Goal: Task Accomplishment & Management: Manage account settings

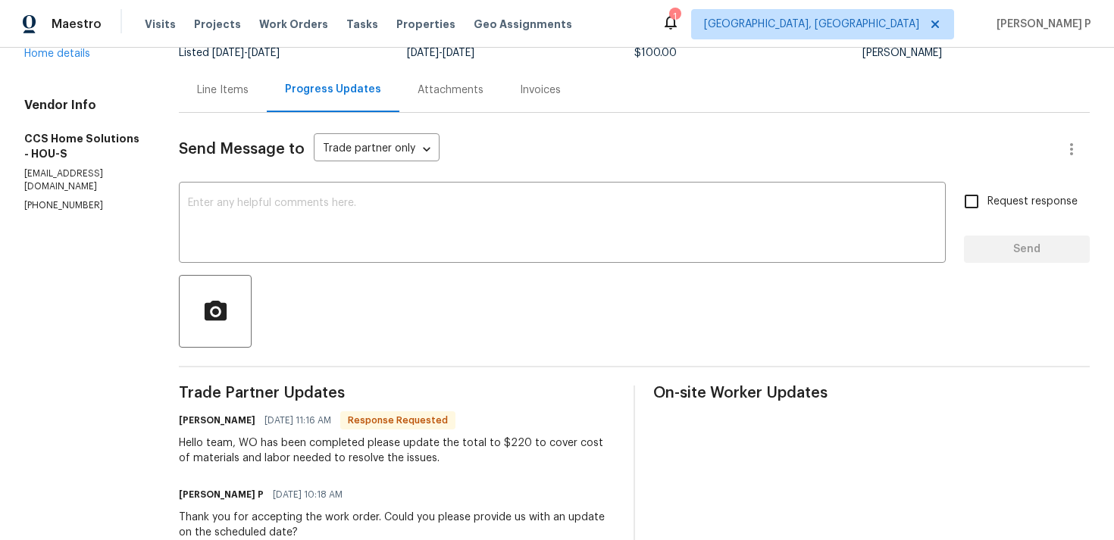
scroll to position [78, 0]
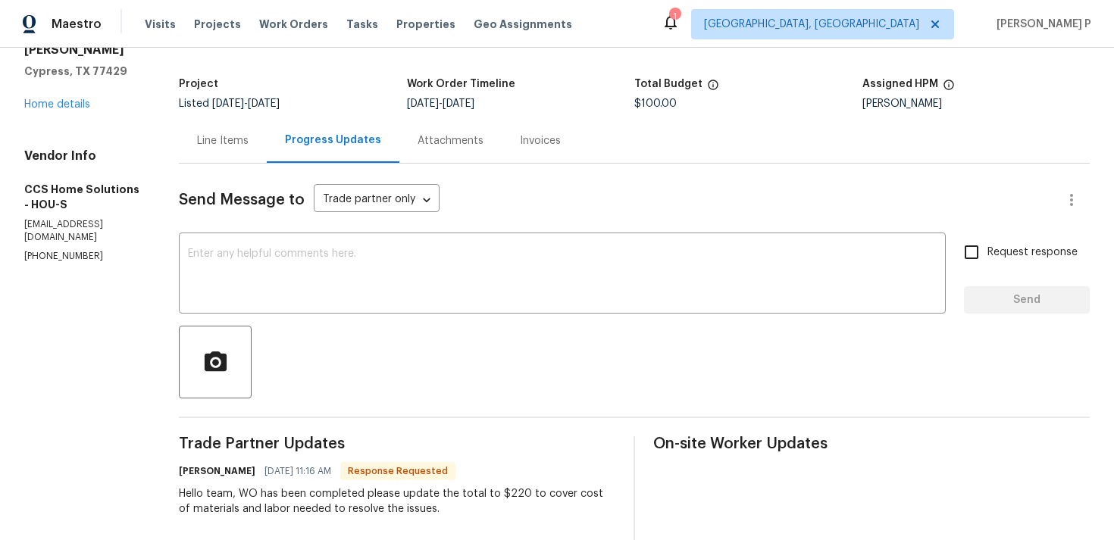
click at [228, 150] on div "Line Items" at bounding box center [223, 140] width 88 height 45
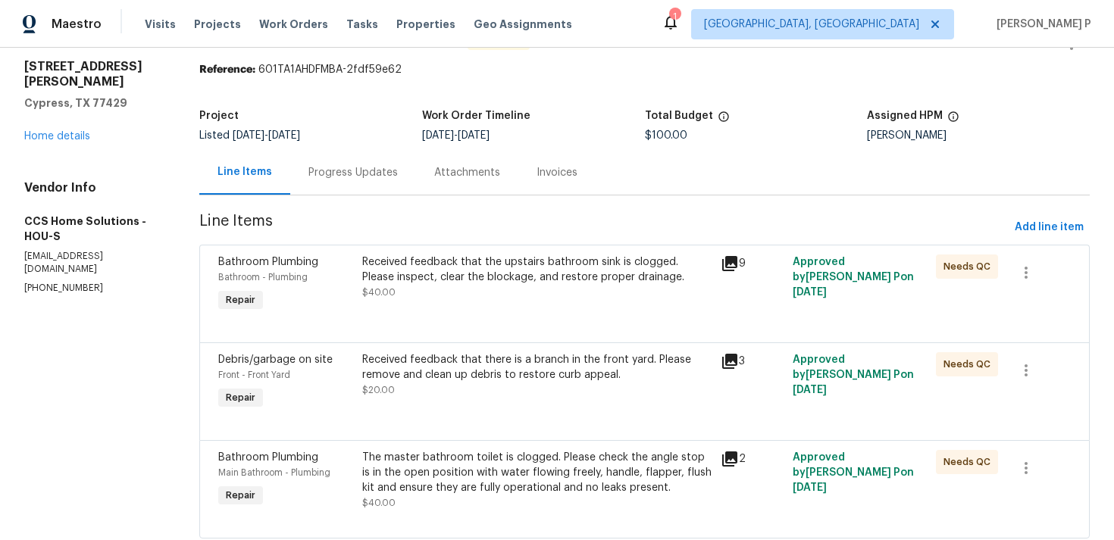
scroll to position [88, 0]
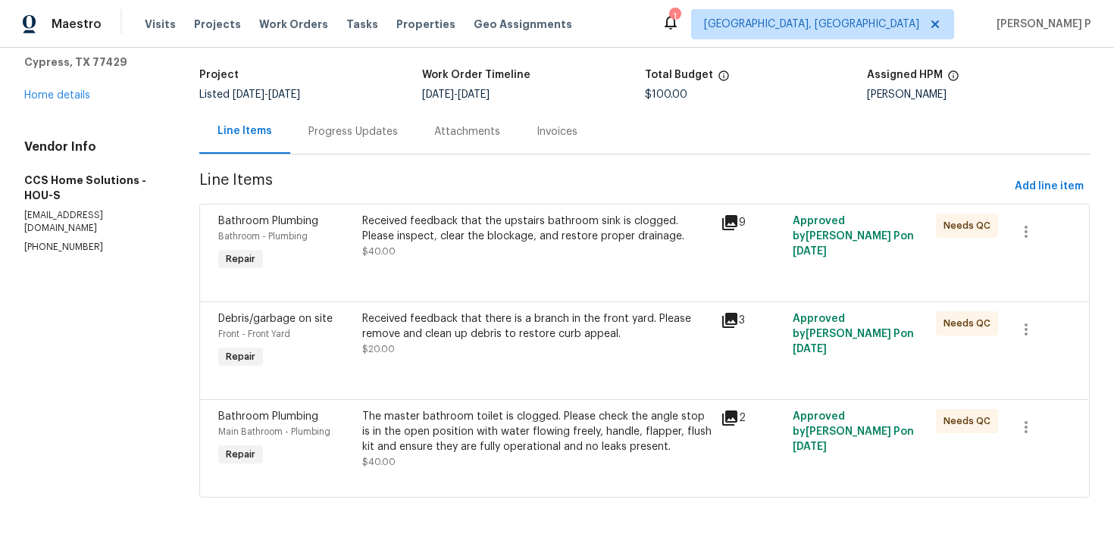
click at [530, 236] on div "Received feedback that the upstairs bathroom sink is clogged. Please inspect, c…" at bounding box center [537, 229] width 350 height 30
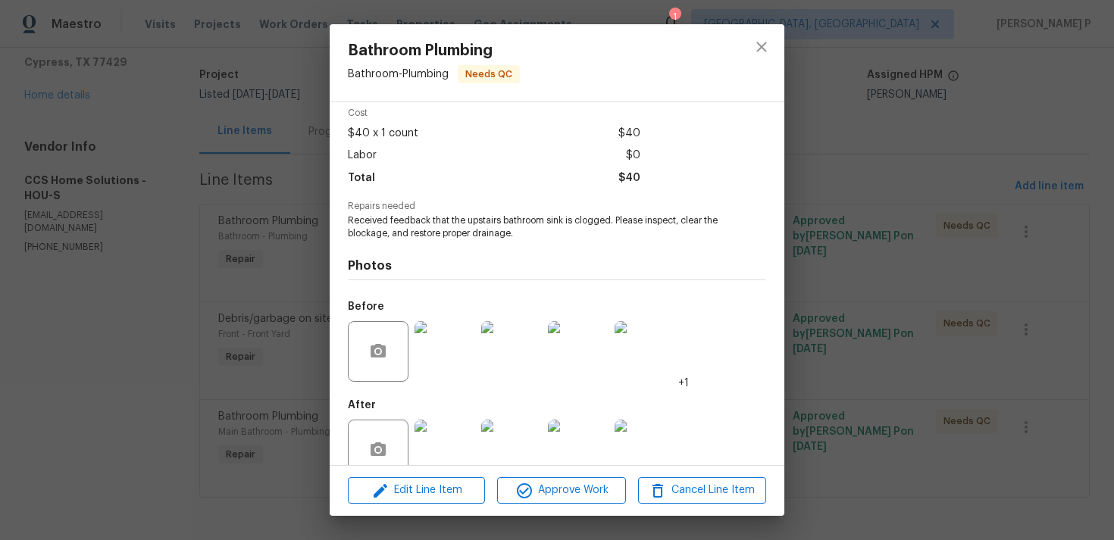
scroll to position [95, 0]
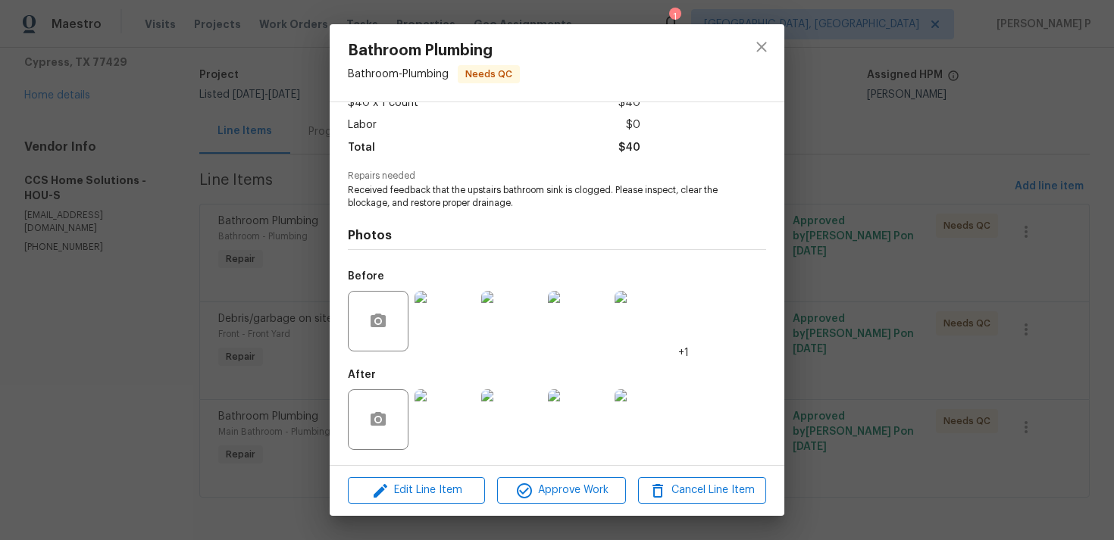
click at [440, 327] on img at bounding box center [444, 321] width 61 height 61
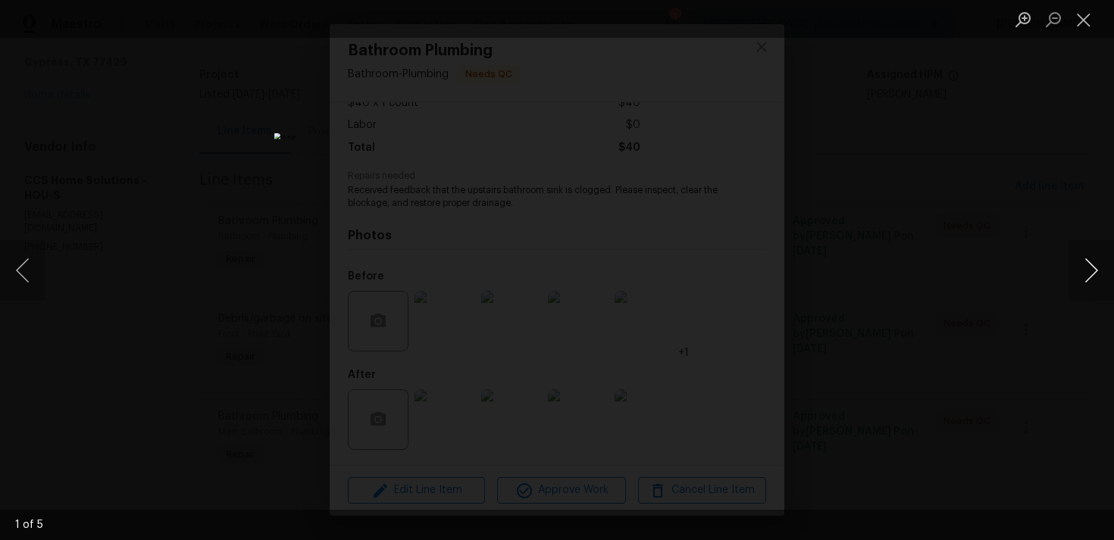
click at [1098, 268] on button "Next image" at bounding box center [1090, 270] width 45 height 61
click at [1093, 16] on button "Close lightbox" at bounding box center [1083, 19] width 30 height 27
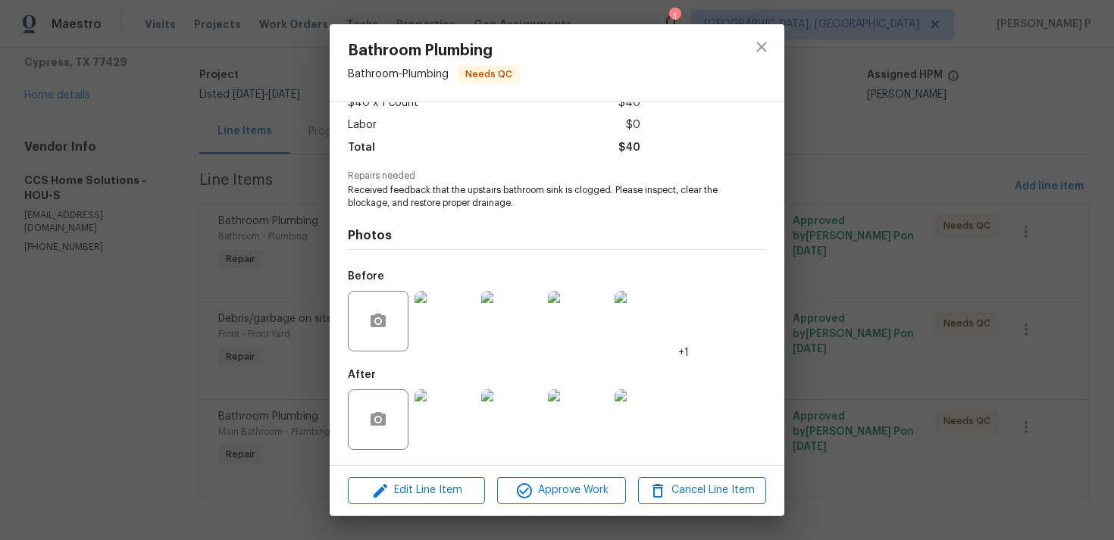
click at [439, 421] on img at bounding box center [444, 419] width 61 height 61
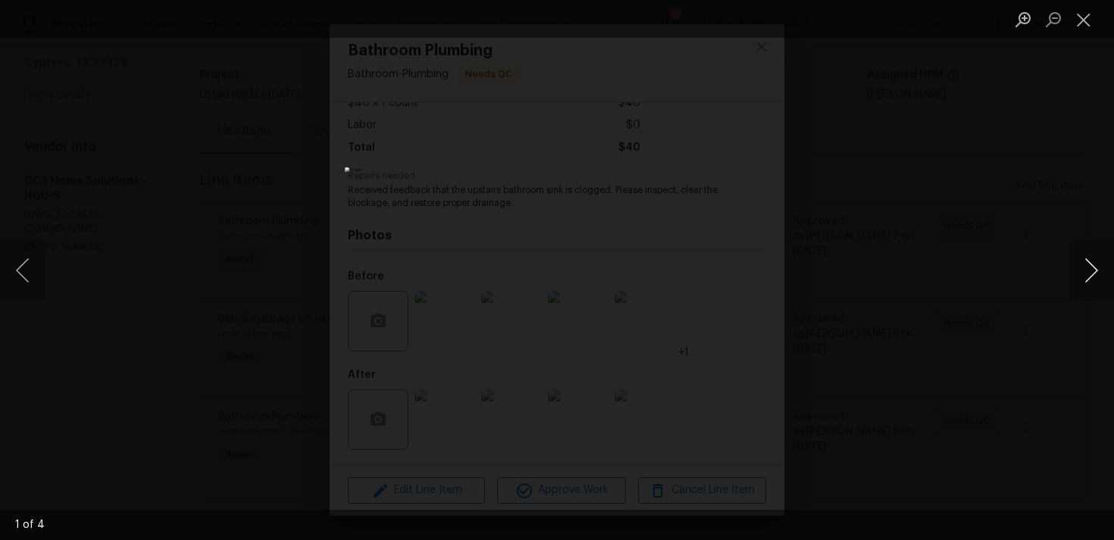
click at [1095, 264] on button "Next image" at bounding box center [1090, 270] width 45 height 61
click at [1084, 20] on button "Close lightbox" at bounding box center [1083, 19] width 30 height 27
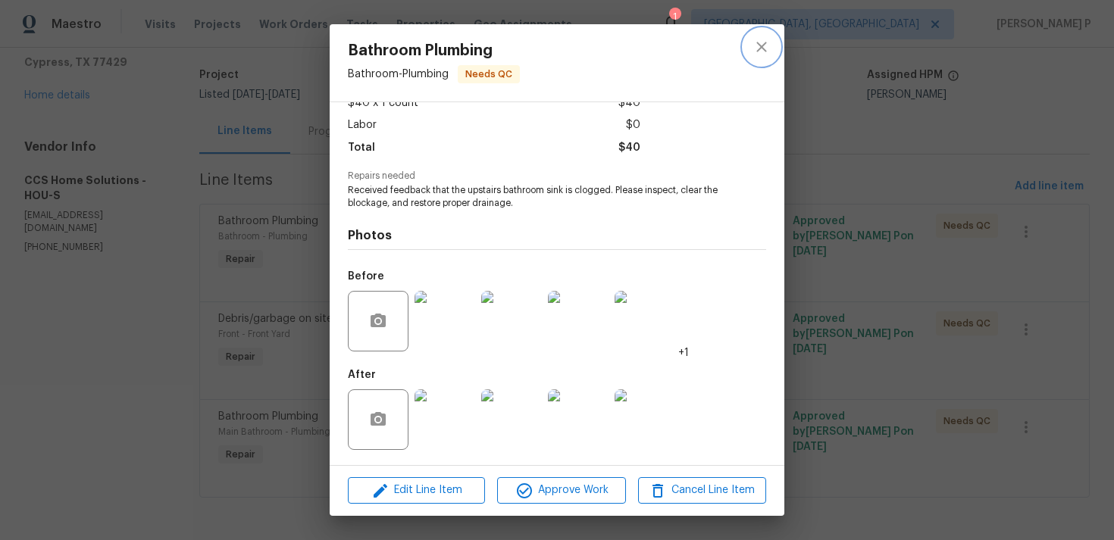
click at [765, 49] on icon "close" at bounding box center [761, 47] width 18 height 18
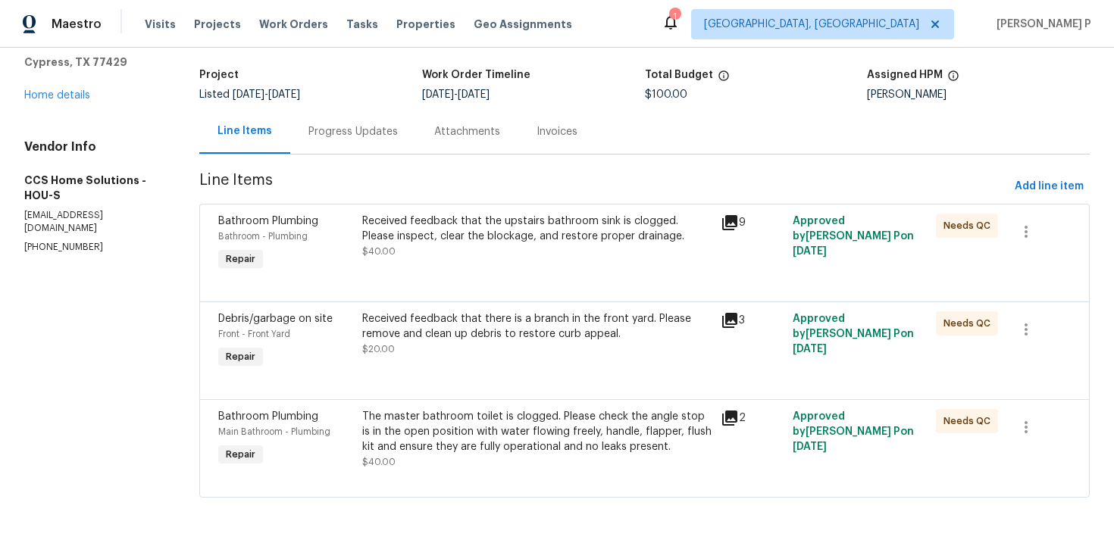
click at [484, 318] on div "Received feedback that there is a branch in the front yard. Please remove and c…" at bounding box center [537, 326] width 350 height 30
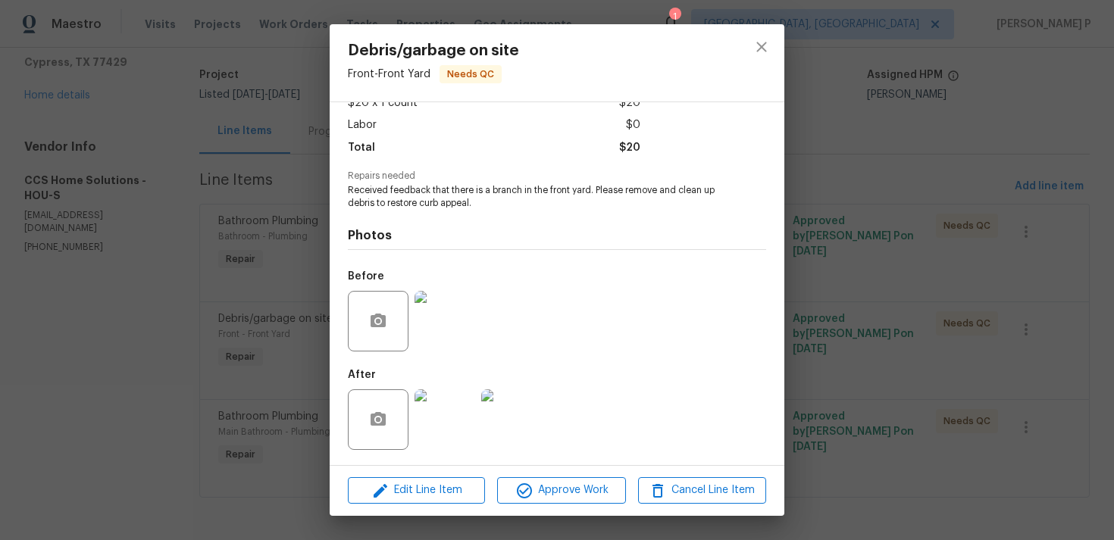
click at [446, 317] on img at bounding box center [444, 321] width 61 height 61
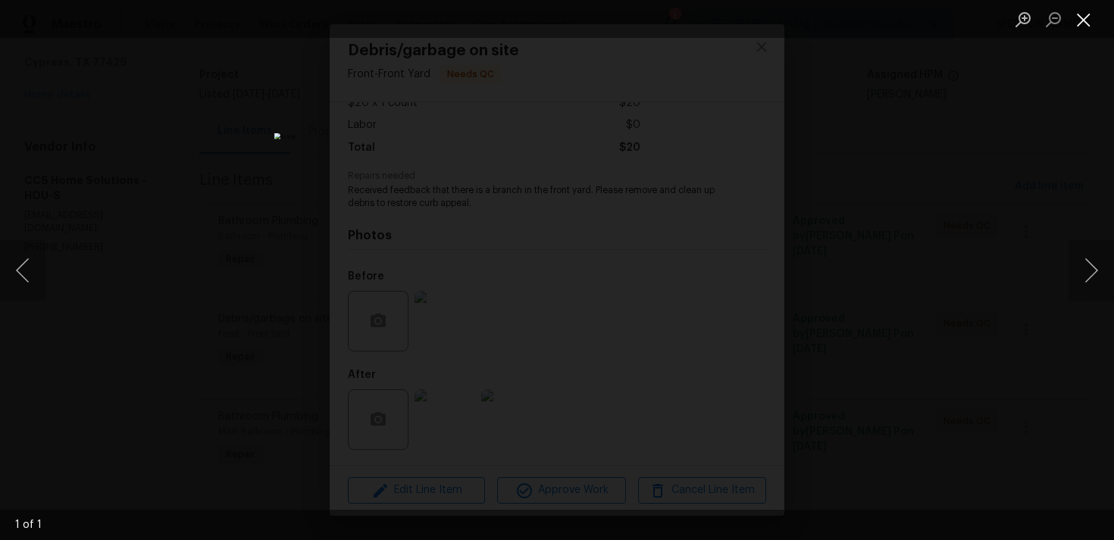
click at [1090, 10] on button "Close lightbox" at bounding box center [1083, 19] width 30 height 27
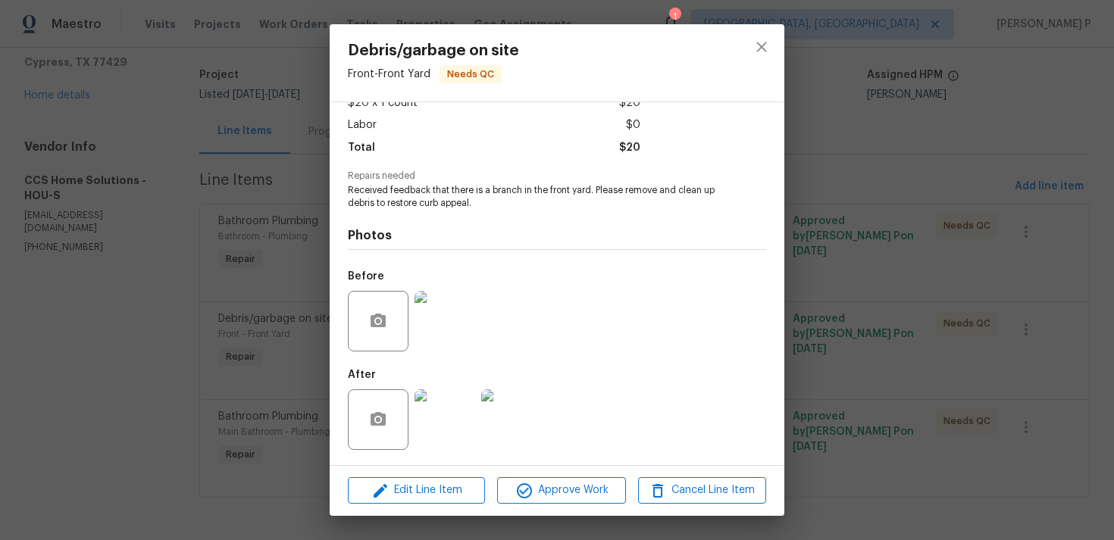
click at [468, 417] on img at bounding box center [444, 419] width 61 height 61
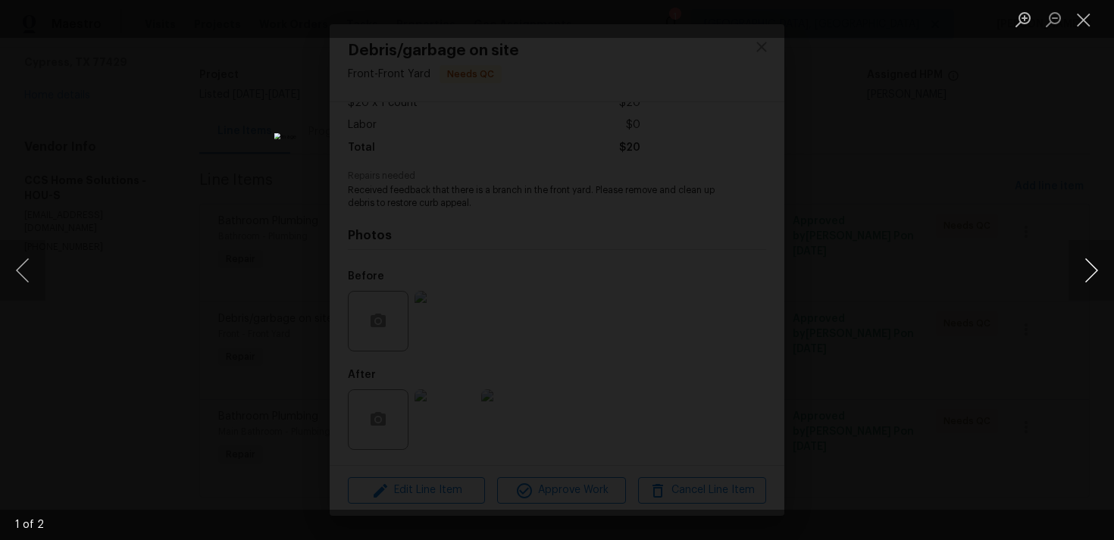
click at [1093, 268] on button "Next image" at bounding box center [1090, 270] width 45 height 61
click at [1082, 18] on button "Close lightbox" at bounding box center [1083, 19] width 30 height 27
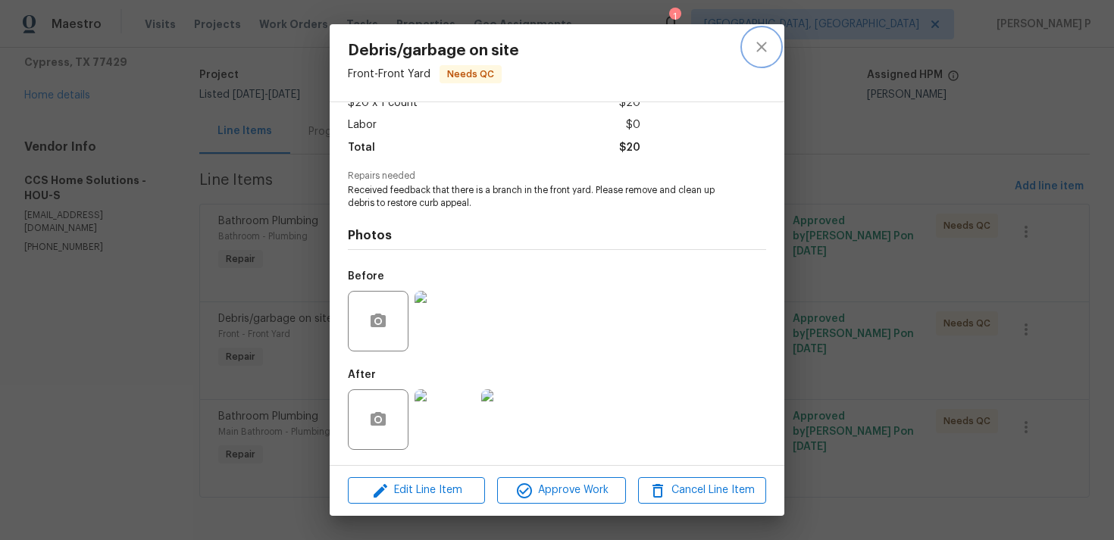
click at [757, 50] on icon "close" at bounding box center [761, 47] width 10 height 10
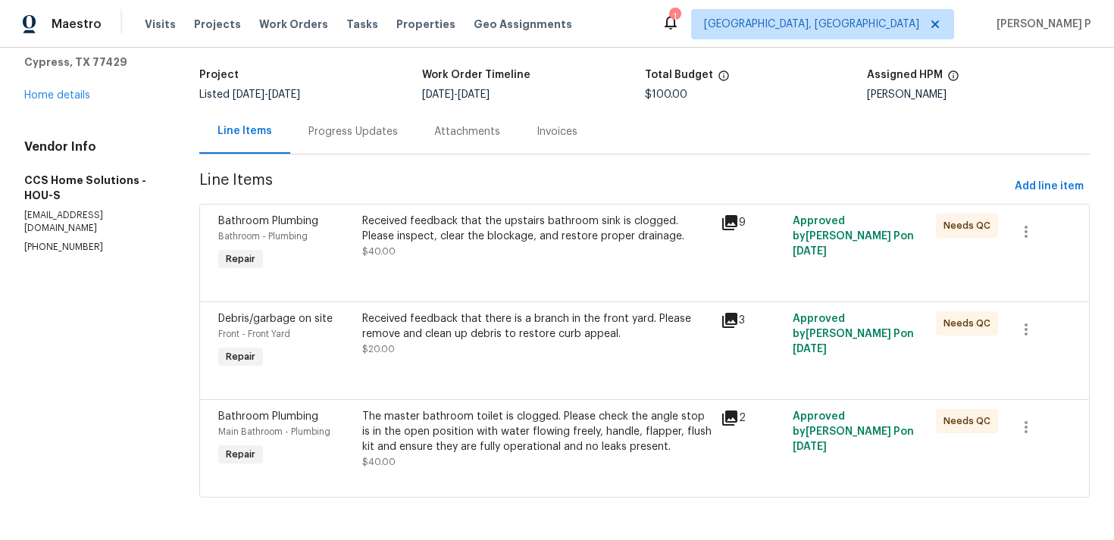
click at [447, 445] on div "The master bathroom toilet is clogged. Please check the angle stop is in the op…" at bounding box center [537, 431] width 350 height 45
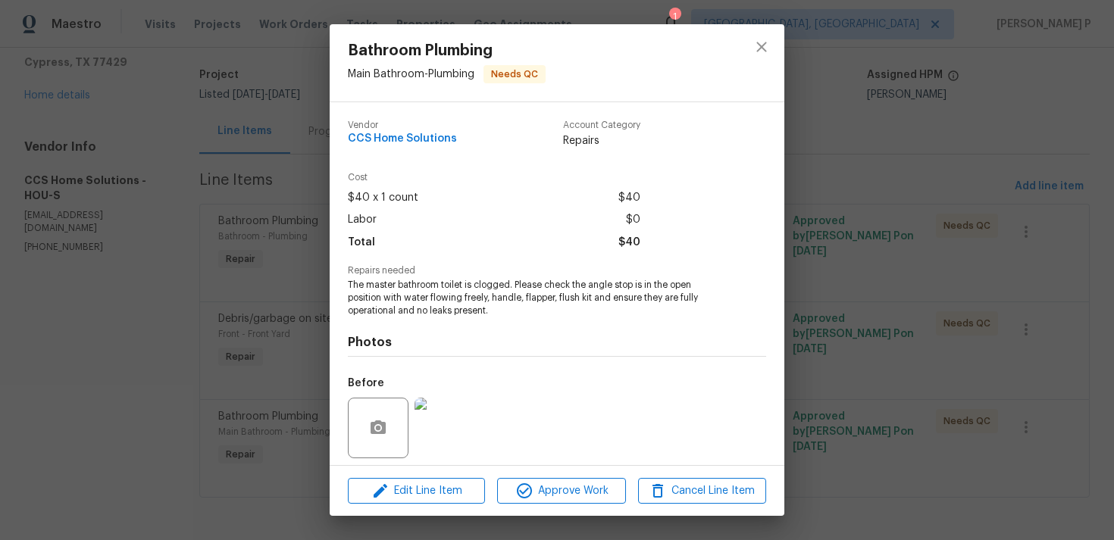
scroll to position [107, 0]
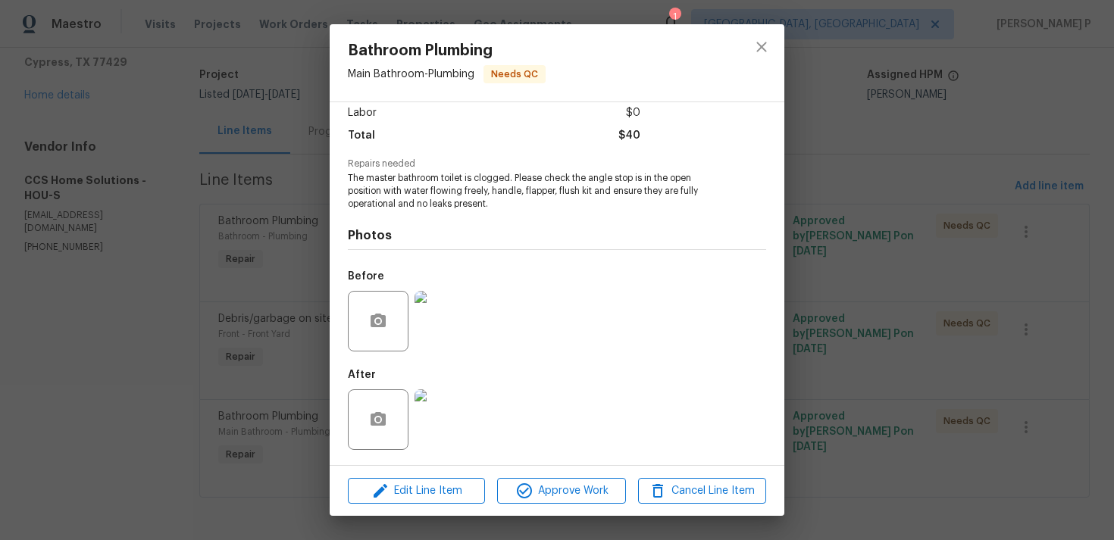
click at [451, 316] on img at bounding box center [444, 321] width 61 height 61
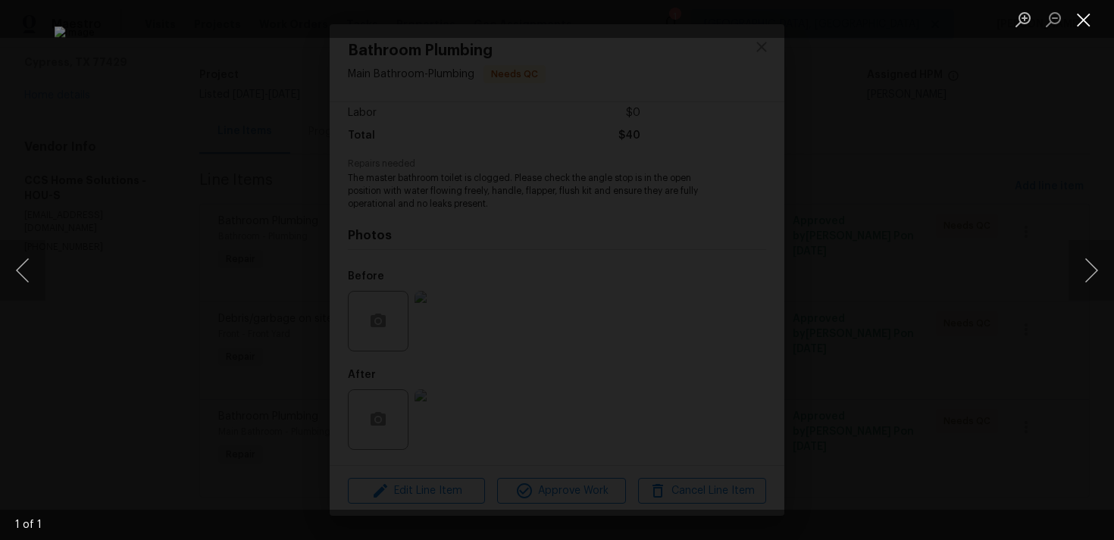
click at [1087, 22] on button "Close lightbox" at bounding box center [1083, 19] width 30 height 27
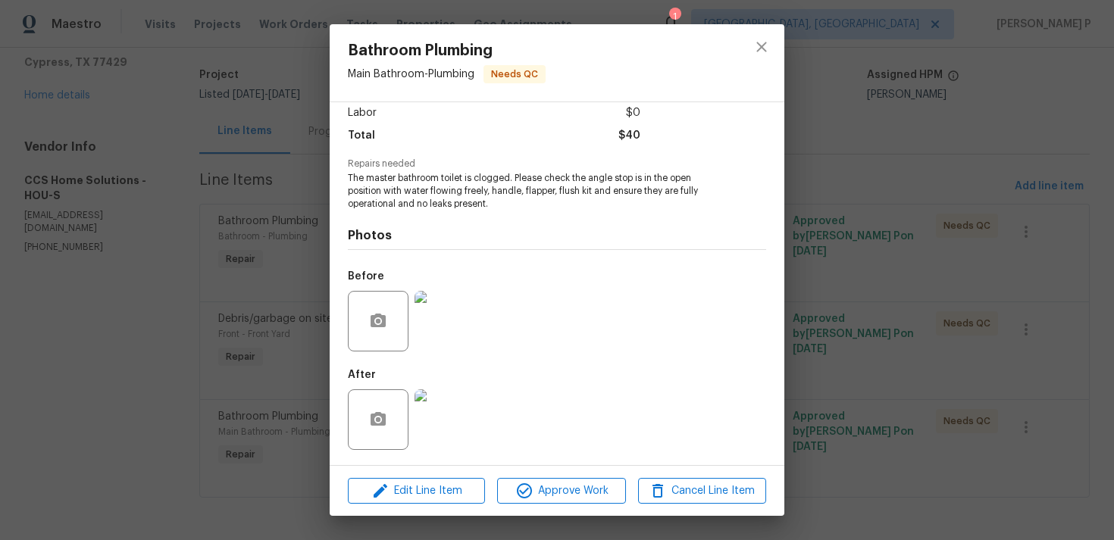
click at [449, 406] on img at bounding box center [444, 419] width 61 height 61
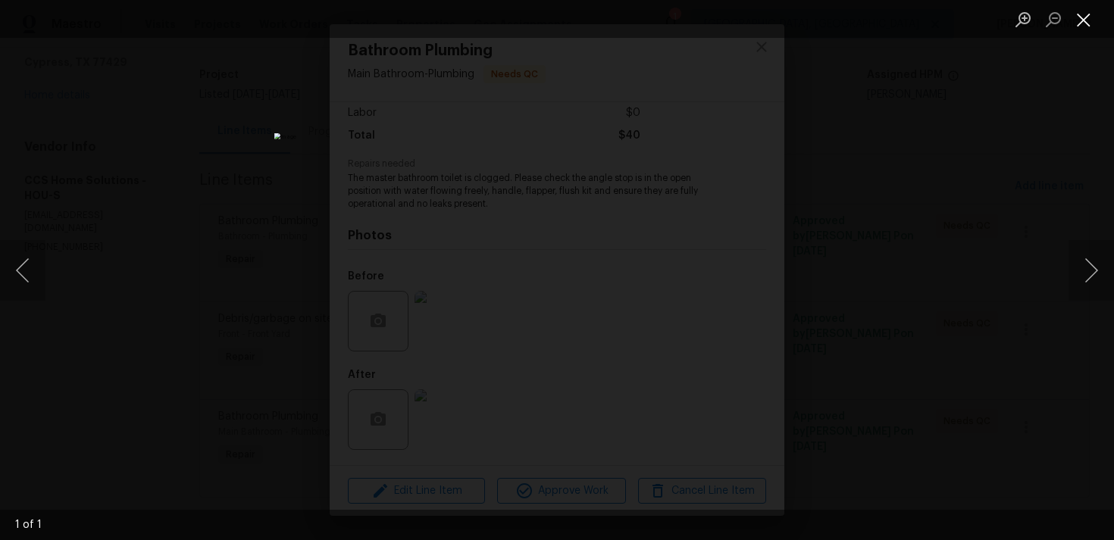
click at [1088, 14] on button "Close lightbox" at bounding box center [1083, 19] width 30 height 27
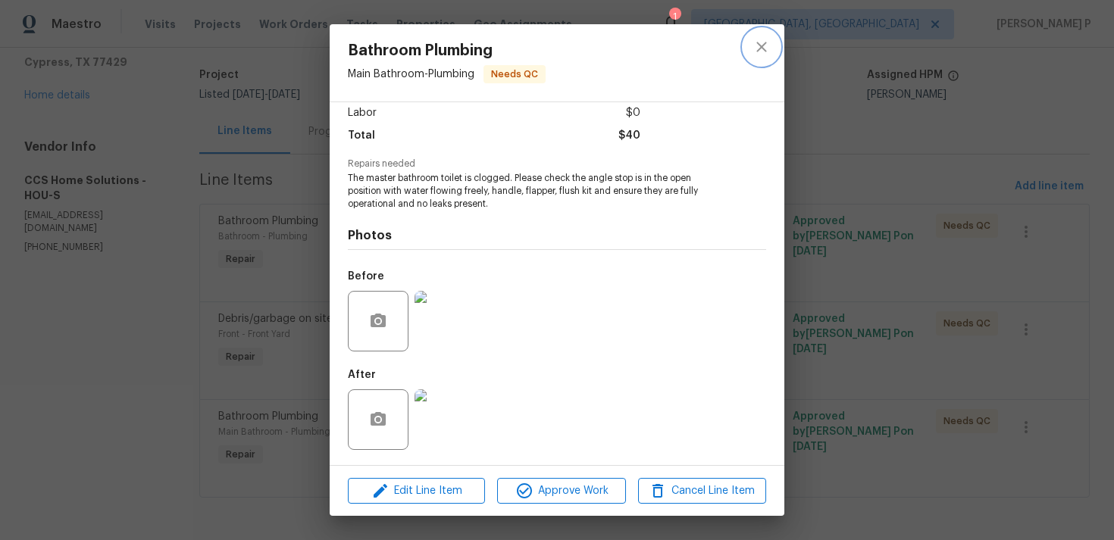
click at [767, 49] on icon "close" at bounding box center [761, 47] width 18 height 18
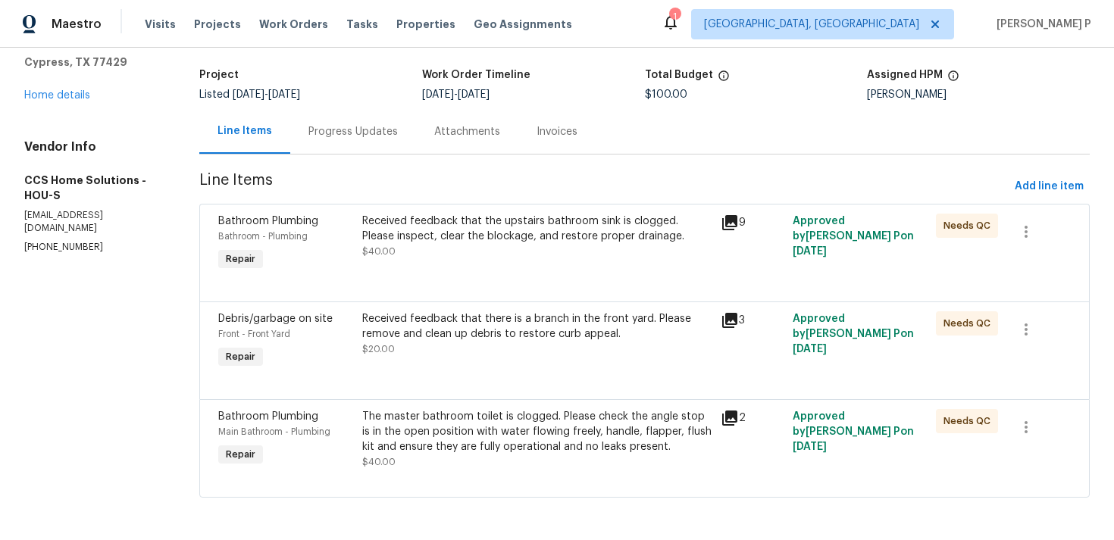
click at [353, 120] on div "Progress Updates" at bounding box center [353, 131] width 126 height 45
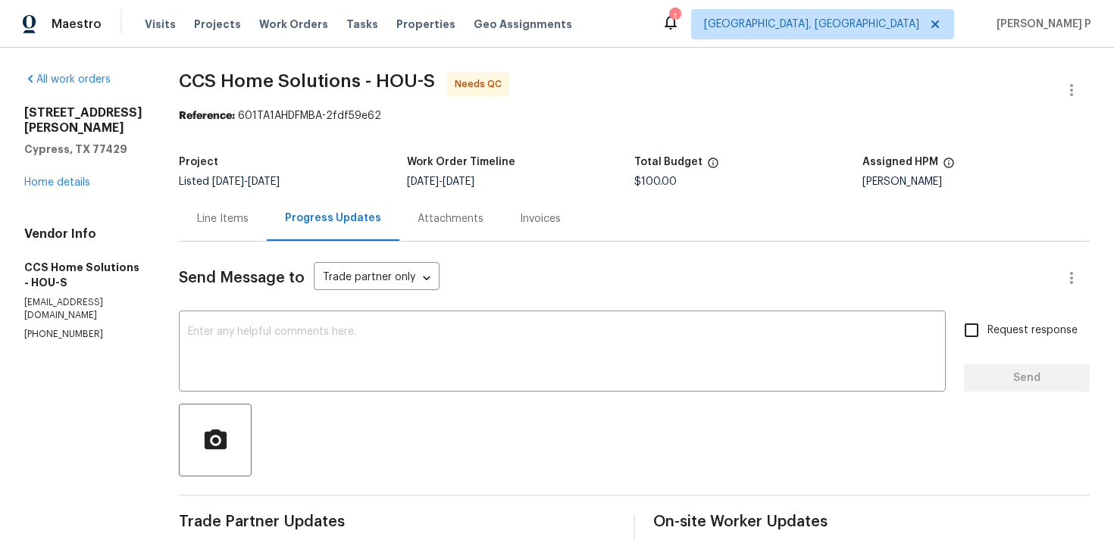
click at [244, 217] on div "Line Items" at bounding box center [223, 218] width 52 height 15
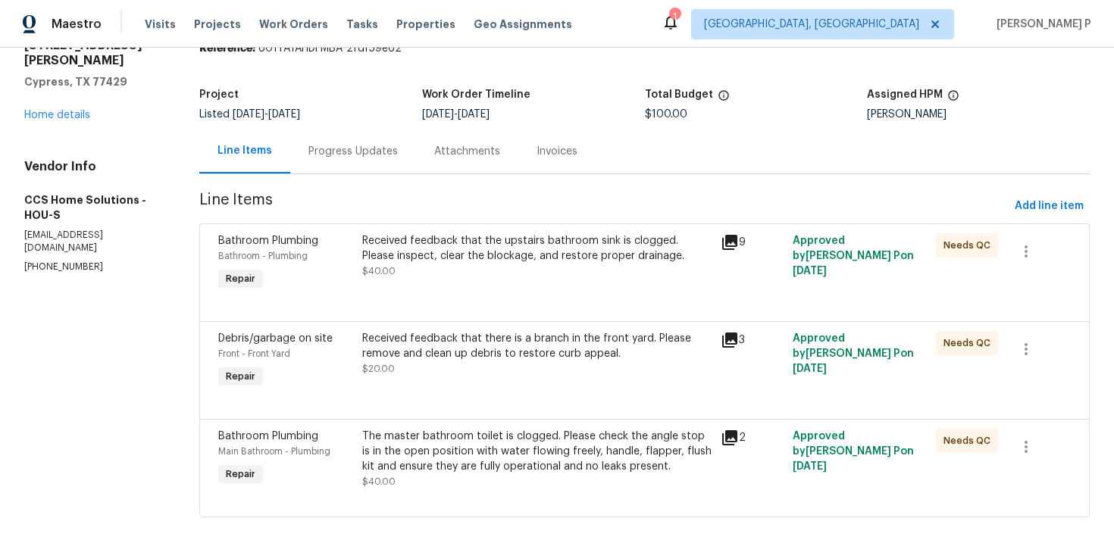
scroll to position [88, 0]
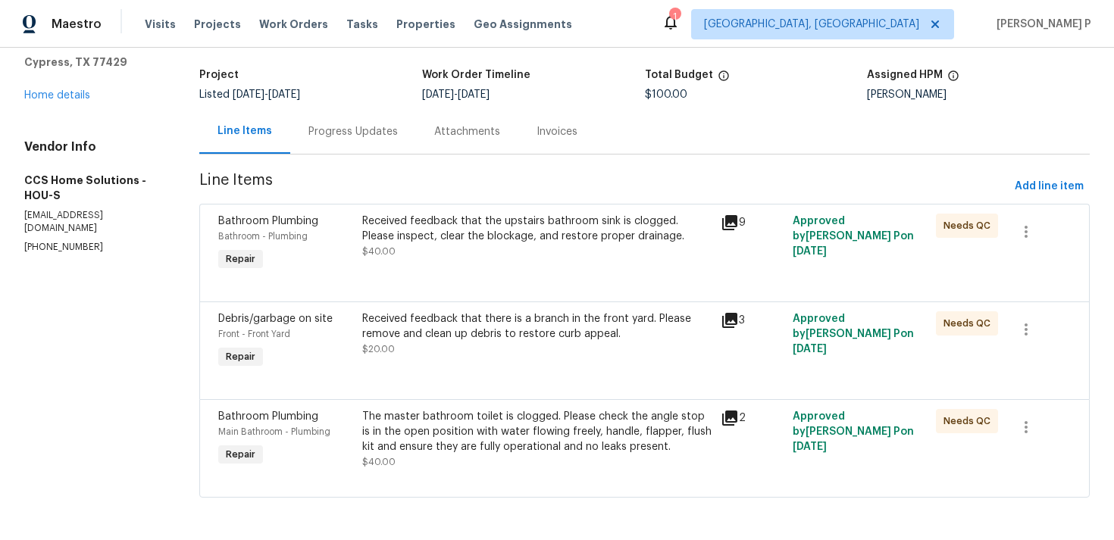
click at [428, 326] on div "Received feedback that there is a branch in the front yard. Please remove and c…" at bounding box center [537, 326] width 350 height 30
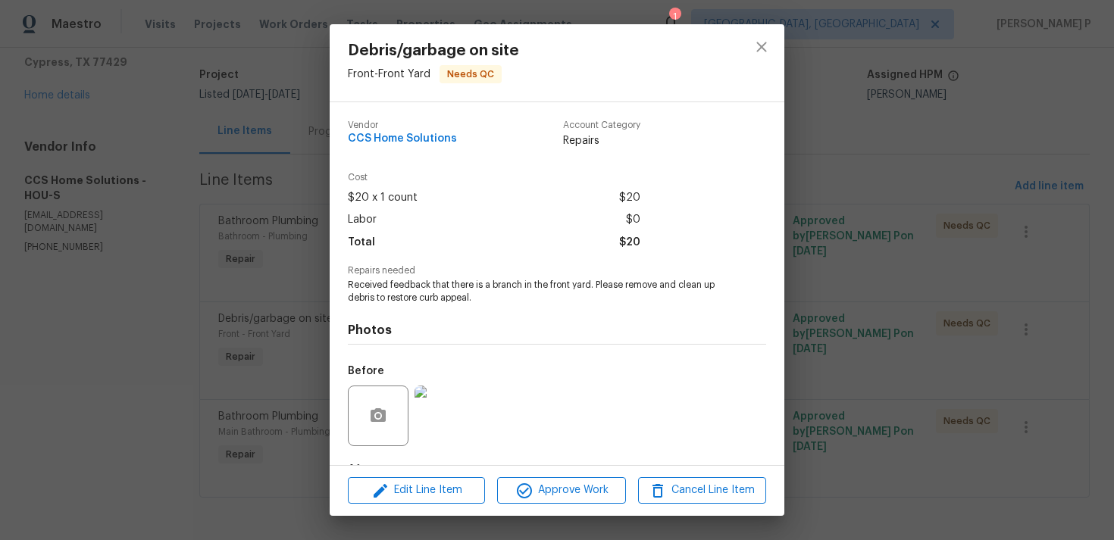
scroll to position [95, 0]
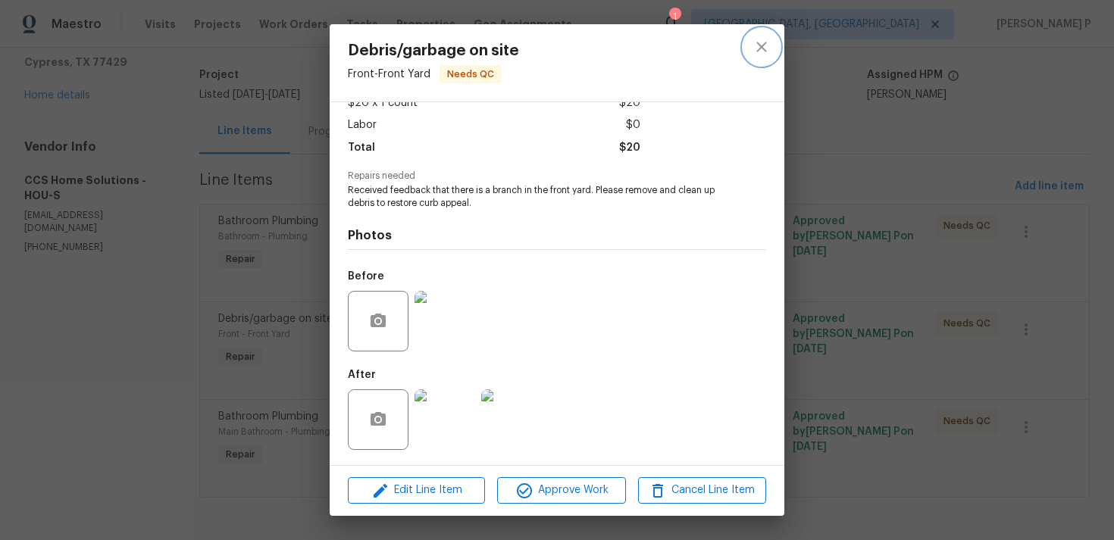
click at [769, 54] on icon "close" at bounding box center [761, 47] width 18 height 18
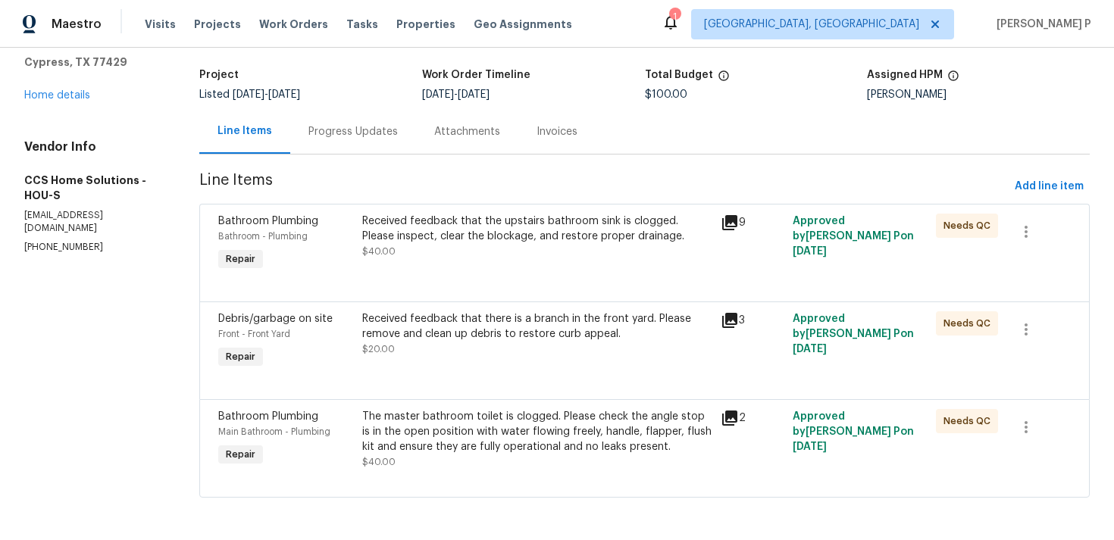
click at [506, 327] on div "Received feedback that there is a branch in the front yard. Please remove and c…" at bounding box center [537, 326] width 350 height 30
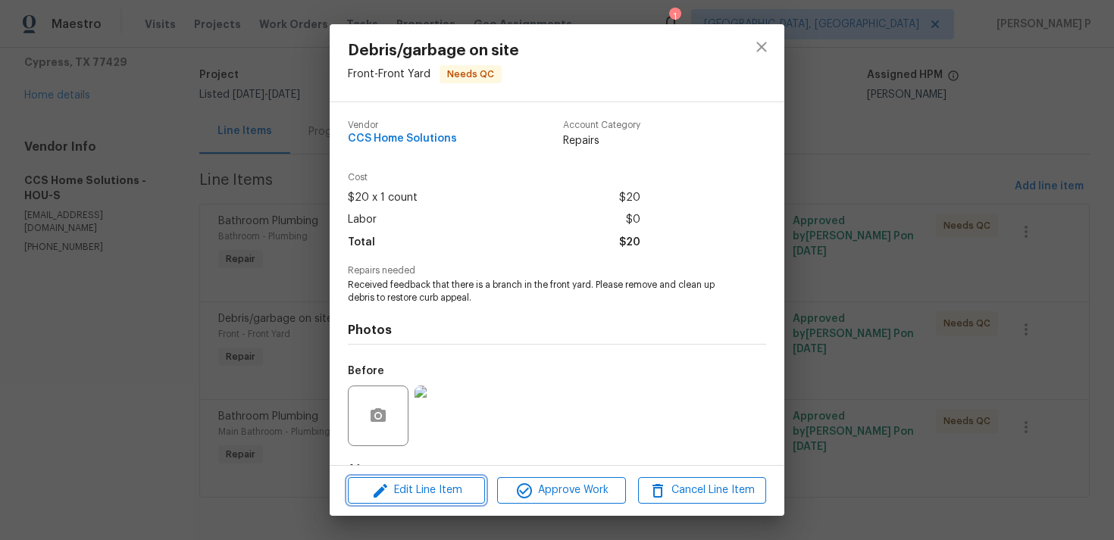
click at [373, 485] on icon "button" at bounding box center [380, 491] width 18 height 18
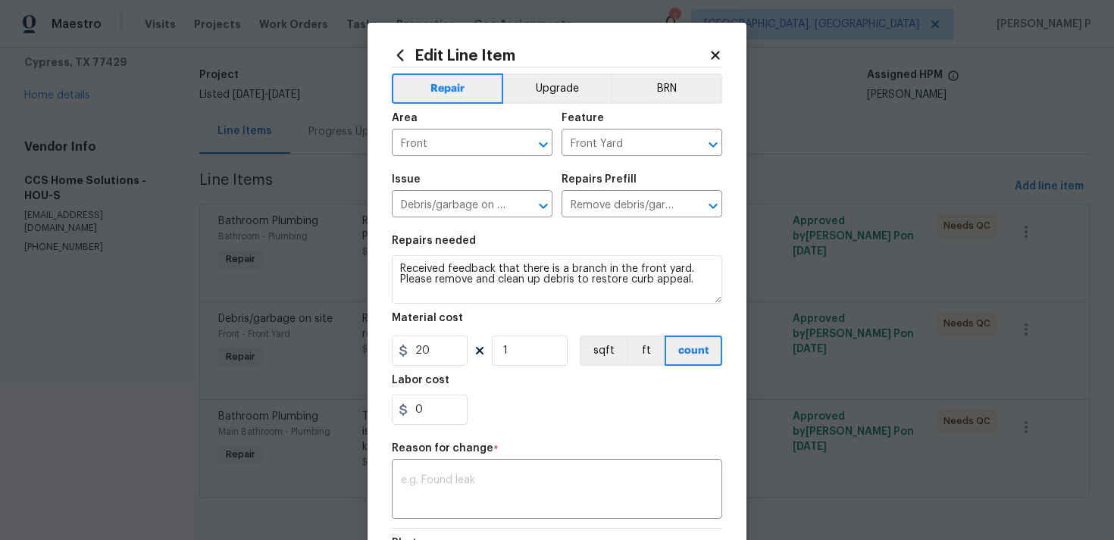
click at [712, 52] on icon at bounding box center [715, 55] width 8 height 8
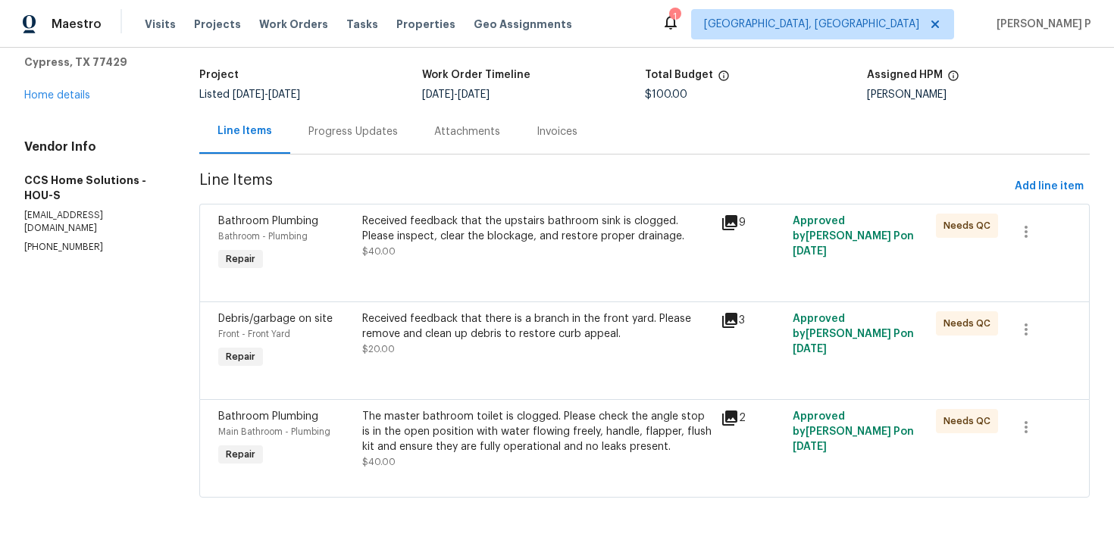
click at [476, 250] on div "Received feedback that the upstairs bathroom sink is clogged. Please inspect, c…" at bounding box center [537, 236] width 350 height 45
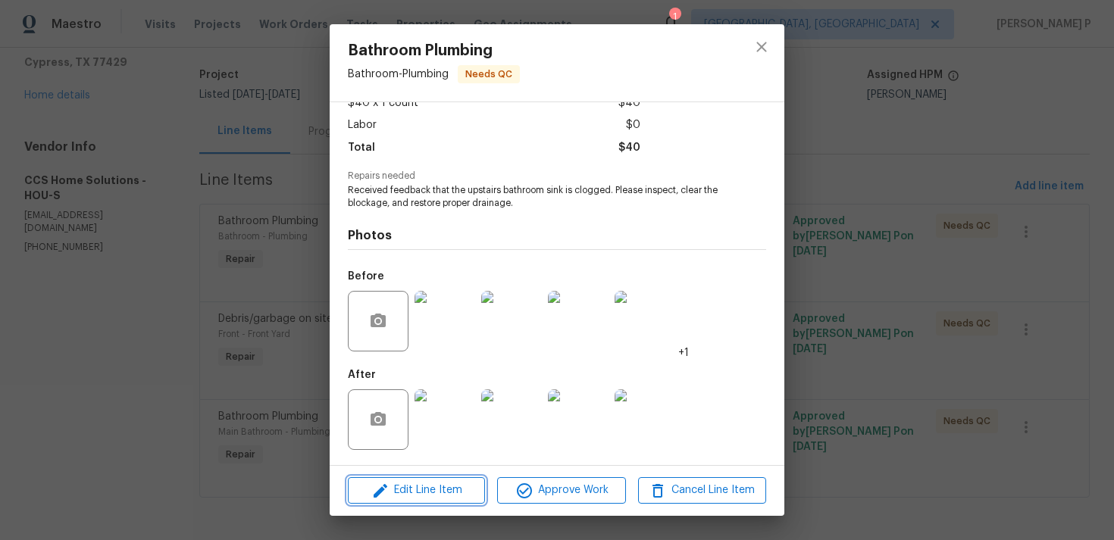
click at [420, 486] on span "Edit Line Item" at bounding box center [416, 490] width 128 height 19
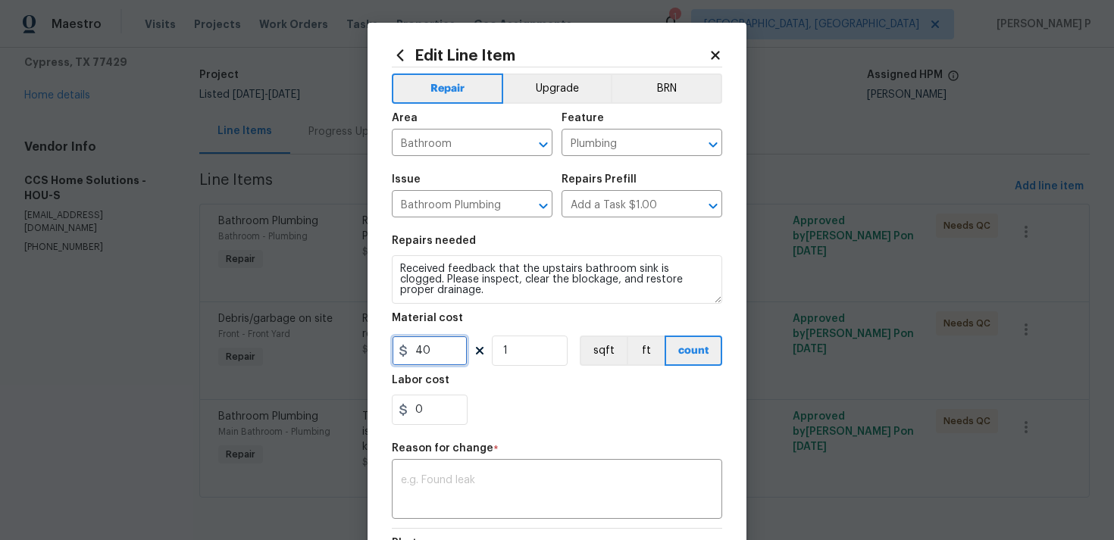
drag, startPoint x: 430, startPoint y: 350, endPoint x: 408, endPoint y: 350, distance: 21.2
click at [409, 350] on input "40" at bounding box center [430, 351] width 76 height 30
type input "160"
click at [436, 476] on textarea at bounding box center [557, 491] width 312 height 32
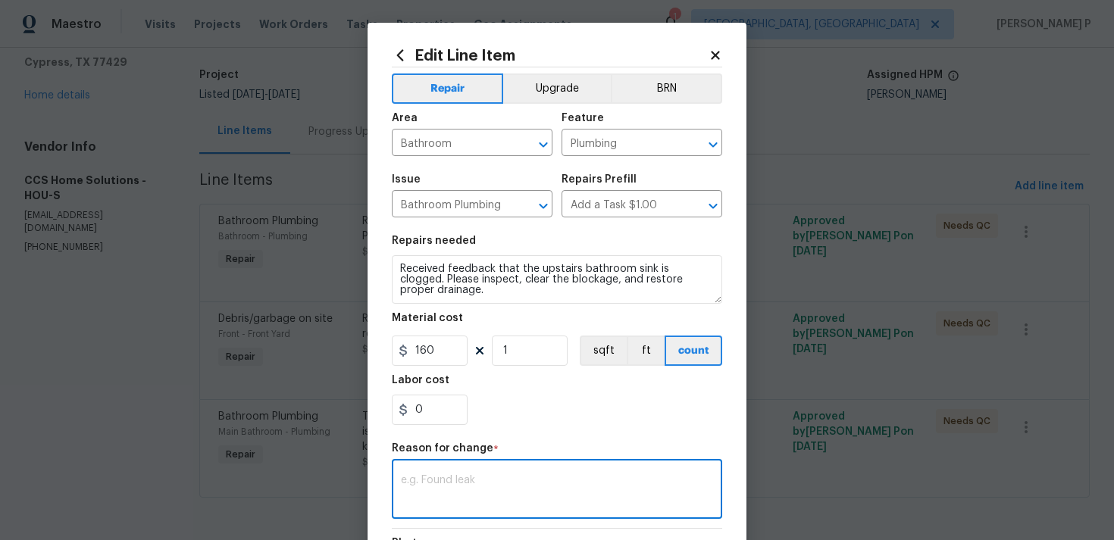
paste textarea "(RP) Updated per vendor’s final cost."
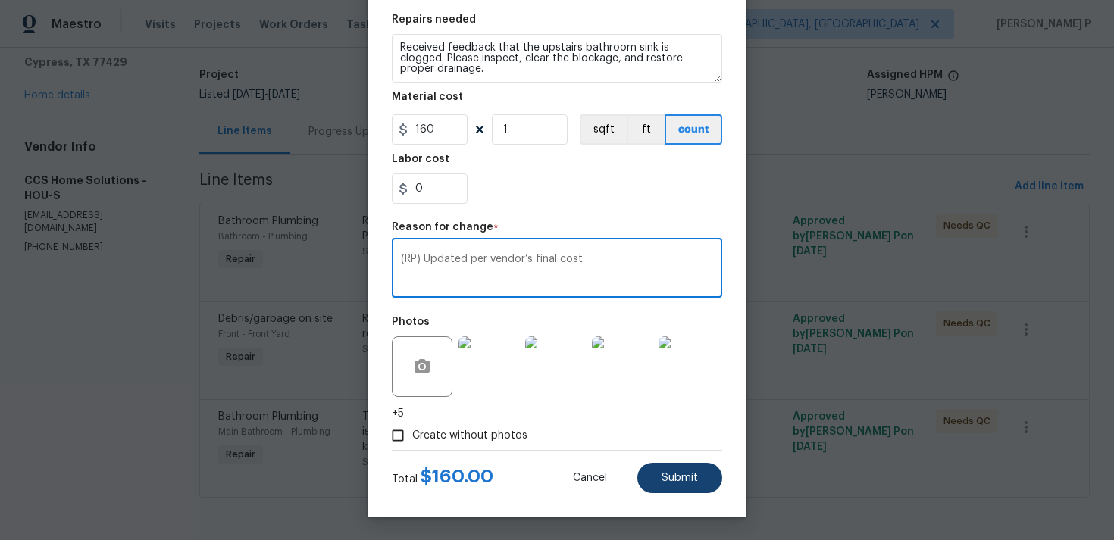
type textarea "(RP) Updated per vendor’s final cost."
click at [702, 482] on button "Submit" at bounding box center [679, 478] width 85 height 30
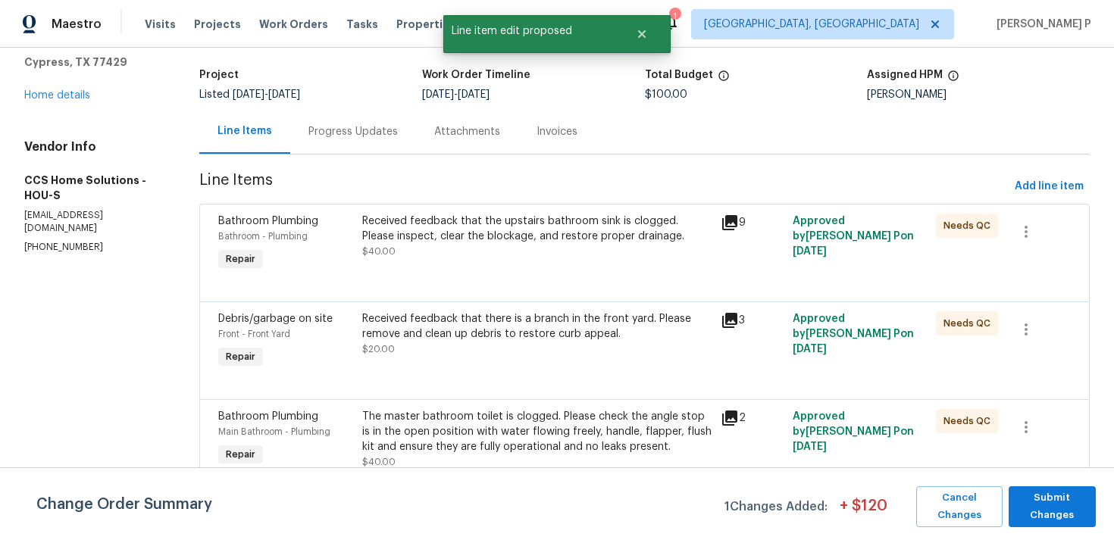
scroll to position [0, 0]
click at [1046, 505] on span "Submit Changes" at bounding box center [1052, 507] width 72 height 35
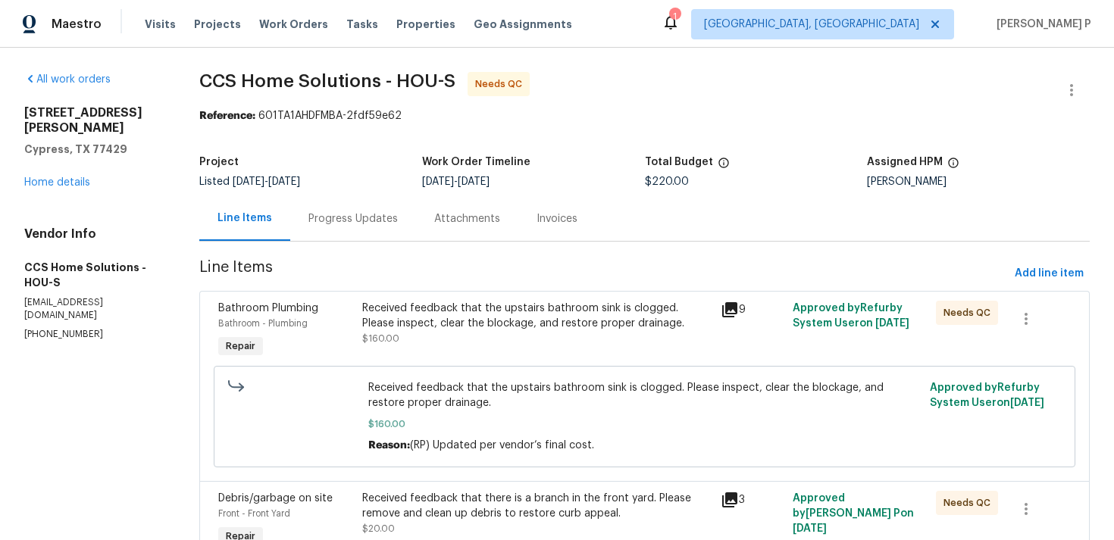
click at [383, 219] on div "Progress Updates" at bounding box center [352, 218] width 89 height 15
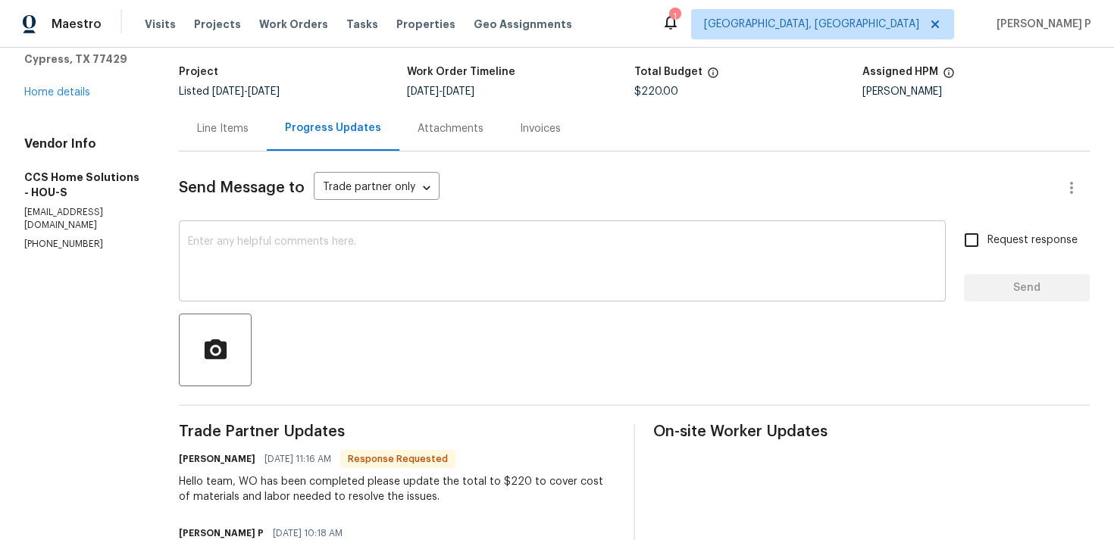
scroll to position [102, 0]
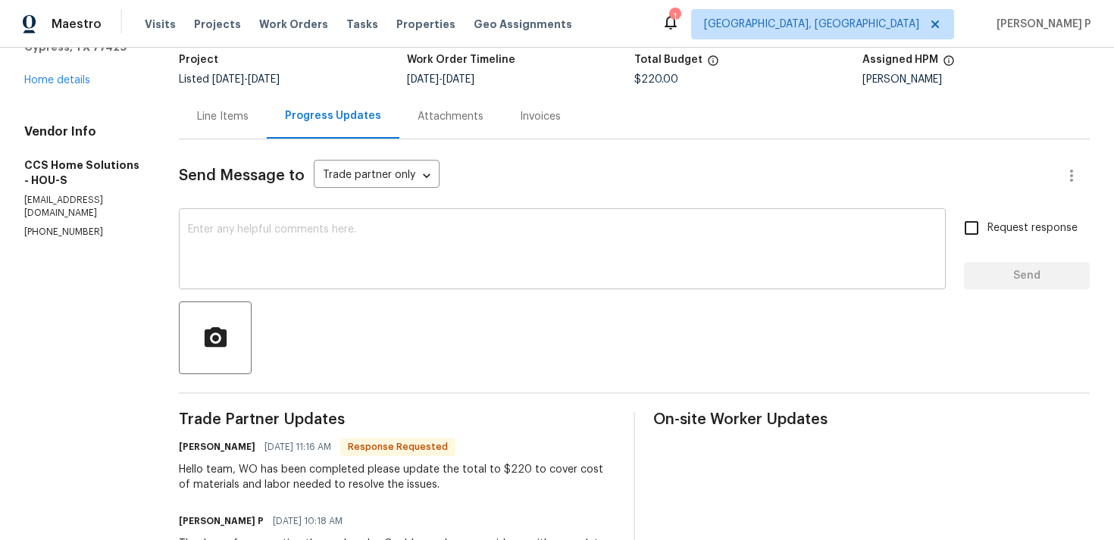
click at [327, 253] on textarea at bounding box center [562, 250] width 749 height 53
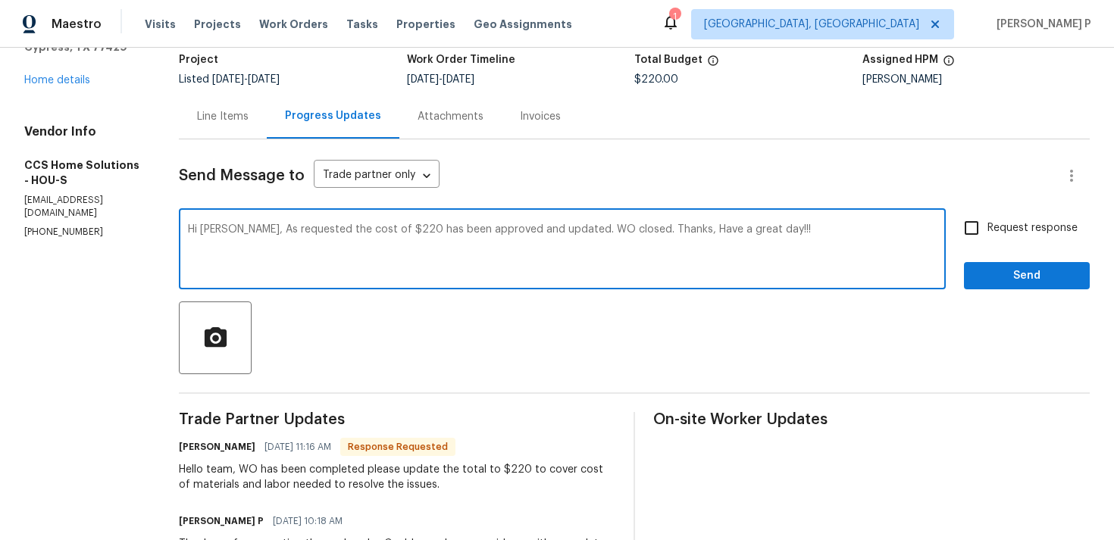
type textarea "Hi Julice, As requested the cost of $220 has been approved and updated. WO clos…"
click at [1007, 267] on span "Send" at bounding box center [1027, 276] width 102 height 19
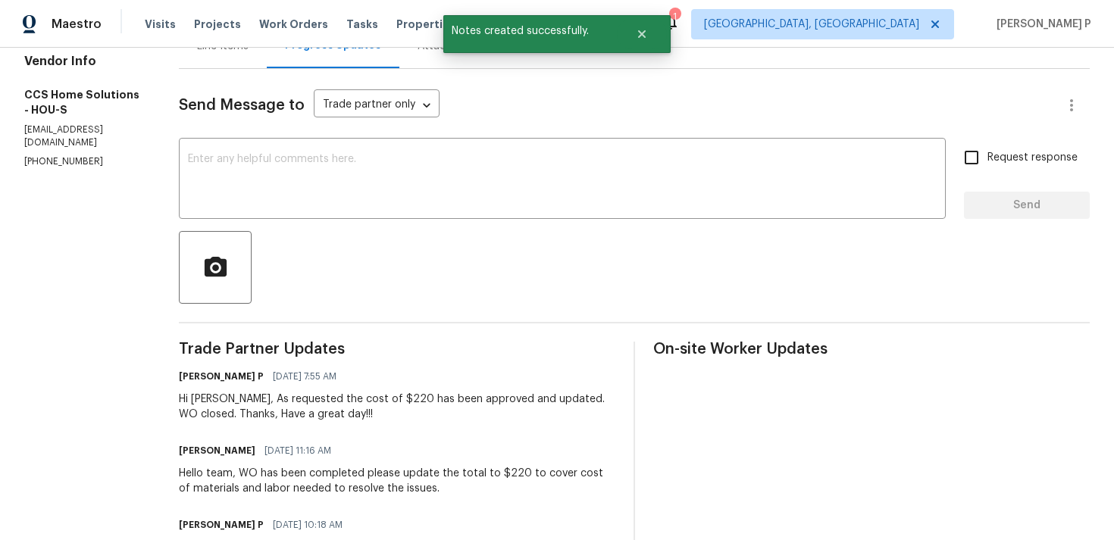
scroll to position [242, 0]
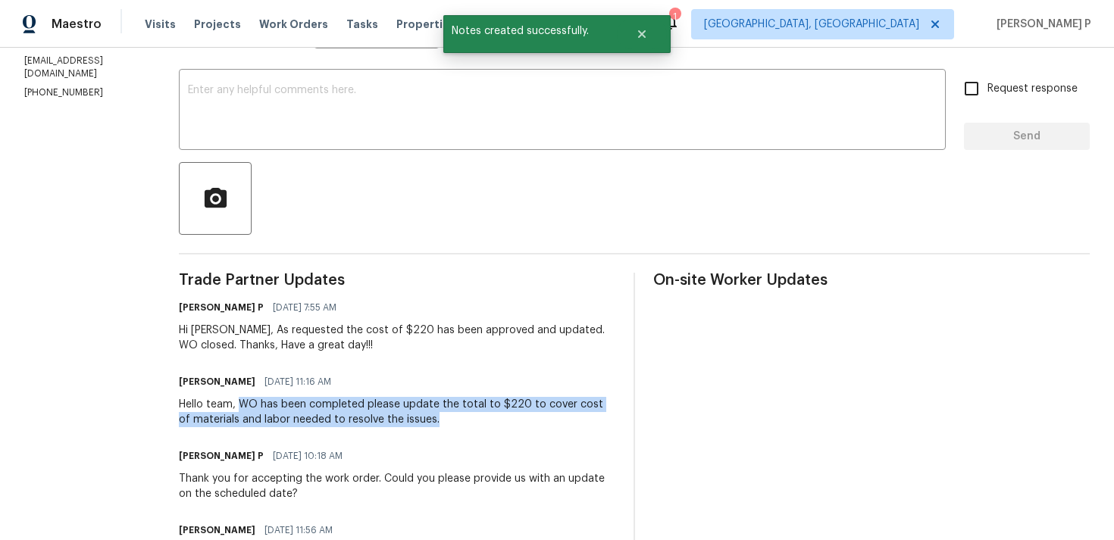
drag, startPoint x: 243, startPoint y: 407, endPoint x: 430, endPoint y: 427, distance: 188.3
click at [430, 427] on div "Trade Partner Updates Ramyasri P 09/16/2025 7:55 AM Hi Julice, As requested the…" at bounding box center [397, 546] width 436 height 546
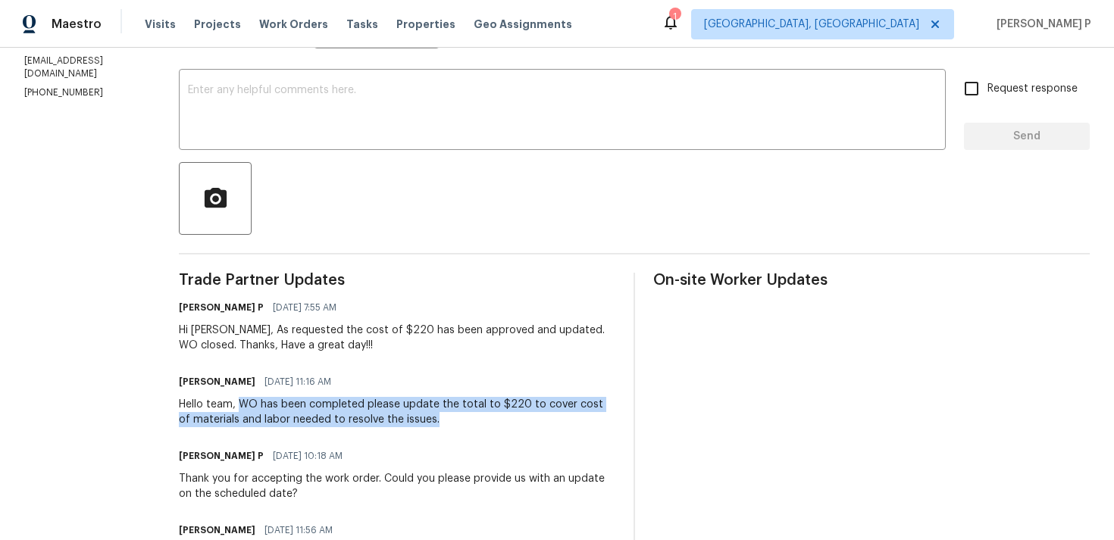
copy div "WO has been completed please update the total to $220 to cover cost of material…"
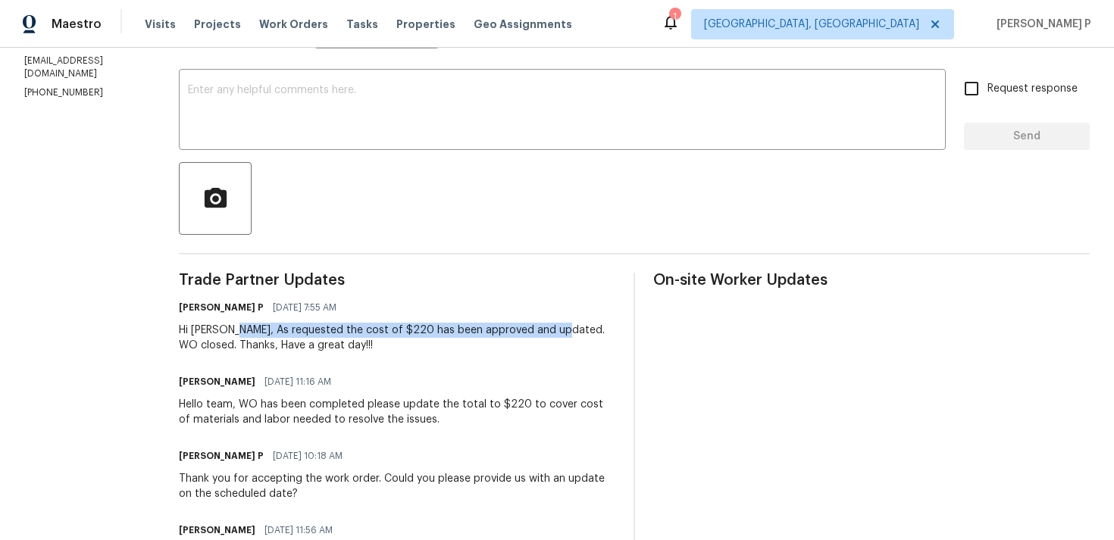
drag, startPoint x: 232, startPoint y: 328, endPoint x: 550, endPoint y: 325, distance: 318.3
click at [550, 325] on div "Hi Julice, As requested the cost of $220 has been approved and updated. WO clos…" at bounding box center [397, 338] width 436 height 30
copy div "As requested the cost of $220 has been approved and updated."
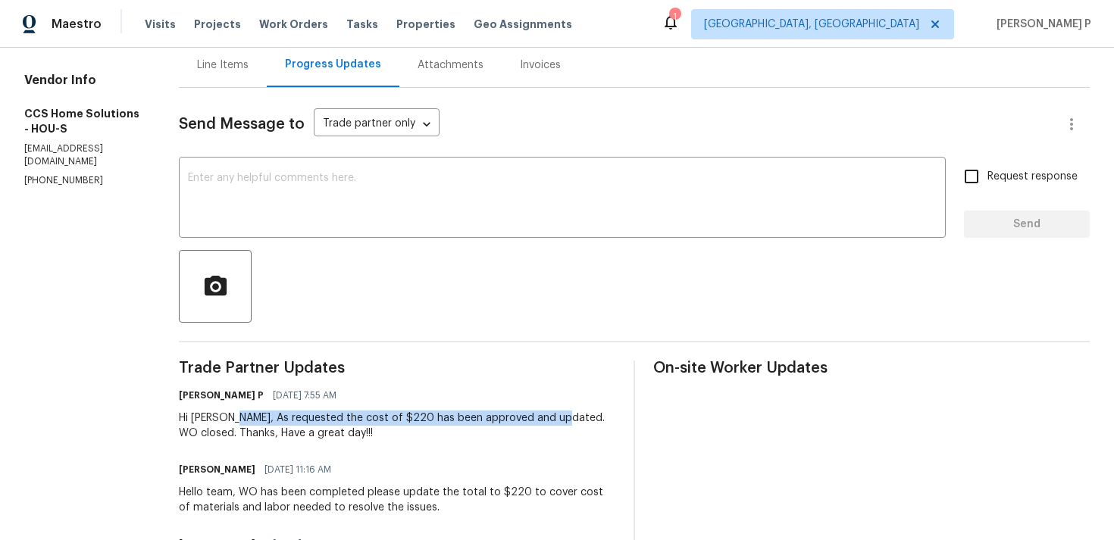
scroll to position [139, 0]
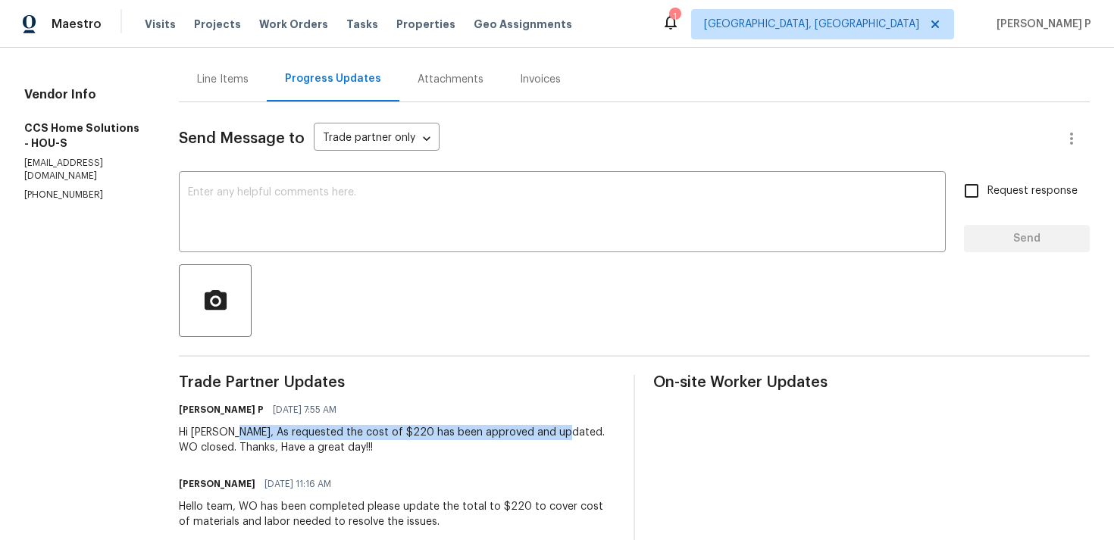
click at [225, 92] on div "Line Items" at bounding box center [223, 79] width 88 height 45
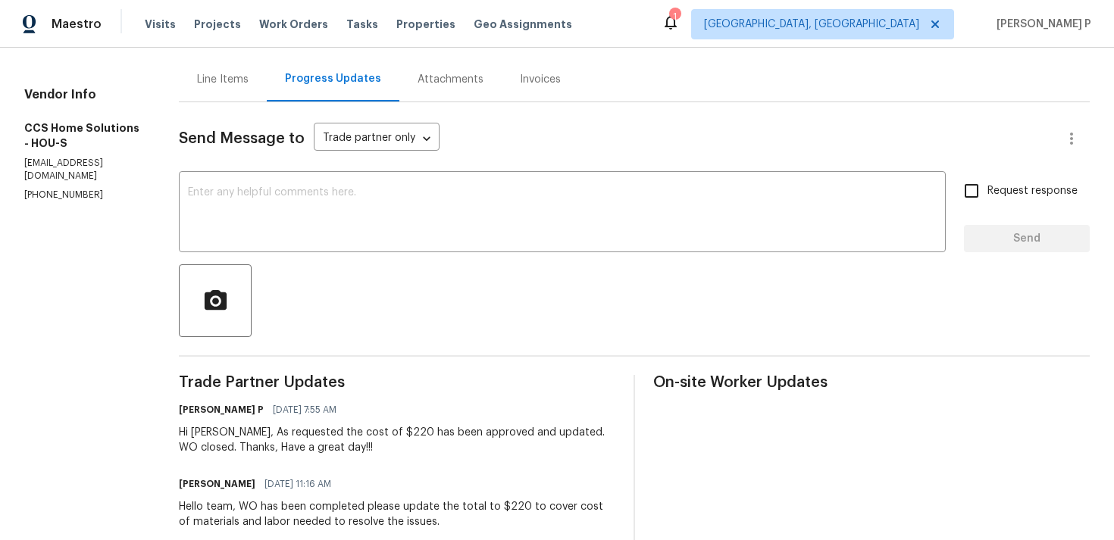
scroll to position [124, 0]
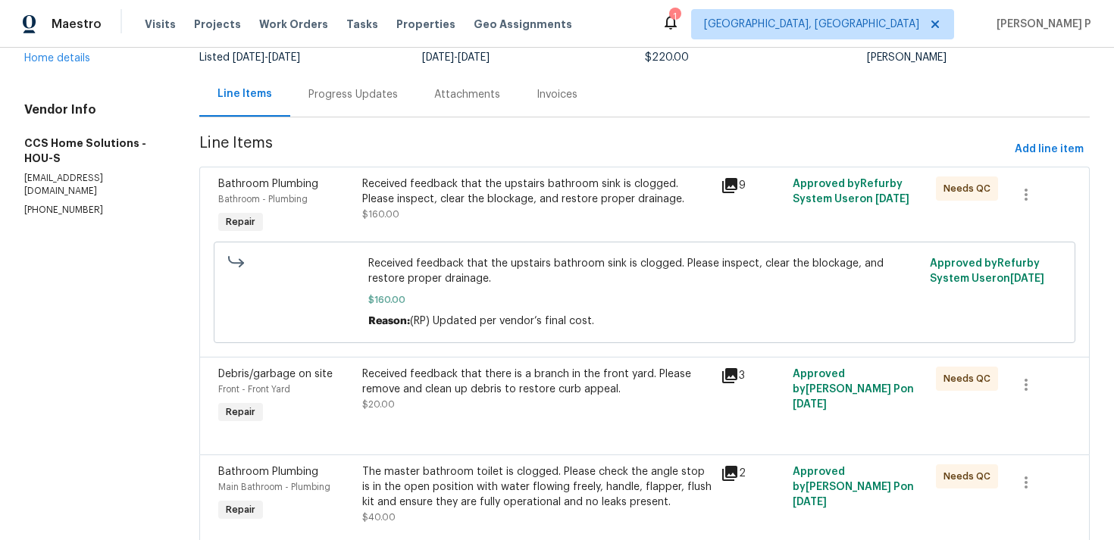
click at [468, 215] on div "Received feedback that the upstairs bathroom sink is clogged. Please inspect, c…" at bounding box center [537, 199] width 350 height 45
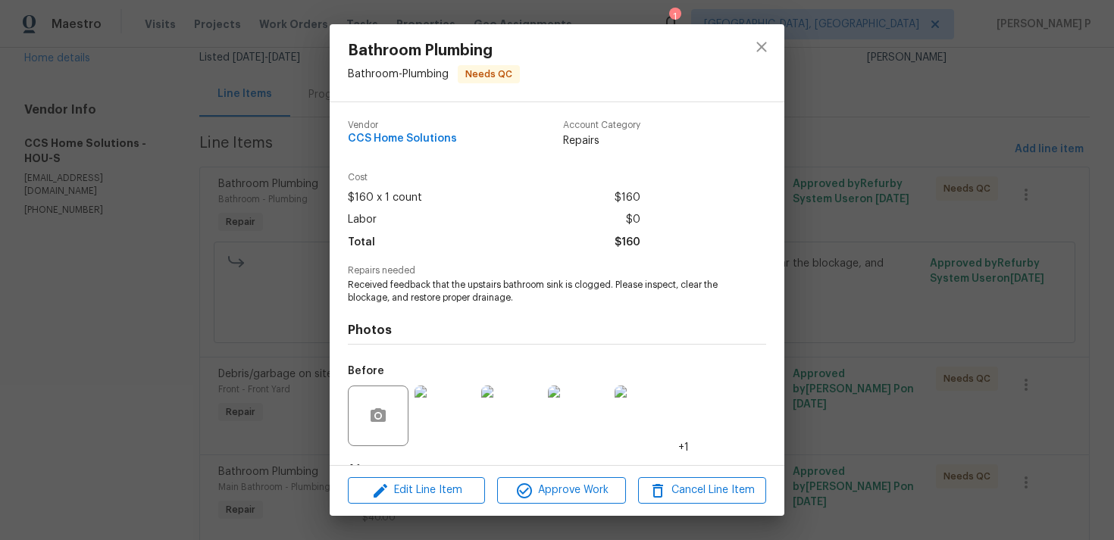
scroll to position [95, 0]
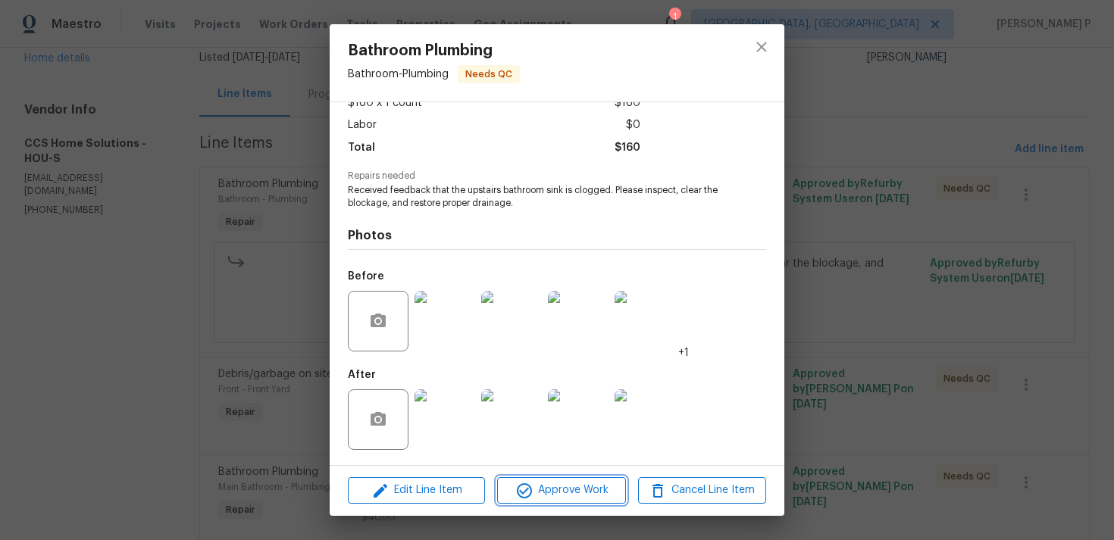
click at [565, 483] on span "Approve Work" at bounding box center [561, 490] width 119 height 19
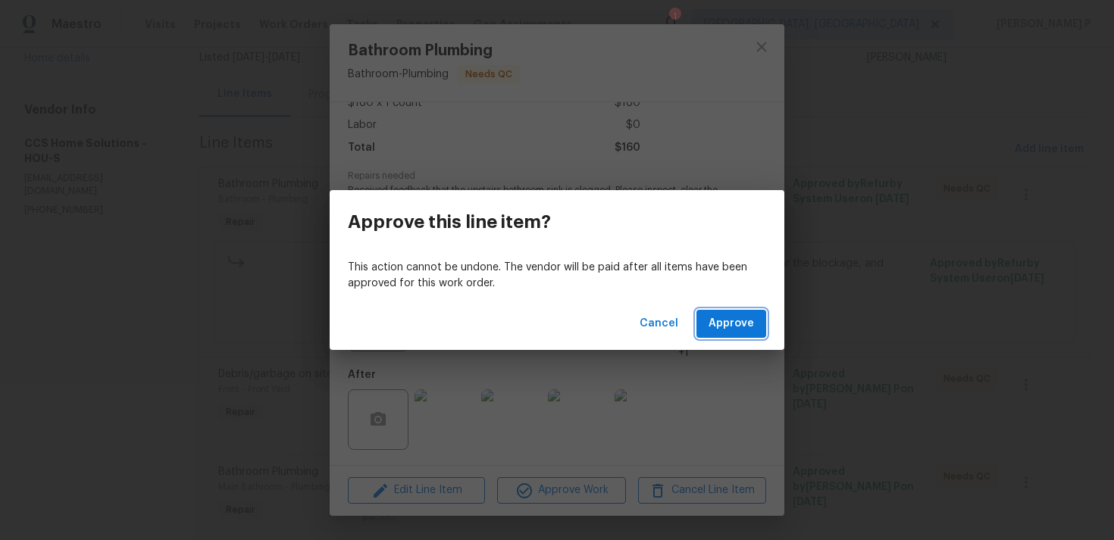
click at [746, 317] on span "Approve" at bounding box center [731, 323] width 45 height 19
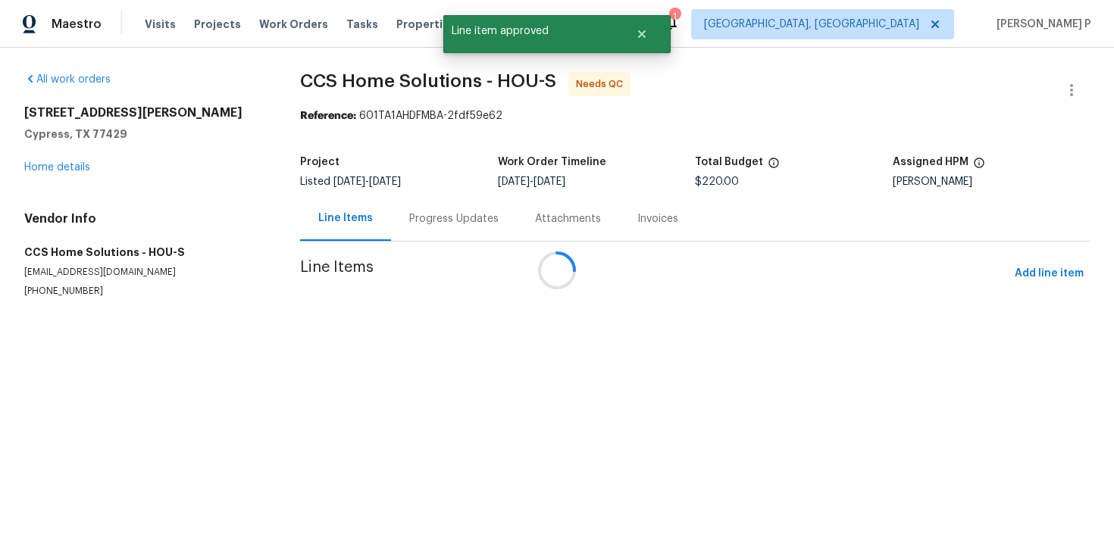
scroll to position [0, 0]
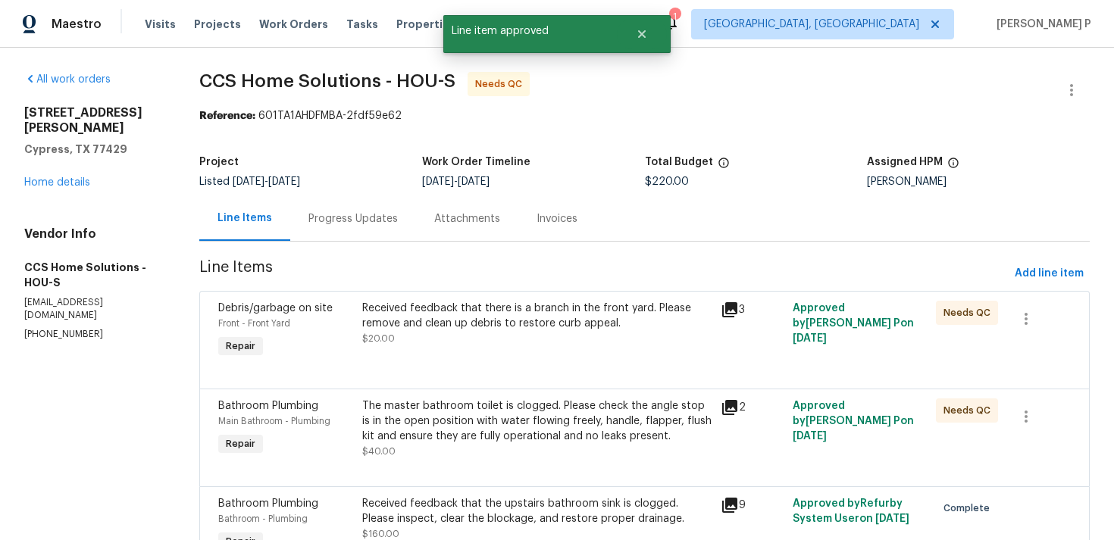
click at [528, 321] on div "Received feedback that there is a branch in the front yard. Please remove and c…" at bounding box center [537, 316] width 350 height 30
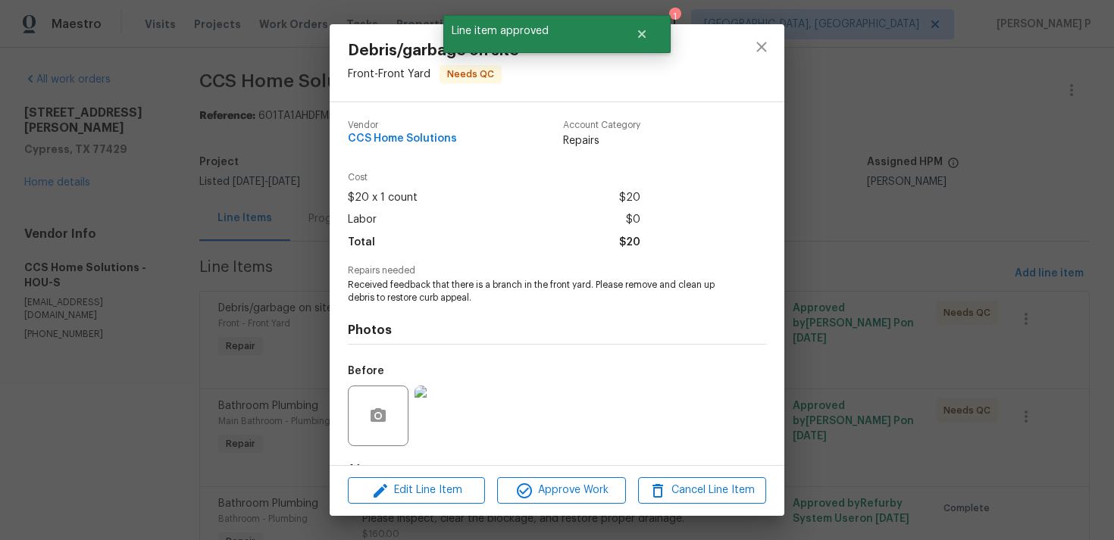
scroll to position [95, 0]
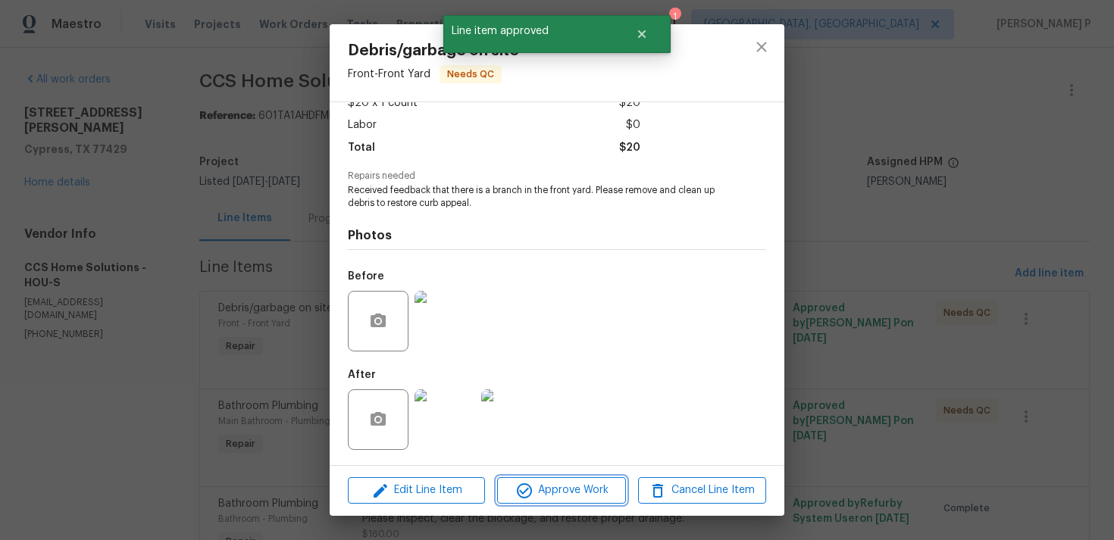
click at [596, 488] on span "Approve Work" at bounding box center [561, 490] width 119 height 19
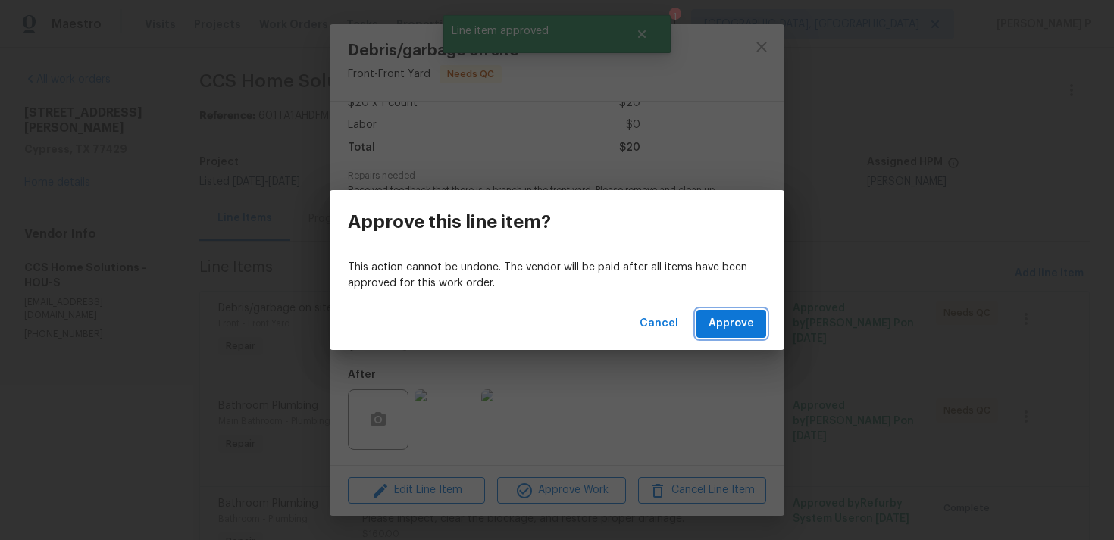
click at [730, 324] on span "Approve" at bounding box center [731, 323] width 45 height 19
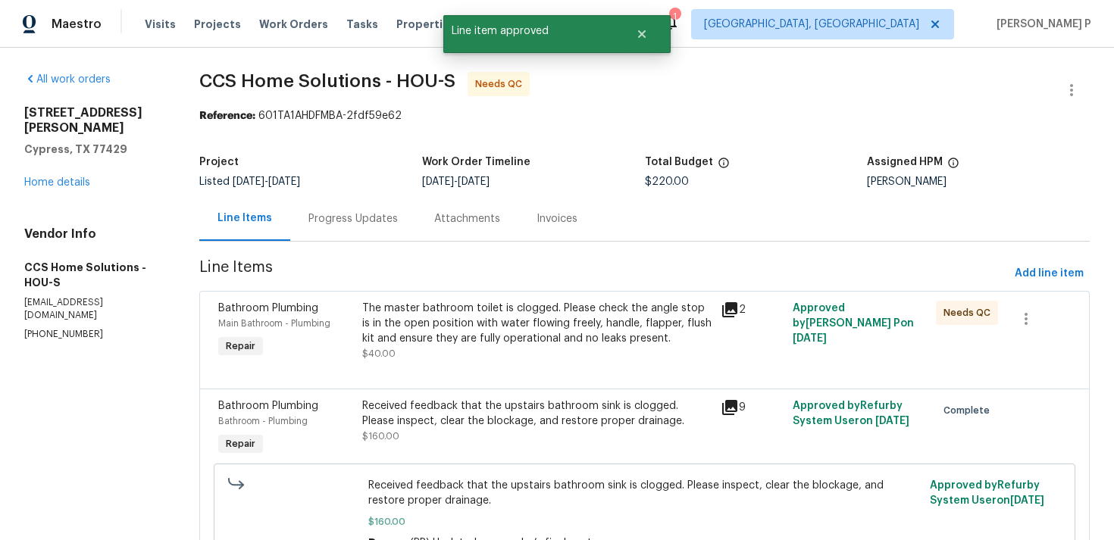
click at [546, 318] on div "The master bathroom toilet is clogged. Please check the angle stop is in the op…" at bounding box center [537, 323] width 350 height 45
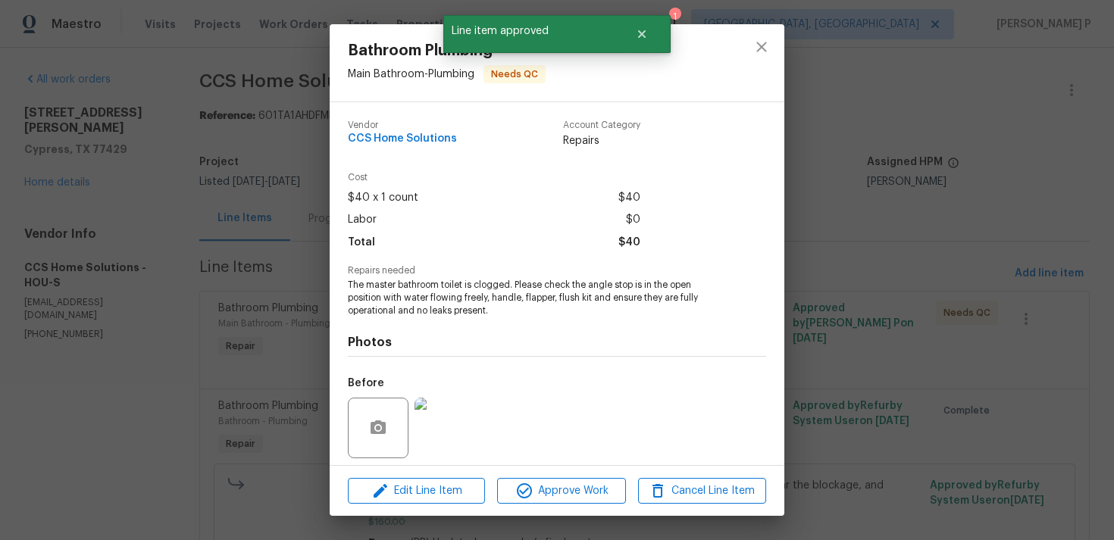
scroll to position [107, 0]
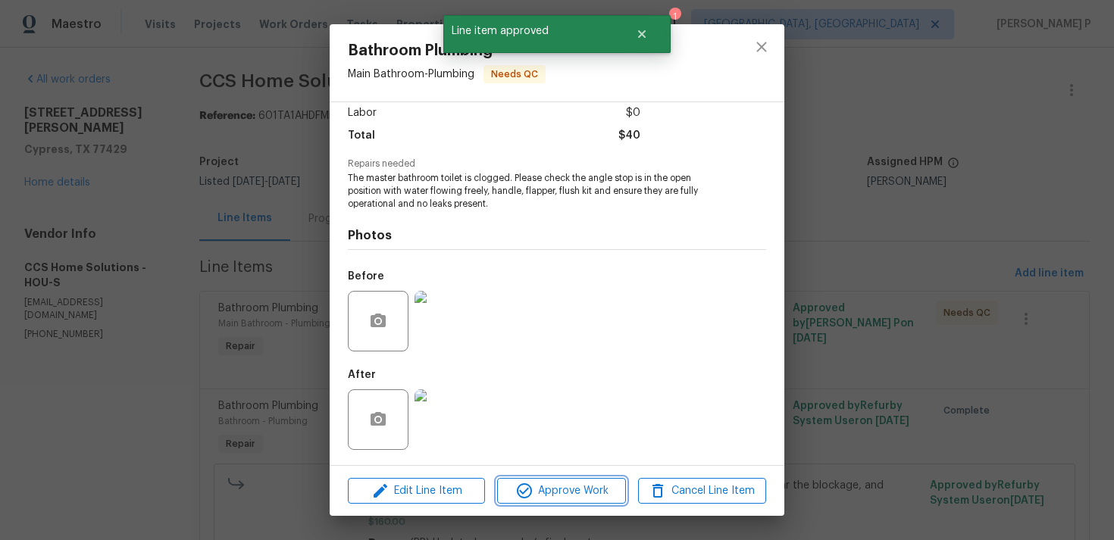
click at [564, 487] on span "Approve Work" at bounding box center [561, 491] width 119 height 19
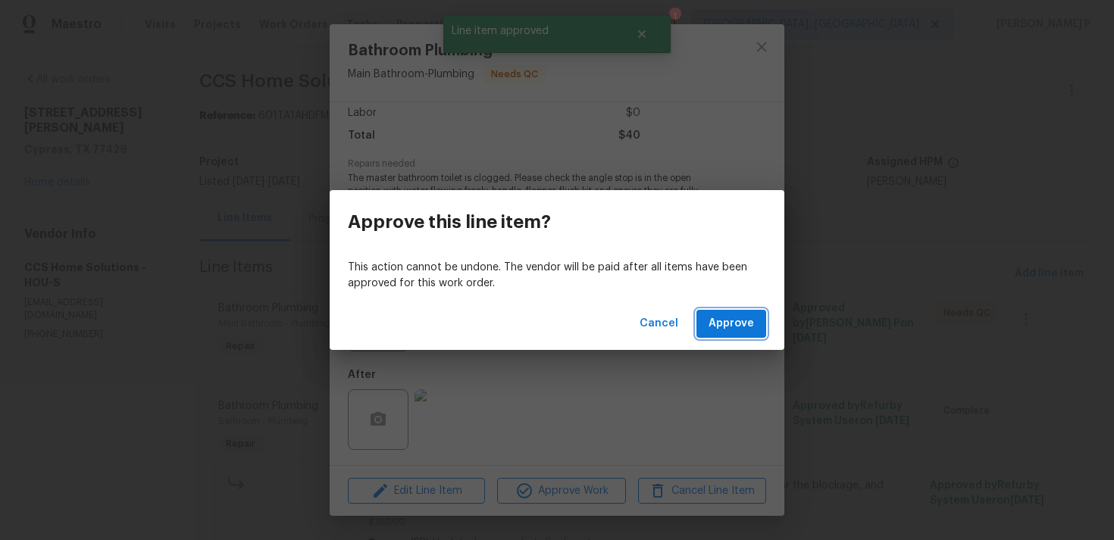
click at [707, 322] on button "Approve" at bounding box center [731, 324] width 70 height 28
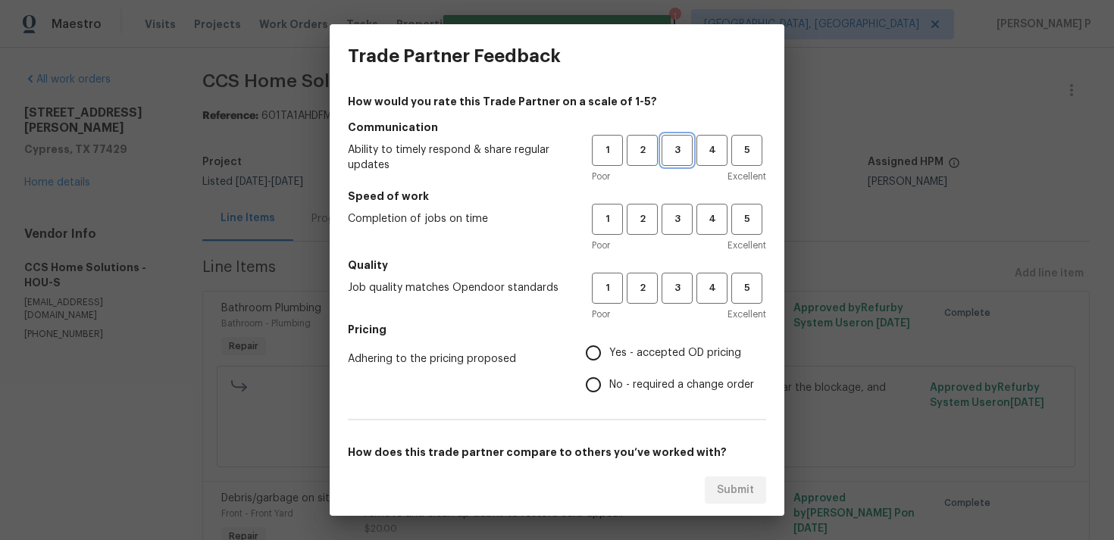
click at [678, 153] on span "3" at bounding box center [677, 150] width 28 height 17
click at [677, 212] on span "3" at bounding box center [677, 219] width 28 height 17
click at [673, 280] on span "3" at bounding box center [677, 288] width 28 height 17
click at [618, 385] on span "No - required a change order" at bounding box center [681, 385] width 145 height 16
click at [609, 385] on input "No - required a change order" at bounding box center [593, 385] width 32 height 32
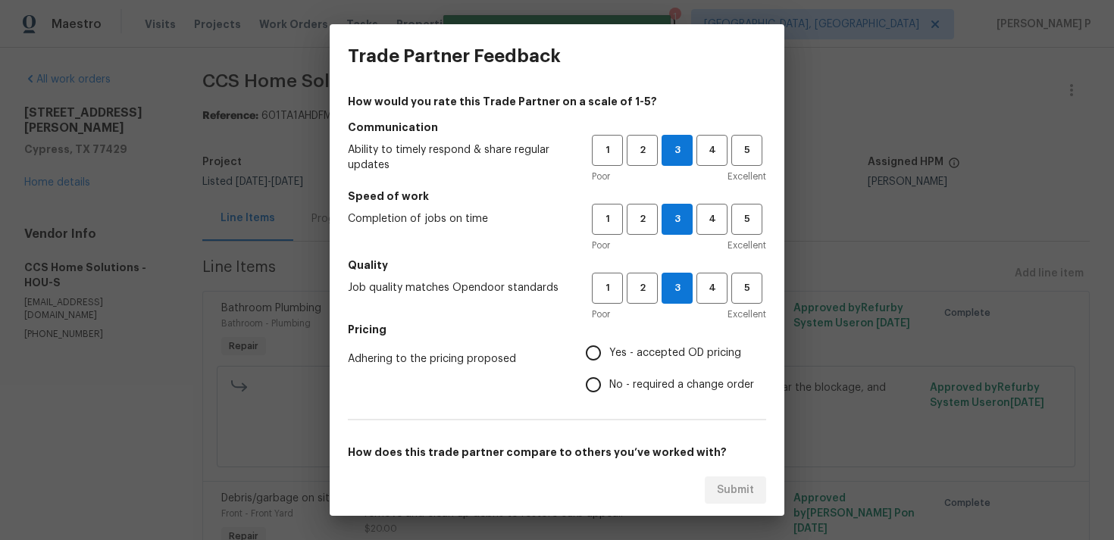
radio input "true"
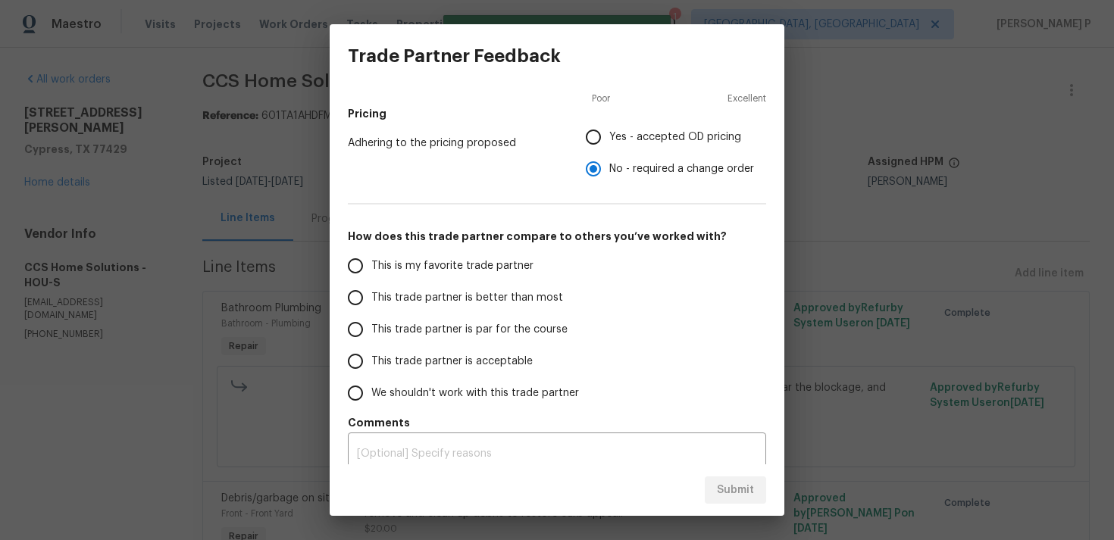
scroll to position [229, 0]
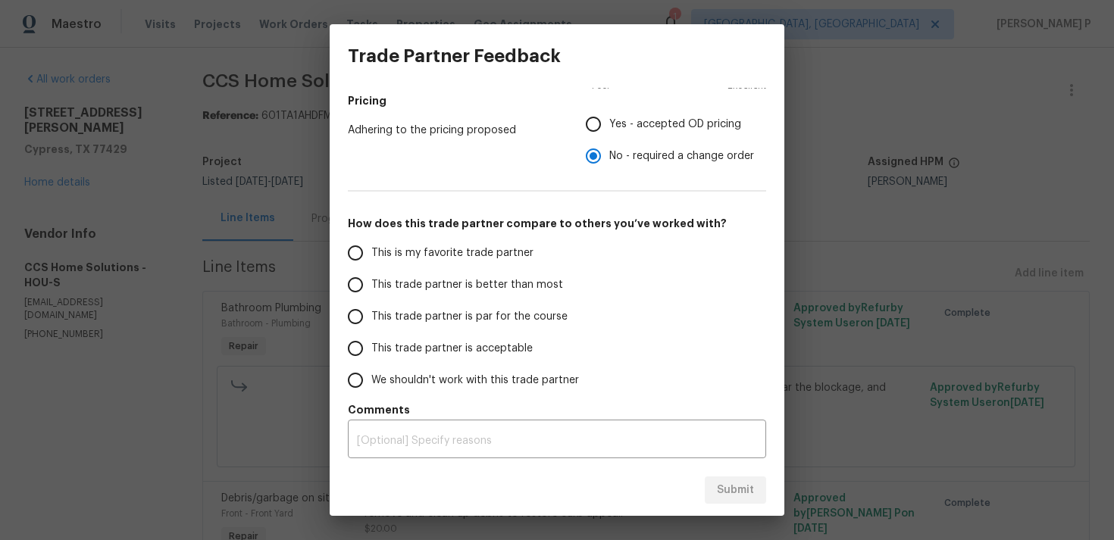
click at [477, 315] on span "This trade partner is par for the course" at bounding box center [469, 317] width 196 height 16
click at [371, 315] on input "This trade partner is par for the course" at bounding box center [355, 317] width 32 height 32
click at [727, 490] on span "Submit" at bounding box center [735, 490] width 37 height 19
radio input "true"
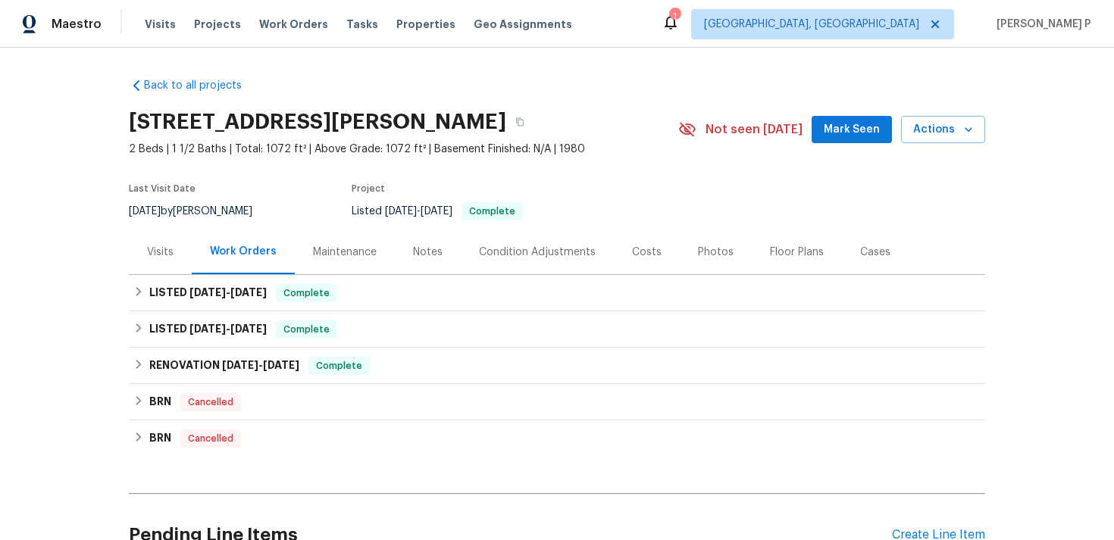
scroll to position [159, 0]
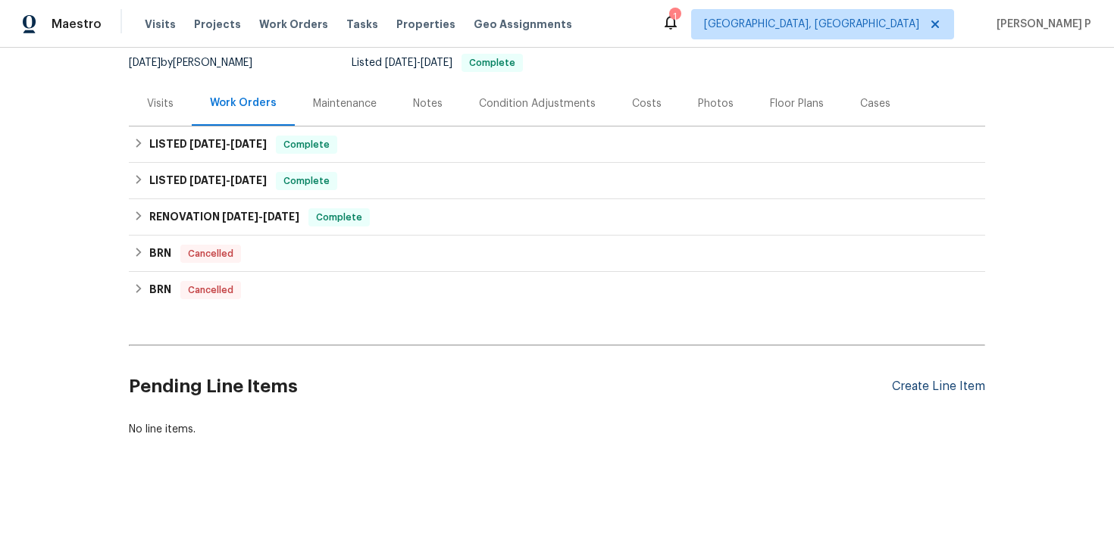
click at [935, 380] on div "Create Line Item" at bounding box center [938, 387] width 93 height 14
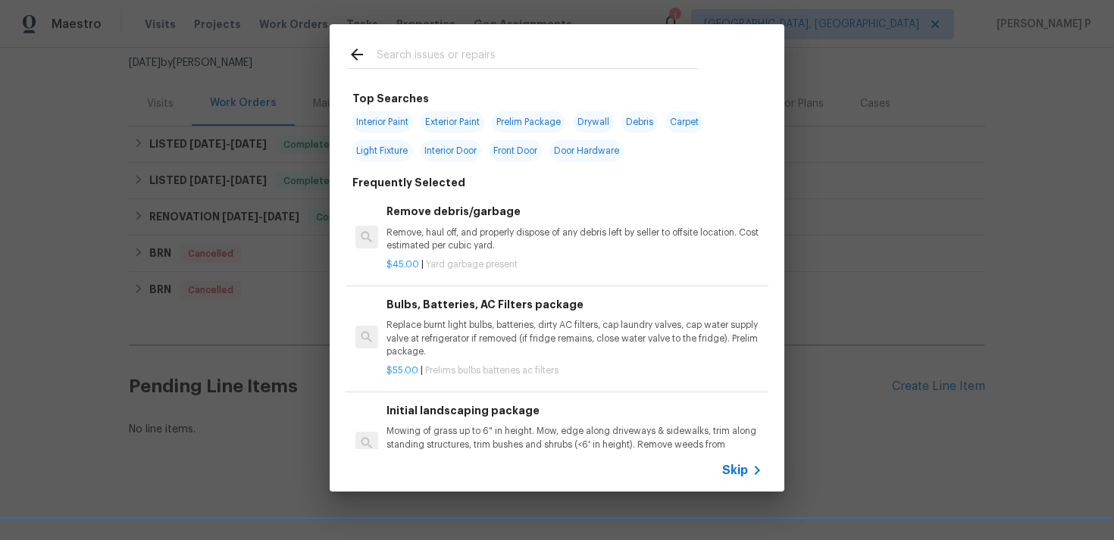
click at [734, 468] on span "Skip" at bounding box center [735, 470] width 26 height 15
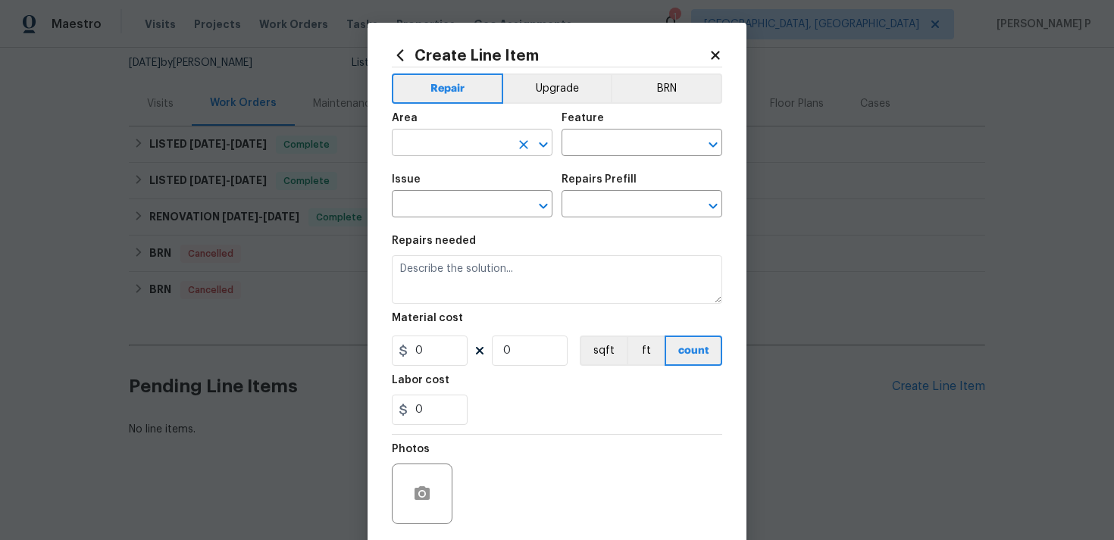
click at [471, 145] on input "text" at bounding box center [451, 144] width 118 height 23
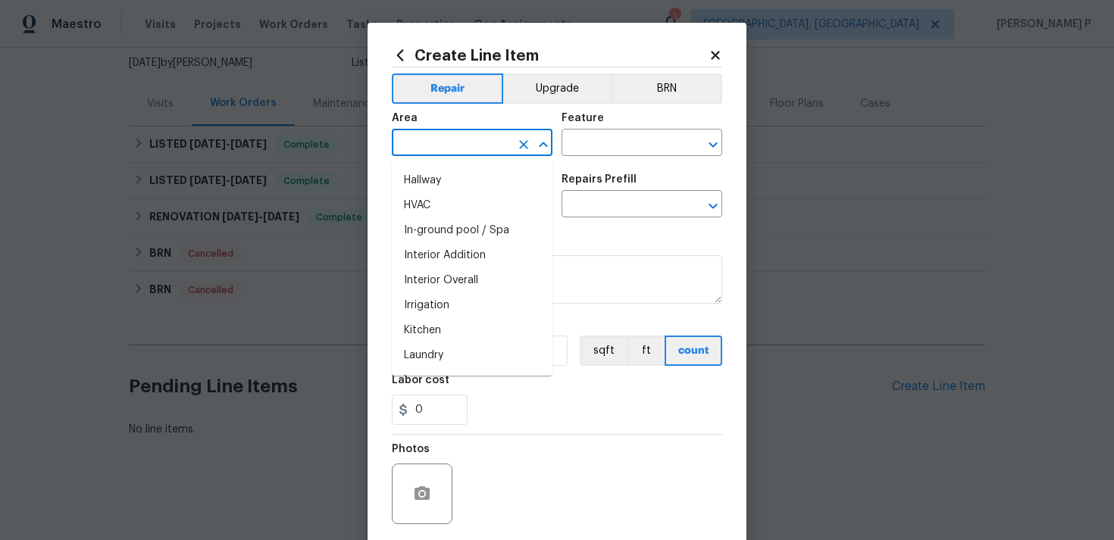
scroll to position [530, 0]
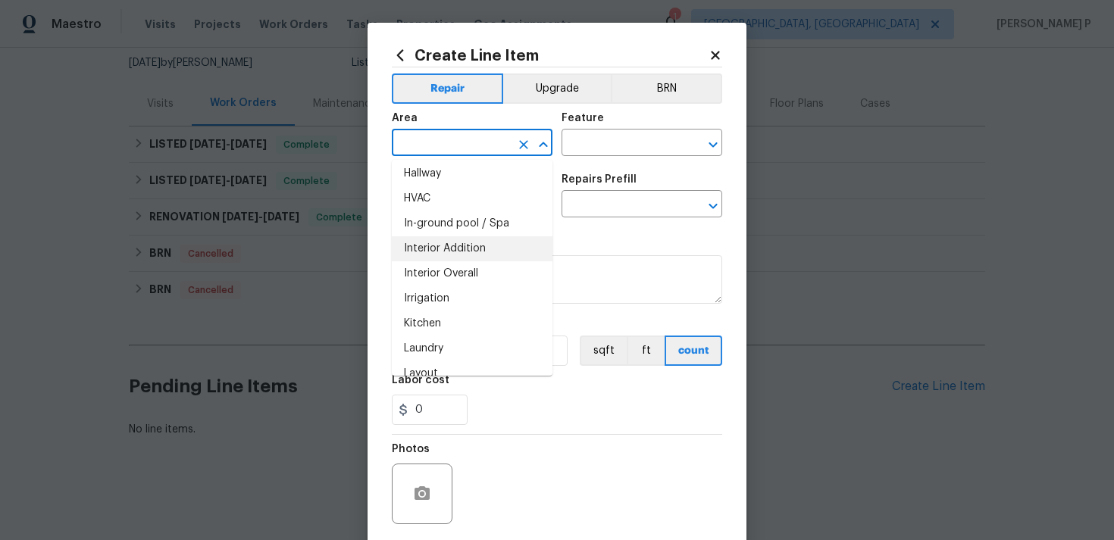
click at [455, 256] on li "Interior Addition" at bounding box center [472, 248] width 161 height 25
type input "Interior Addition"
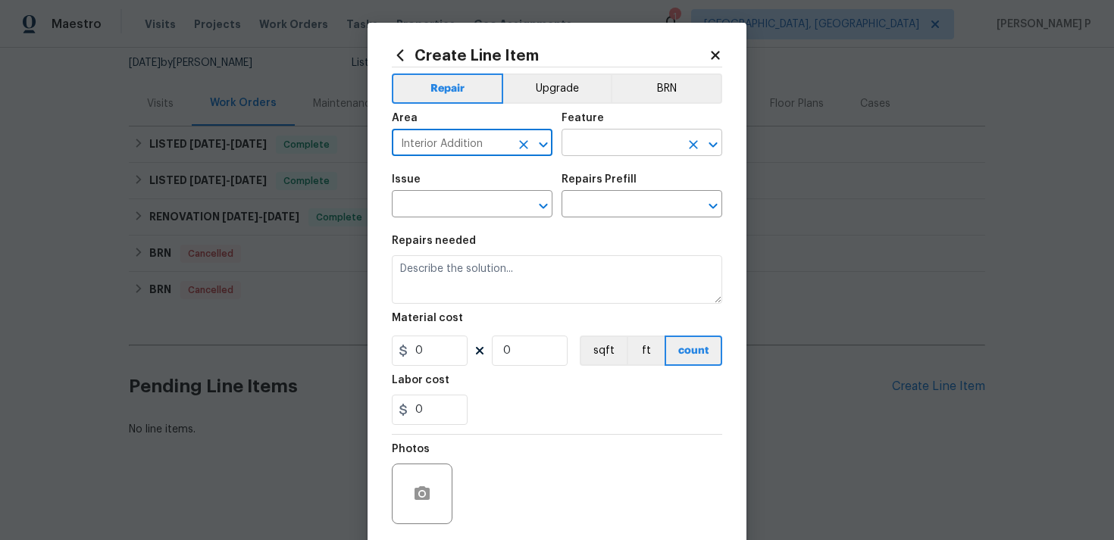
click at [620, 149] on input "text" at bounding box center [620, 144] width 118 height 23
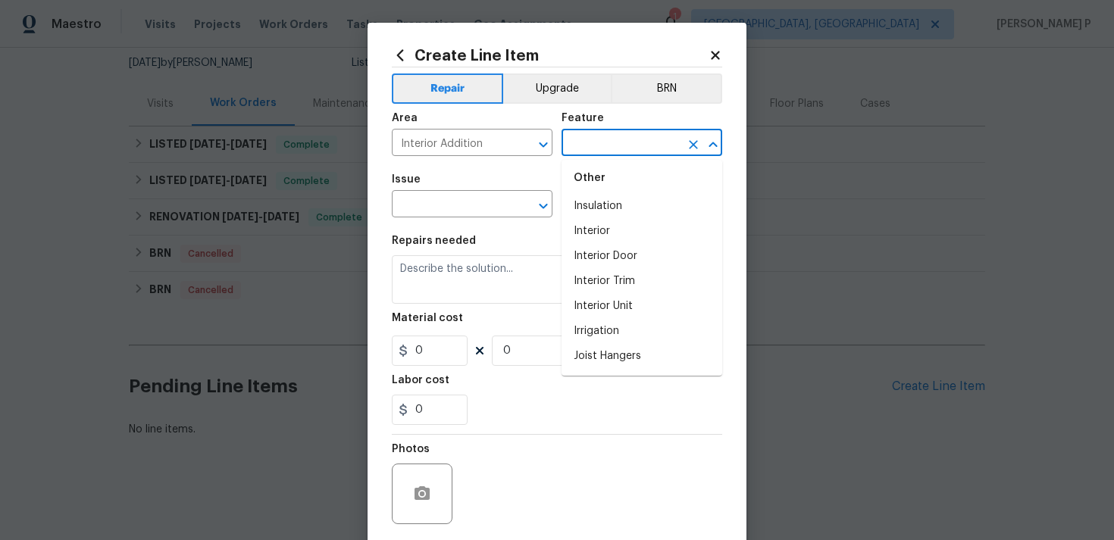
scroll to position [1900, 0]
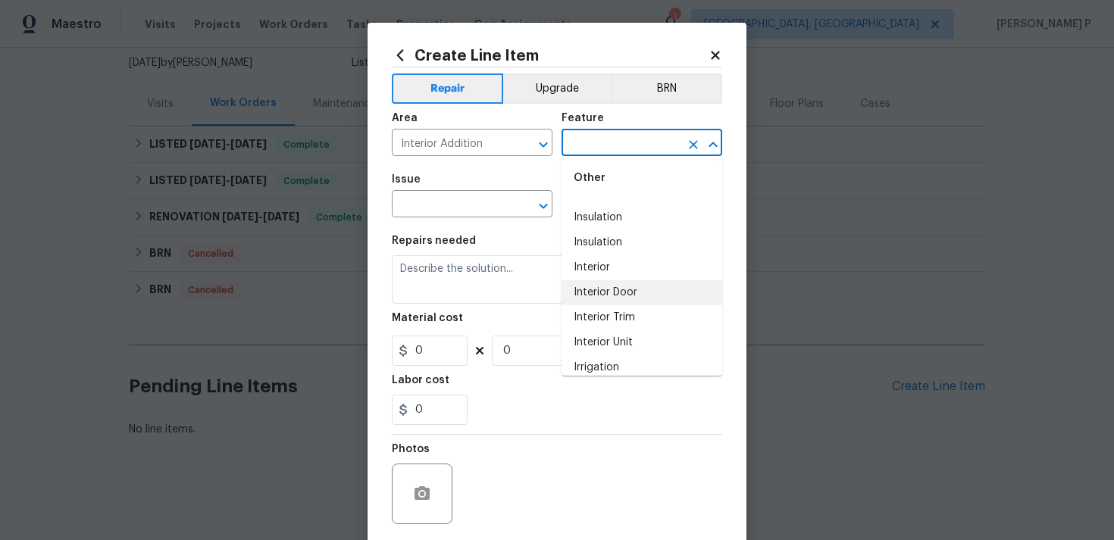
click at [621, 295] on li "Interior Door" at bounding box center [641, 292] width 161 height 25
type input "Interior Door"
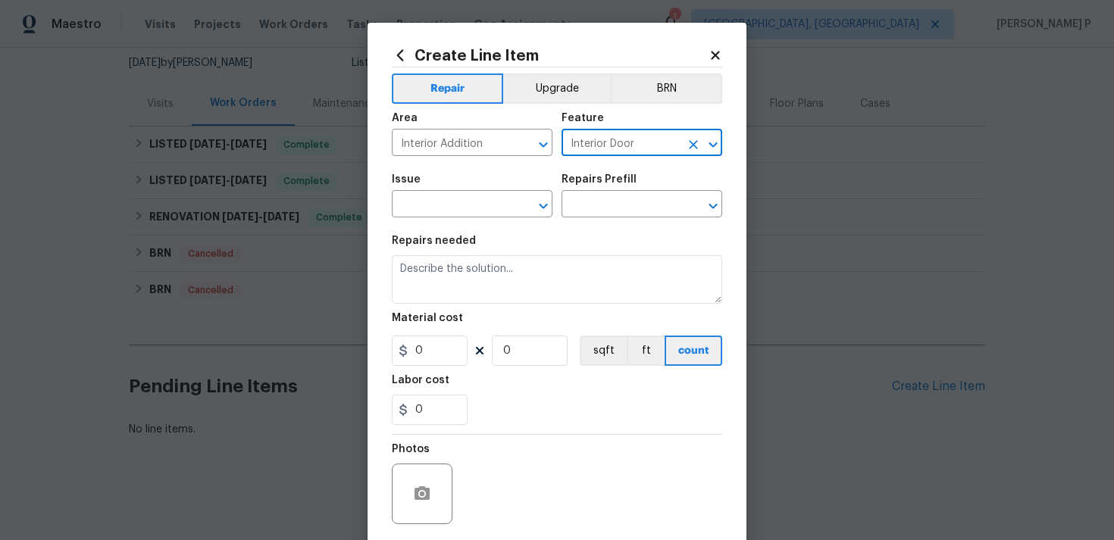
click at [554, 209] on div "Issue ​ Repairs Prefill ​" at bounding box center [557, 195] width 330 height 61
click at [549, 207] on icon "Open" at bounding box center [543, 206] width 18 height 18
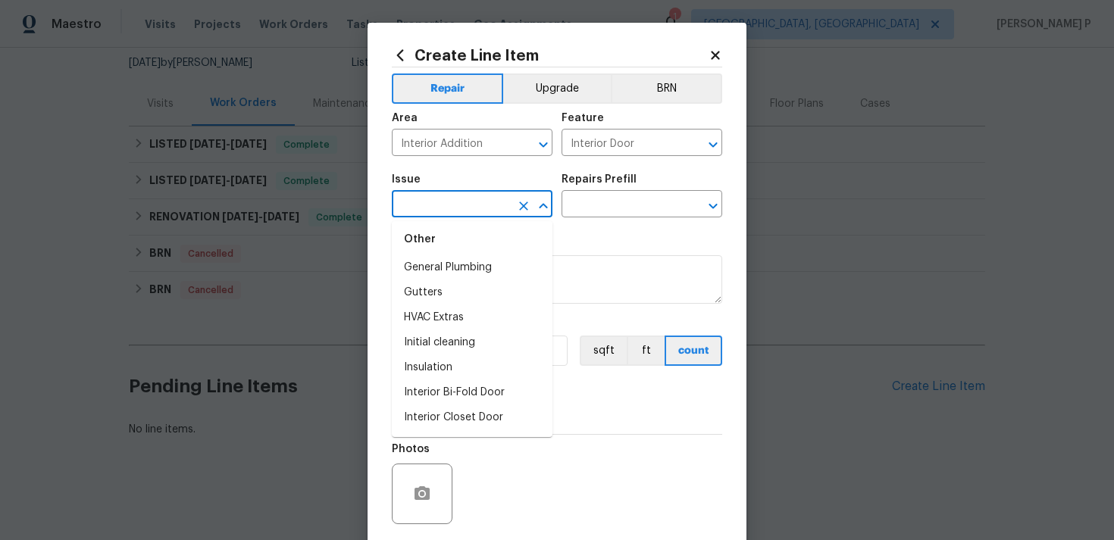
scroll to position [1253, 0]
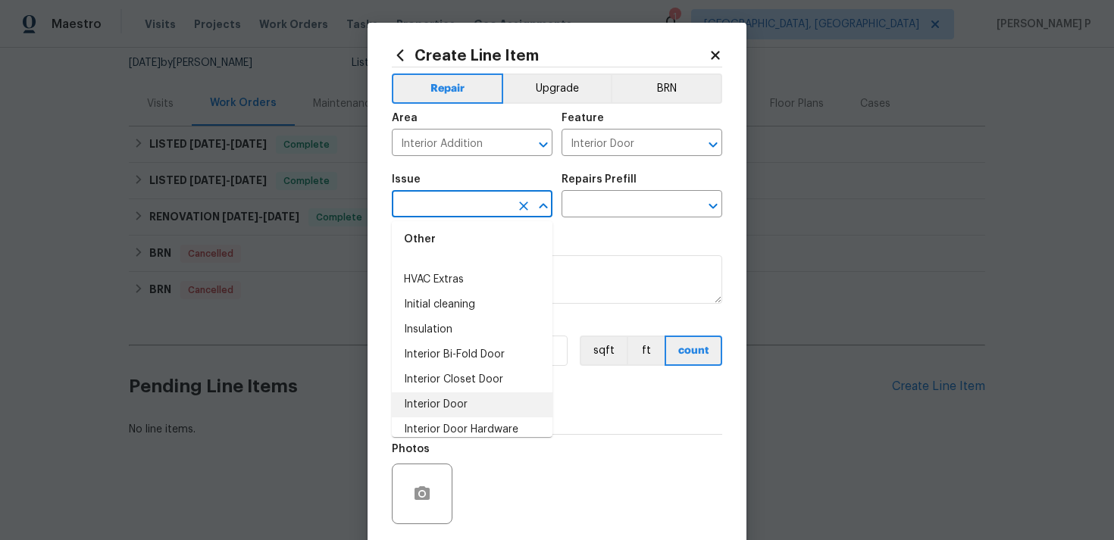
click at [456, 400] on li "Interior Door" at bounding box center [472, 405] width 161 height 25
type input "Interior Door"
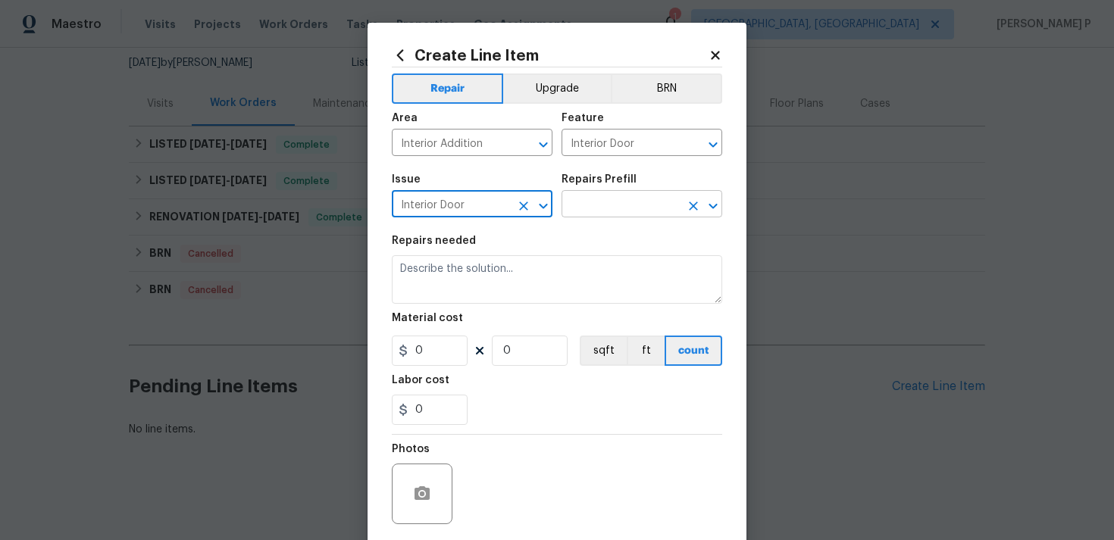
click at [571, 204] on input "text" at bounding box center [620, 205] width 118 height 23
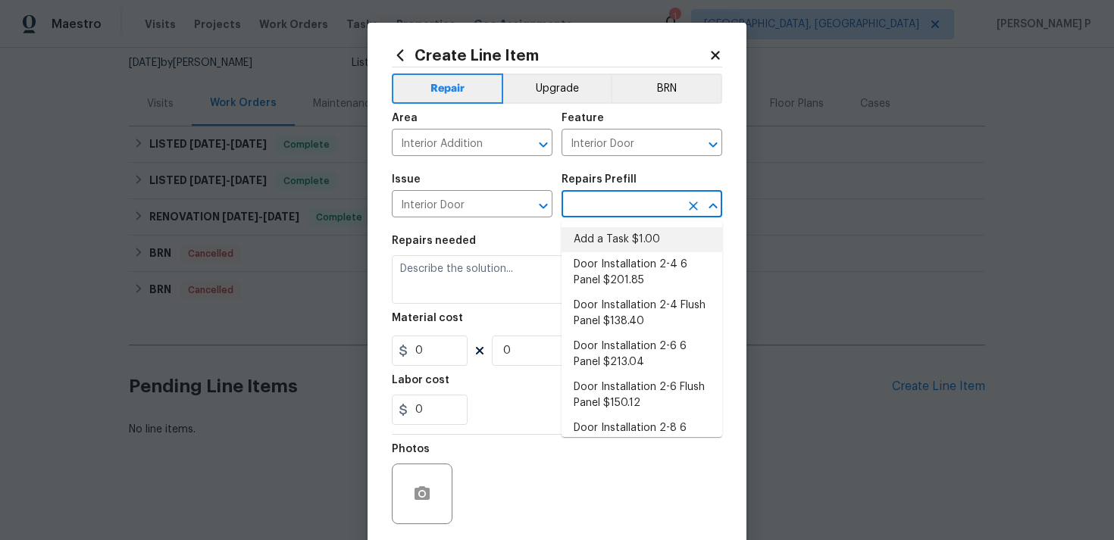
click at [599, 234] on li "Add a Task $1.00" at bounding box center [641, 239] width 161 height 25
type input "Add a Task $1.00"
type textarea "HPM to detail"
type input "1"
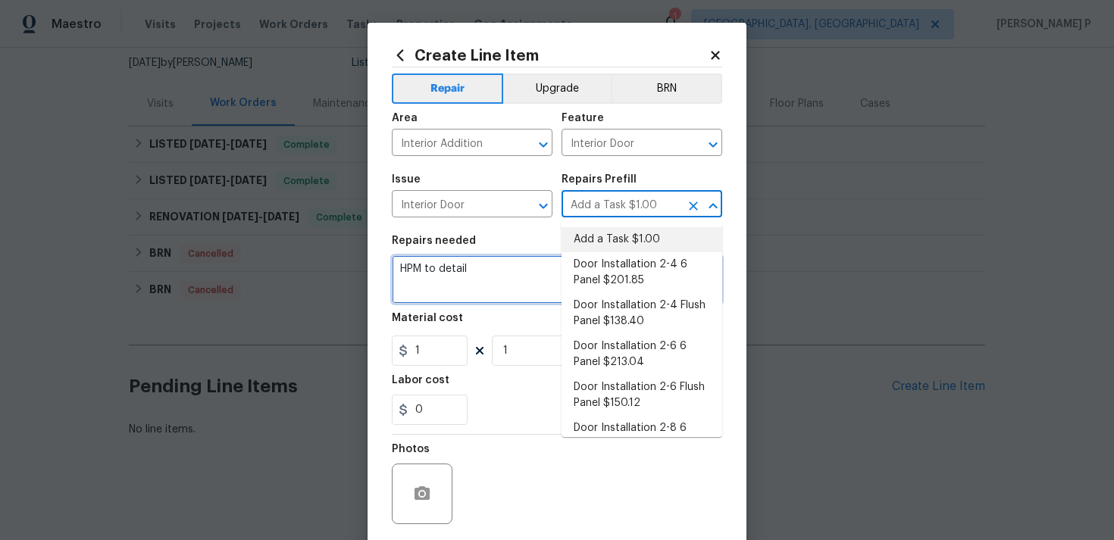
click at [457, 293] on textarea "HPM to detail" at bounding box center [557, 279] width 330 height 48
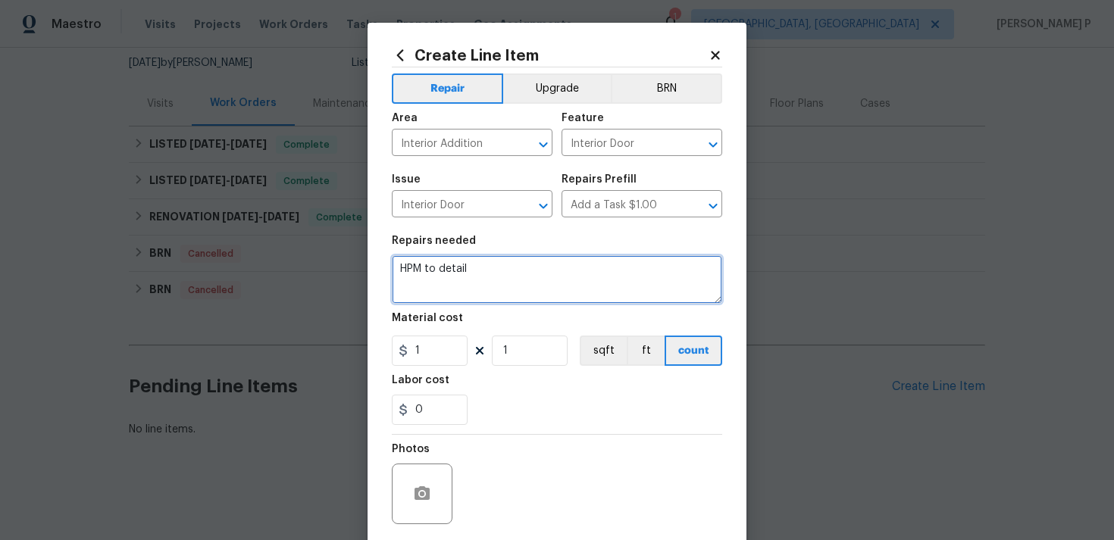
click at [457, 293] on textarea "HPM to detail" at bounding box center [557, 279] width 330 height 48
paste textarea "The deadbolt is missing screws, and the surrounding wood is damaged. Please rep…"
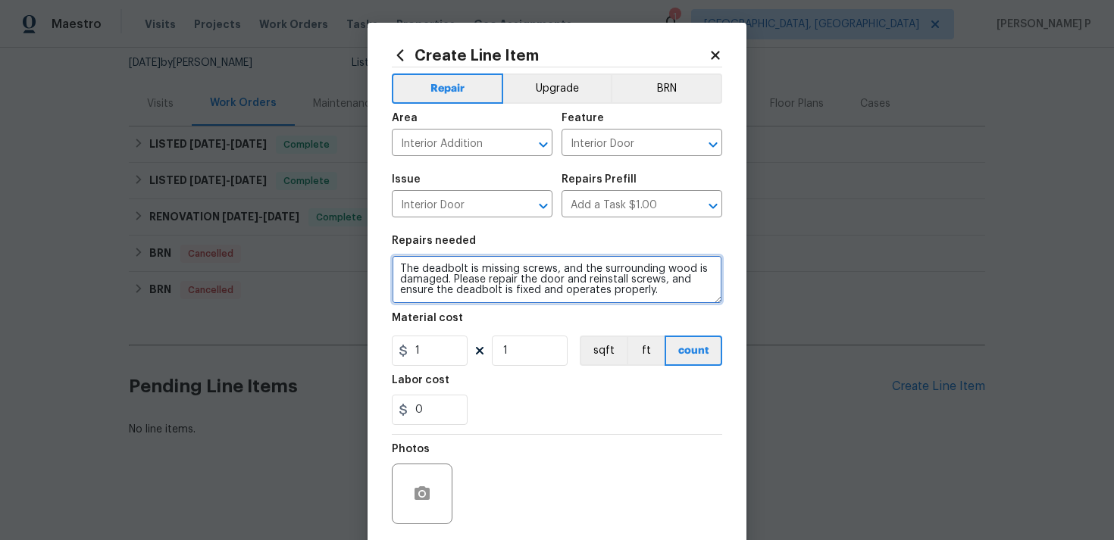
type textarea "The deadbolt is missing screws, and the surrounding wood is damaged. Please rep…"
click at [431, 371] on section "Repairs needed The deadbolt is missing screws, and the surrounding wood is dama…" at bounding box center [557, 331] width 330 height 208
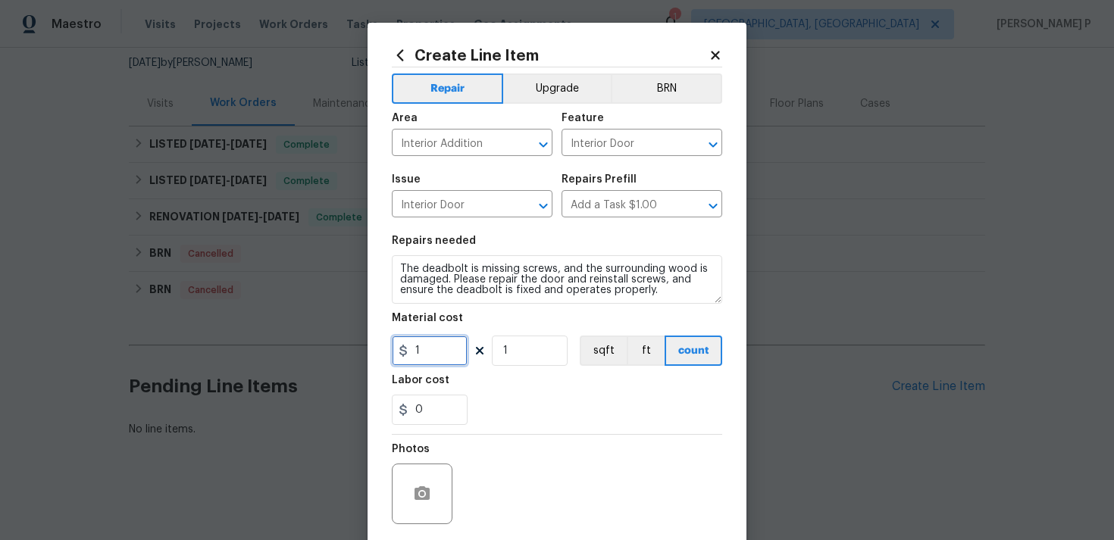
click at [427, 353] on input "1" at bounding box center [430, 351] width 76 height 30
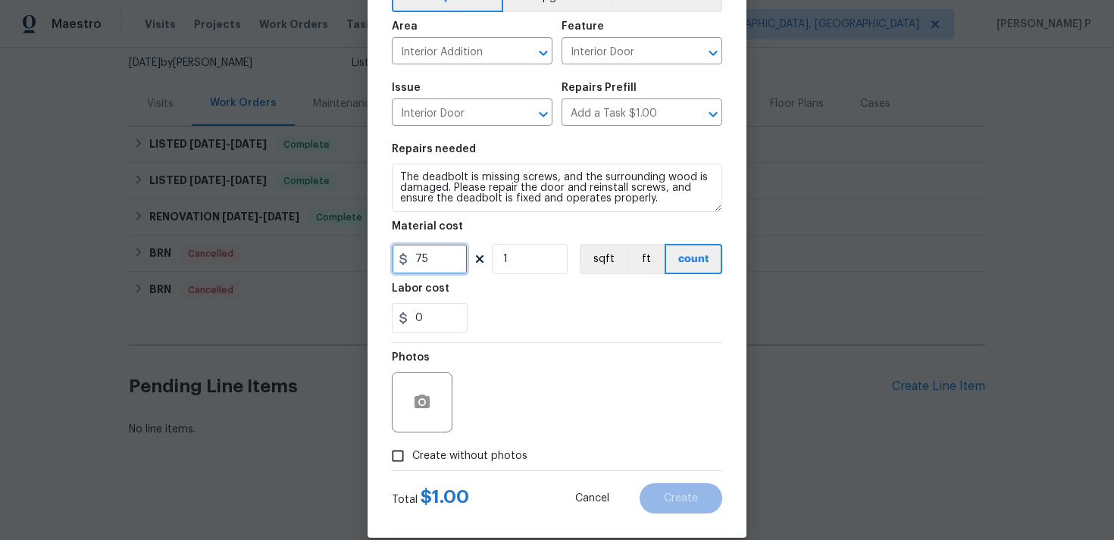
scroll to position [110, 0]
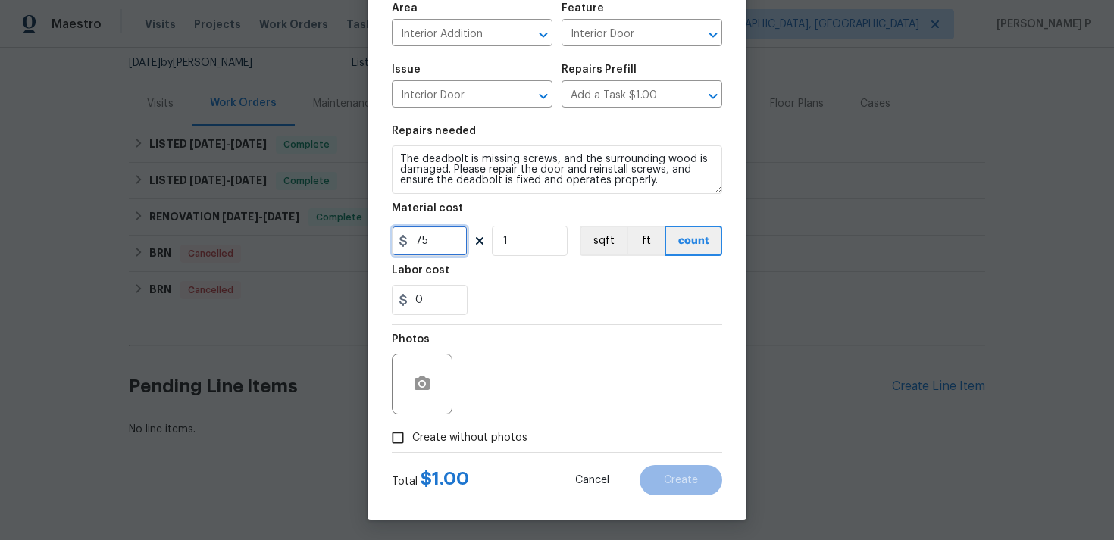
type input "75"
click at [414, 389] on icon "button" at bounding box center [421, 384] width 15 height 14
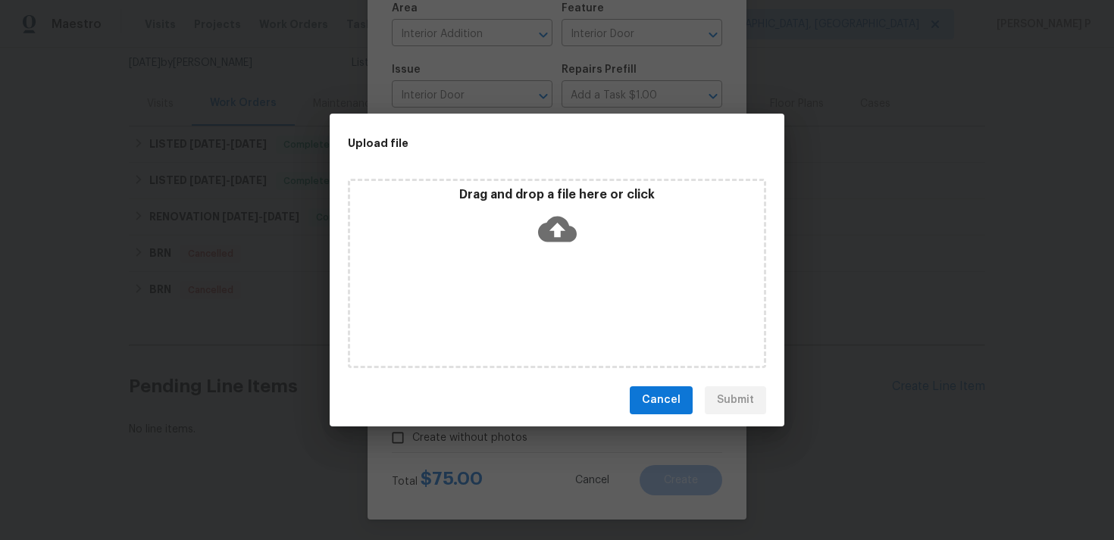
click at [552, 220] on icon at bounding box center [557, 229] width 39 height 26
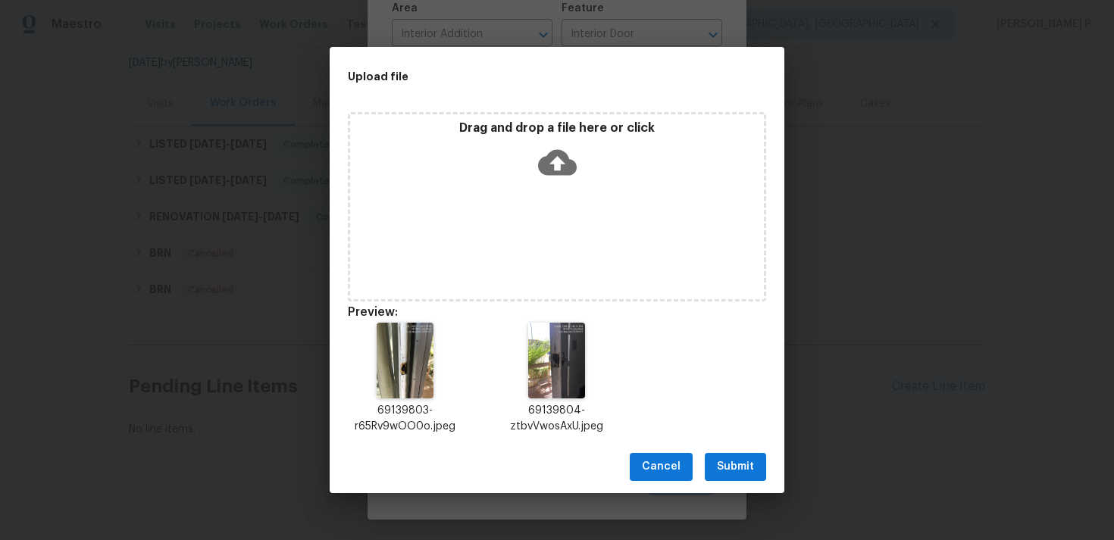
click at [737, 465] on span "Submit" at bounding box center [735, 467] width 37 height 19
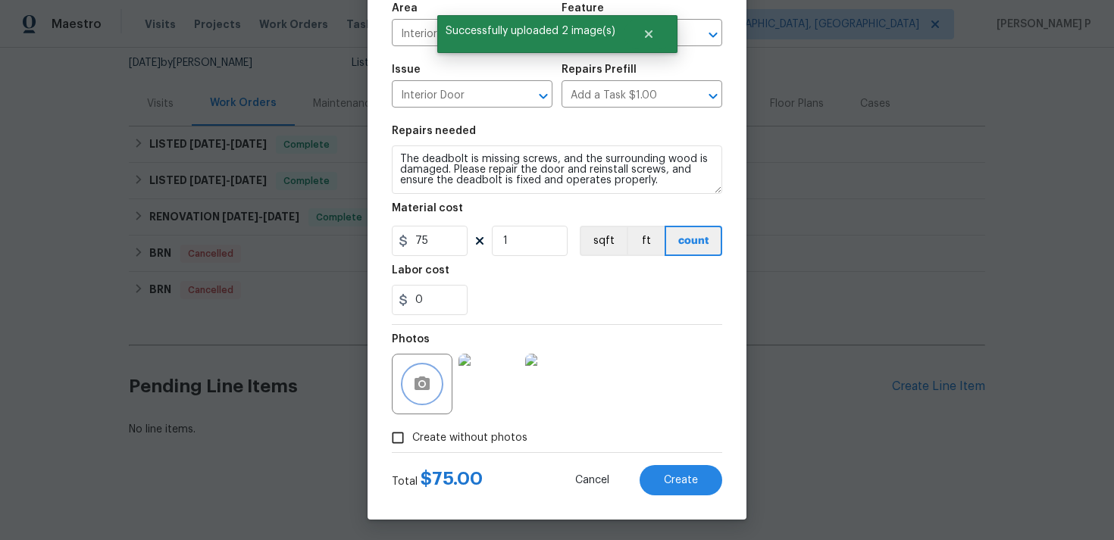
scroll to position [113, 0]
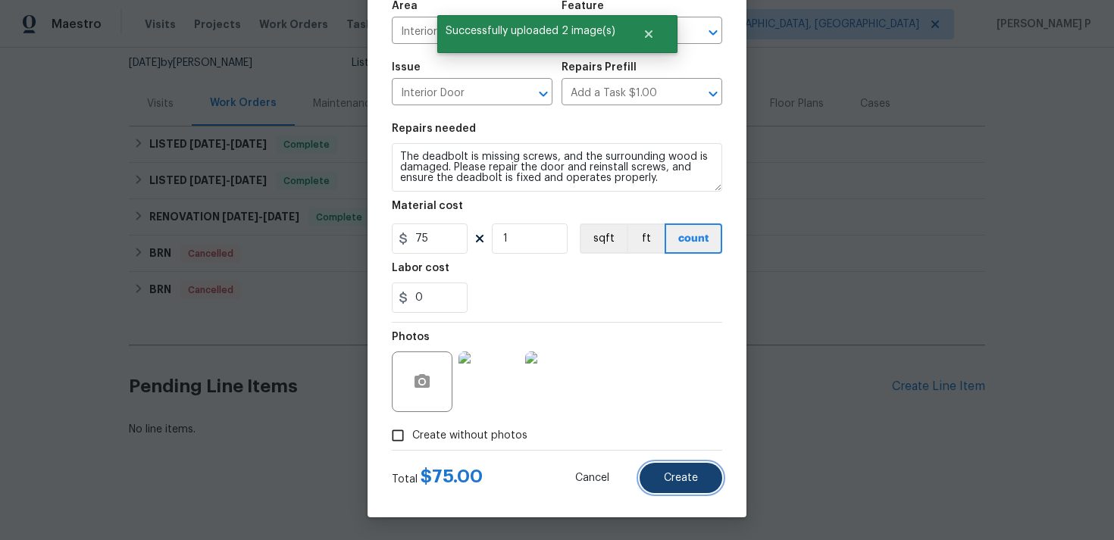
click at [677, 480] on span "Create" at bounding box center [681, 478] width 34 height 11
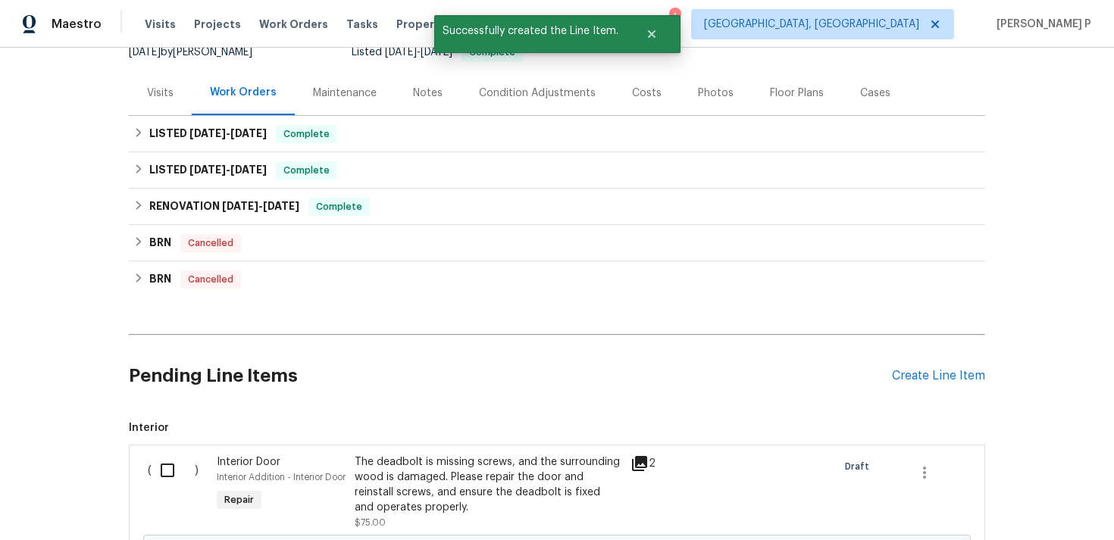
click at [163, 486] on input "checkbox" at bounding box center [173, 471] width 43 height 32
checkbox input "true"
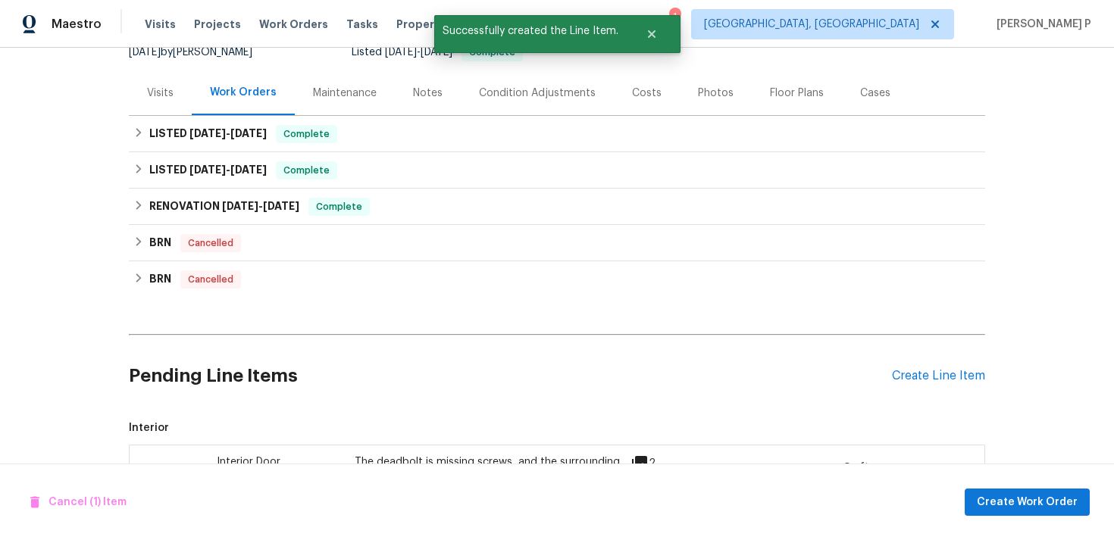
scroll to position [363, 0]
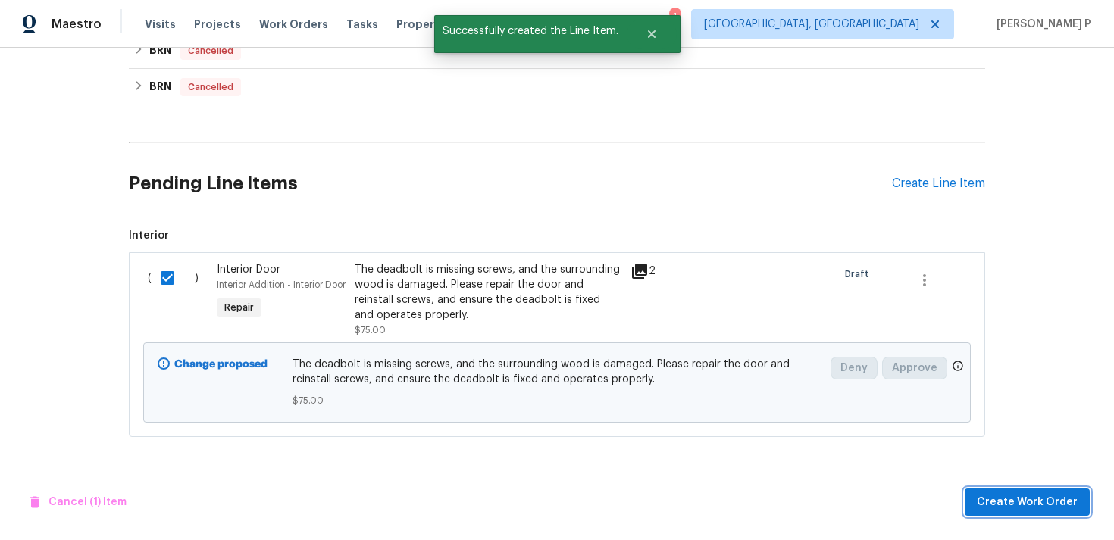
click at [1015, 490] on button "Create Work Order" at bounding box center [1027, 503] width 125 height 28
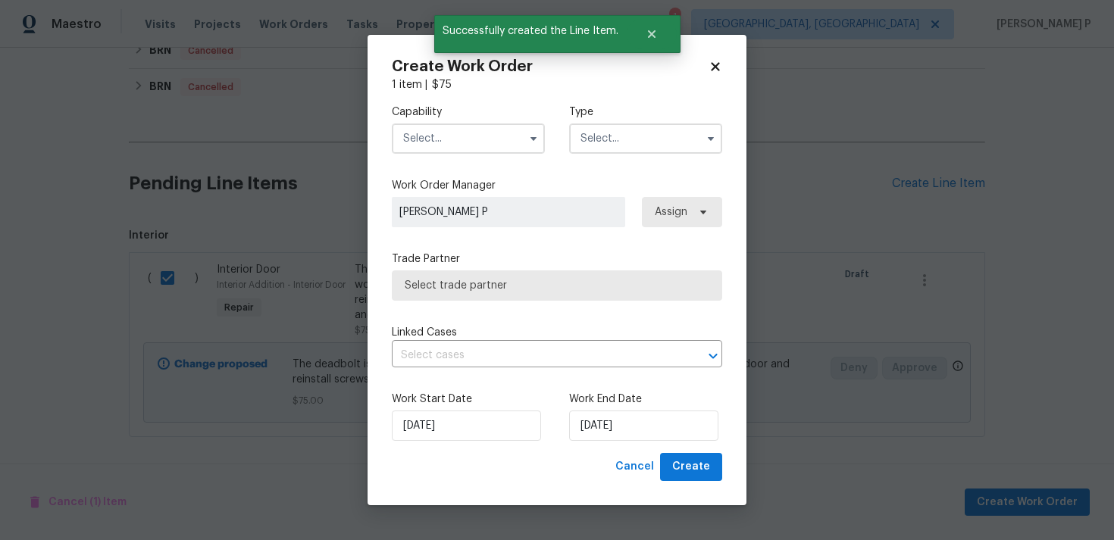
click at [627, 142] on input "text" at bounding box center [645, 139] width 153 height 30
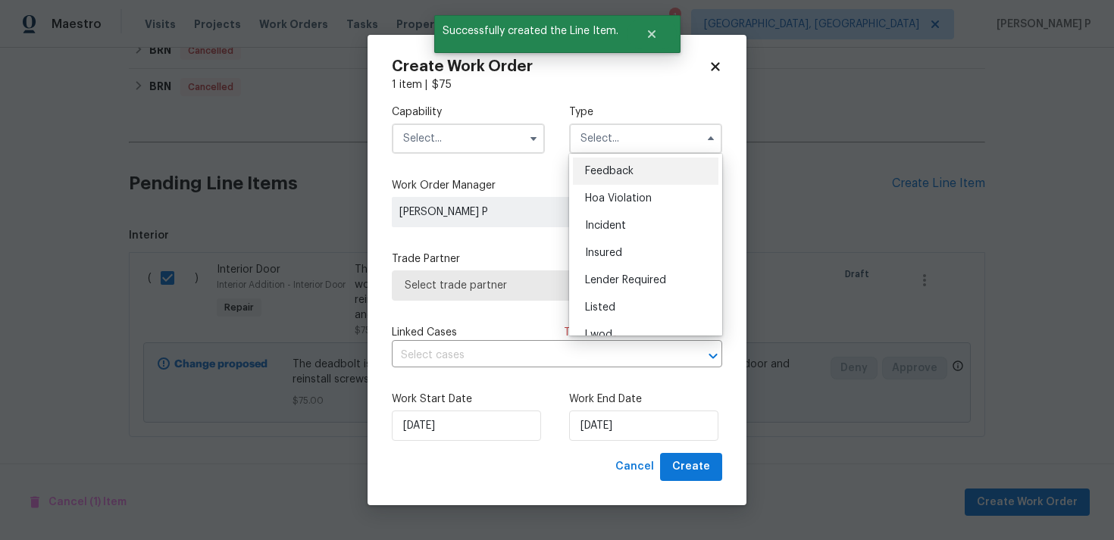
click at [623, 173] on span "Feedback" at bounding box center [609, 171] width 48 height 11
type input "Feedback"
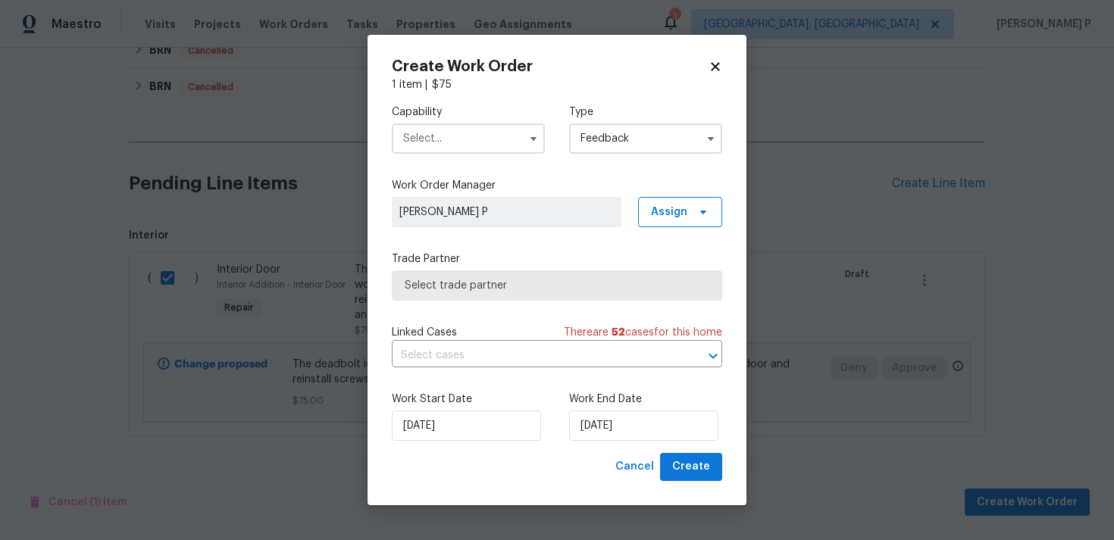
click at [461, 132] on input "text" at bounding box center [468, 139] width 153 height 30
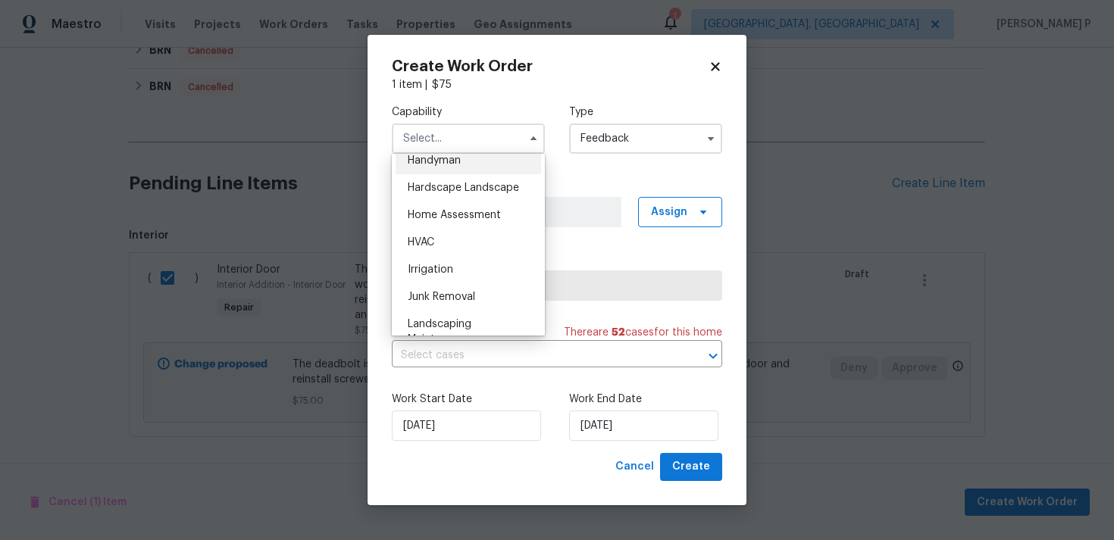
click at [441, 173] on div "Handyman" at bounding box center [468, 160] width 145 height 27
type input "Handyman"
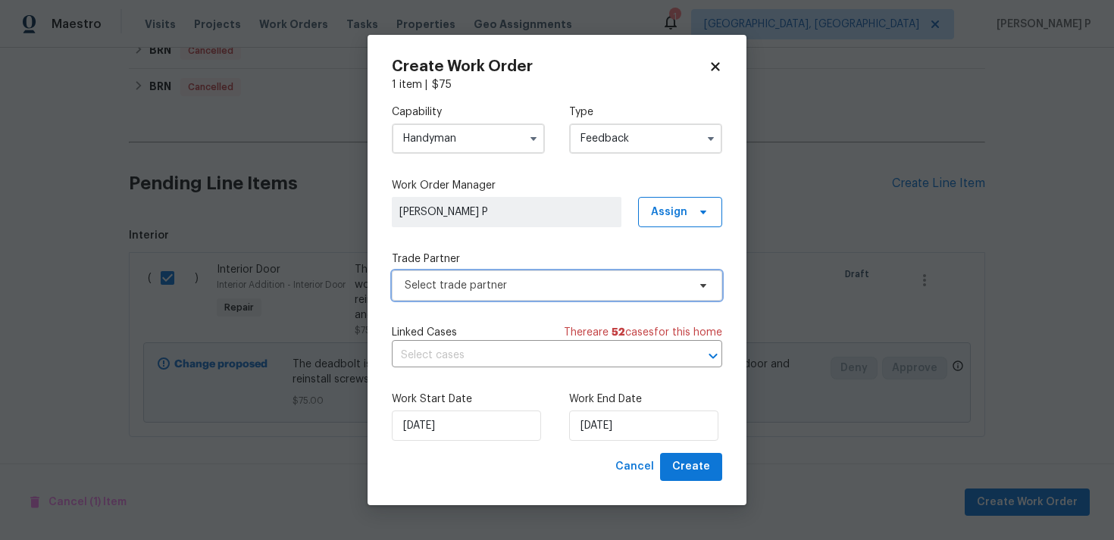
click at [506, 274] on span "Select trade partner" at bounding box center [557, 286] width 330 height 30
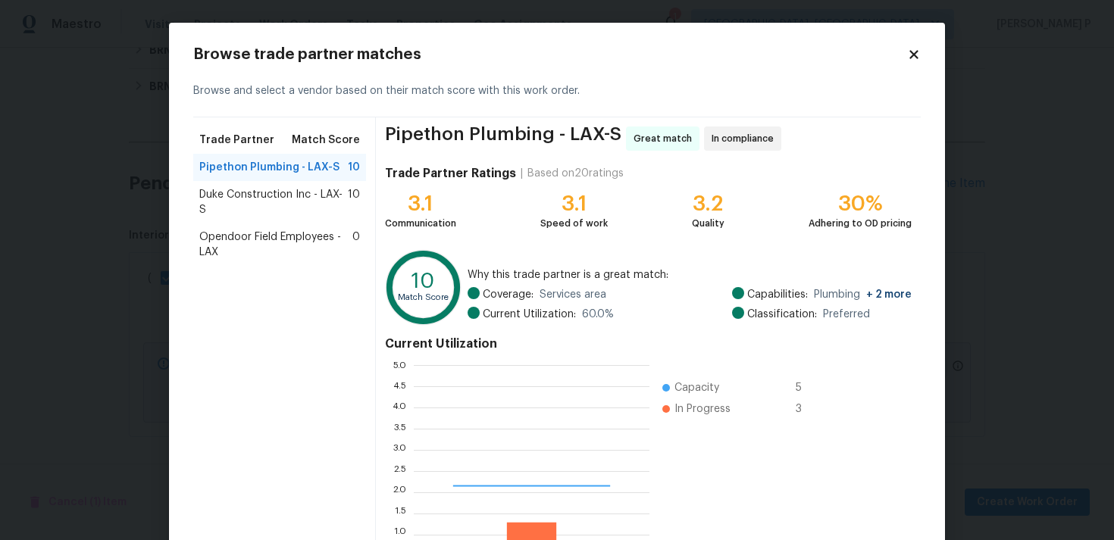
scroll to position [212, 236]
click at [250, 194] on span "Duke Construction Inc - LAX-S" at bounding box center [273, 202] width 149 height 30
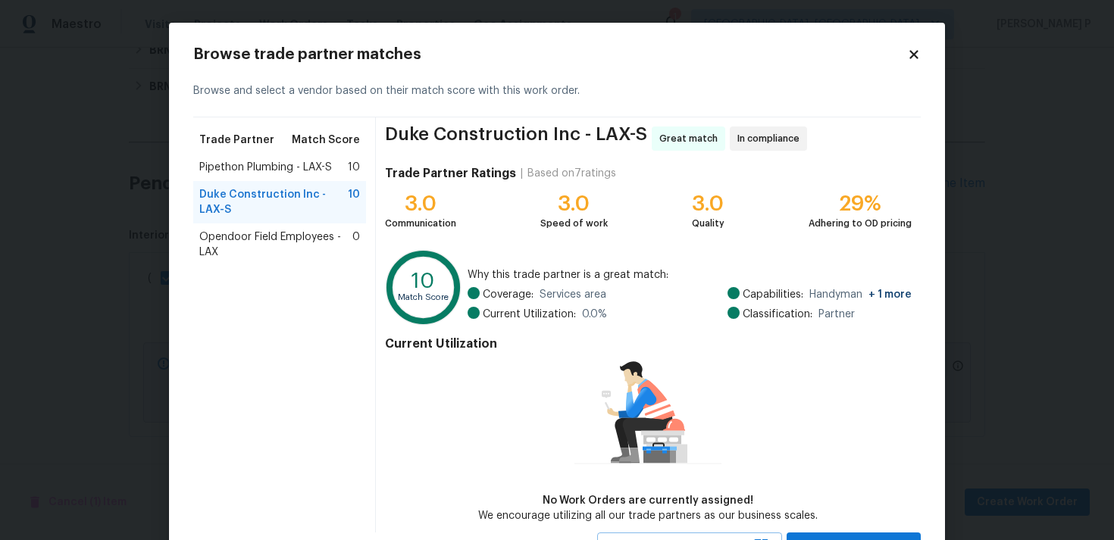
click at [271, 175] on div "Pipethon Plumbing - LAX-S 10" at bounding box center [279, 167] width 173 height 27
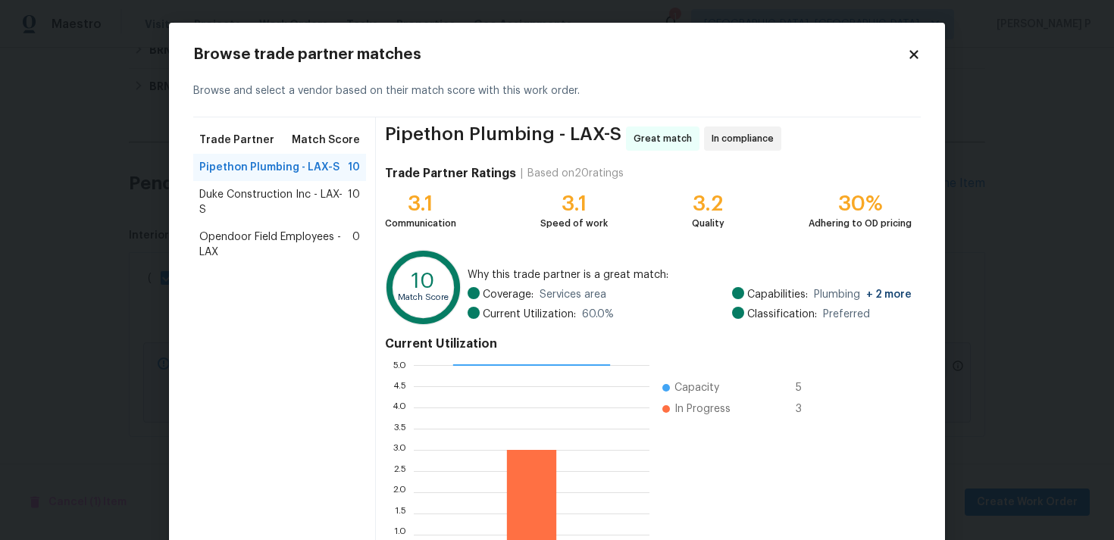
click at [272, 190] on span "Duke Construction Inc - LAX-S" at bounding box center [273, 202] width 149 height 30
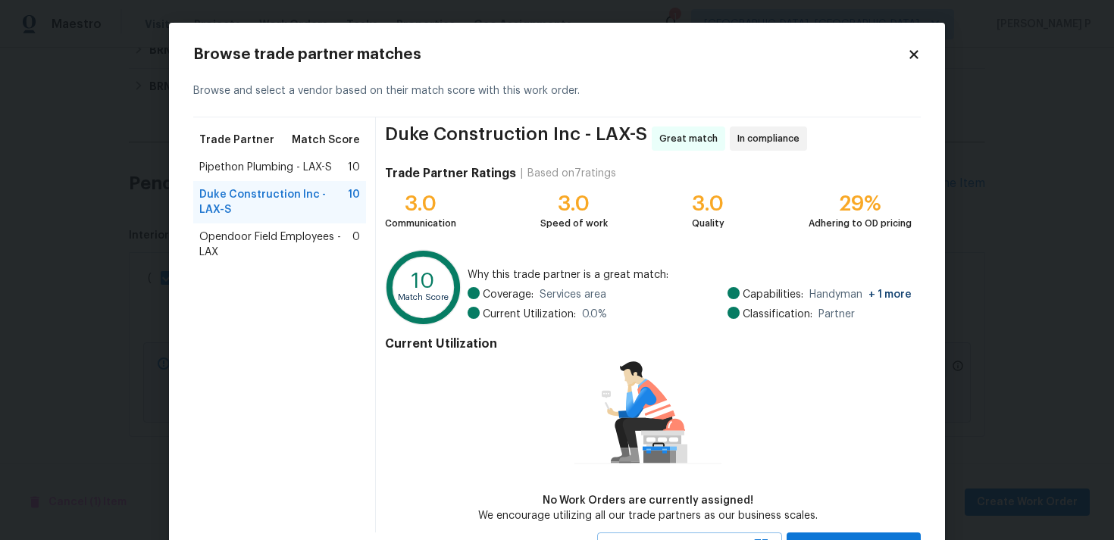
scroll to position [66, 0]
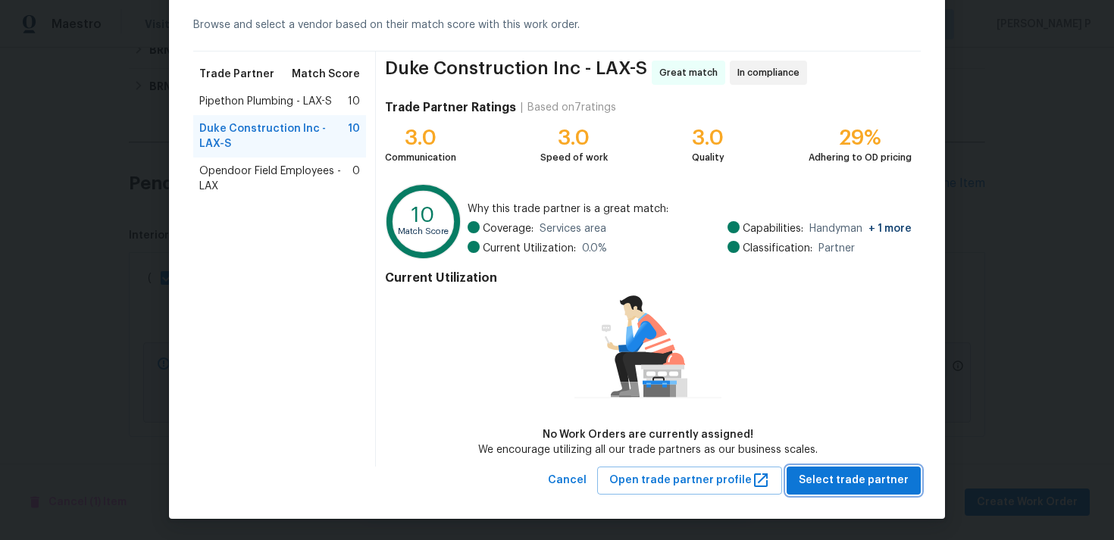
click at [874, 486] on span "Select trade partner" at bounding box center [854, 480] width 110 height 19
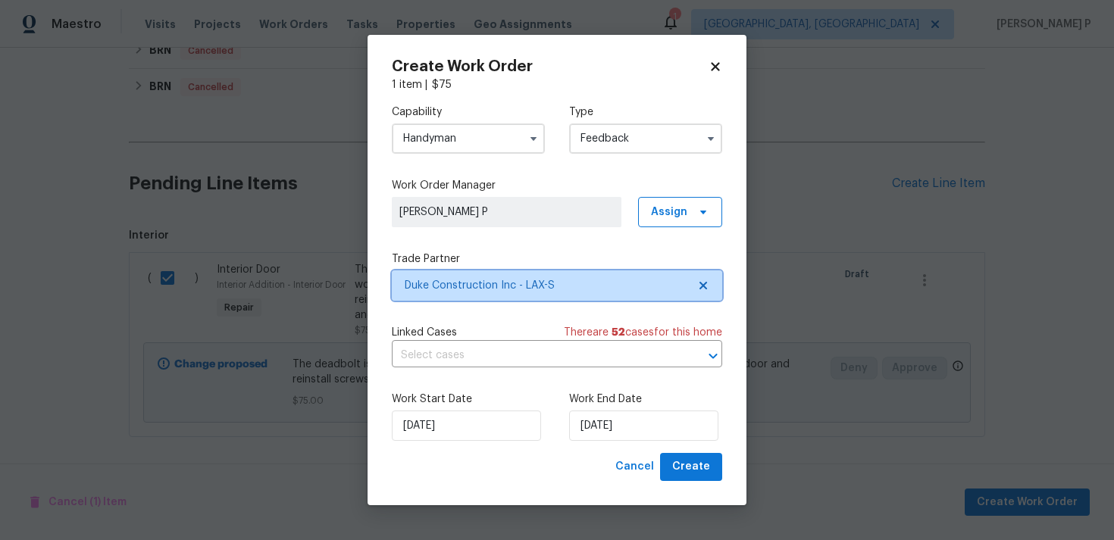
scroll to position [0, 0]
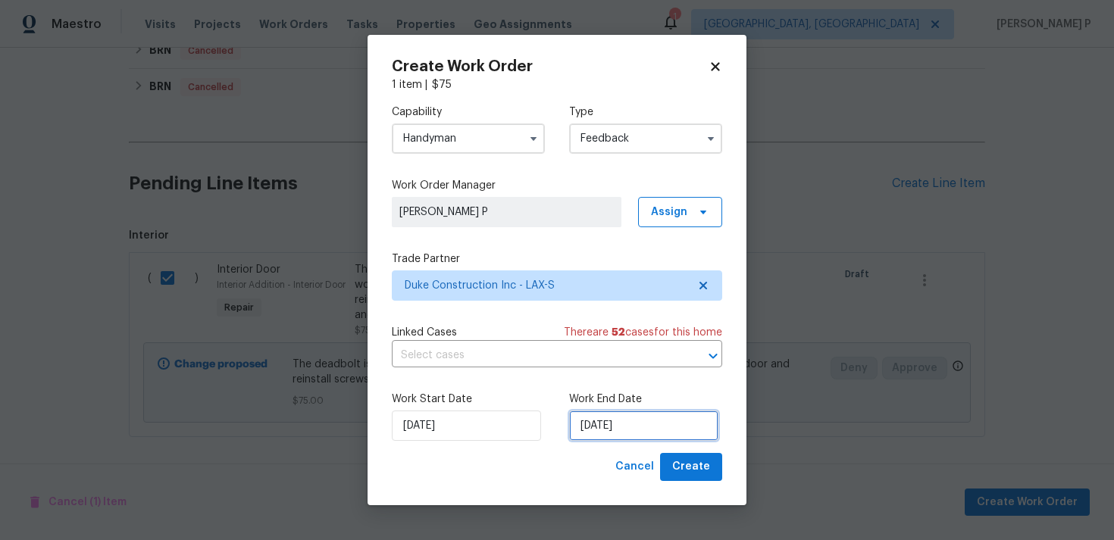
click at [609, 425] on input "16/09/2025" at bounding box center [643, 426] width 149 height 30
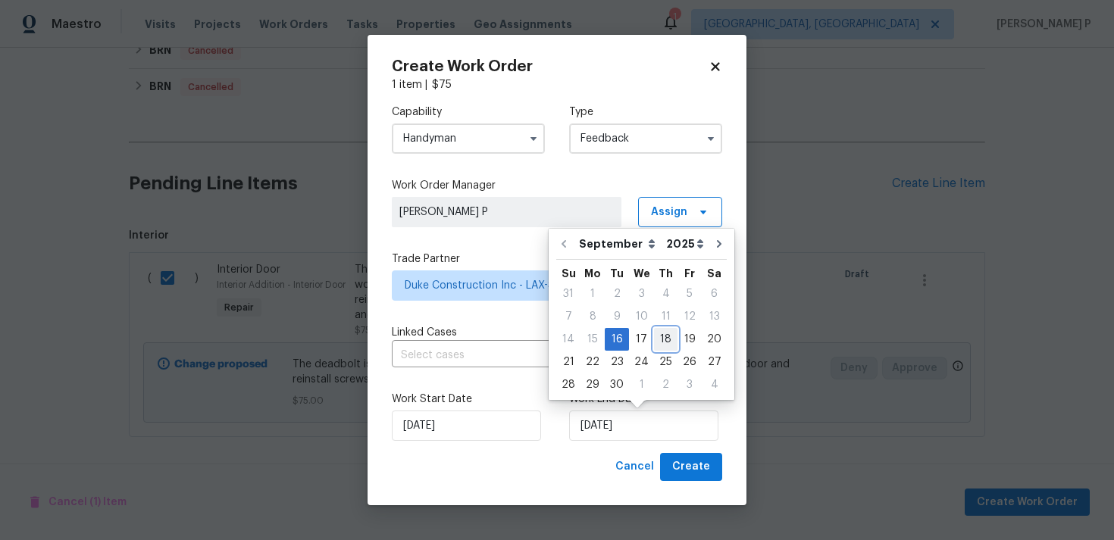
click at [664, 337] on div "18" at bounding box center [665, 339] width 23 height 21
type input "18/09/2025"
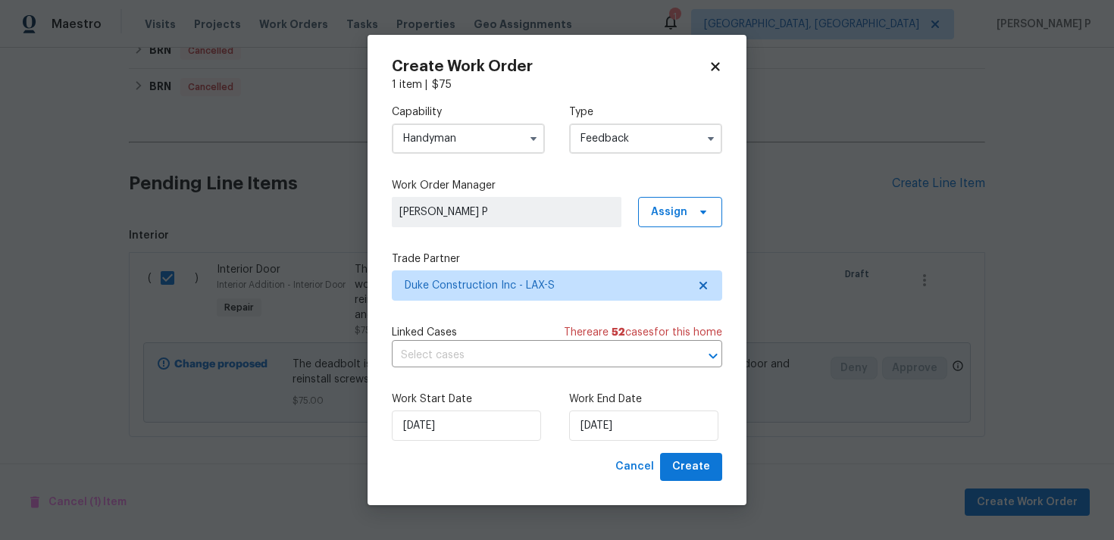
click at [689, 485] on div "Create Work Order 1 item | $ 75 Capability Handyman Type Feedback Work Order Ma…" at bounding box center [557, 270] width 379 height 471
click at [688, 467] on span "Create" at bounding box center [691, 467] width 38 height 19
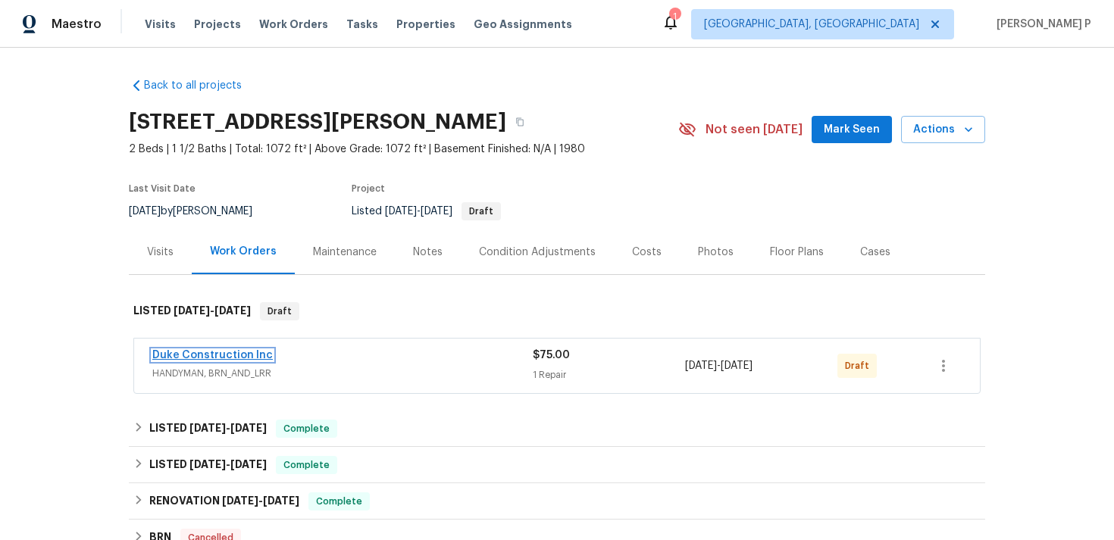
click at [235, 360] on link "Duke Construction Inc" at bounding box center [212, 355] width 120 height 11
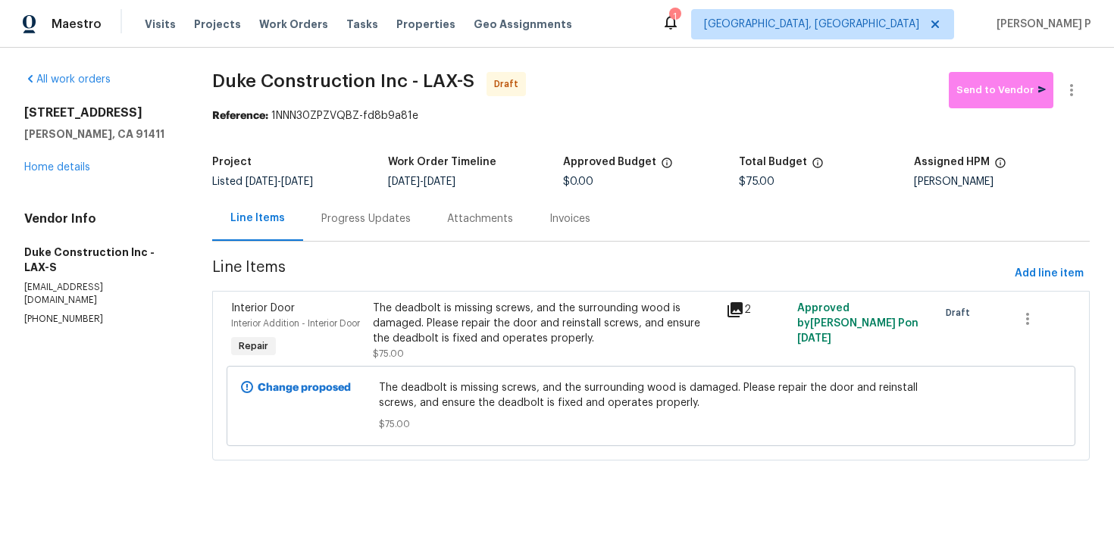
click at [365, 256] on section "Duke Construction Inc - LAX-S Draft Send to Vendor Reference: 1NNN30ZPZVQBZ-fd8…" at bounding box center [650, 275] width 877 height 407
click at [374, 224] on div "Progress Updates" at bounding box center [365, 218] width 89 height 15
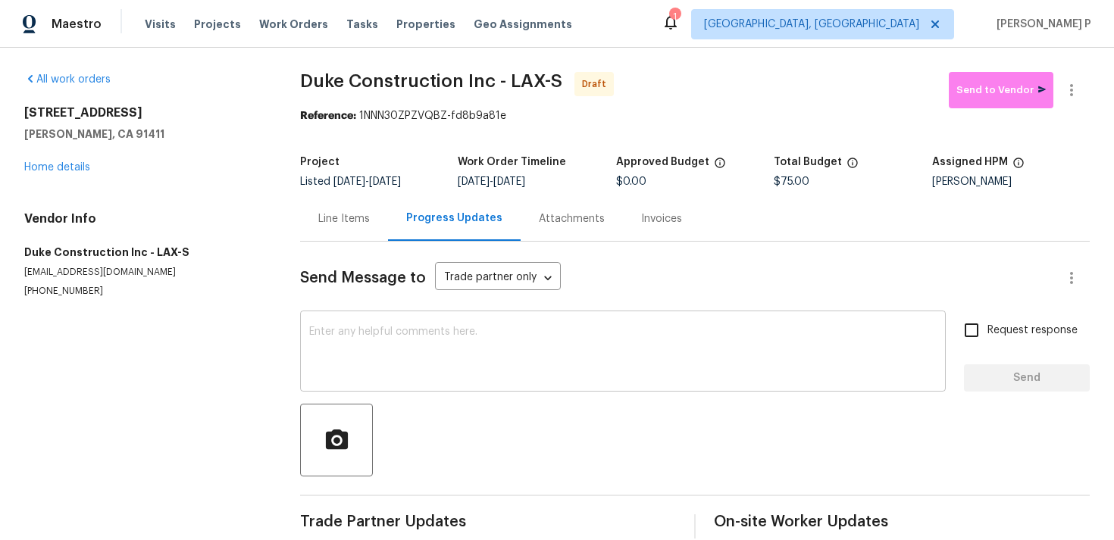
click at [434, 343] on textarea at bounding box center [622, 353] width 627 height 53
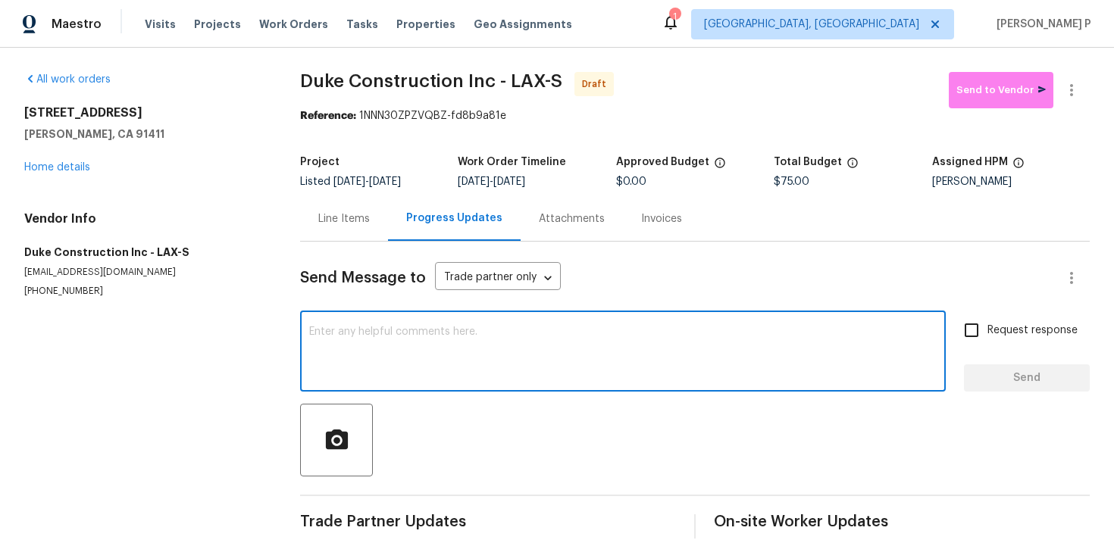
paste textarea "Hi, this is Ramyasri with Opendoor. I’m confirming you received the WO for the …"
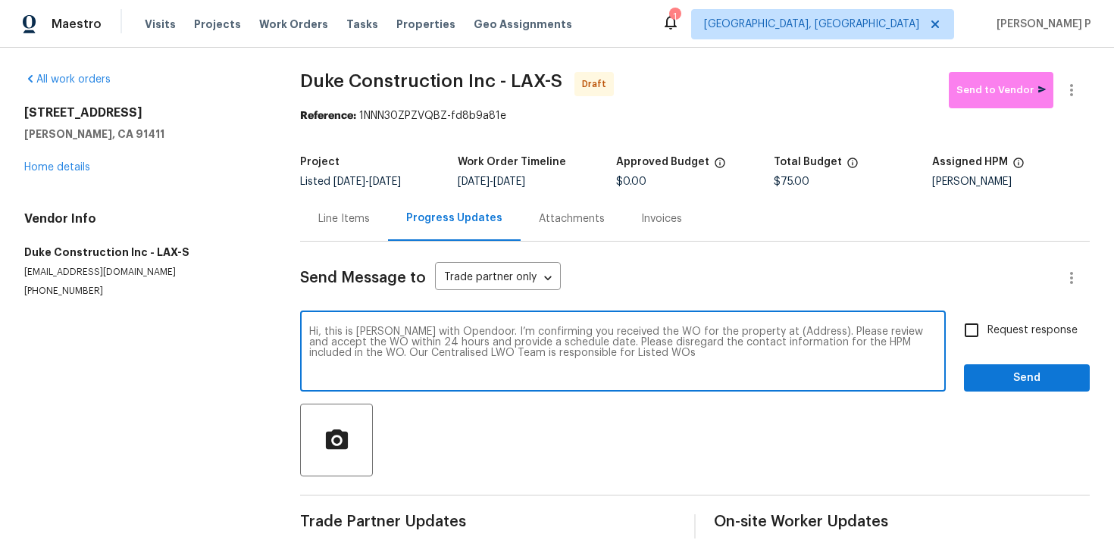
drag, startPoint x: 760, startPoint y: 330, endPoint x: 807, endPoint y: 330, distance: 47.0
click at [807, 330] on textarea "Hi, this is Ramyasri with Opendoor. I’m confirming you received the WO for the …" at bounding box center [622, 353] width 627 height 53
paste textarea "14735 Victory Blvd Apt 3, Van Nuys, CA 91411"
type textarea "Hi, this is Ramyasri with Opendoor. I’m confirming you received the WO for the …"
click at [1015, 332] on span "Request response" at bounding box center [1032, 331] width 90 height 16
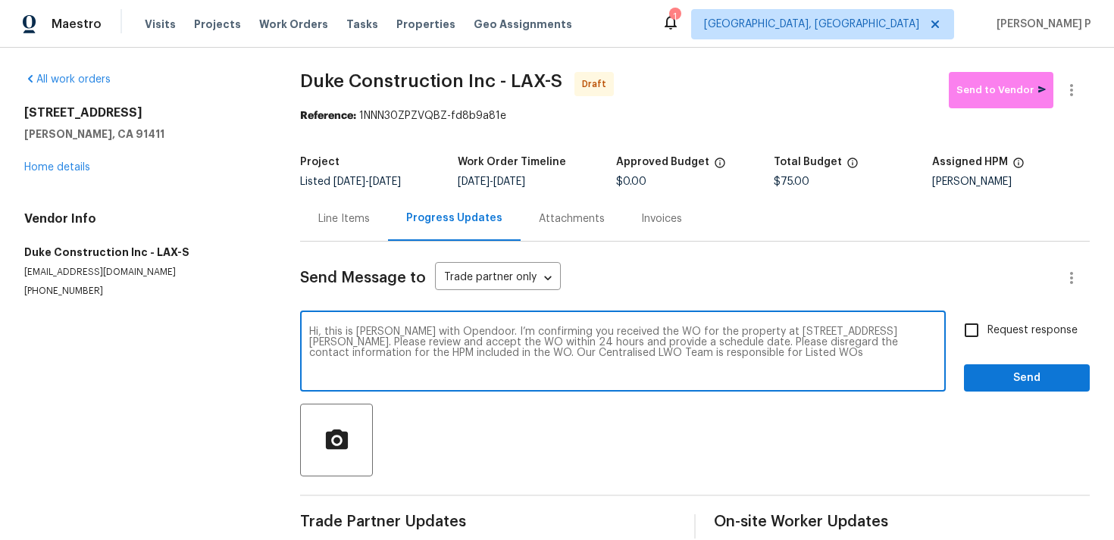
click at [987, 332] on input "Request response" at bounding box center [972, 330] width 32 height 32
checkbox input "true"
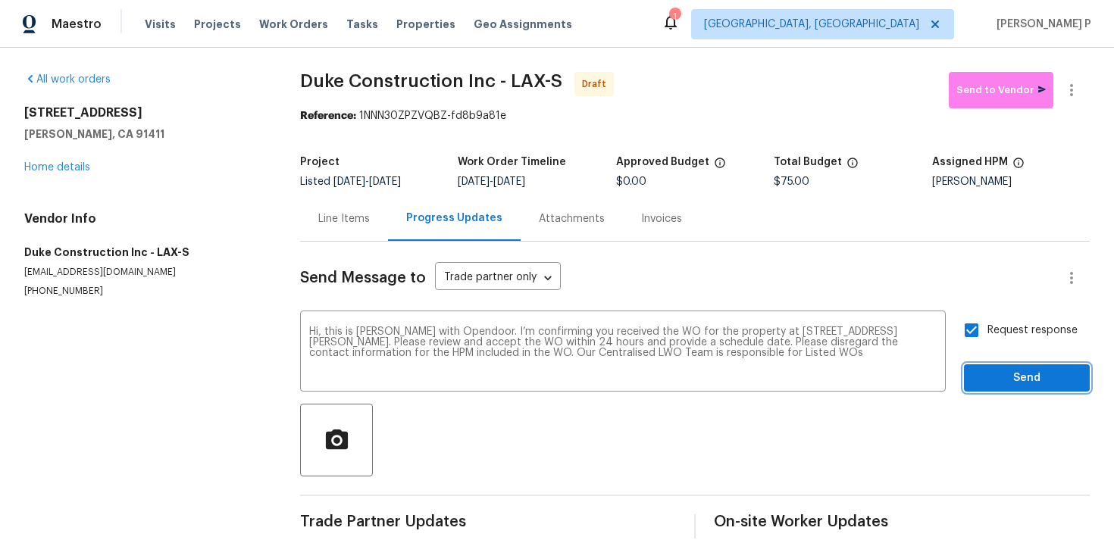
click at [1009, 380] on span "Send" at bounding box center [1027, 378] width 102 height 19
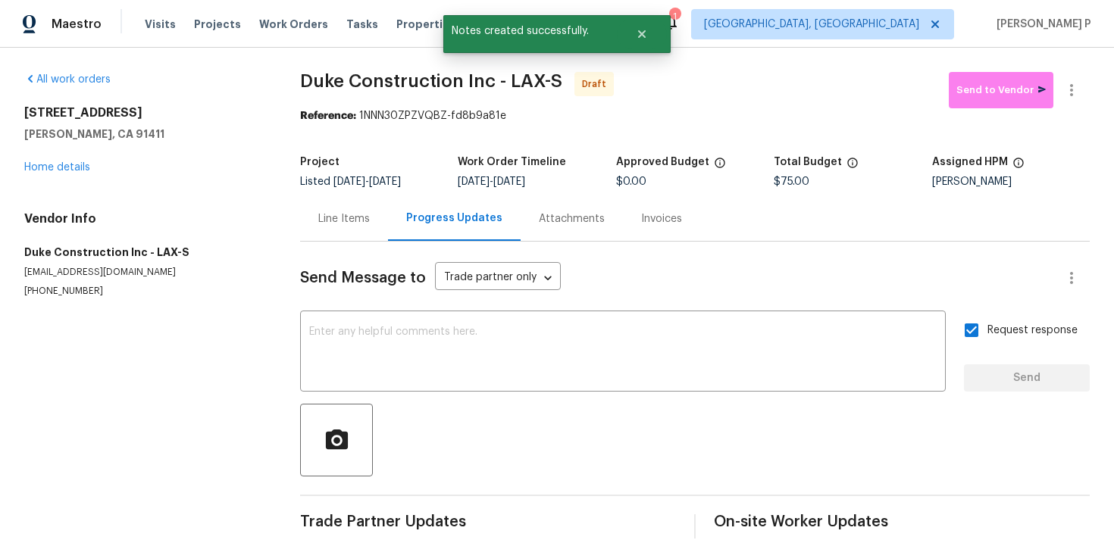
click at [808, 445] on div at bounding box center [695, 440] width 790 height 73
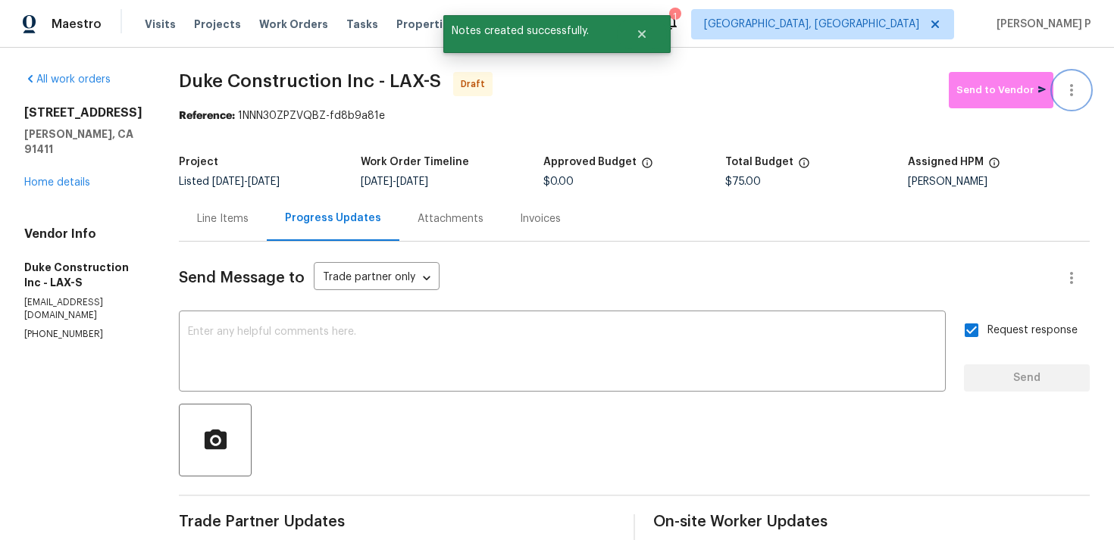
click at [1075, 89] on icon "button" at bounding box center [1071, 90] width 18 height 18
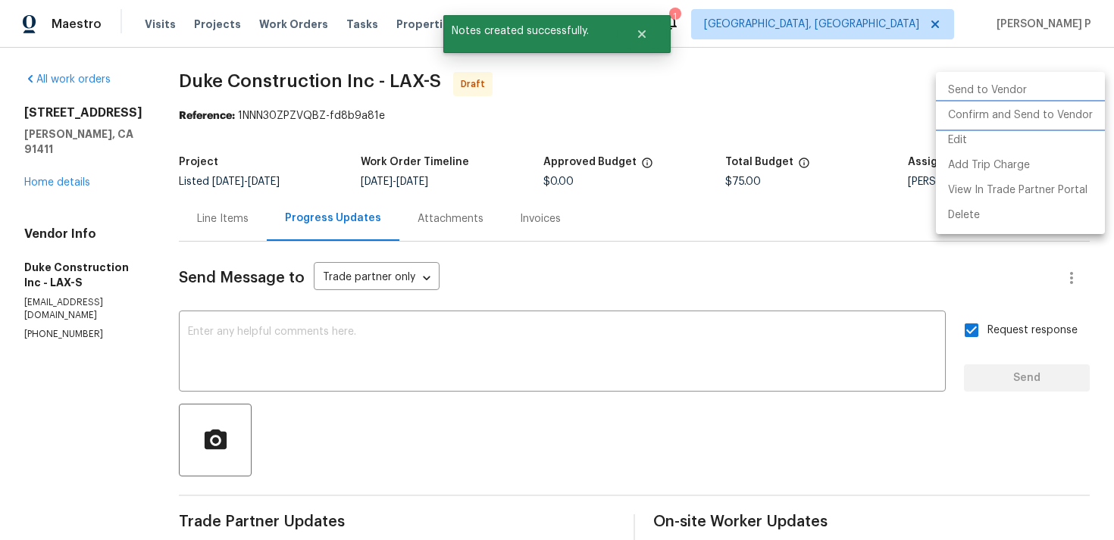
click at [1031, 117] on li "Confirm and Send to Vendor" at bounding box center [1020, 115] width 169 height 25
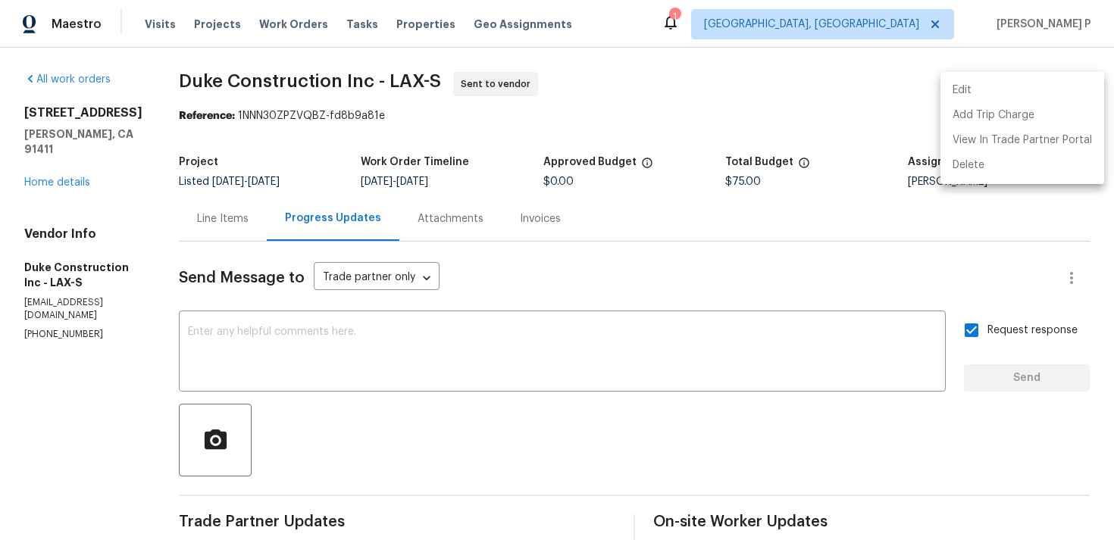
click at [380, 333] on div at bounding box center [557, 270] width 1114 height 540
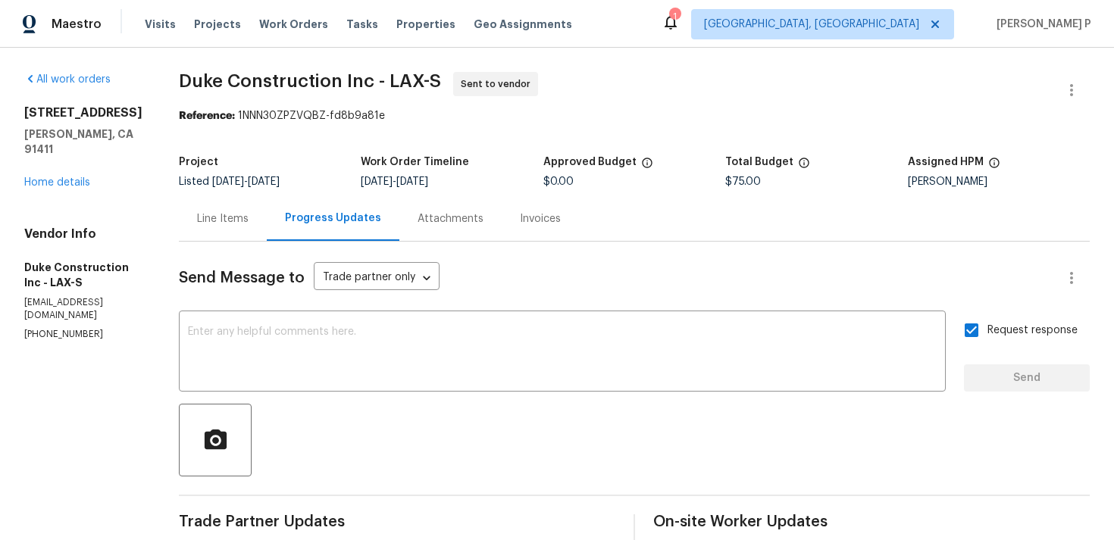
click at [380, 333] on textarea at bounding box center [562, 353] width 749 height 53
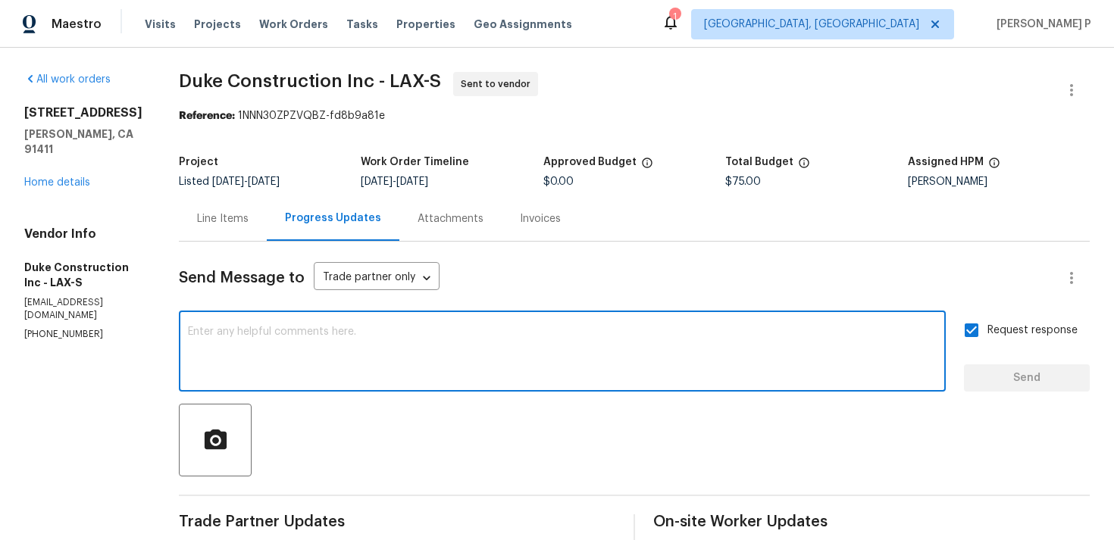
paste textarea "Attention All Work Orders must include before-photos (both close-up and wide-an…"
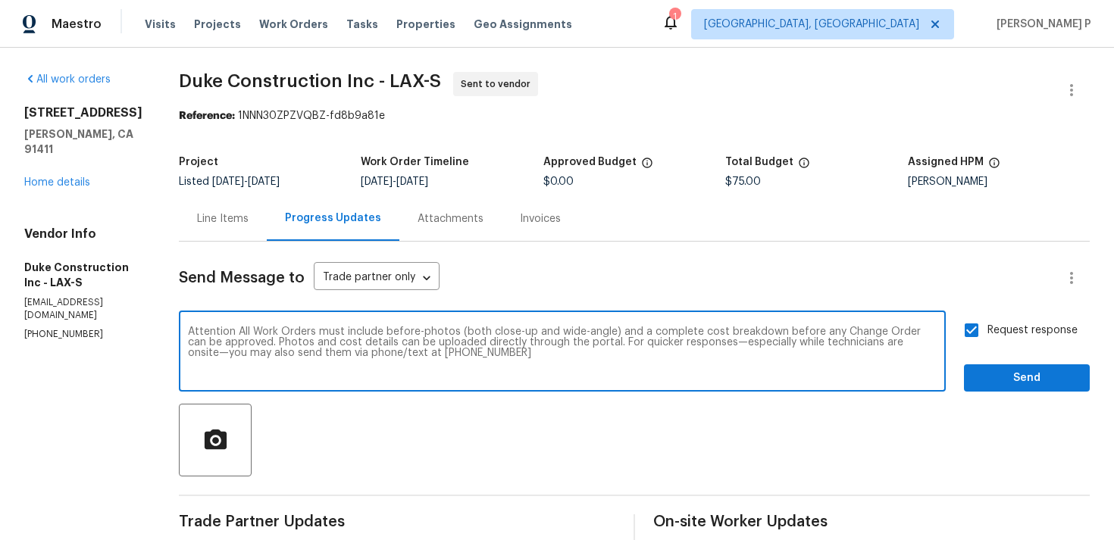
type textarea "Attention All Work Orders must include before-photos (both close-up and wide-an…"
click at [1011, 378] on span "Send" at bounding box center [1027, 378] width 102 height 19
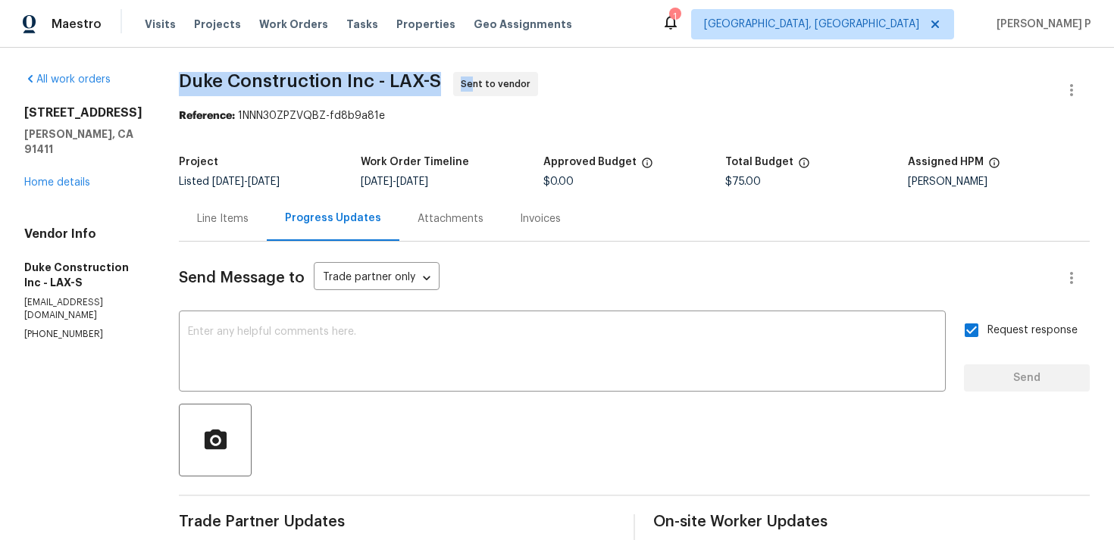
drag, startPoint x: 206, startPoint y: 77, endPoint x: 495, endPoint y: 77, distance: 288.7
click at [495, 77] on span "Duke Construction Inc - LAX-S Sent to vendor" at bounding box center [616, 90] width 874 height 36
copy span "Duke Construction Inc - LAX-S Se"
click at [291, 94] on span "Duke Construction Inc - LAX-S Sent to vendor" at bounding box center [616, 90] width 874 height 36
drag, startPoint x: 207, startPoint y: 80, endPoint x: 467, endPoint y: 80, distance: 259.9
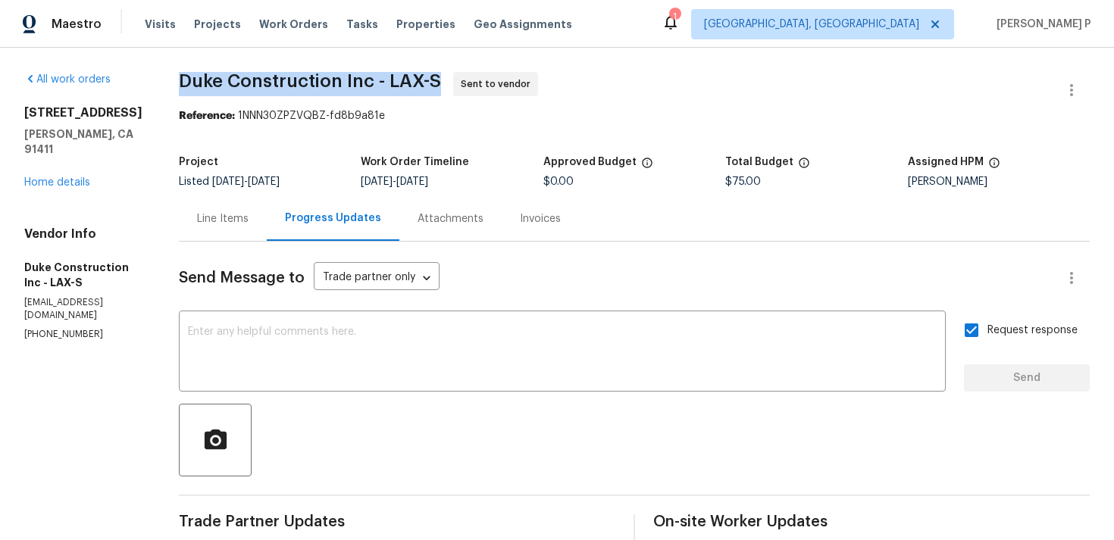
click at [467, 80] on span "Duke Construction Inc - LAX-S Sent to vendor" at bounding box center [616, 90] width 874 height 36
copy span "Duke Construction Inc - LAX-S"
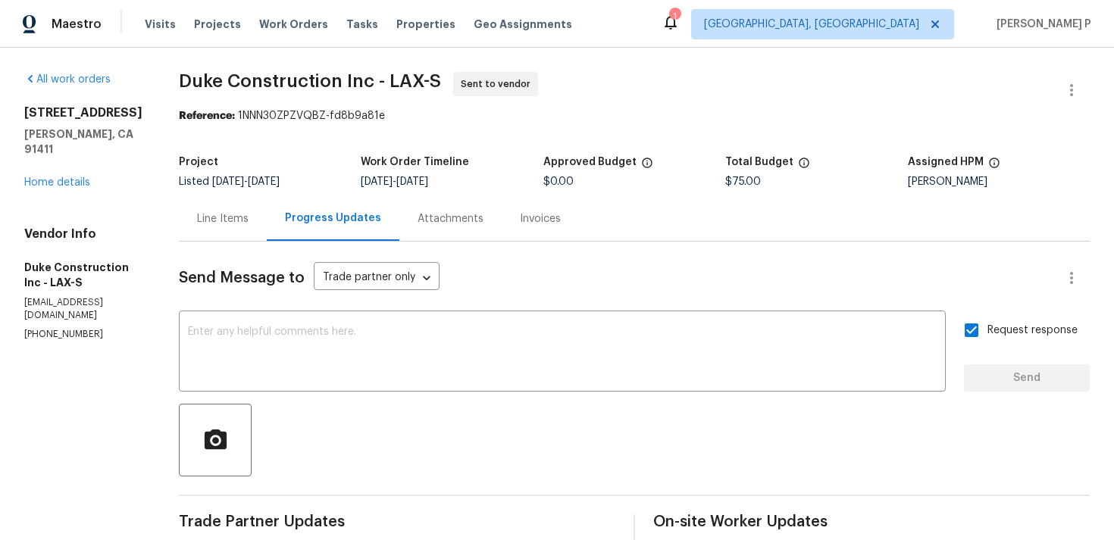
click at [318, 133] on section "Duke Construction Inc - LAX-S Sent to vendor Reference: 1NNN30ZPZVQBZ-fd8b9a81e…" at bounding box center [634, 425] width 911 height 706
drag, startPoint x: 263, startPoint y: 116, endPoint x: 521, endPoint y: 119, distance: 257.7
click at [518, 119] on div "Reference: 1NNN30ZPZVQBZ-fd8b9a81e" at bounding box center [634, 115] width 911 height 15
copy div "1NNN30ZPZVQBZ-fd8b9a81e"
click at [239, 216] on div "Line Items" at bounding box center [223, 218] width 52 height 15
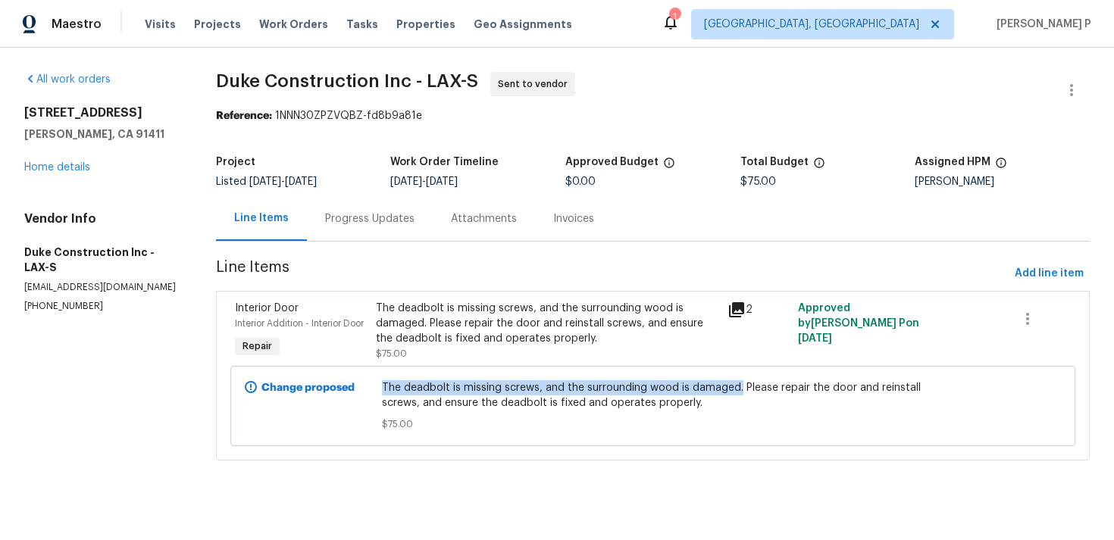
drag, startPoint x: 383, startPoint y: 403, endPoint x: 740, endPoint y: 400, distance: 356.9
click at [740, 400] on div "The deadbolt is missing screws, and the surrounding wood is damaged. Please rep…" at bounding box center [652, 406] width 550 height 61
copy span "The deadbolt is missing screws, and the surrounding wood is damaged."
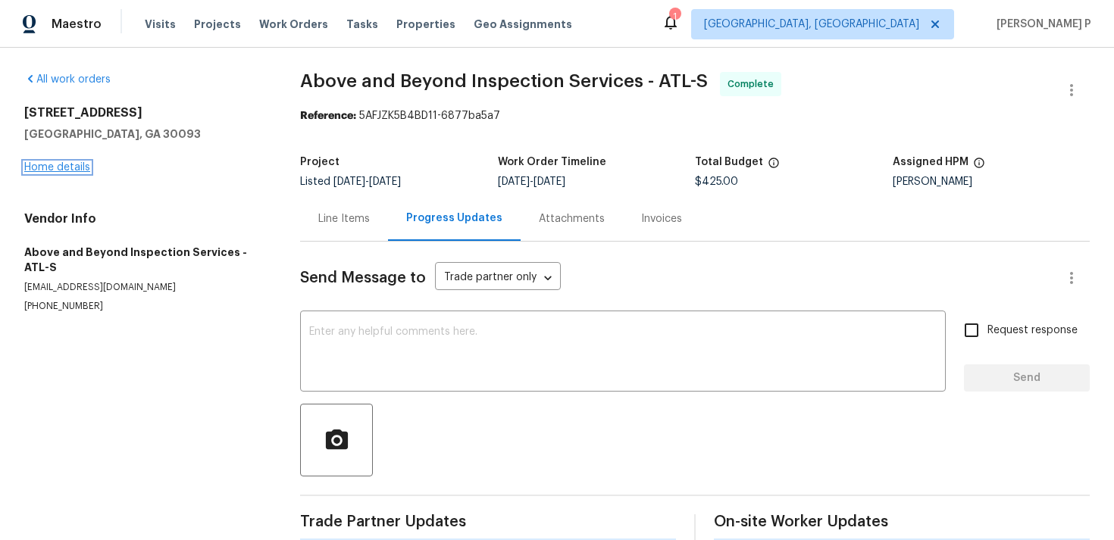
click at [57, 166] on link "Home details" at bounding box center [57, 167] width 66 height 11
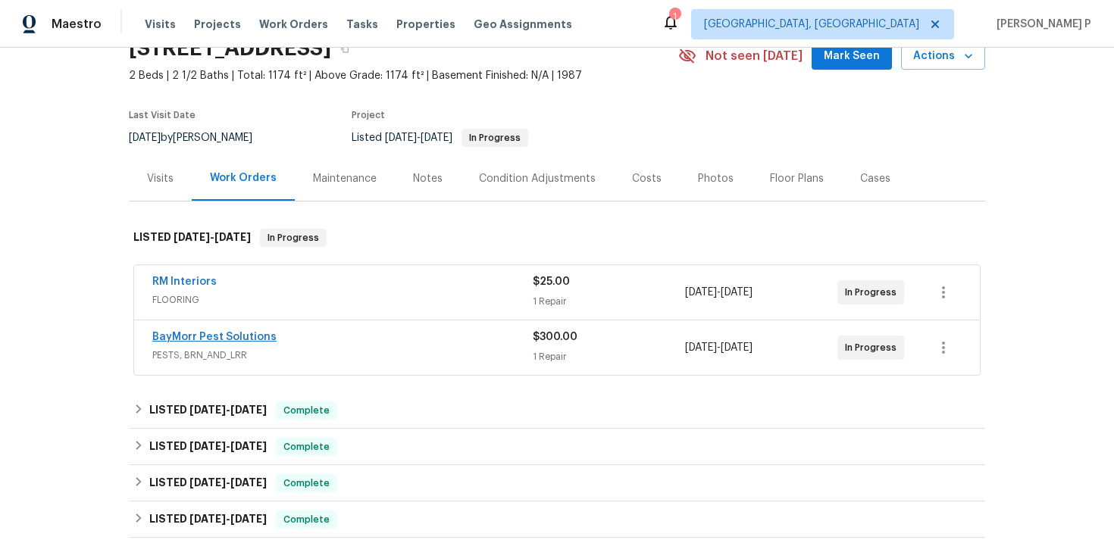
scroll to position [98, 0]
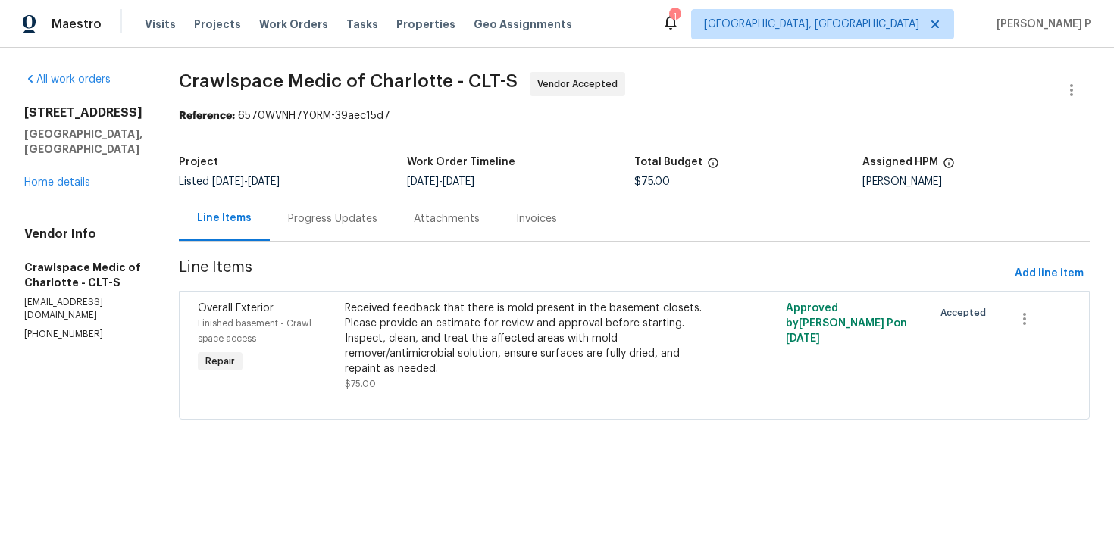
click at [340, 216] on div "Progress Updates" at bounding box center [332, 218] width 89 height 15
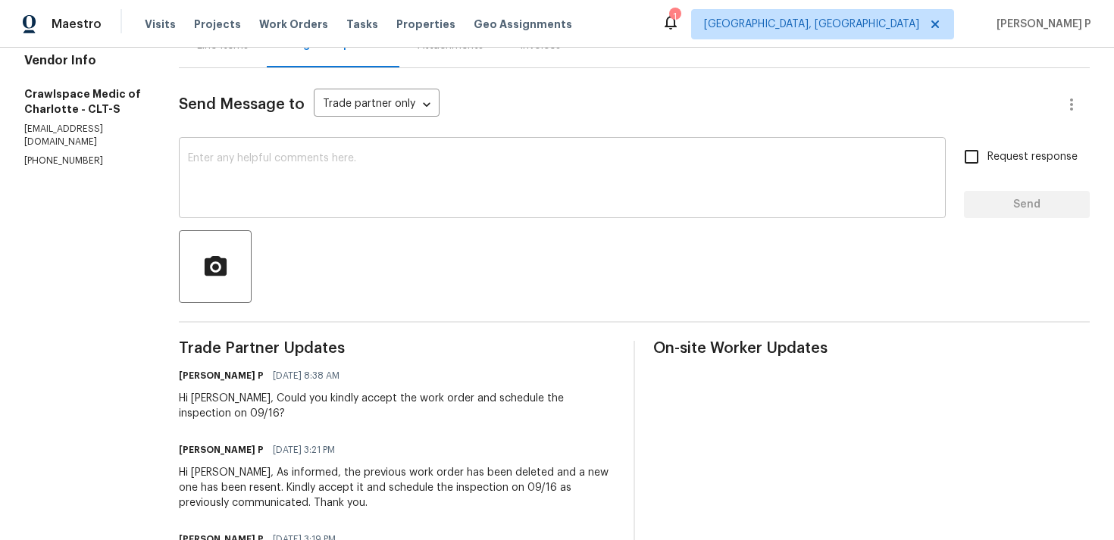
scroll to position [142, 0]
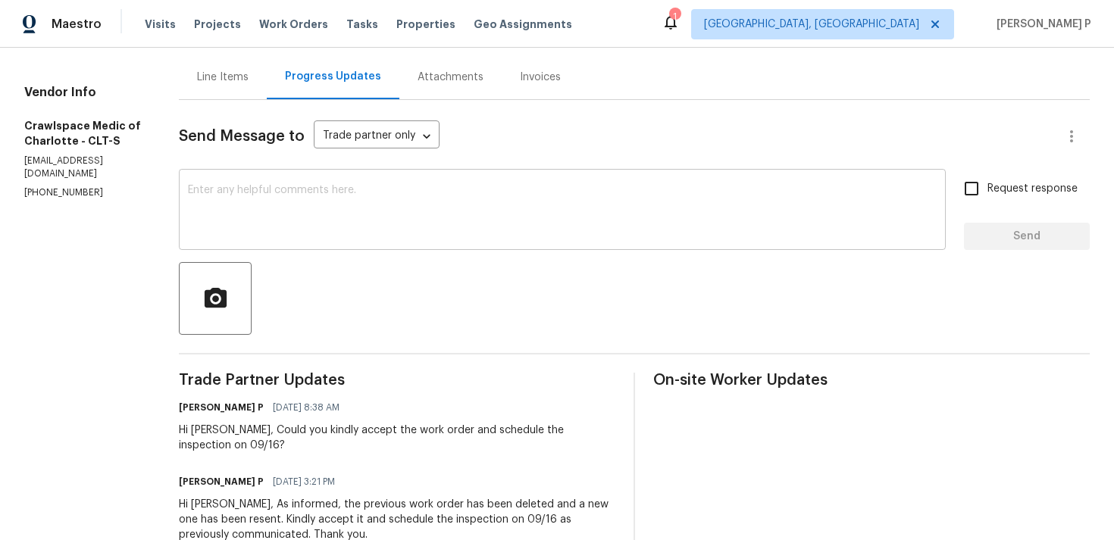
click at [286, 212] on textarea at bounding box center [562, 211] width 749 height 53
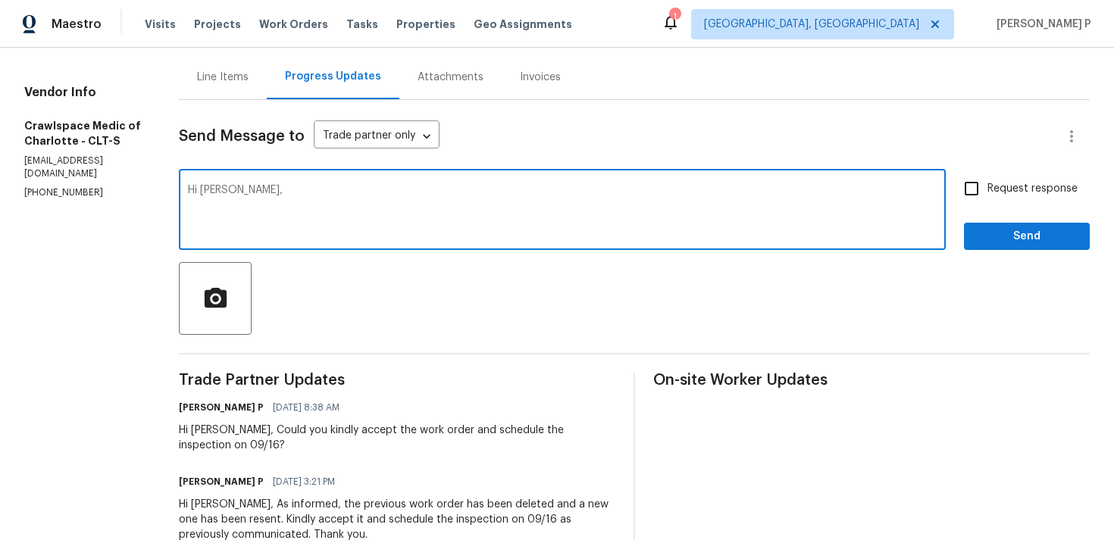
paste textarea "Could you please confirm if the work order is still scheduled as planned for [D…"
type textarea "Hi [PERSON_NAME], Could you please confirm if the work order is still scheduled…"
click at [968, 190] on input "Request response" at bounding box center [972, 189] width 32 height 32
checkbox input "true"
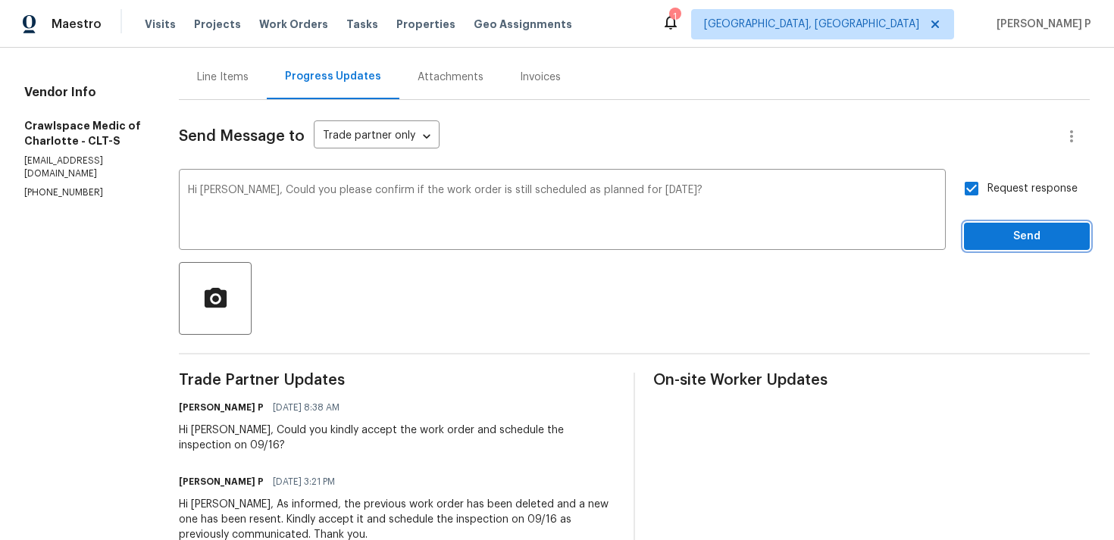
click at [988, 226] on button "Send" at bounding box center [1027, 237] width 126 height 28
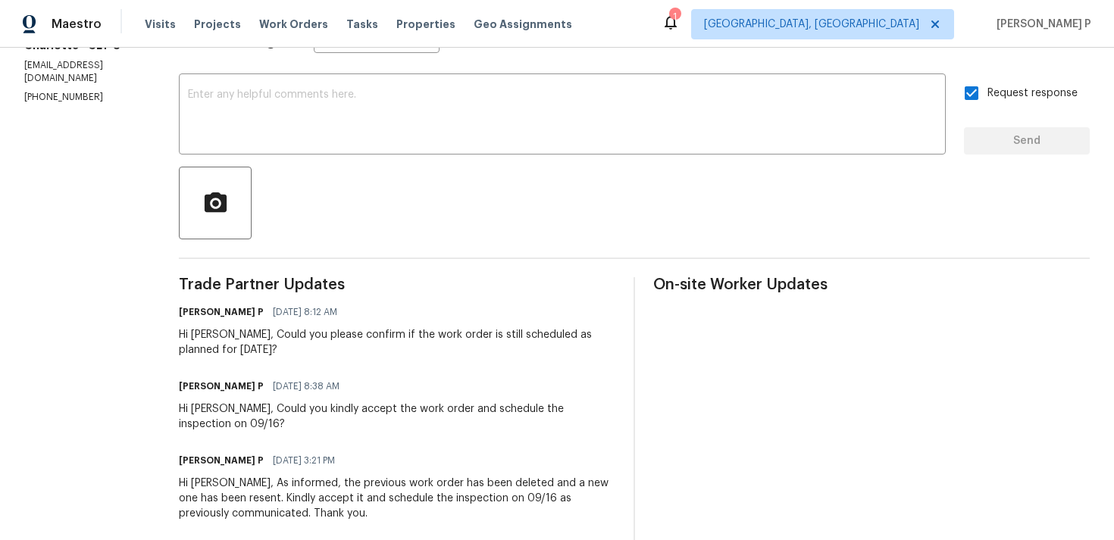
scroll to position [240, 0]
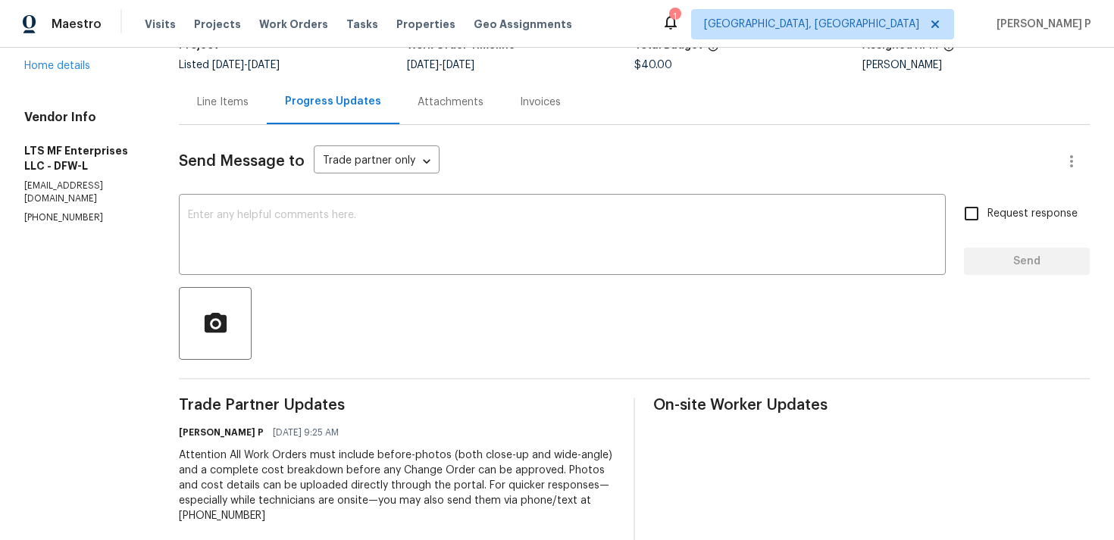
scroll to position [89, 0]
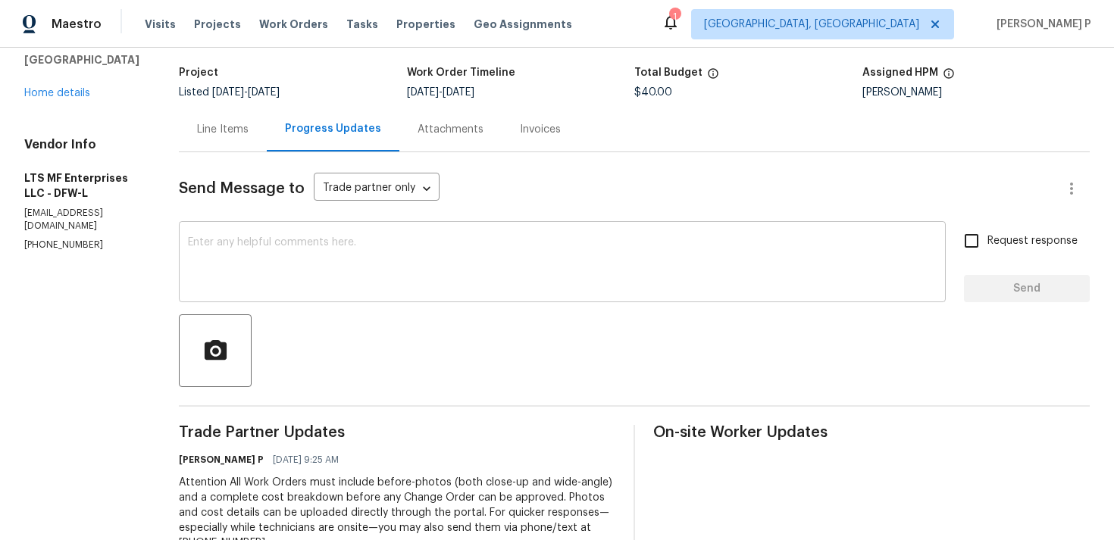
click at [255, 264] on textarea at bounding box center [562, 263] width 749 height 53
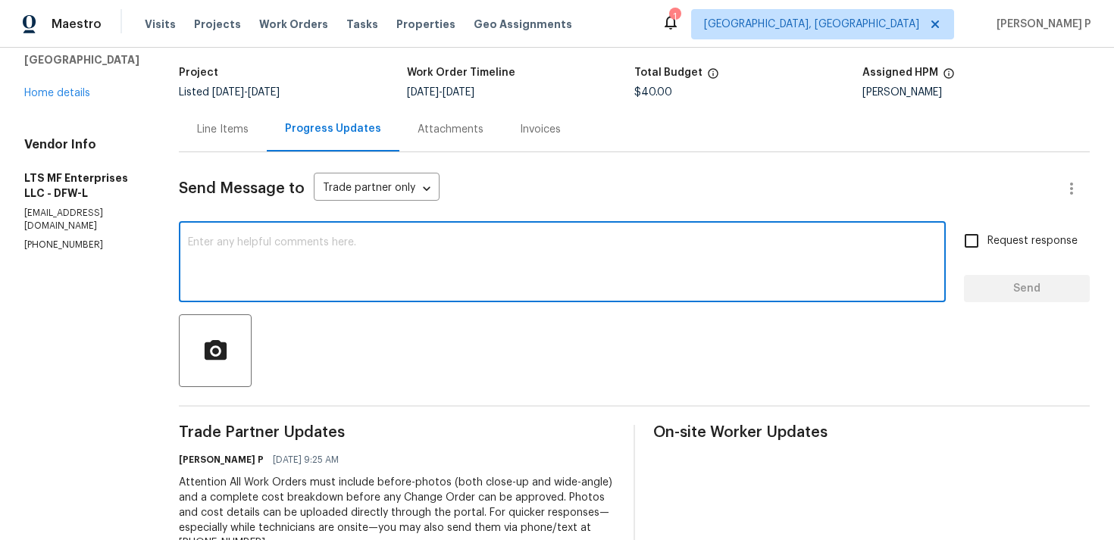
paste textarea "Thank you for accepting the work order. Could you please provide us with an upd…"
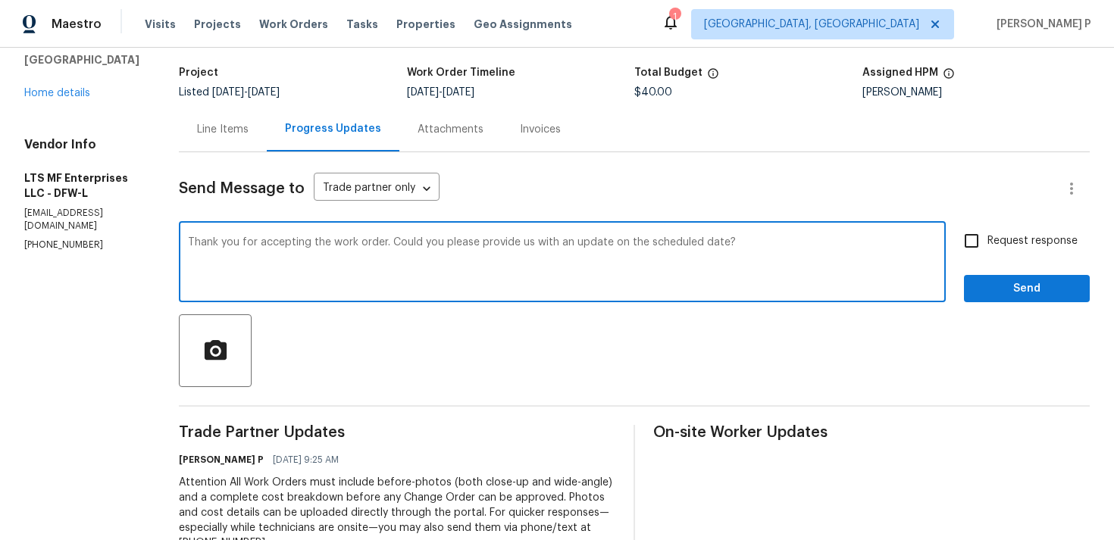
type textarea "Thank you for accepting the work order. Could you please provide us with an upd…"
click at [974, 236] on input "Request response" at bounding box center [972, 241] width 32 height 32
checkbox input "true"
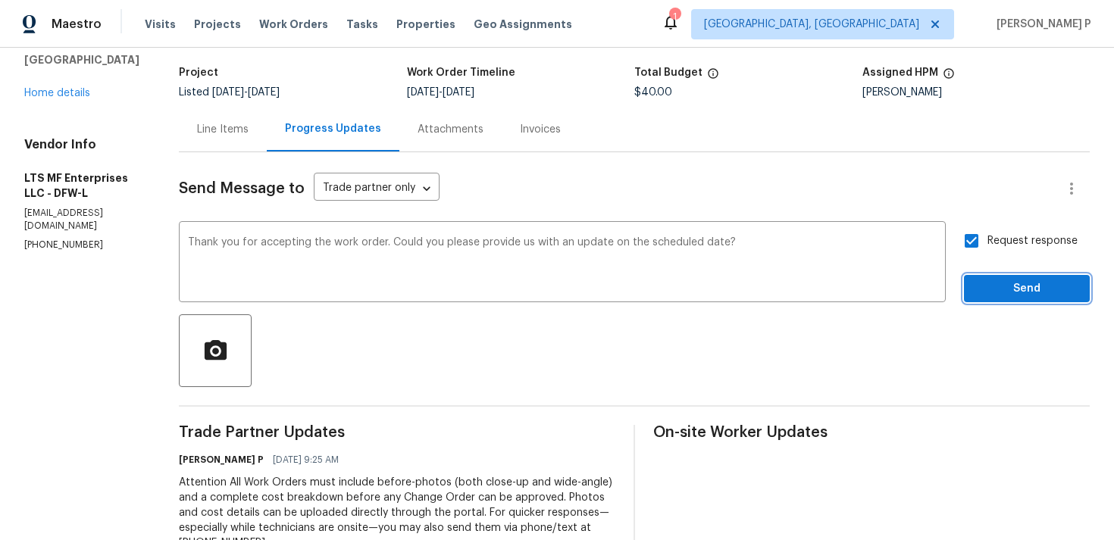
click at [996, 286] on span "Send" at bounding box center [1027, 289] width 102 height 19
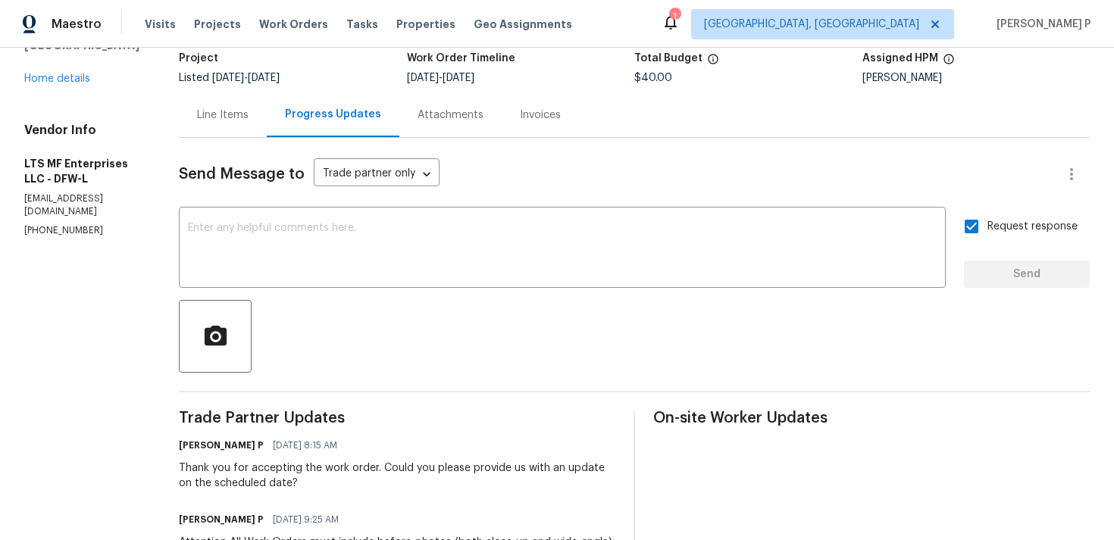
scroll to position [0, 0]
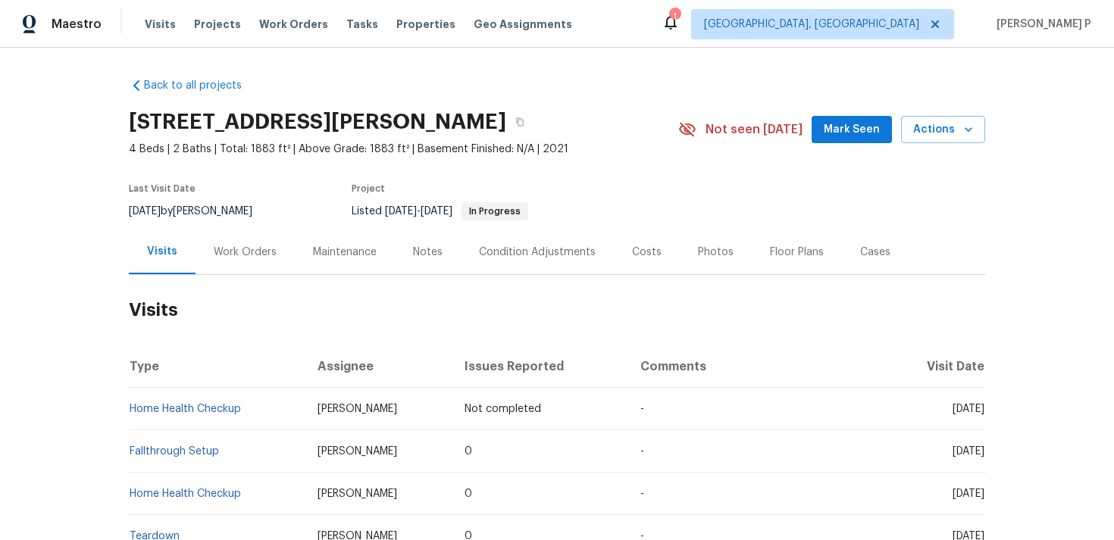
click at [236, 250] on div "Work Orders" at bounding box center [245, 252] width 63 height 15
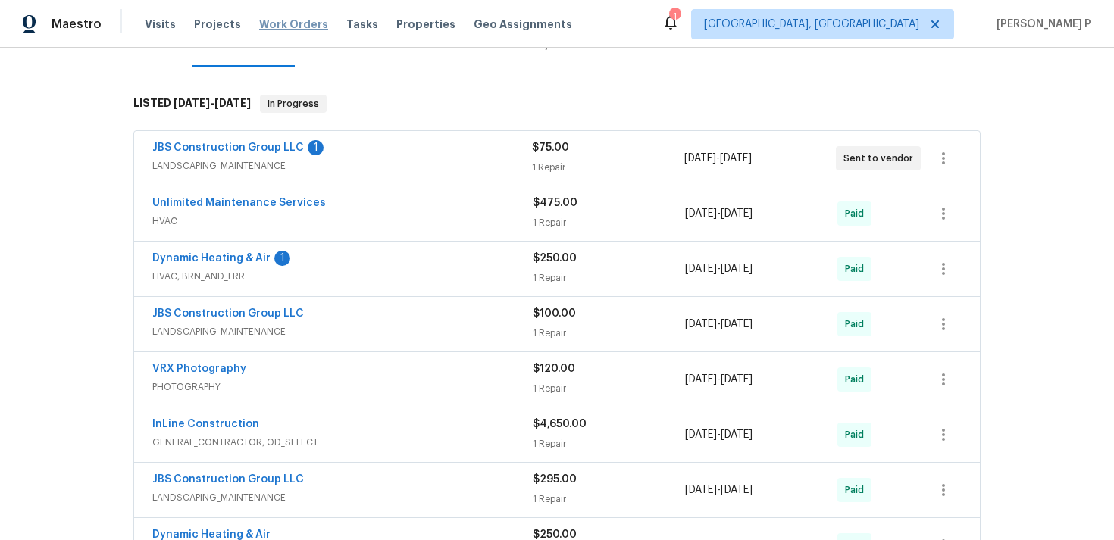
scroll to position [175, 0]
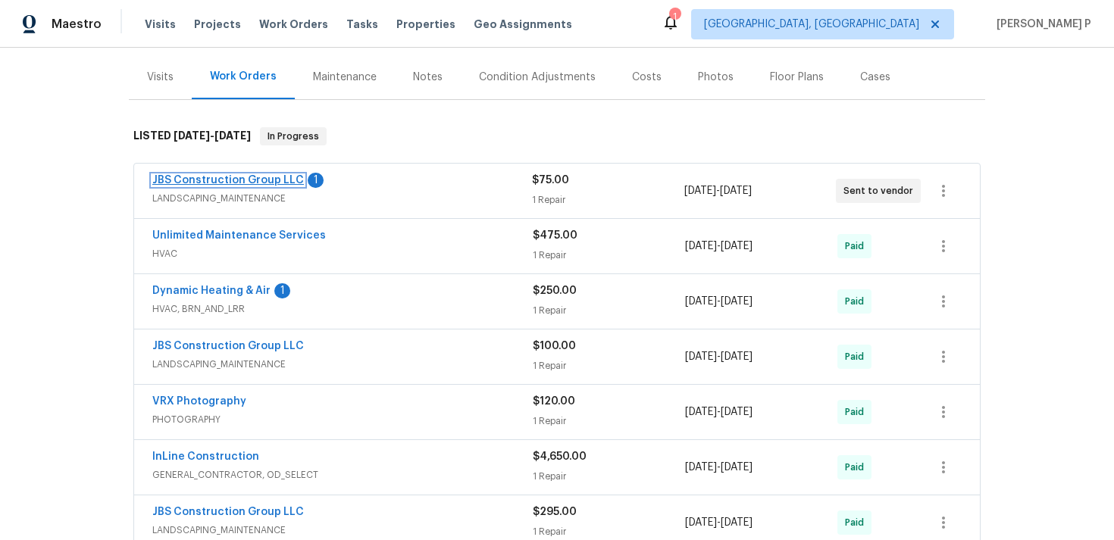
click at [252, 180] on link "JBS Construction Group LLC" at bounding box center [228, 180] width 152 height 11
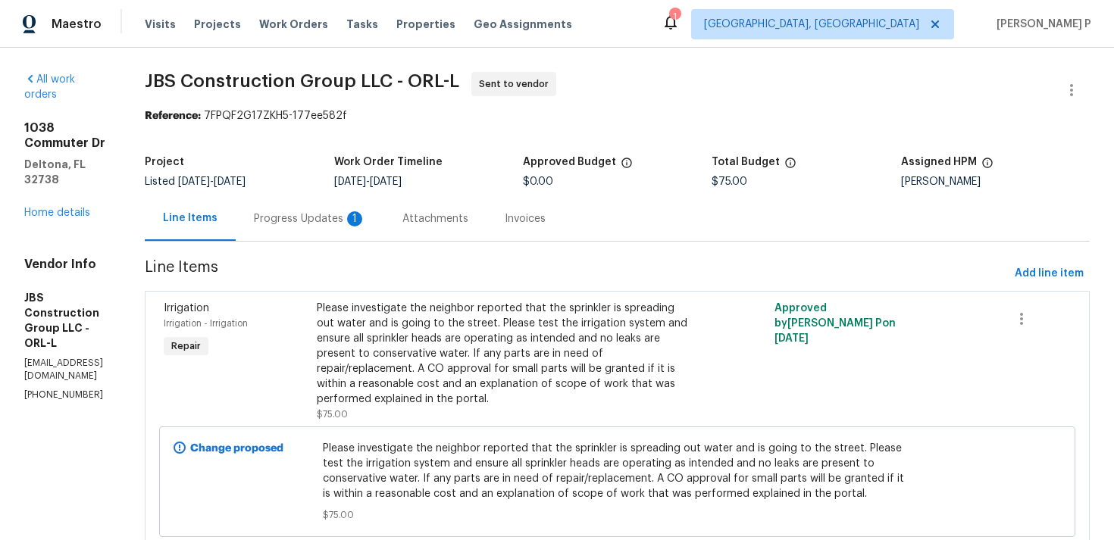
click at [366, 222] on div "Progress Updates 1" at bounding box center [310, 218] width 112 height 15
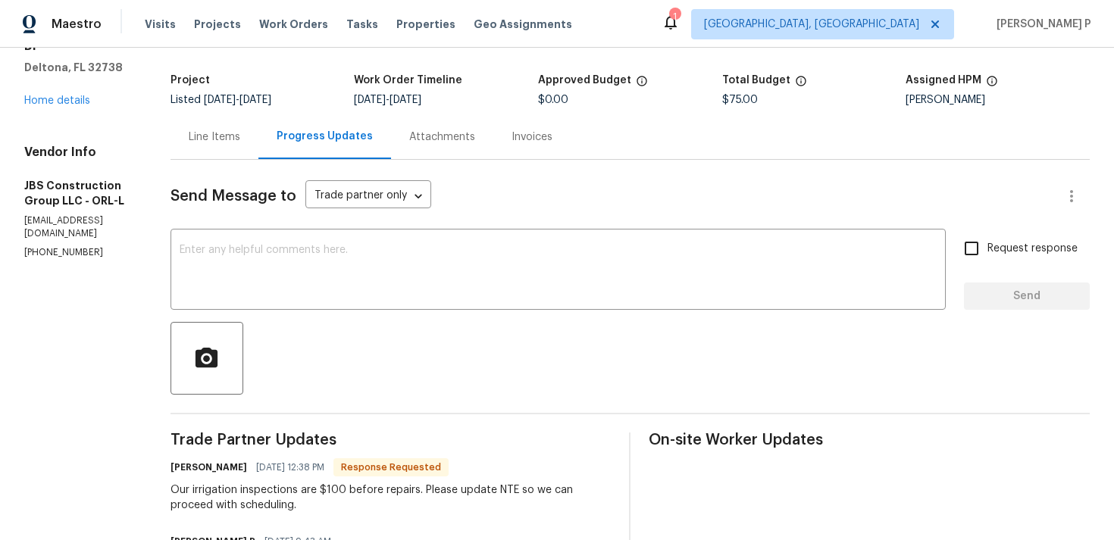
click at [240, 139] on div "Line Items" at bounding box center [215, 137] width 52 height 15
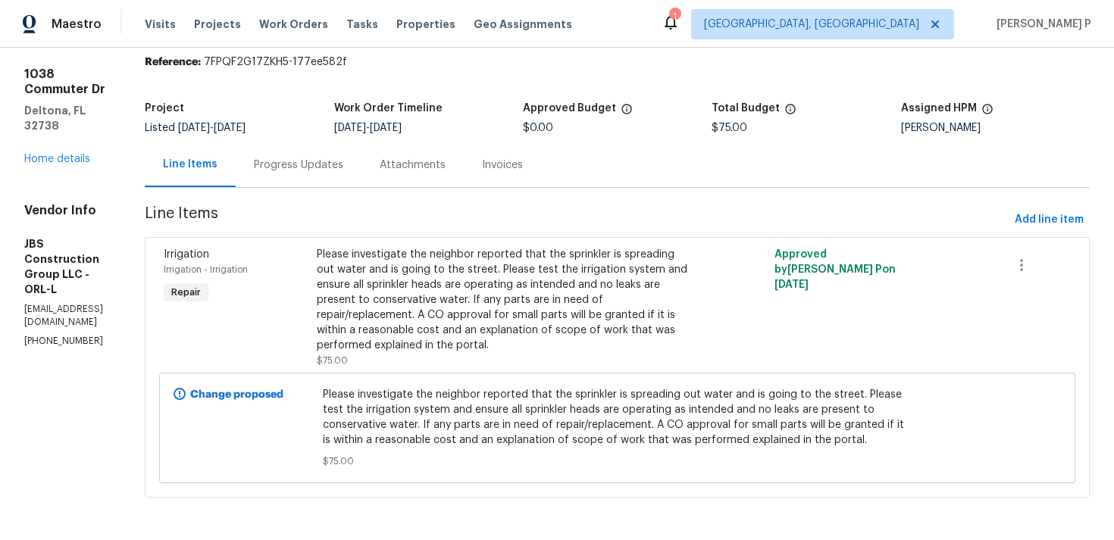
scroll to position [69, 0]
click at [507, 349] on div "Please investigate the neighbor reported that the sprinkler is spreading out wa…" at bounding box center [503, 307] width 373 height 121
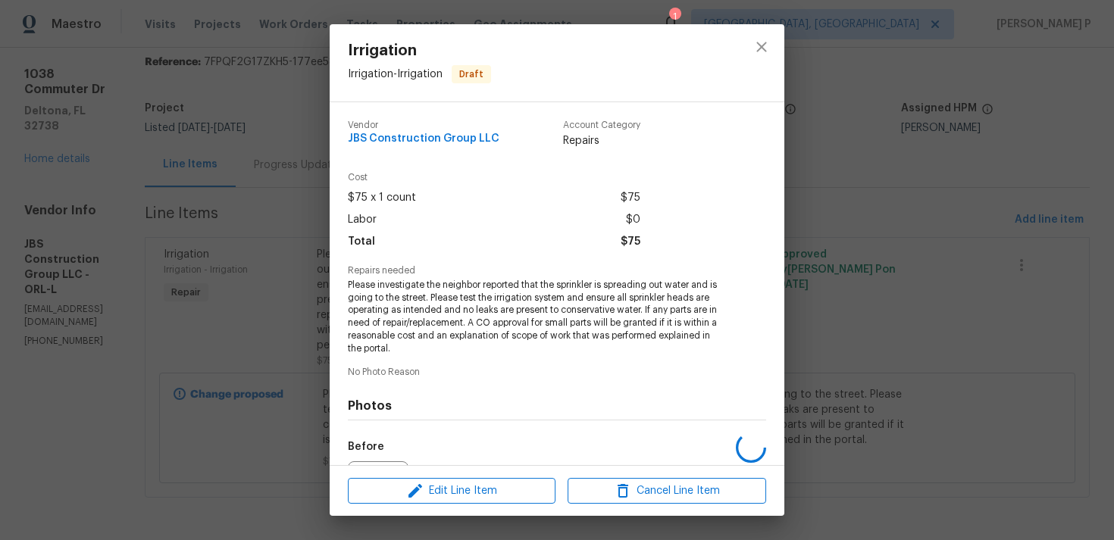
click at [507, 349] on span "Please investigate the neighbor reported that the sprinkler is spreading out wa…" at bounding box center [536, 317] width 377 height 77
click at [484, 495] on span "Edit Line Item" at bounding box center [451, 491] width 199 height 19
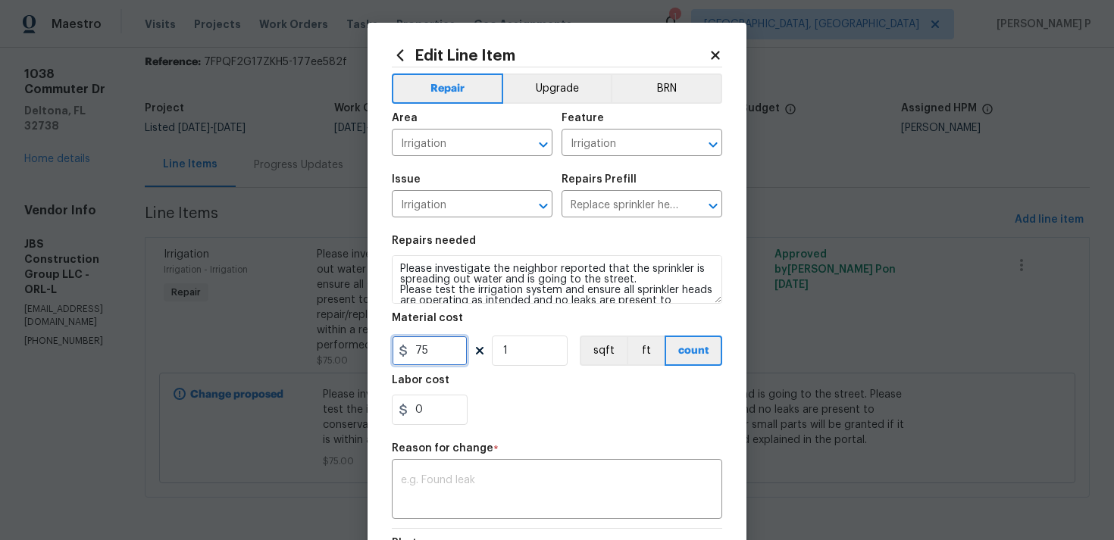
click at [425, 348] on input "75" at bounding box center [430, 351] width 76 height 30
type input "100"
click at [434, 495] on textarea at bounding box center [557, 491] width 312 height 32
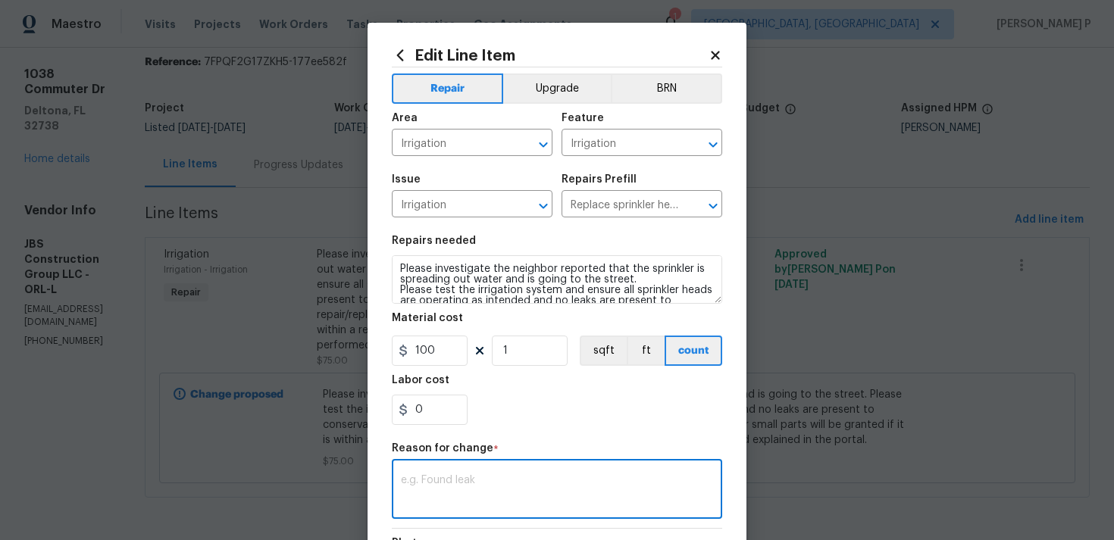
paste textarea "(RP) Updated per vendor’s final cost."
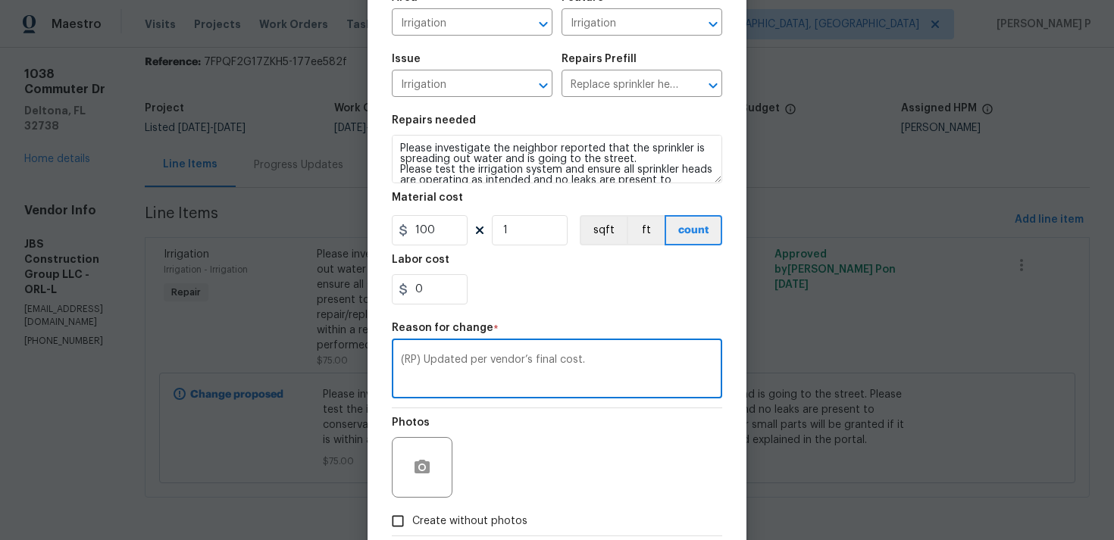
scroll to position [207, 0]
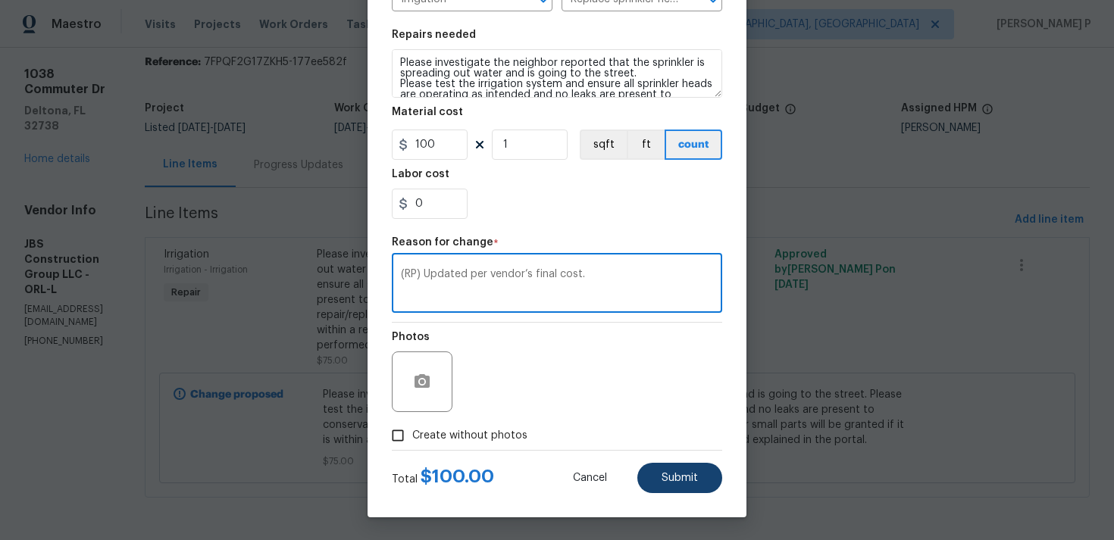
type textarea "(RP) Updated per vendor’s final cost."
click at [690, 492] on button "Submit" at bounding box center [679, 478] width 85 height 30
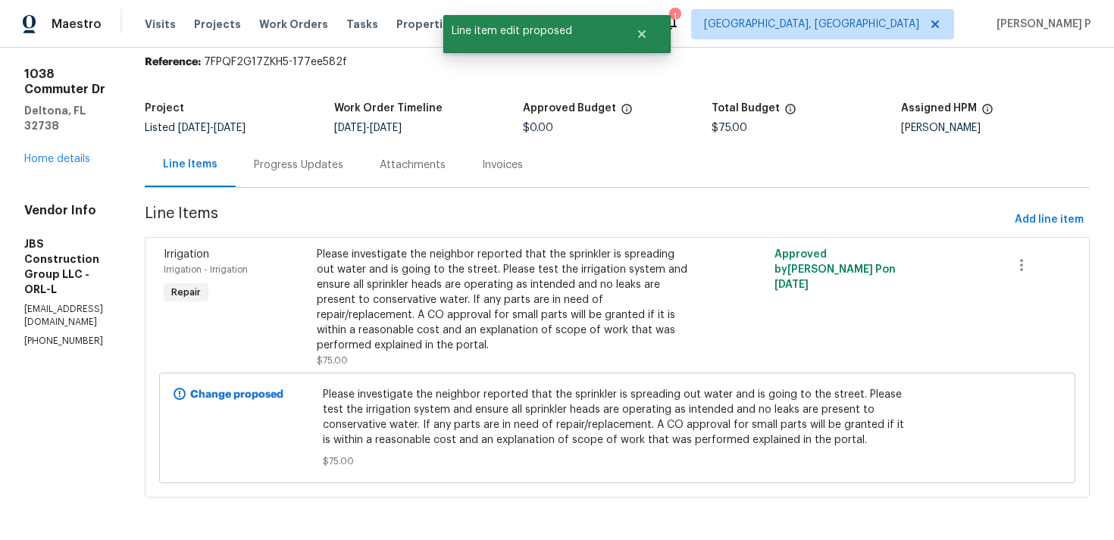
scroll to position [0, 0]
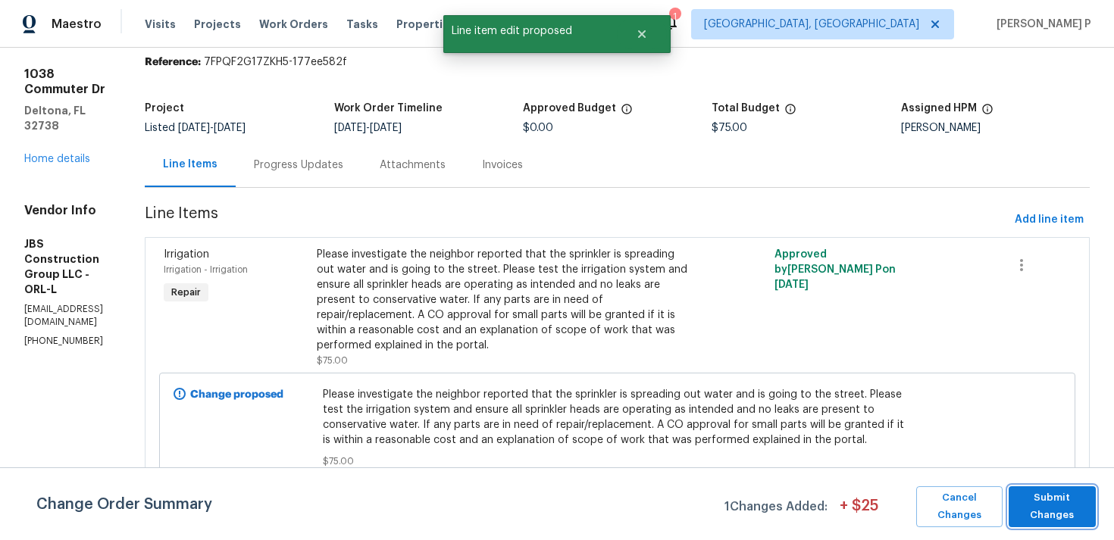
click at [1045, 508] on span "Submit Changes" at bounding box center [1052, 507] width 72 height 35
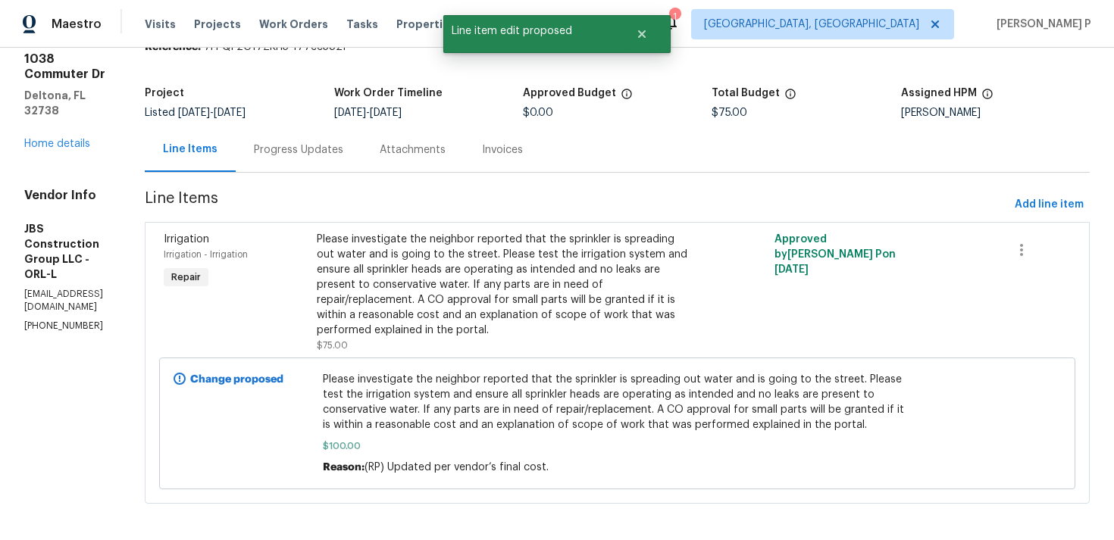
click at [343, 144] on div "Progress Updates" at bounding box center [298, 149] width 89 height 15
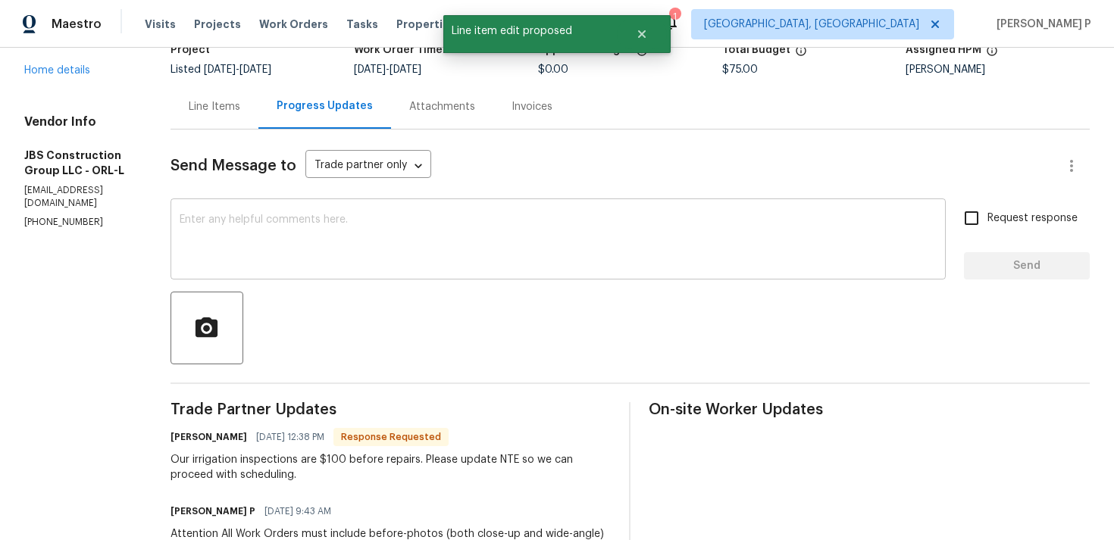
scroll to position [126, 0]
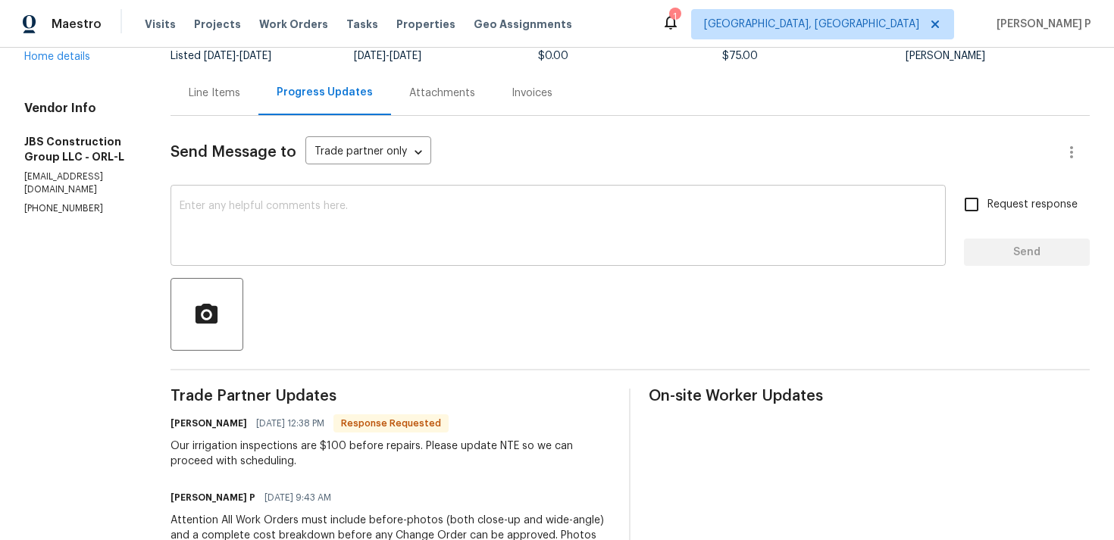
click at [373, 211] on textarea at bounding box center [558, 227] width 757 height 53
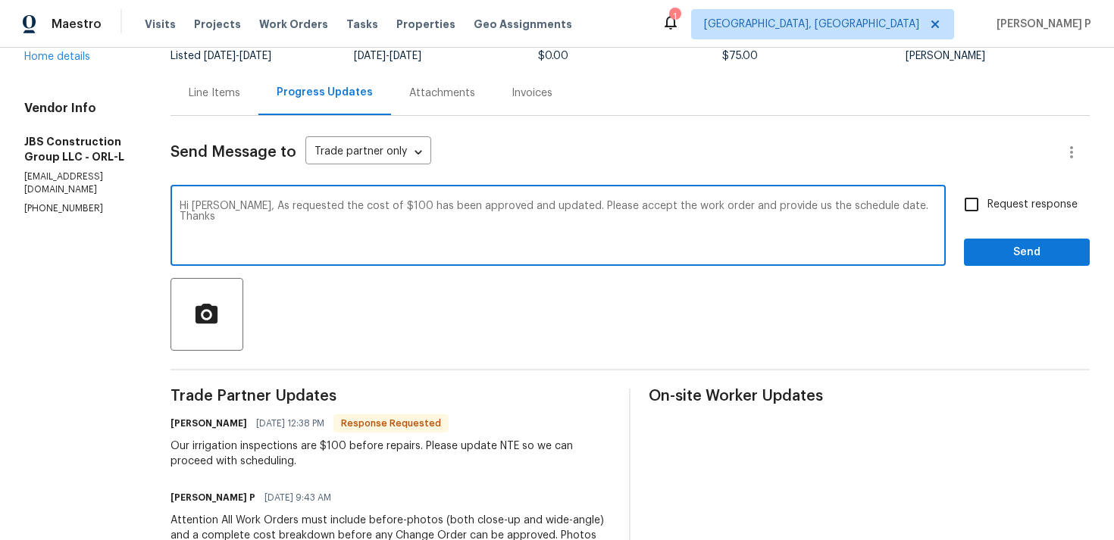
drag, startPoint x: 280, startPoint y: 205, endPoint x: 915, endPoint y: 207, distance: 634.2
click at [915, 207] on textarea "Hi Kevin, As requested the cost of $100 has been approved and updated. Please a…" at bounding box center [558, 227] width 757 height 53
paste textarea ", the cost of $100 has been approved and updated. Kindly accept the work order …"
type textarea "Hi Kevin, As requested, the cost of $100 has been approved and updated. Kindly …"
click at [983, 207] on input "Request response" at bounding box center [972, 205] width 32 height 32
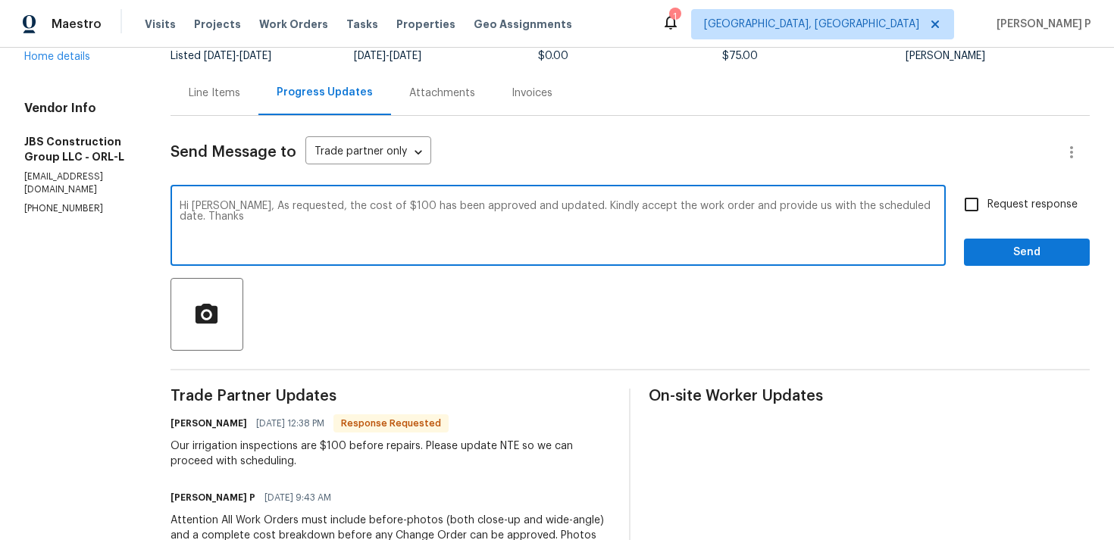
checkbox input "true"
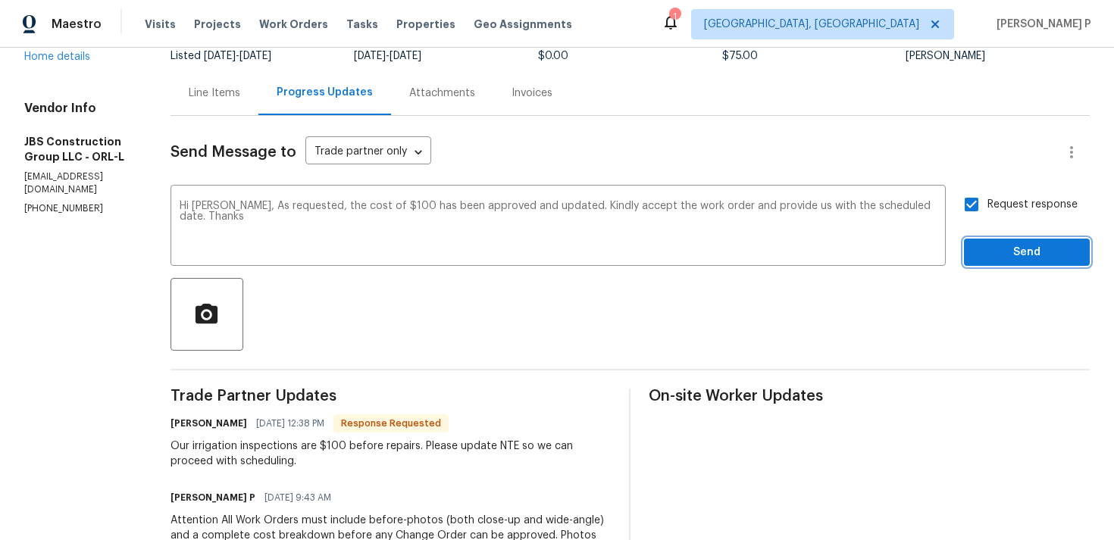
click at [1013, 258] on span "Send" at bounding box center [1027, 252] width 102 height 19
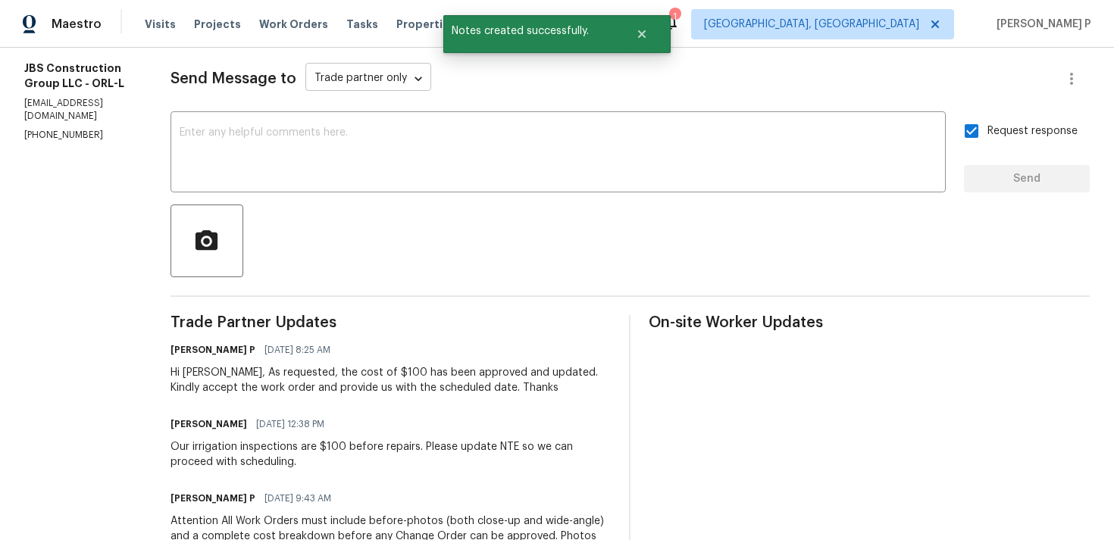
scroll to position [255, 0]
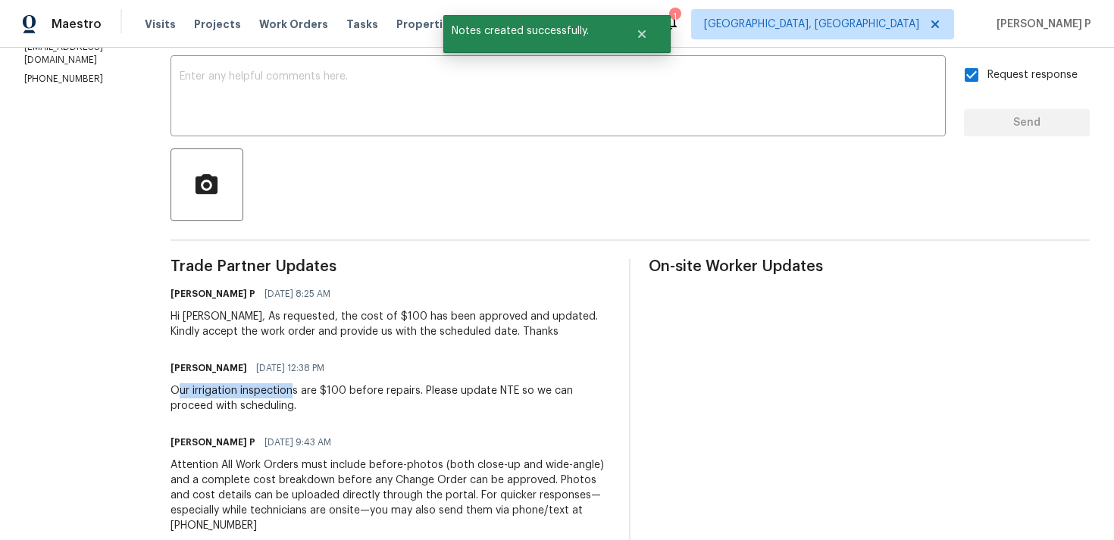
drag, startPoint x: 228, startPoint y: 387, endPoint x: 336, endPoint y: 396, distance: 108.0
click at [340, 398] on div "Our irrigation inspections are $100 before repairs. Please update NTE so we can…" at bounding box center [390, 398] width 441 height 30
click at [261, 393] on div "Our irrigation inspections are $100 before repairs. Please update NTE so we can…" at bounding box center [390, 398] width 441 height 30
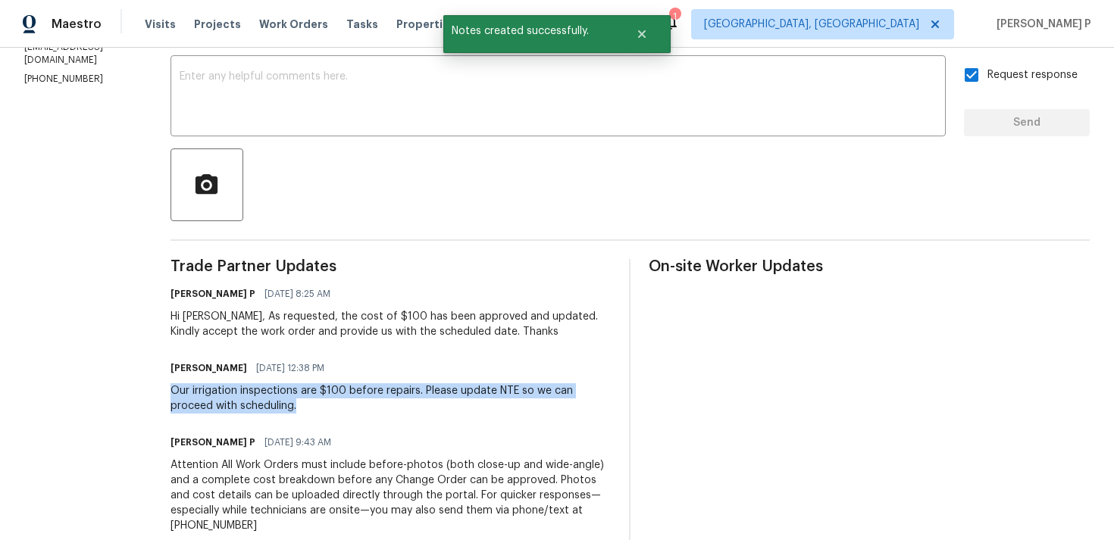
drag, startPoint x: 219, startPoint y: 393, endPoint x: 363, endPoint y: 403, distance: 144.4
click at [363, 403] on div "All work orders 1038 Commuter Dr Deltona, FL 32738 Home details Vendor Info JBS…" at bounding box center [557, 243] width 1114 height 903
copy div "Our irrigation inspections are $100 before repairs. Please update NTE so we can…"
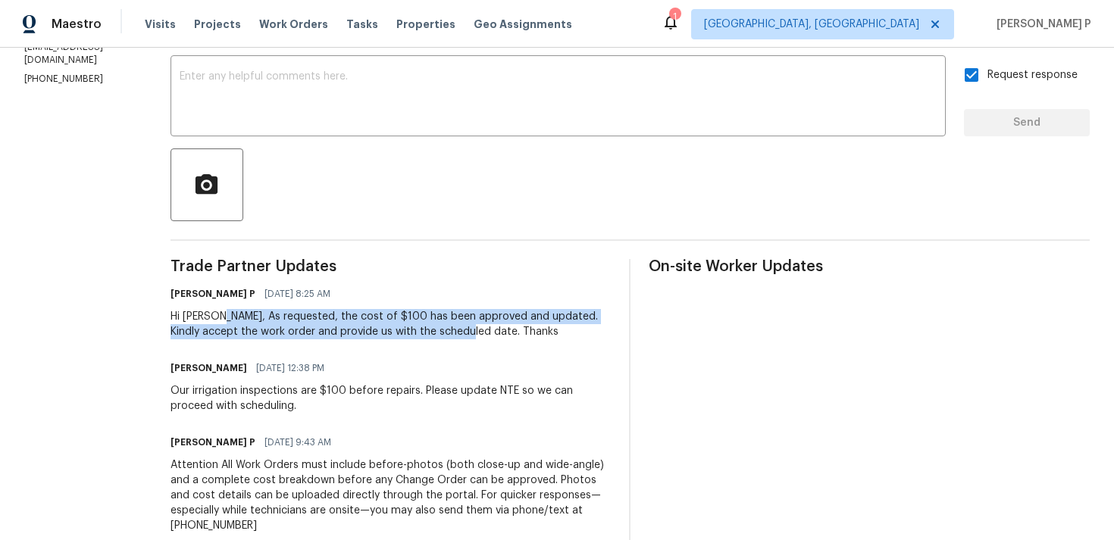
drag, startPoint x: 273, startPoint y: 317, endPoint x: 534, endPoint y: 328, distance: 261.7
click at [534, 328] on div "Hi Kevin, As requested, the cost of $100 has been approved and updated. Kindly …" at bounding box center [390, 324] width 441 height 30
copy div "As requested, the cost of $100 has been approved and updated. Kindly accept the…"
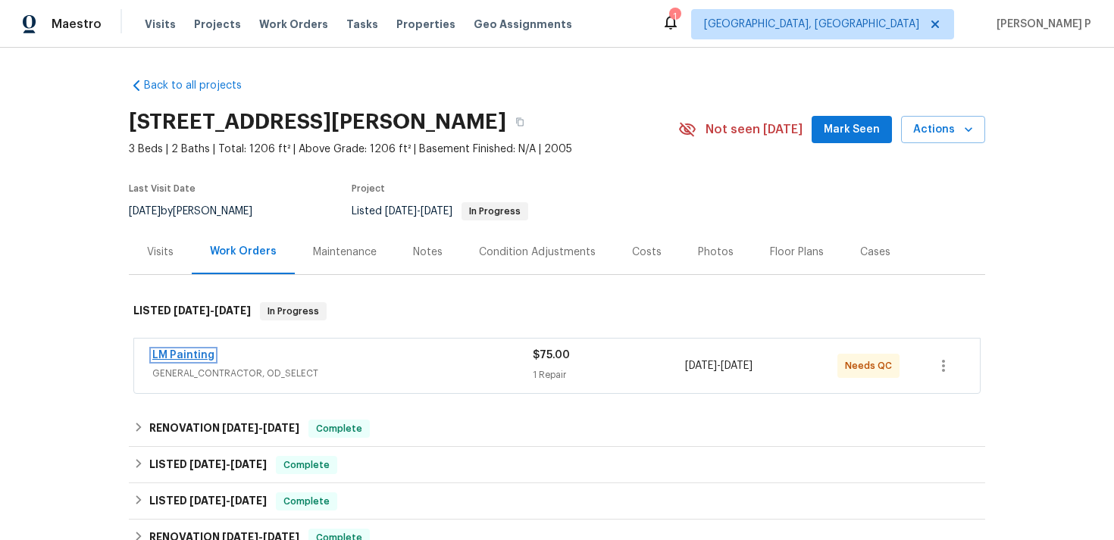
click at [188, 355] on link "LM Painting" at bounding box center [183, 355] width 62 height 11
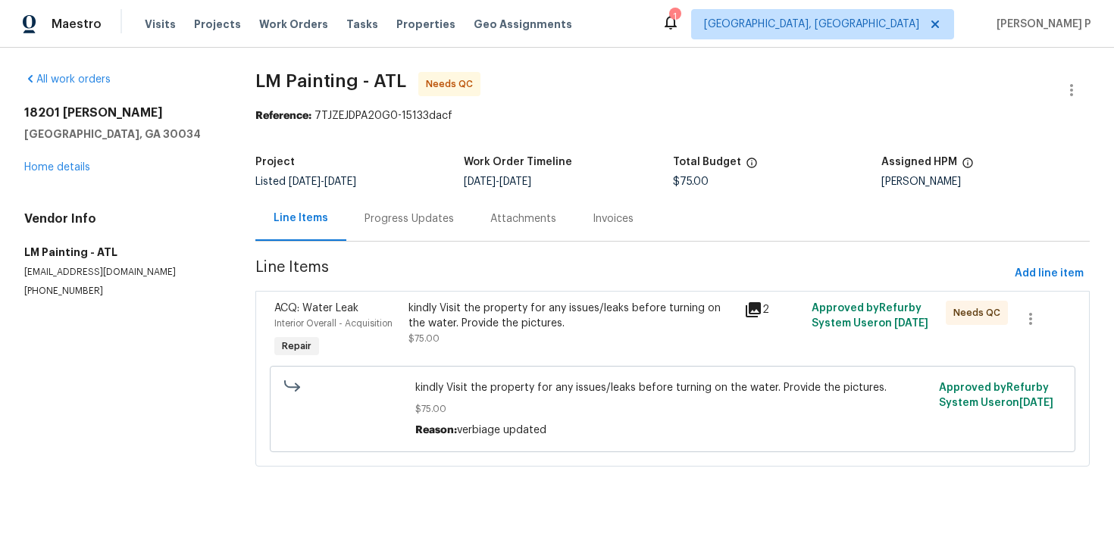
click at [422, 223] on div "Progress Updates" at bounding box center [408, 218] width 89 height 15
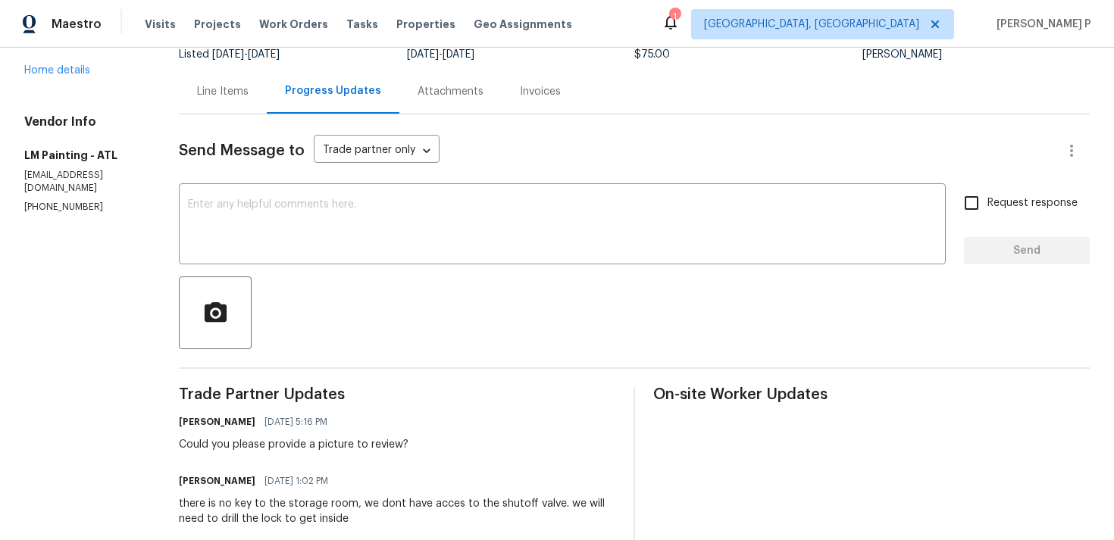
scroll to position [102, 0]
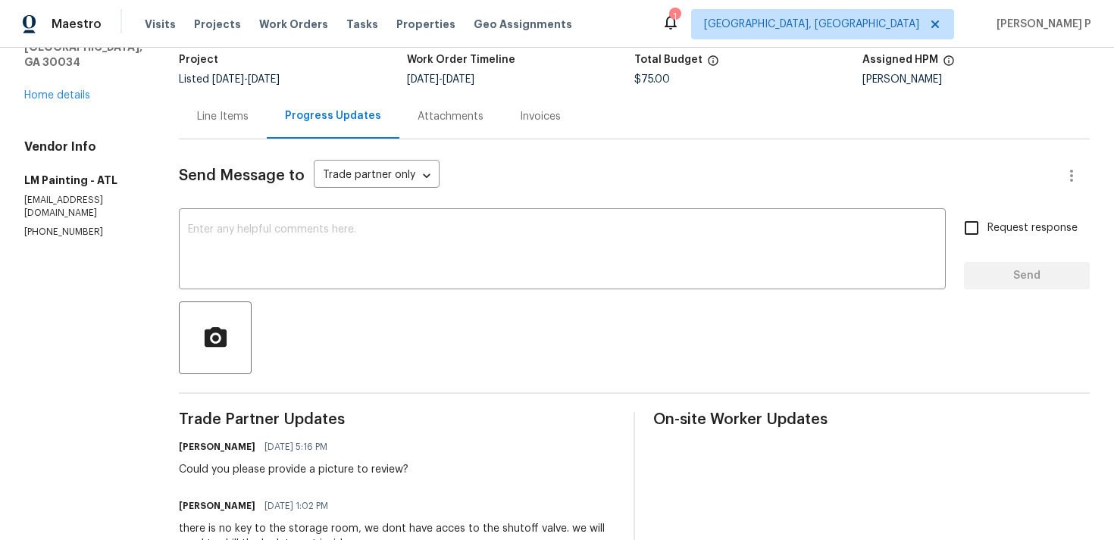
click at [265, 126] on div "Line Items" at bounding box center [223, 116] width 88 height 45
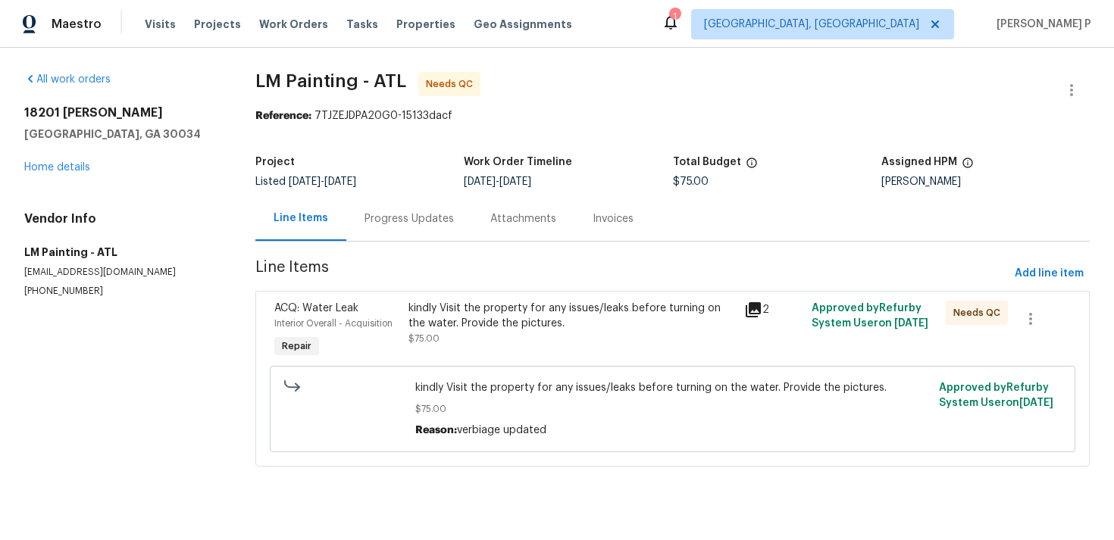
click at [399, 220] on div "Progress Updates" at bounding box center [408, 218] width 89 height 15
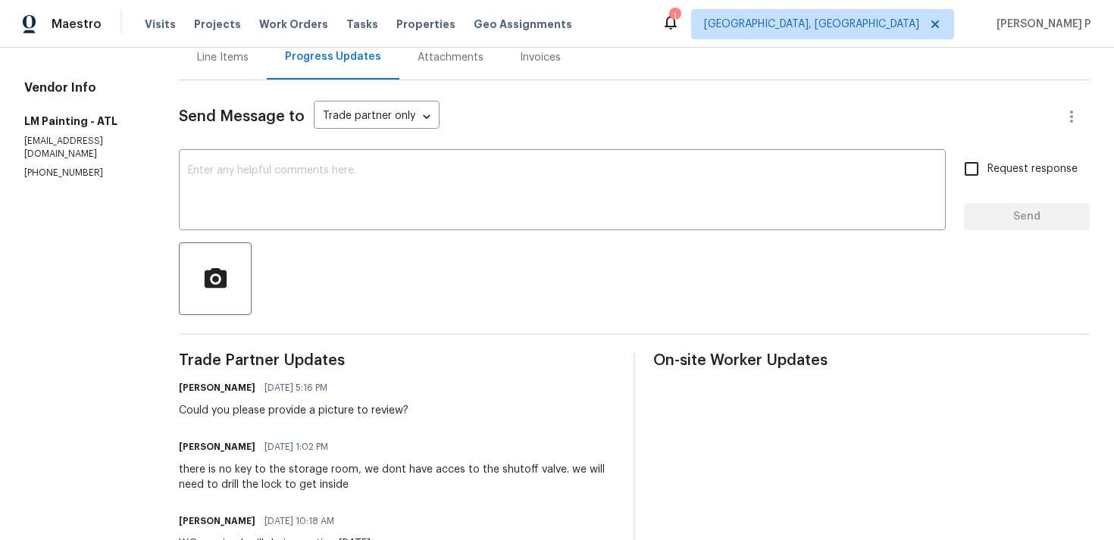
scroll to position [156, 0]
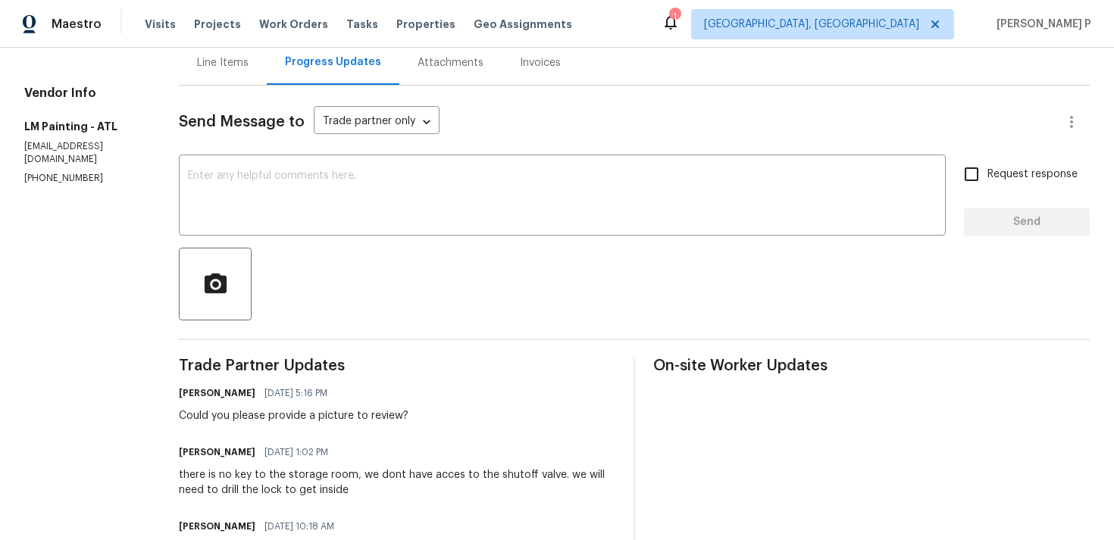
click at [249, 61] on div "Line Items" at bounding box center [223, 62] width 52 height 15
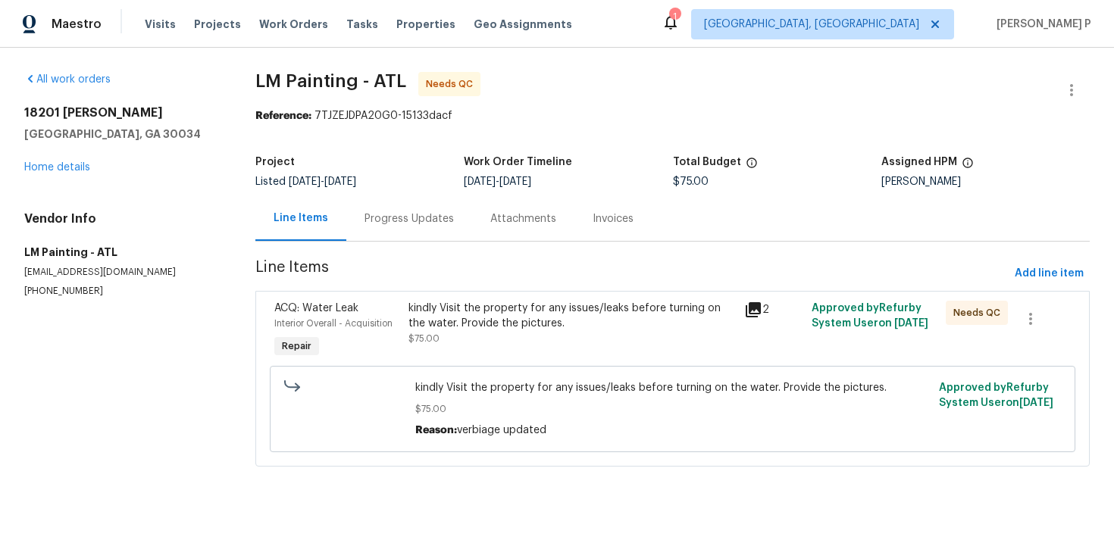
click at [407, 213] on div "Progress Updates" at bounding box center [408, 218] width 89 height 15
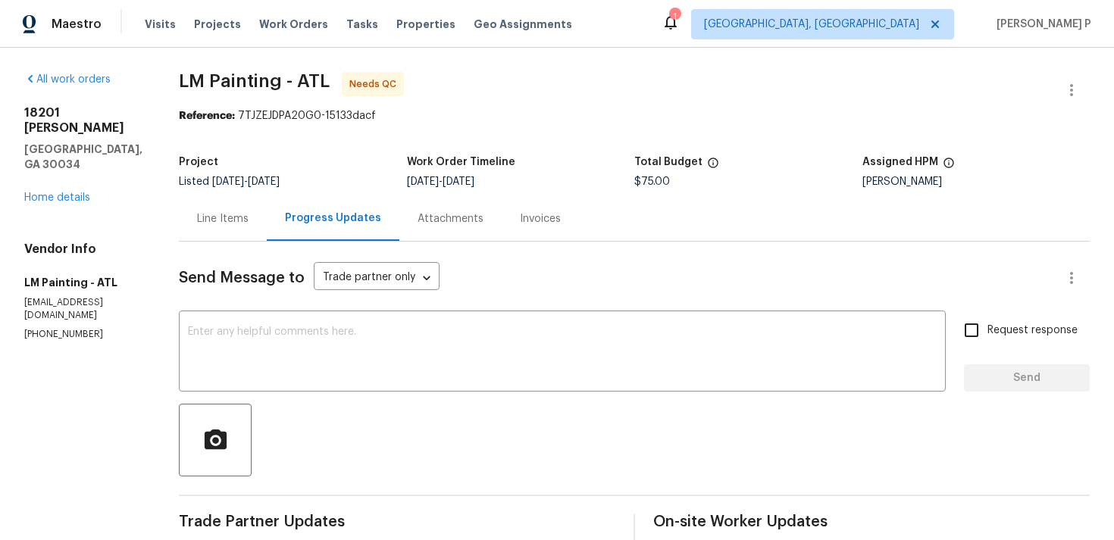
click at [249, 211] on div "Line Items" at bounding box center [223, 218] width 52 height 15
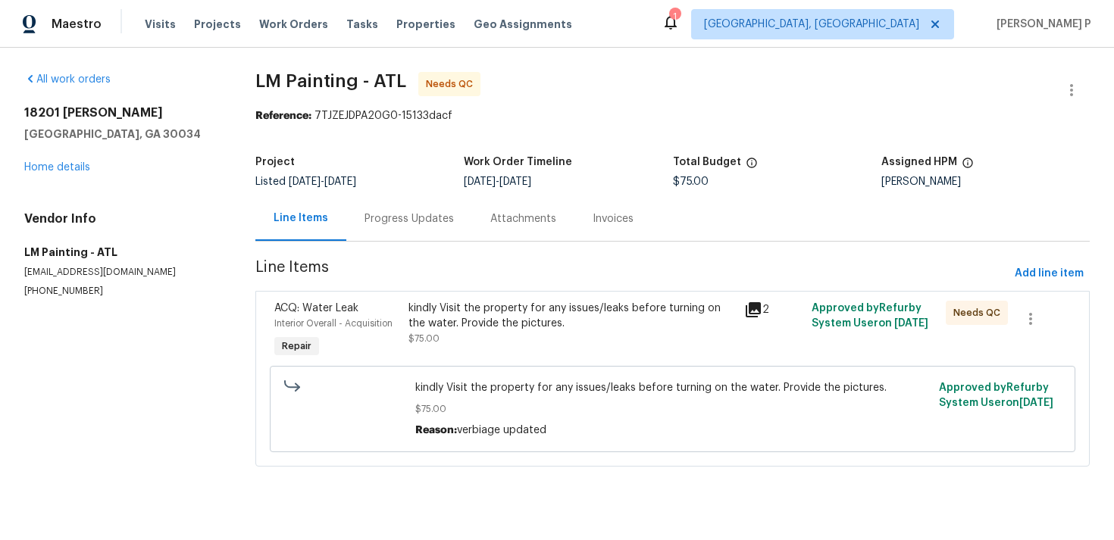
click at [408, 218] on div "Progress Updates" at bounding box center [408, 218] width 89 height 15
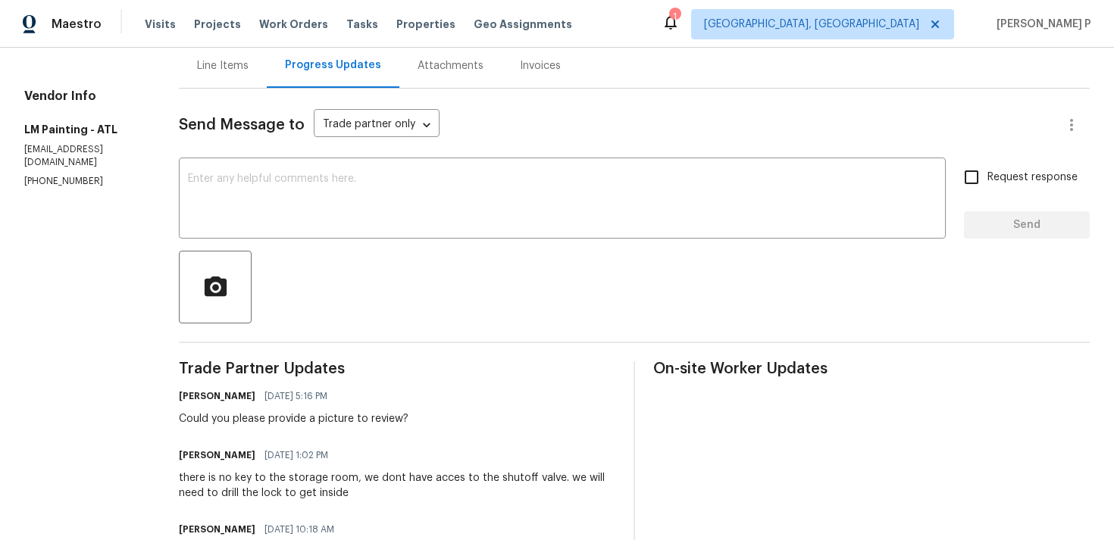
scroll to position [110, 0]
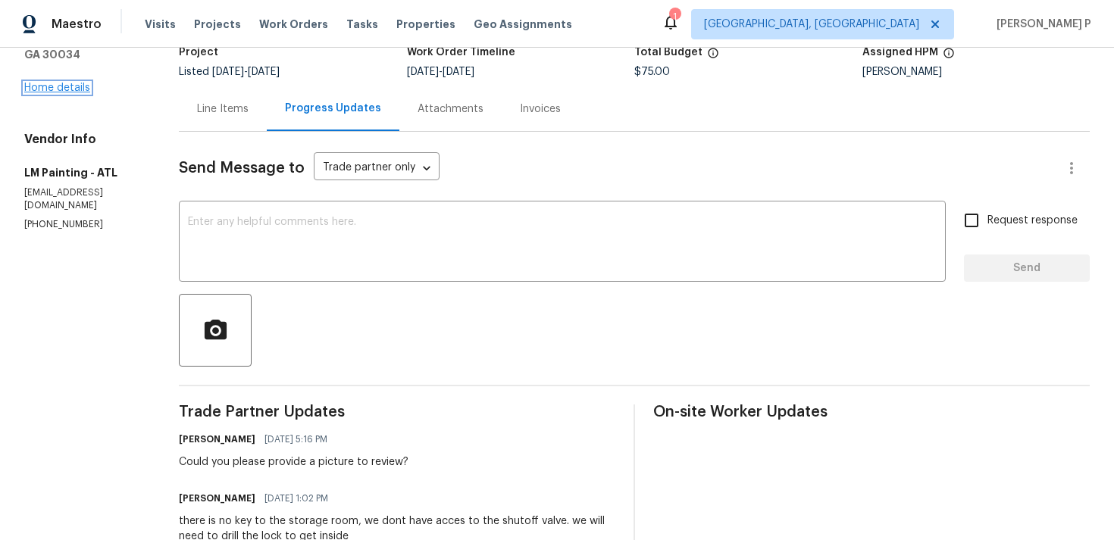
click at [79, 83] on link "Home details" at bounding box center [57, 88] width 66 height 11
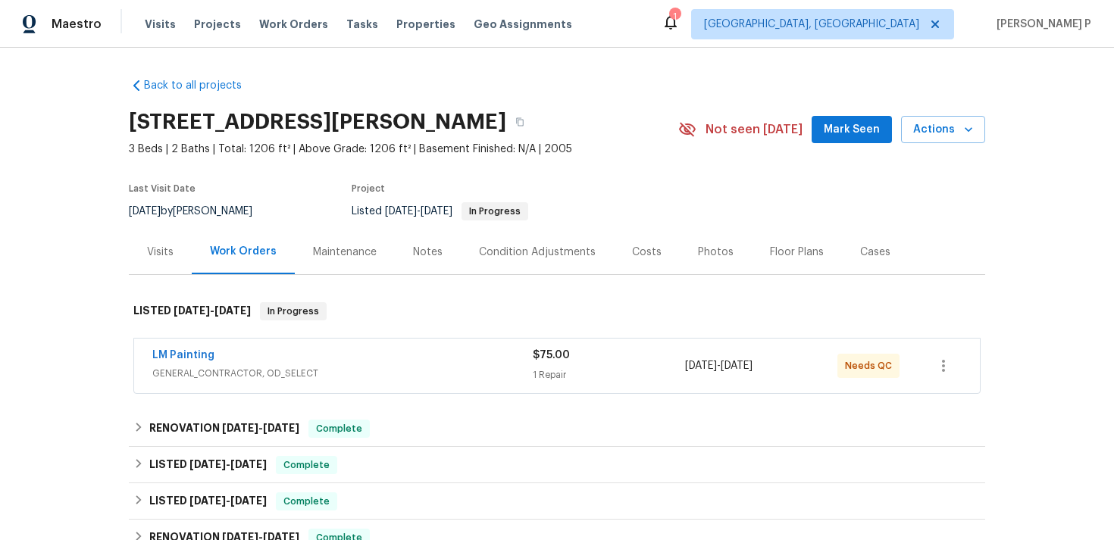
click at [410, 259] on div "Notes" at bounding box center [428, 252] width 66 height 45
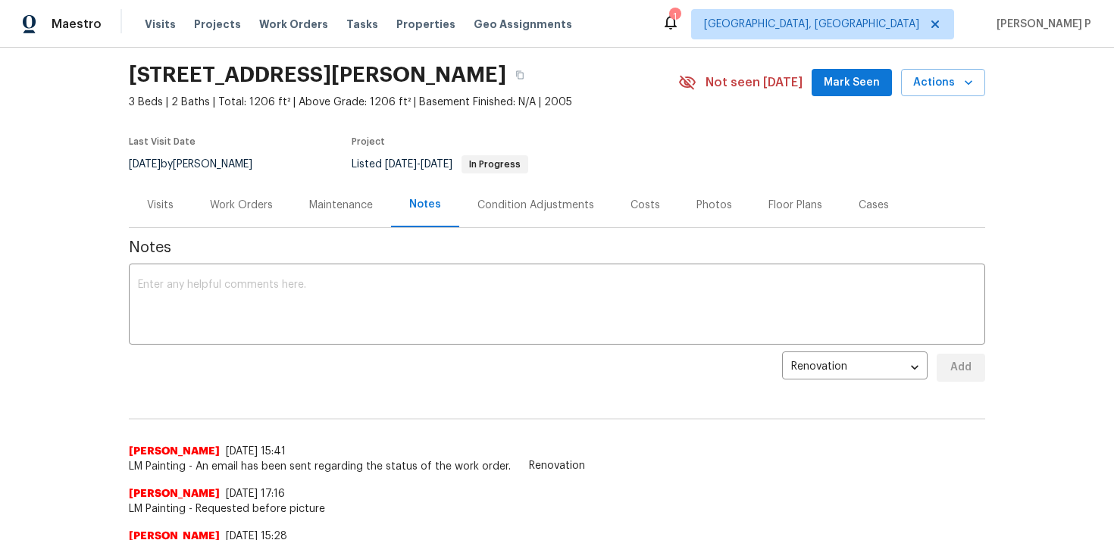
scroll to position [192, 0]
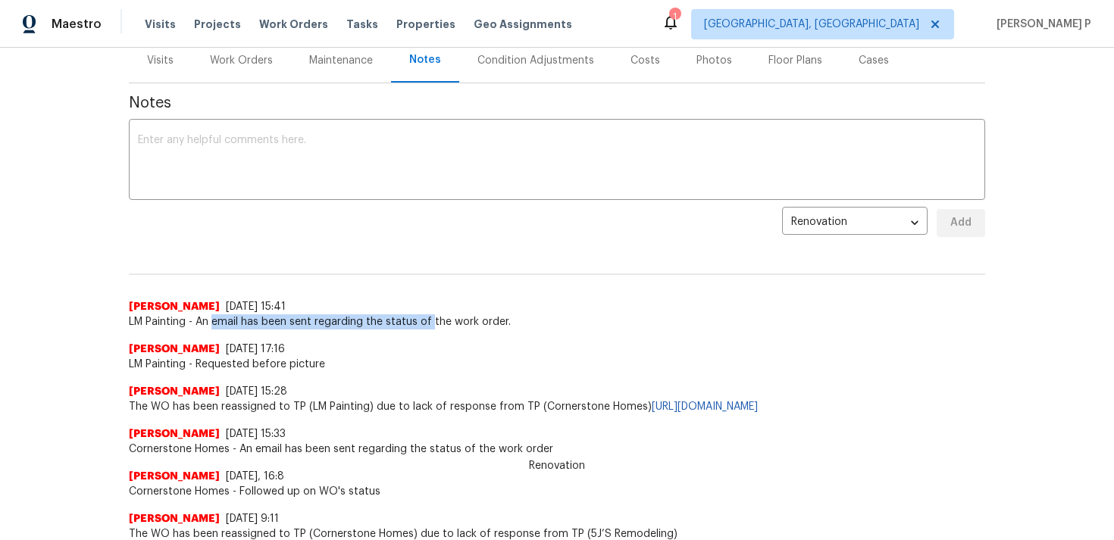
drag, startPoint x: 214, startPoint y: 325, endPoint x: 436, endPoint y: 324, distance: 222.0
click at [436, 324] on span "LM Painting - An email has been sent regarding the status of the work order." at bounding box center [557, 321] width 856 height 15
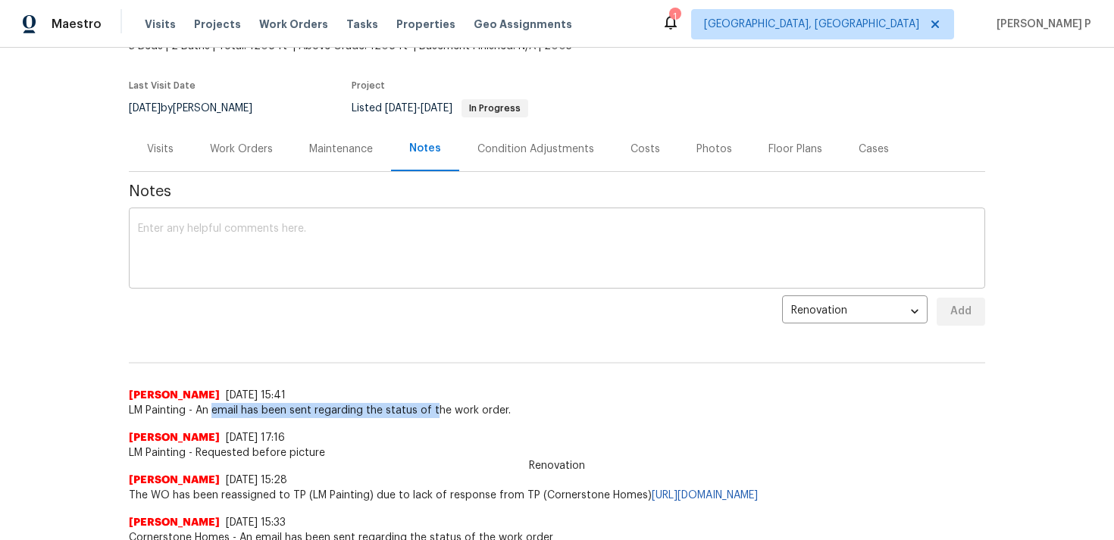
scroll to position [90, 0]
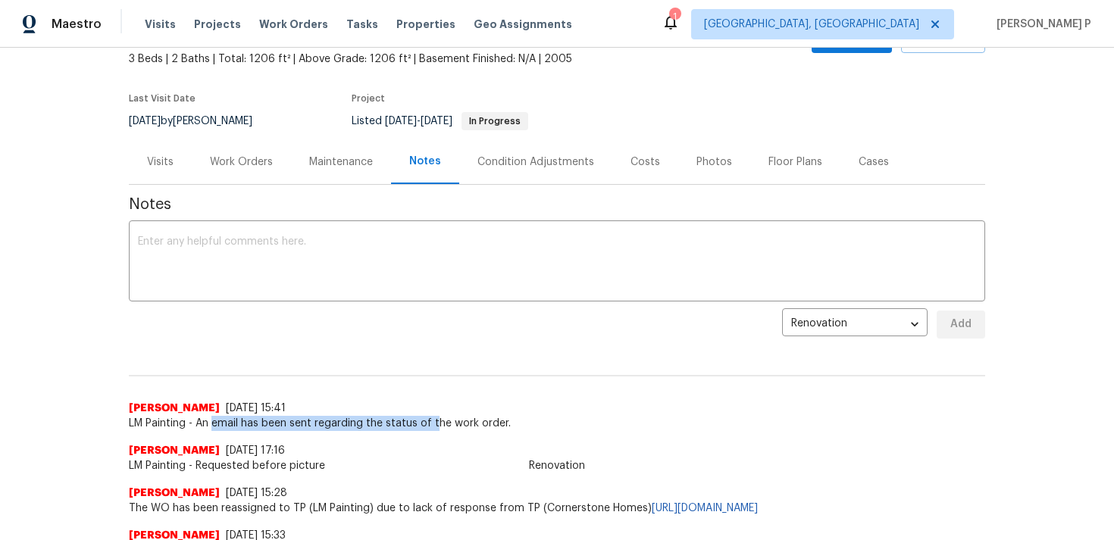
click at [254, 161] on div "Work Orders" at bounding box center [241, 162] width 63 height 15
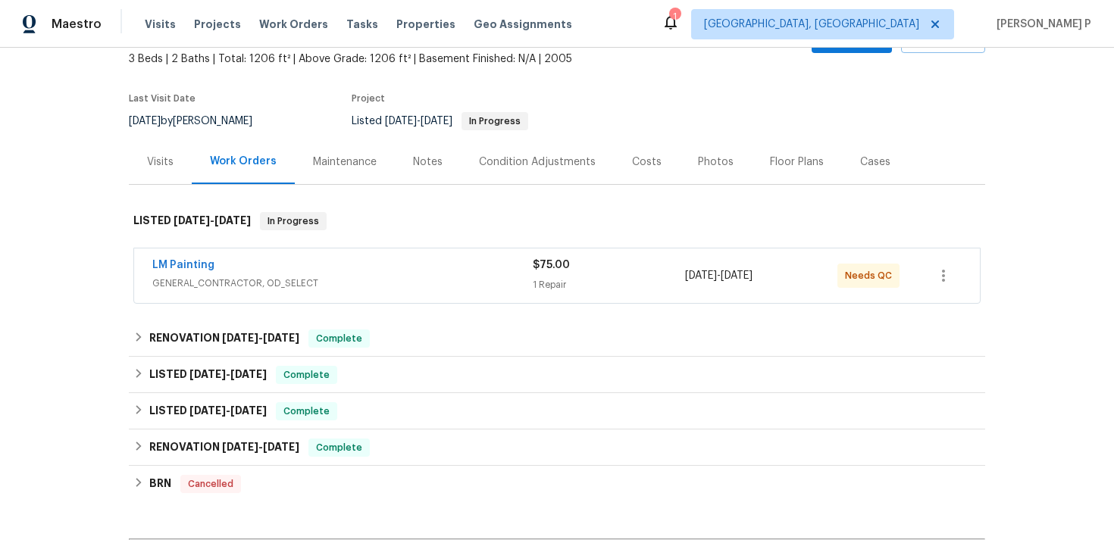
click at [204, 273] on div "LM Painting" at bounding box center [342, 267] width 380 height 18
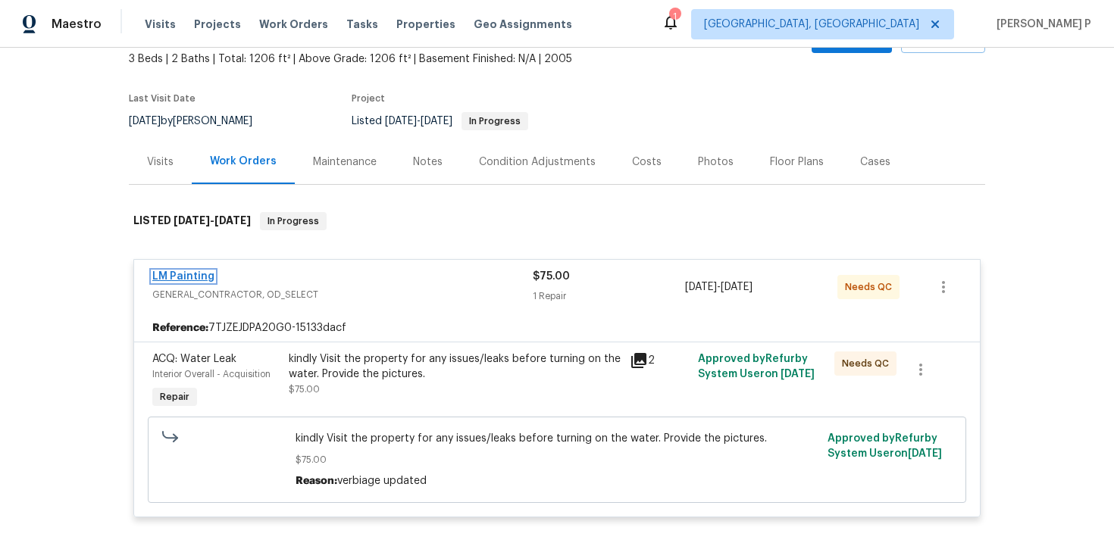
click at [192, 275] on link "LM Painting" at bounding box center [183, 276] width 62 height 11
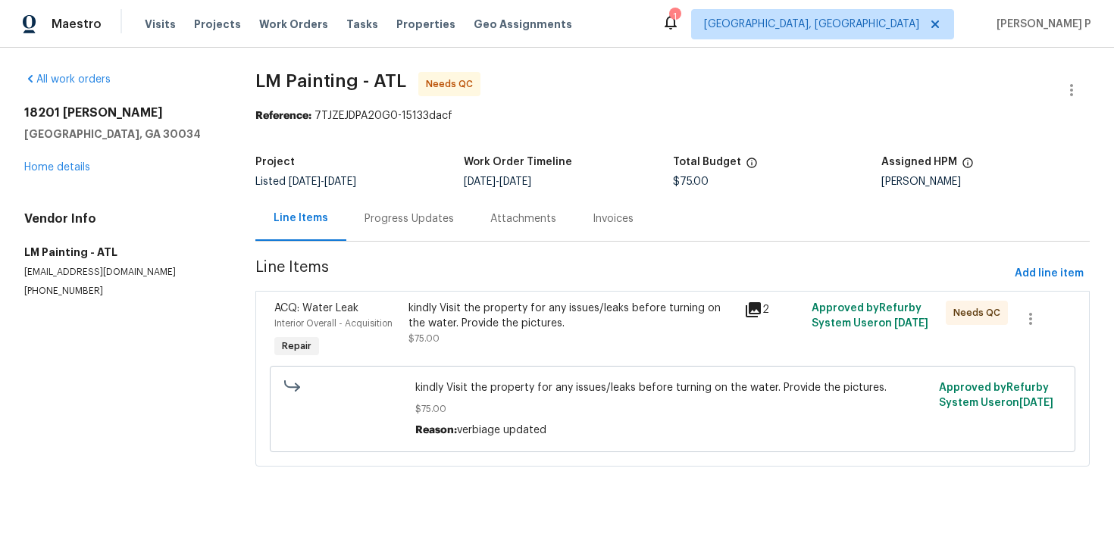
click at [406, 230] on div "Progress Updates" at bounding box center [409, 218] width 126 height 45
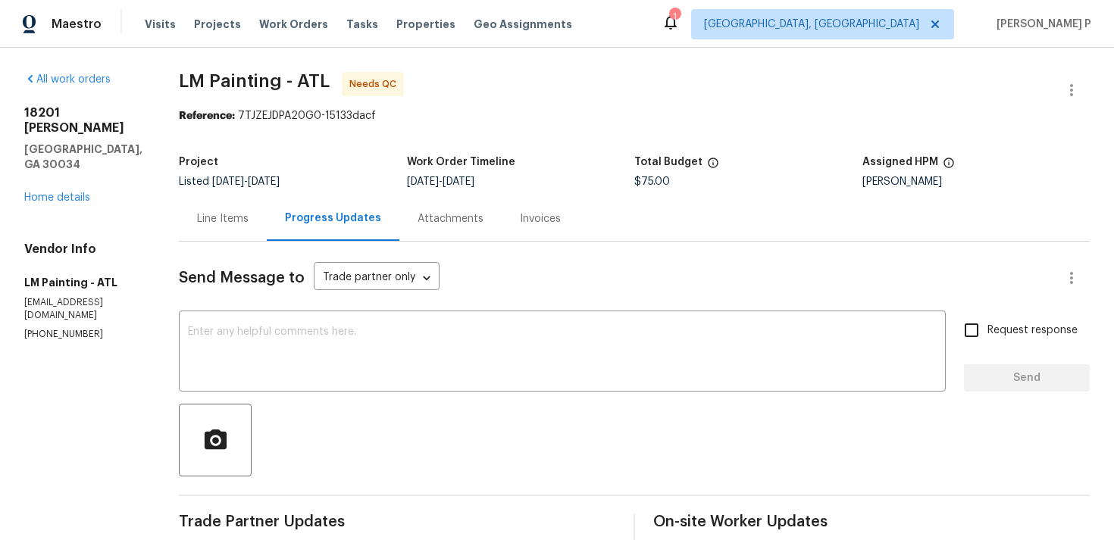
click at [261, 235] on div "Line Items" at bounding box center [223, 218] width 88 height 45
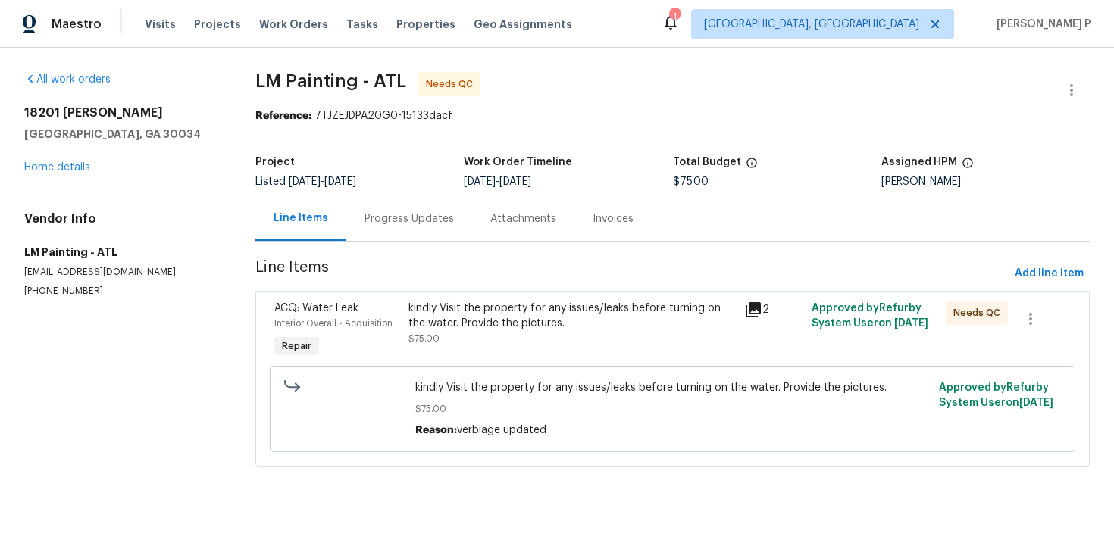
click at [396, 306] on div "ACQ: Water Leak" at bounding box center [336, 308] width 125 height 15
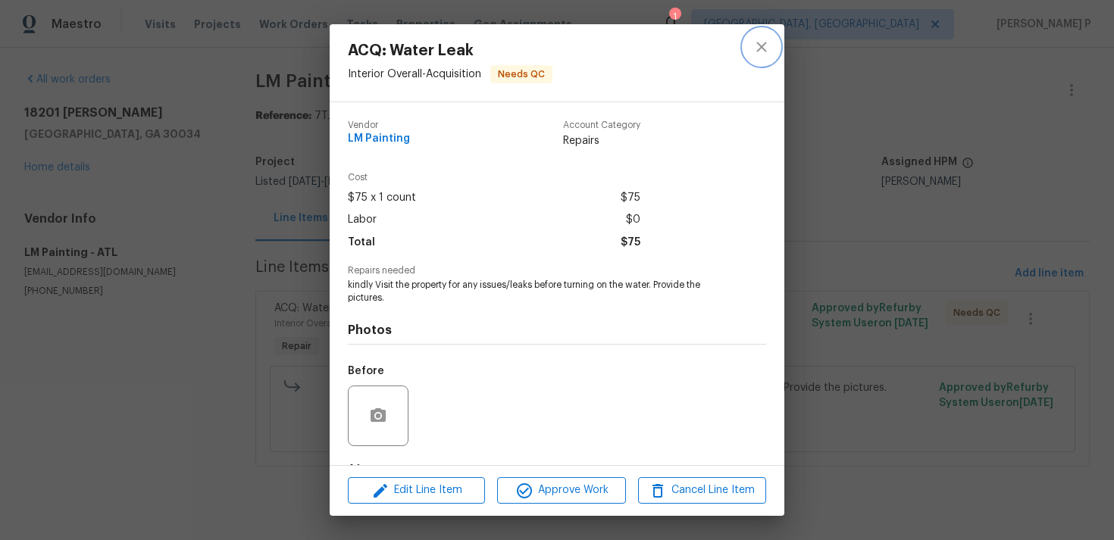
click at [770, 46] on icon "close" at bounding box center [761, 47] width 18 height 18
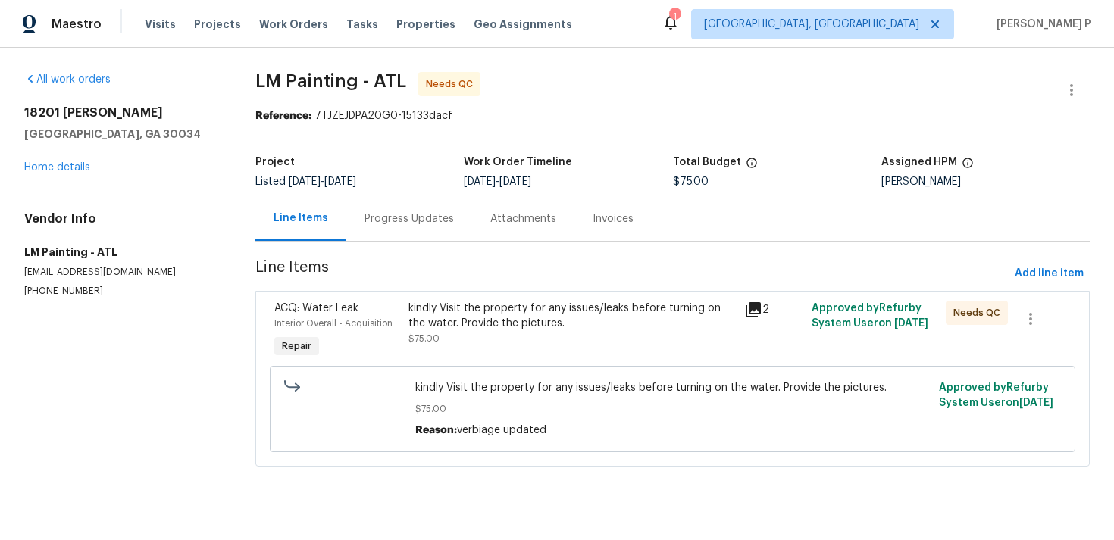
click at [424, 217] on div "Progress Updates" at bounding box center [408, 218] width 89 height 15
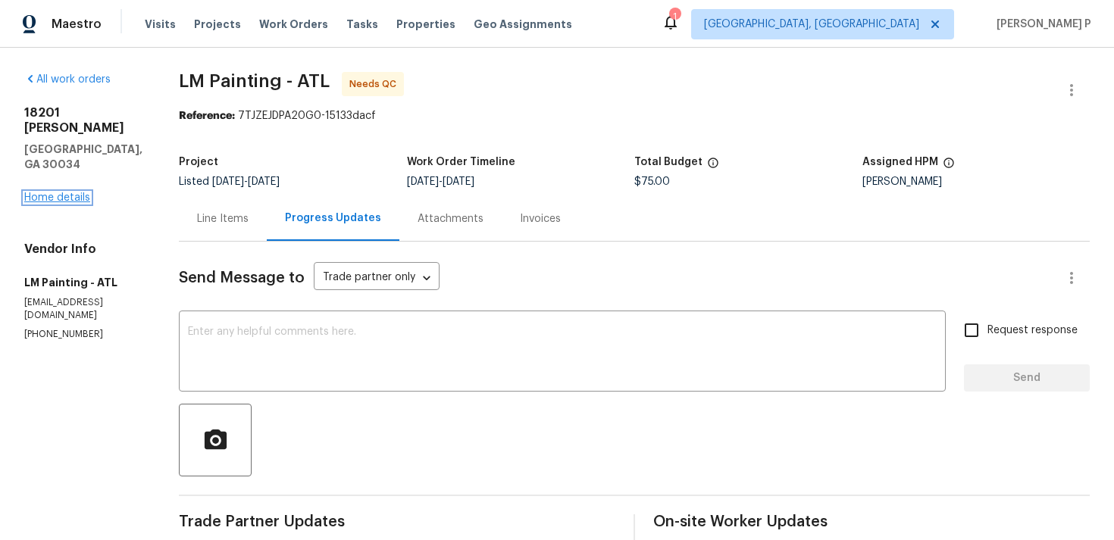
click at [58, 192] on link "Home details" at bounding box center [57, 197] width 66 height 11
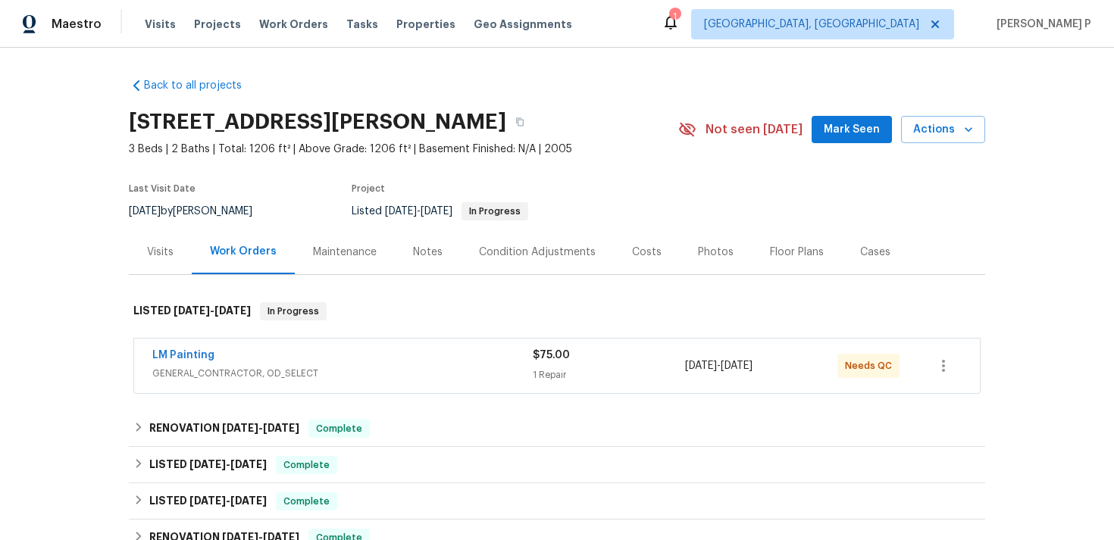
click at [417, 252] on div "Notes" at bounding box center [428, 252] width 30 height 15
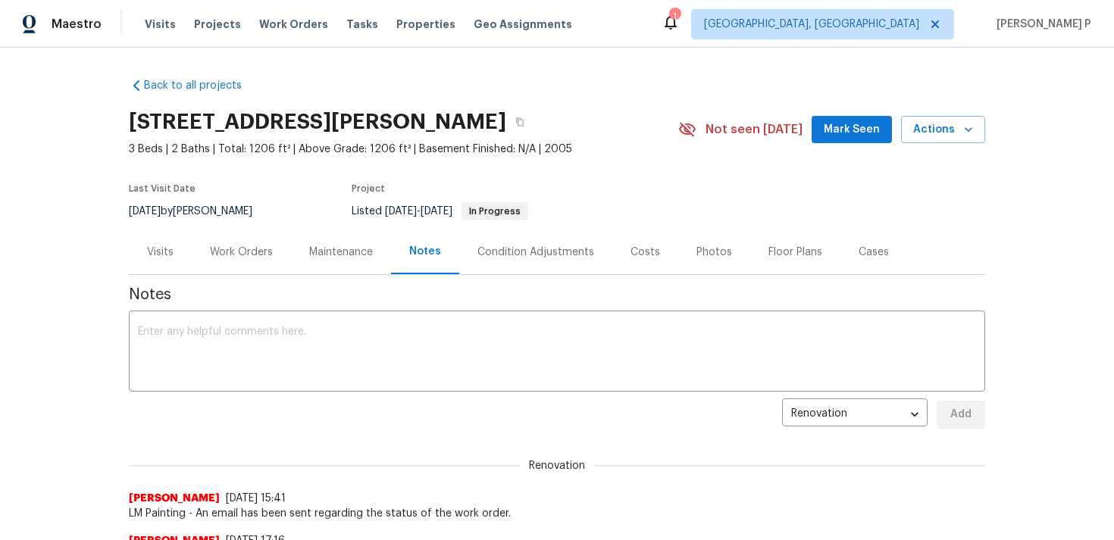
click at [226, 251] on div "Work Orders" at bounding box center [241, 252] width 63 height 15
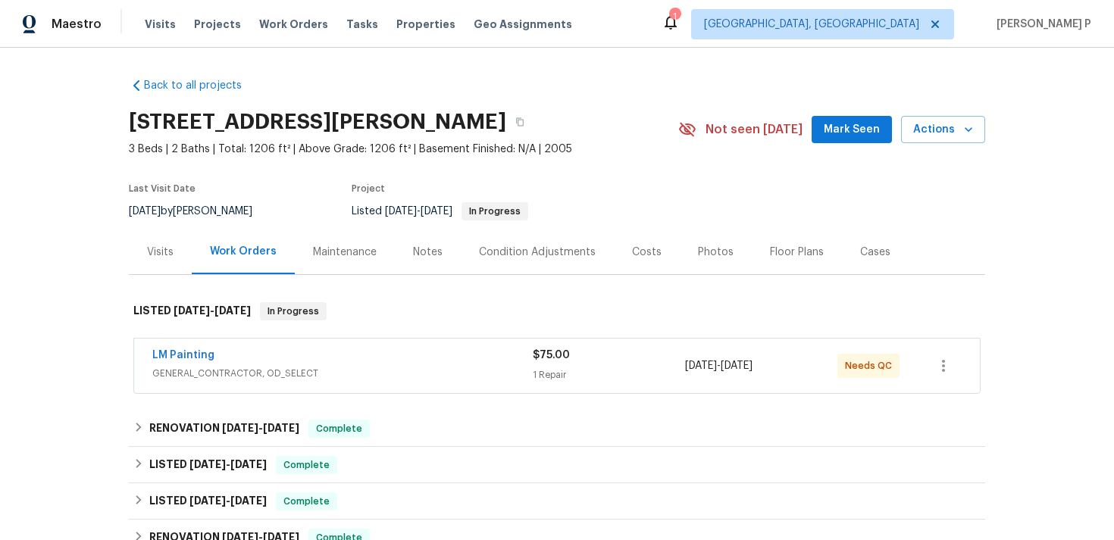
click at [187, 348] on span "LM Painting" at bounding box center [183, 355] width 62 height 15
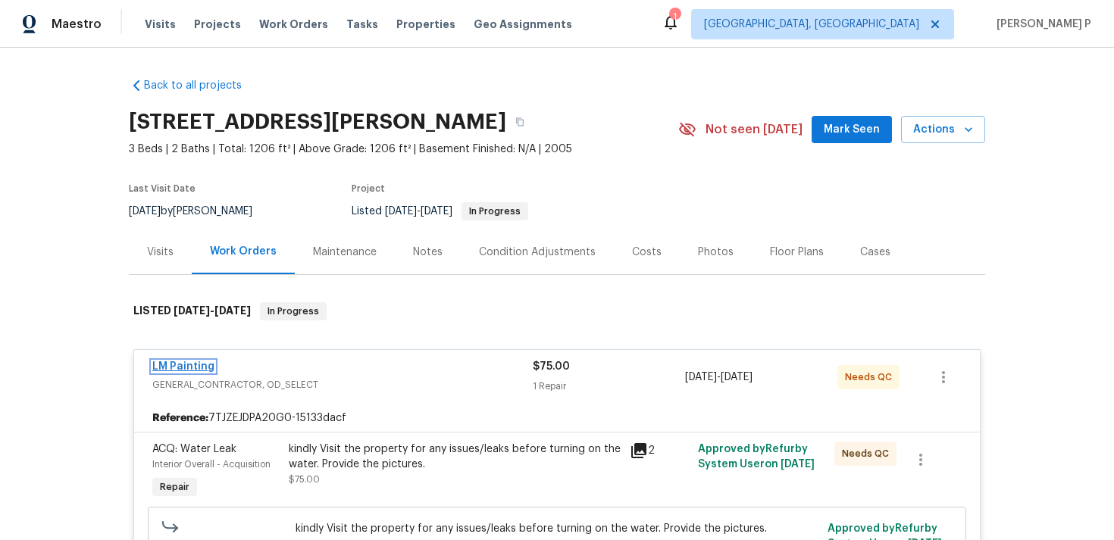
click at [188, 364] on link "LM Painting" at bounding box center [183, 366] width 62 height 11
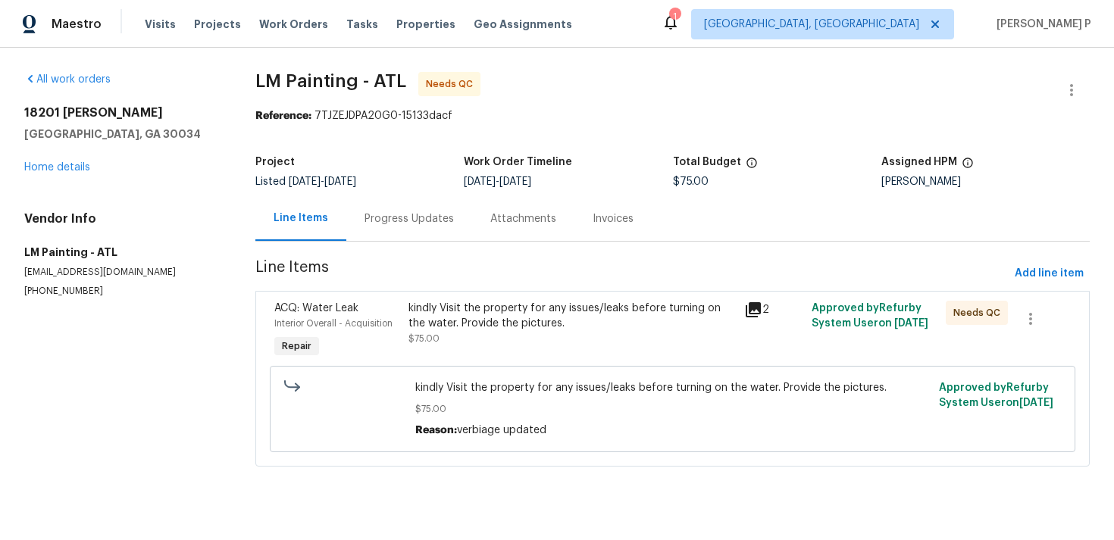
click at [377, 211] on div "Progress Updates" at bounding box center [408, 218] width 89 height 15
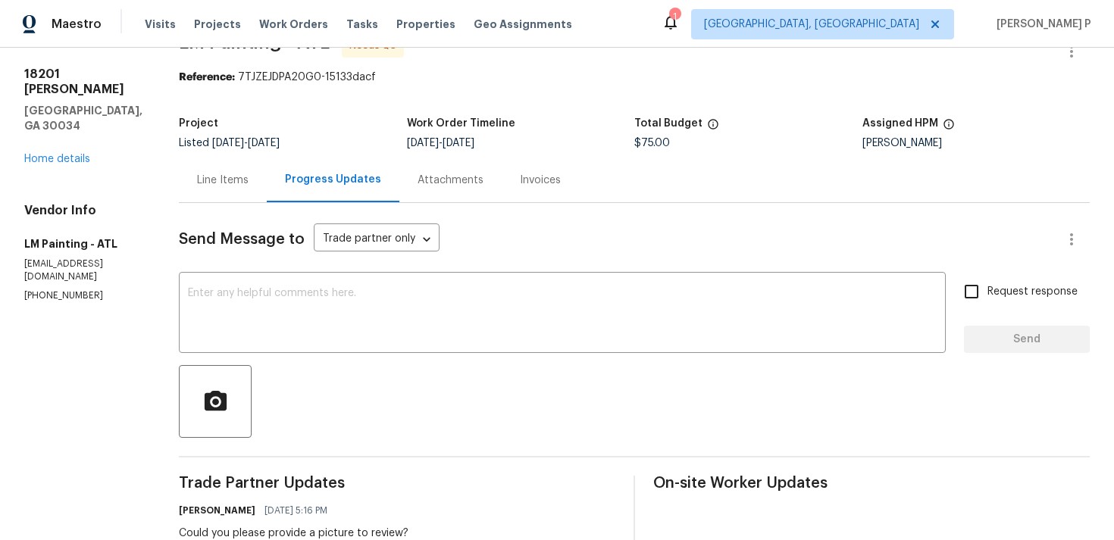
scroll to position [41, 0]
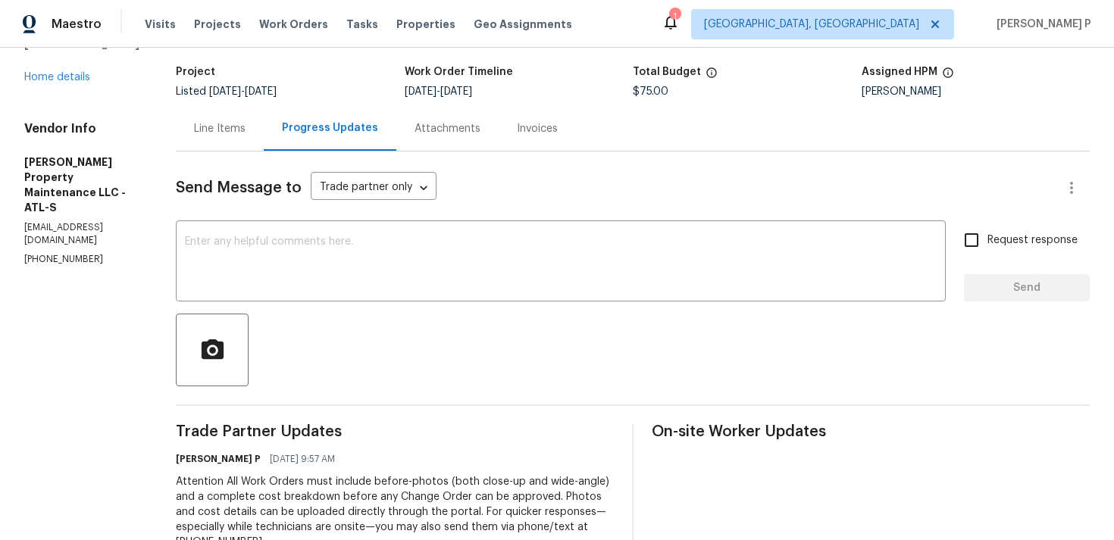
scroll to position [8, 0]
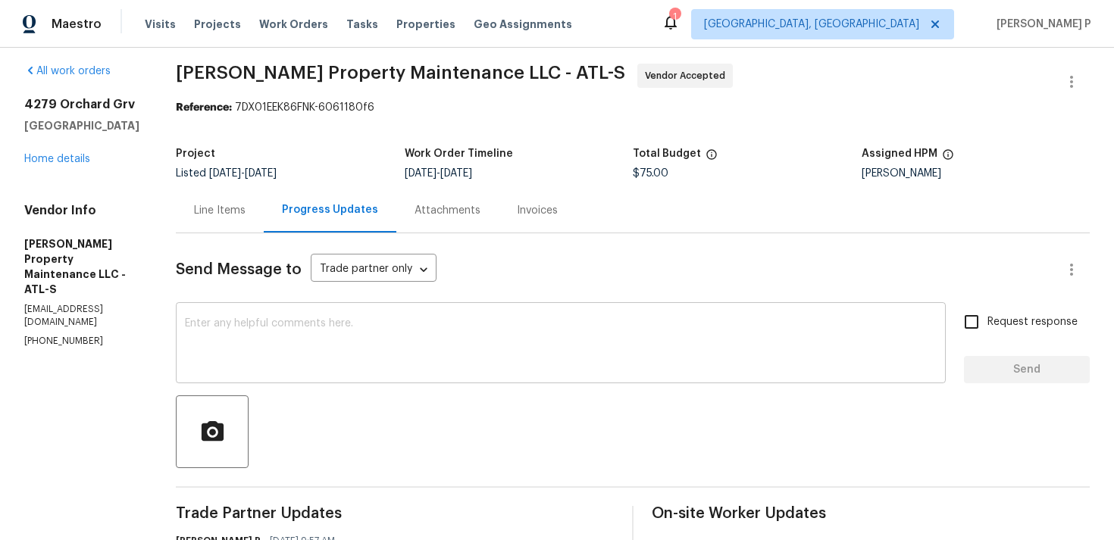
click at [242, 314] on div "x ​" at bounding box center [561, 344] width 770 height 77
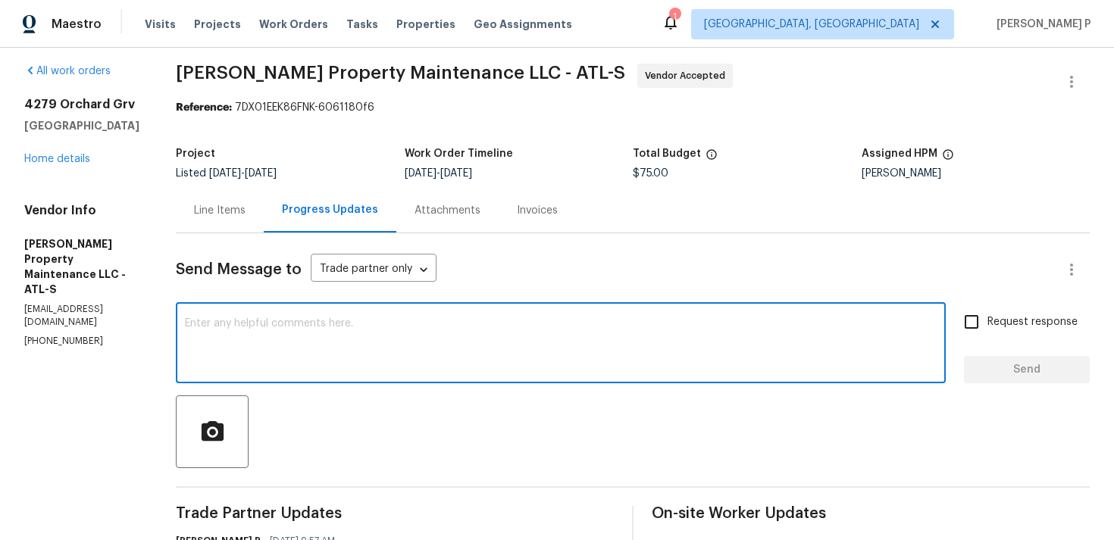
paste textarea "Thank you for accepting the work order. Could you please provide us with an upd…"
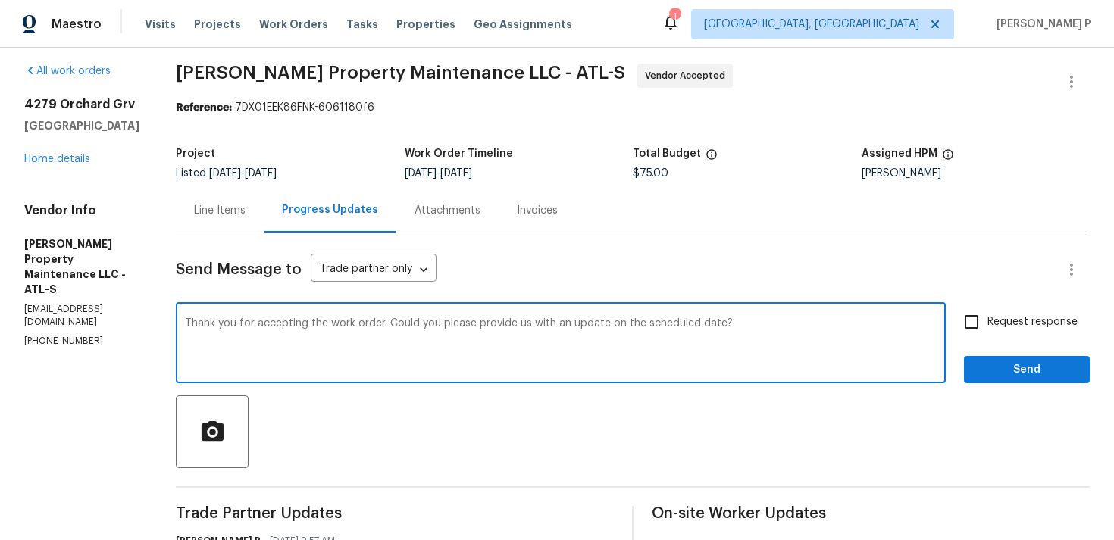
type textarea "Thank you for accepting the work order. Could you please provide us with an upd…"
click at [1004, 321] on span "Request response" at bounding box center [1032, 322] width 90 height 16
click at [987, 321] on input "Request response" at bounding box center [972, 322] width 32 height 32
checkbox input "true"
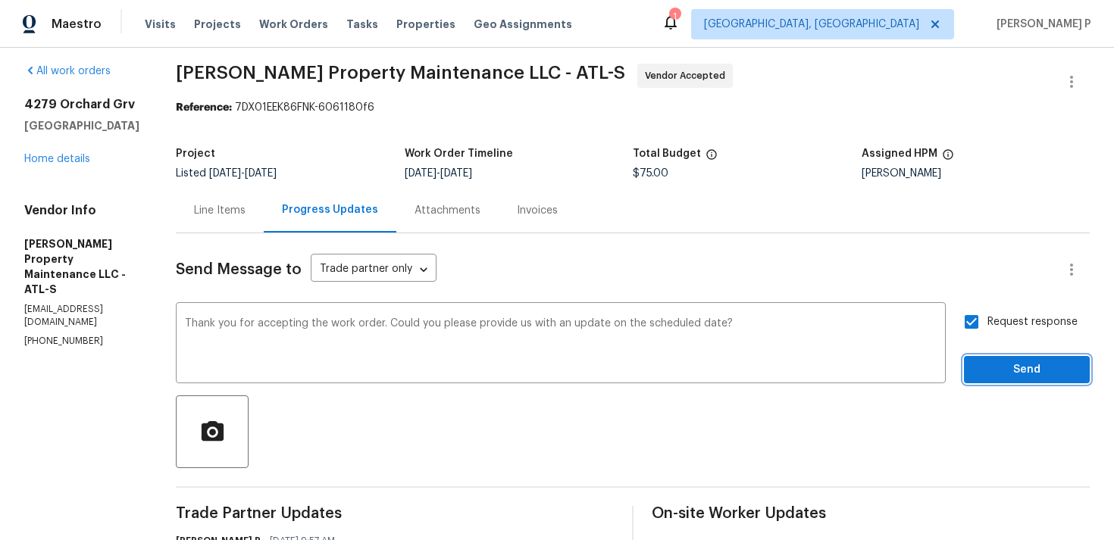
click at [994, 362] on span "Send" at bounding box center [1027, 370] width 102 height 19
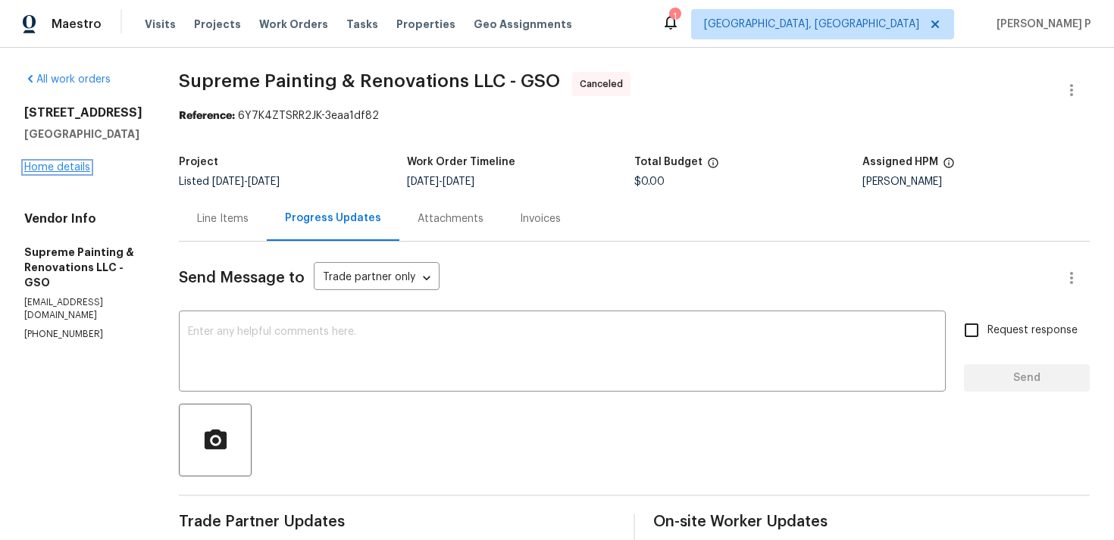
click at [52, 167] on link "Home details" at bounding box center [57, 167] width 66 height 11
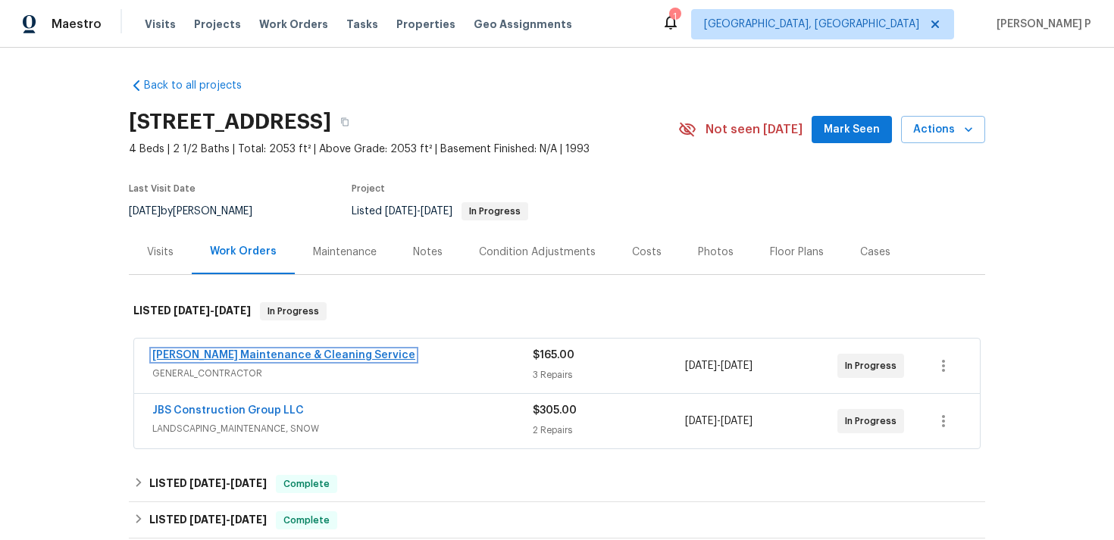
click at [244, 358] on link "[PERSON_NAME] Maintenance & Cleaning Service" at bounding box center [283, 355] width 263 height 11
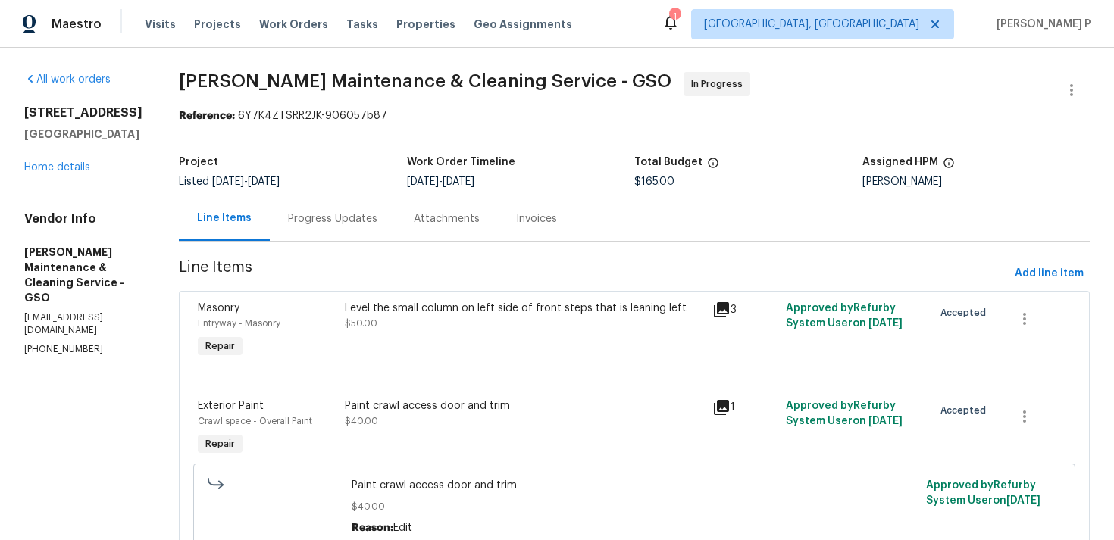
click at [433, 221] on div "Attachments" at bounding box center [447, 218] width 66 height 15
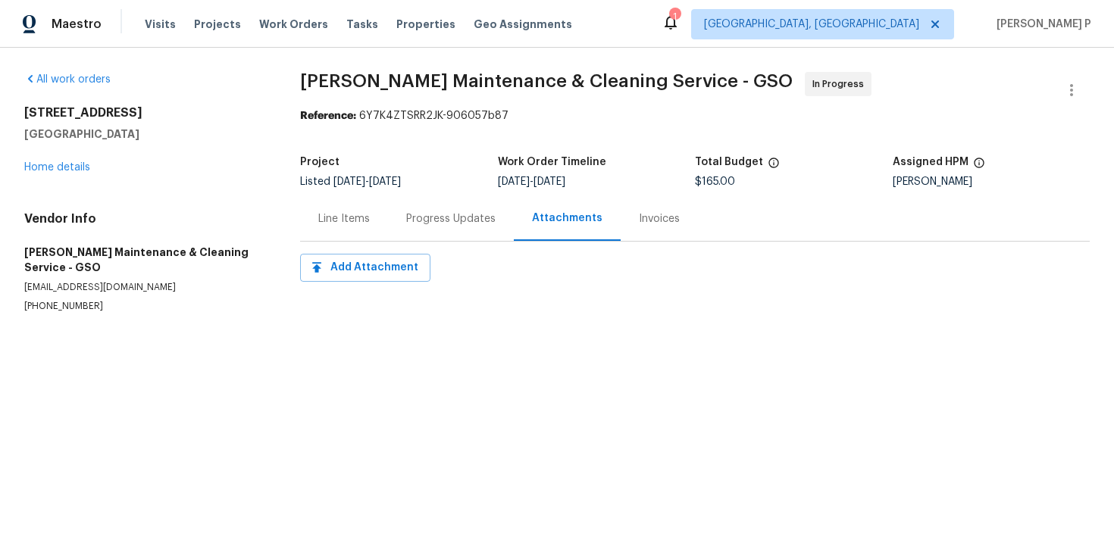
click at [409, 221] on div "Progress Updates" at bounding box center [450, 218] width 89 height 15
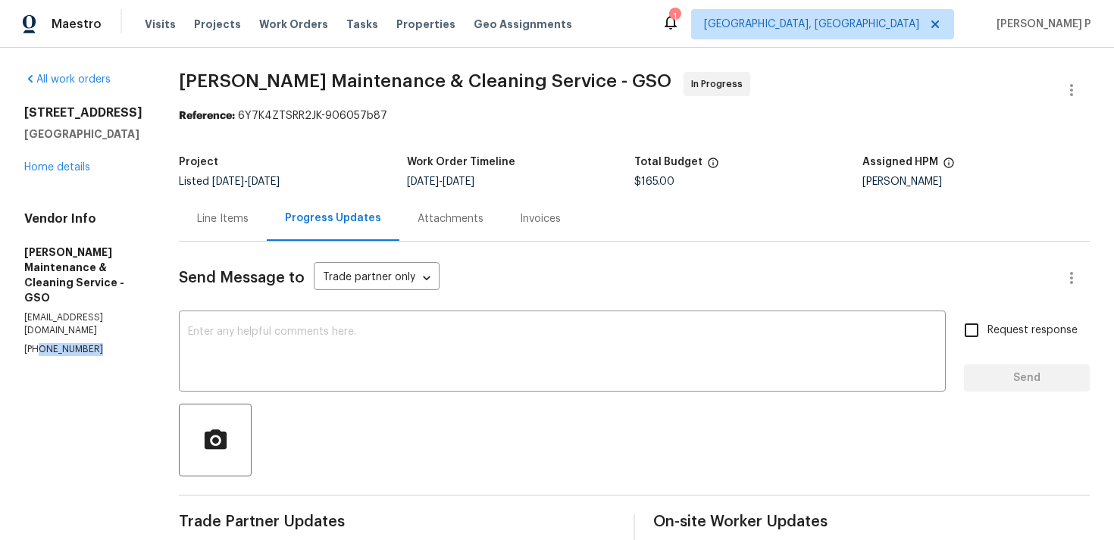
drag, startPoint x: 99, startPoint y: 305, endPoint x: 0, endPoint y: 305, distance: 99.3
copy p "[PHONE_NUMBER]"
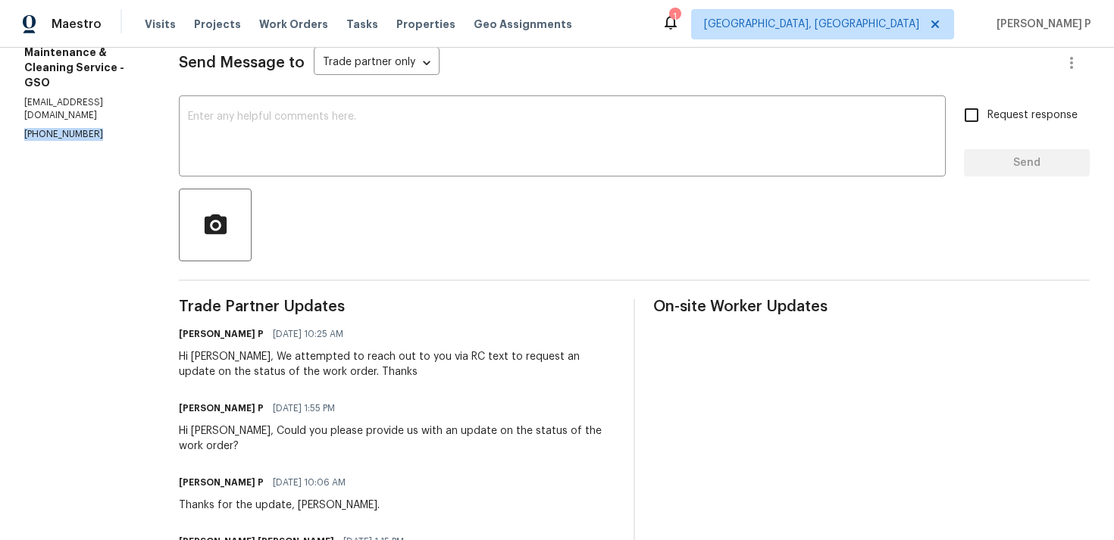
scroll to position [161, 0]
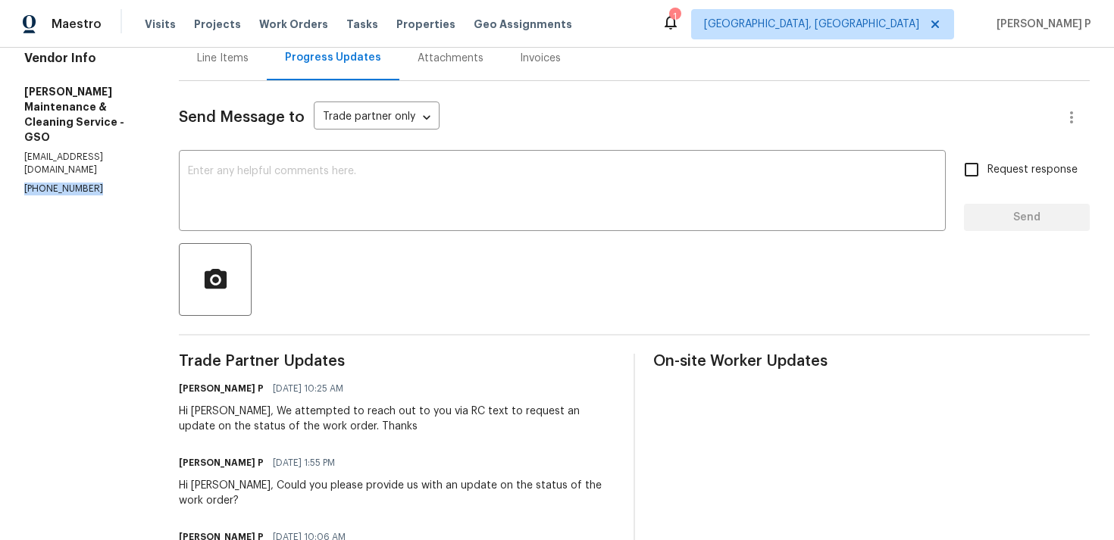
click at [245, 51] on div "Line Items" at bounding box center [223, 58] width 52 height 15
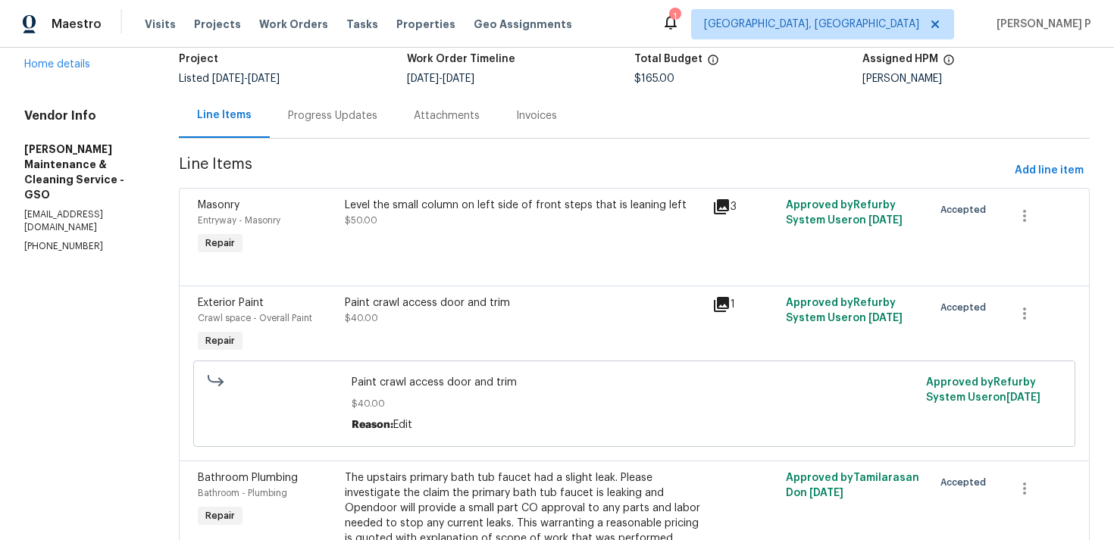
scroll to position [92, 0]
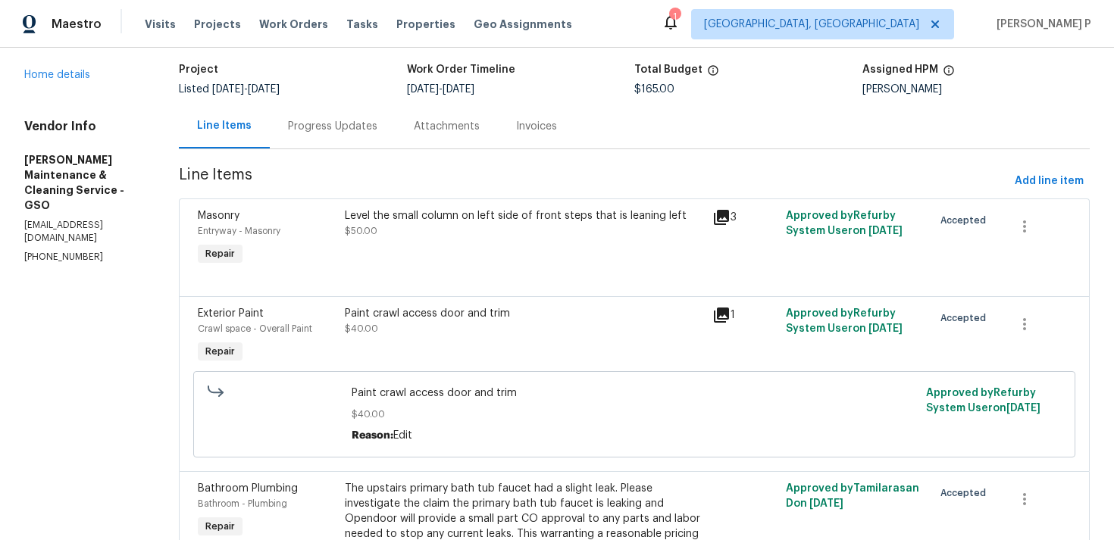
click at [333, 129] on div "Progress Updates" at bounding box center [332, 126] width 89 height 15
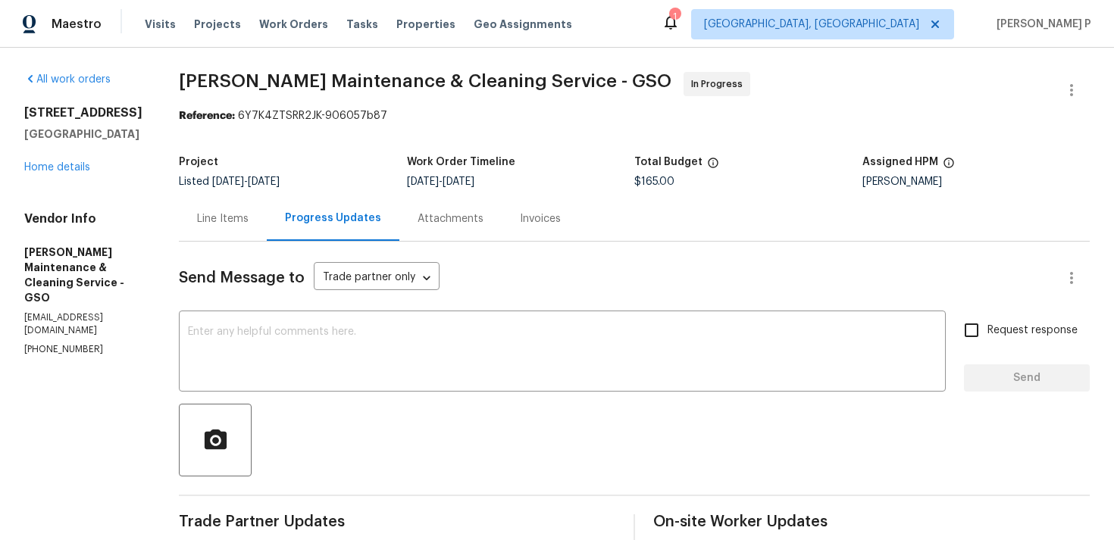
click at [242, 214] on div "Line Items" at bounding box center [223, 218] width 52 height 15
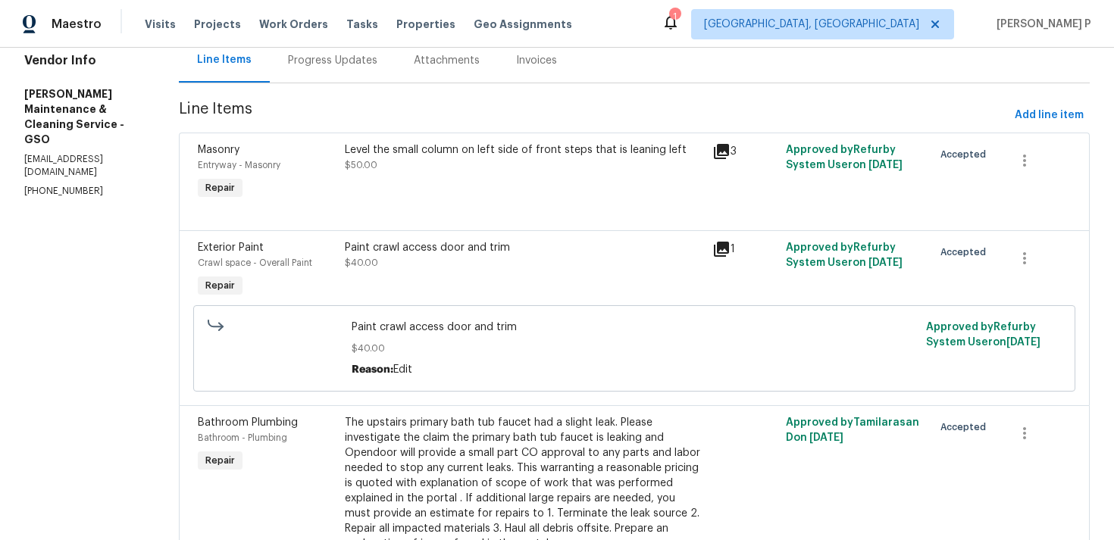
scroll to position [155, 0]
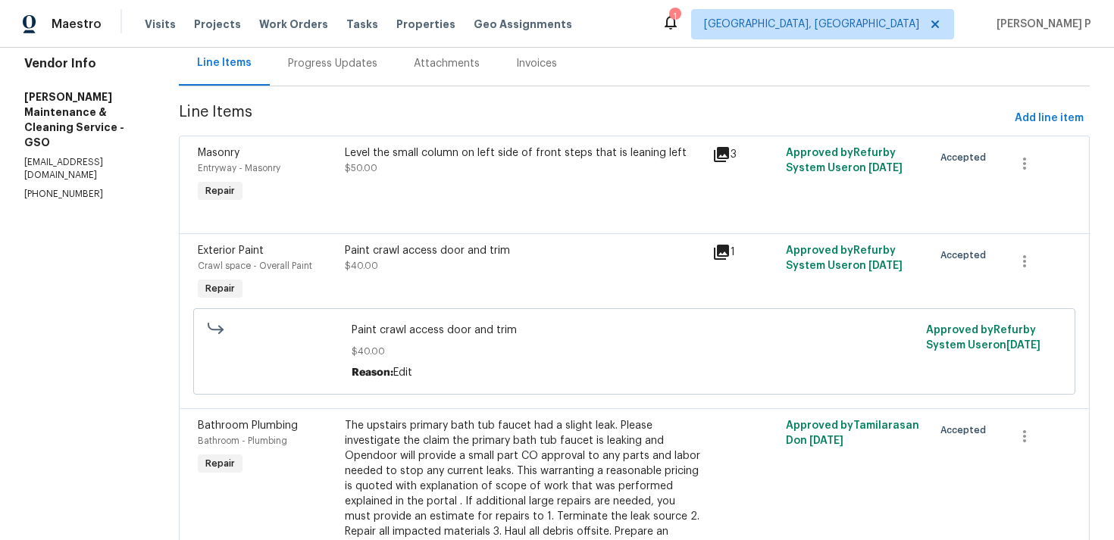
click at [424, 145] on div "Level the small column on left side of front steps that is leaning left" at bounding box center [524, 152] width 358 height 15
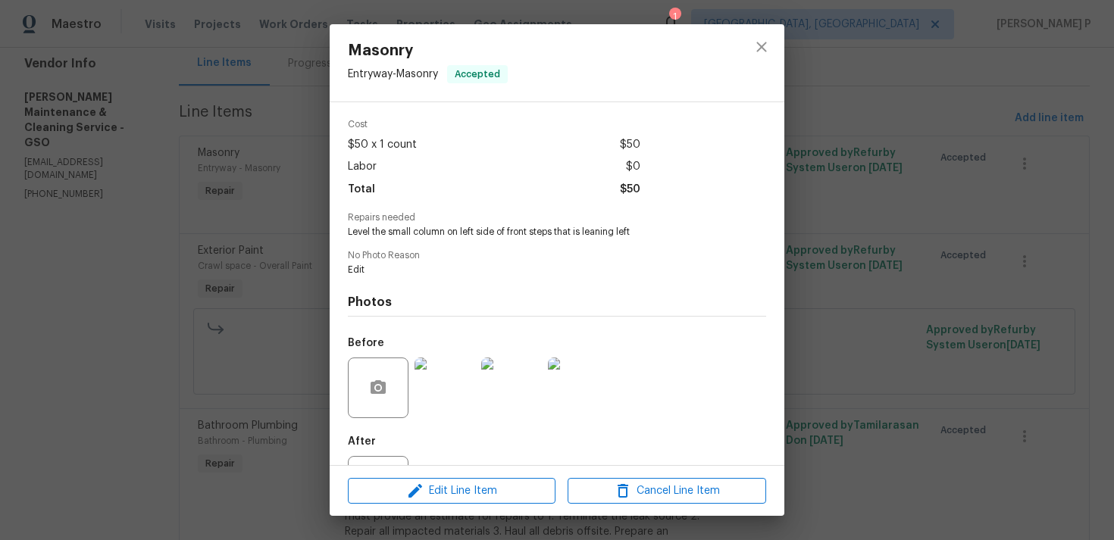
scroll to position [119, 0]
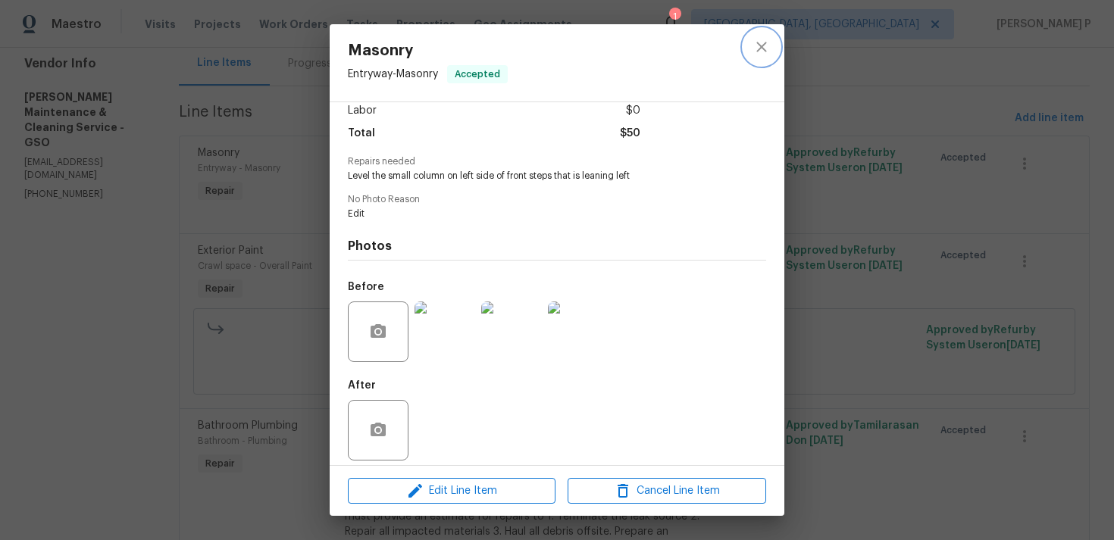
click at [763, 47] on icon "close" at bounding box center [761, 47] width 18 height 18
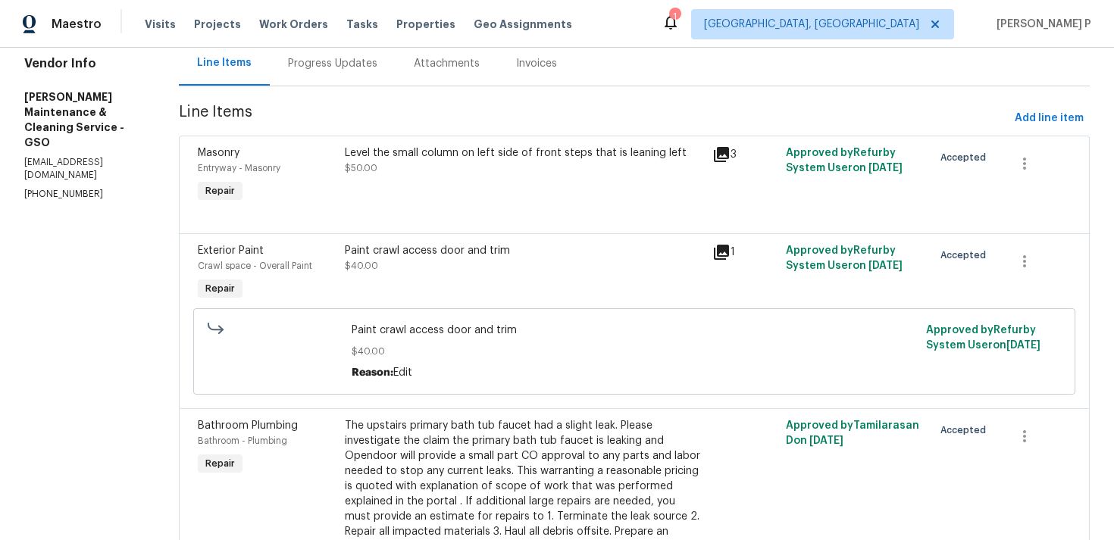
click at [413, 254] on div "Paint crawl access door and trim" at bounding box center [524, 250] width 358 height 15
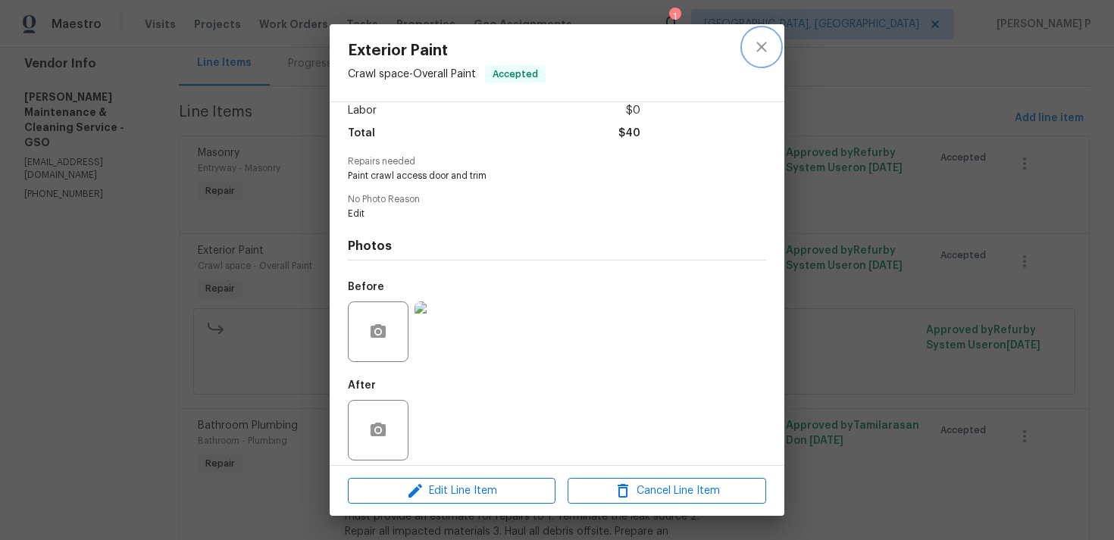
click at [750, 52] on button "close" at bounding box center [761, 47] width 36 height 36
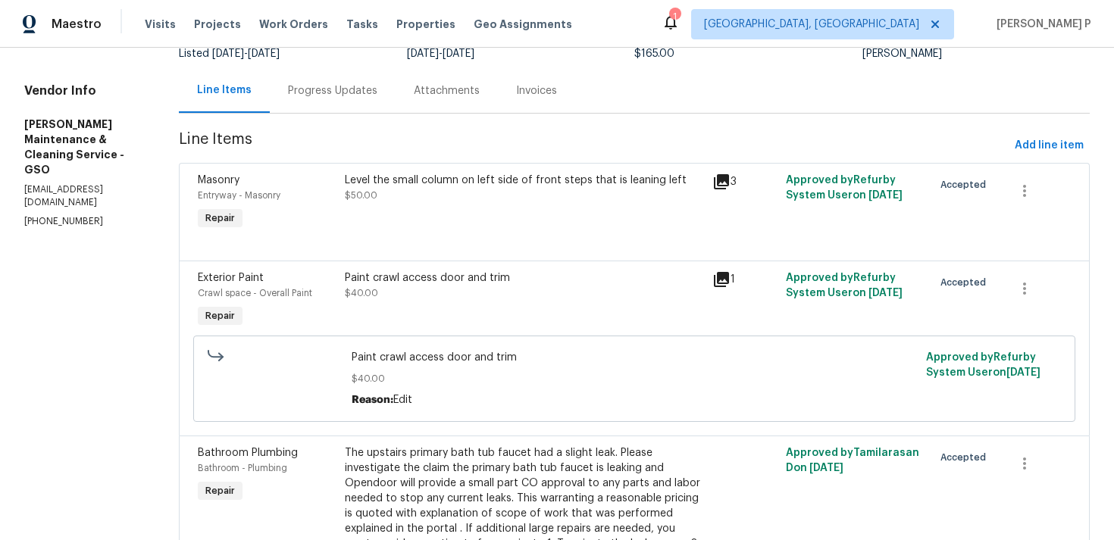
scroll to position [158, 0]
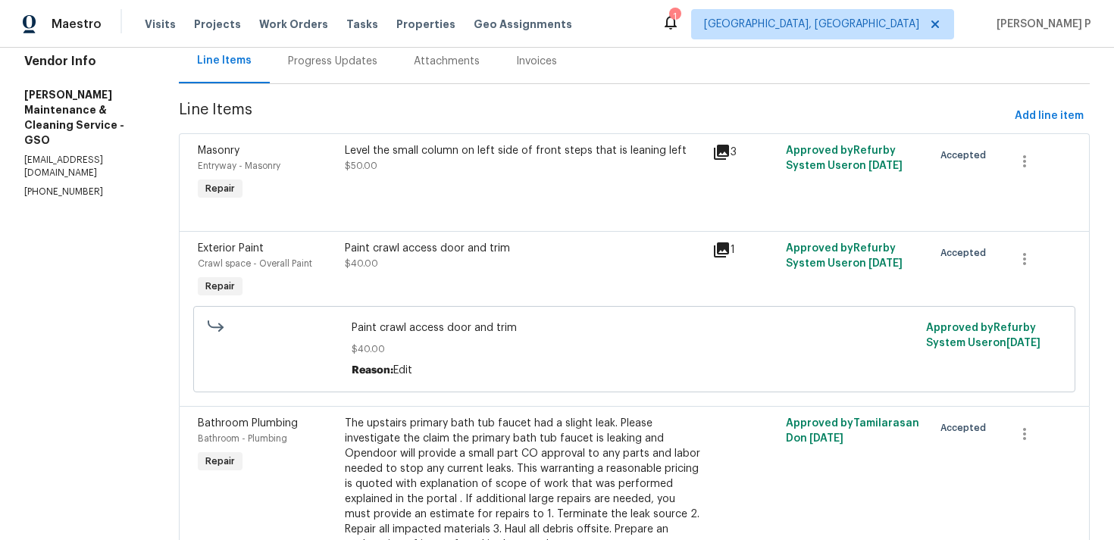
click at [501, 286] on div "Paint crawl access door and trim $40.00" at bounding box center [524, 271] width 368 height 70
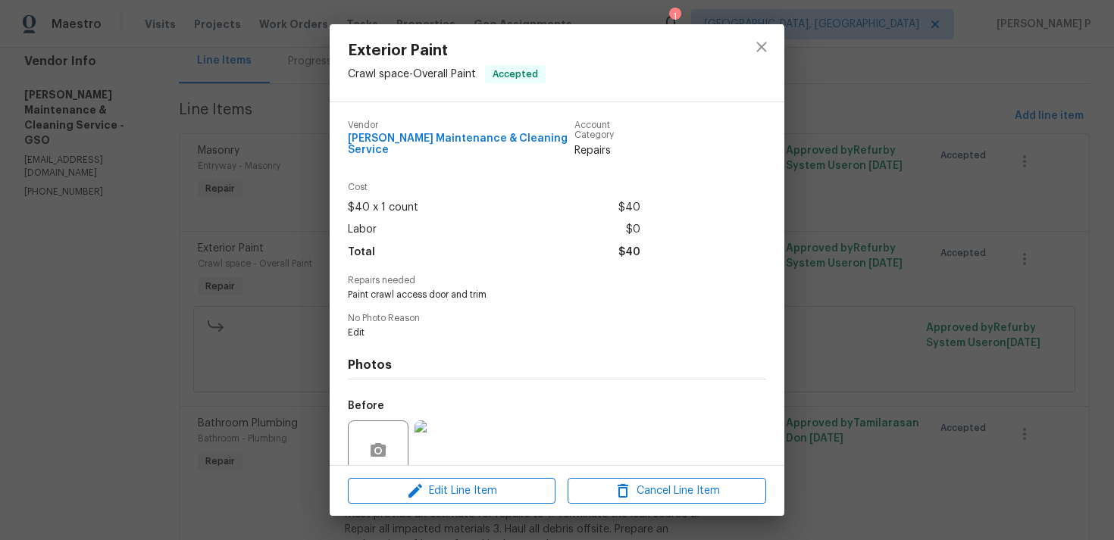
scroll to position [119, 0]
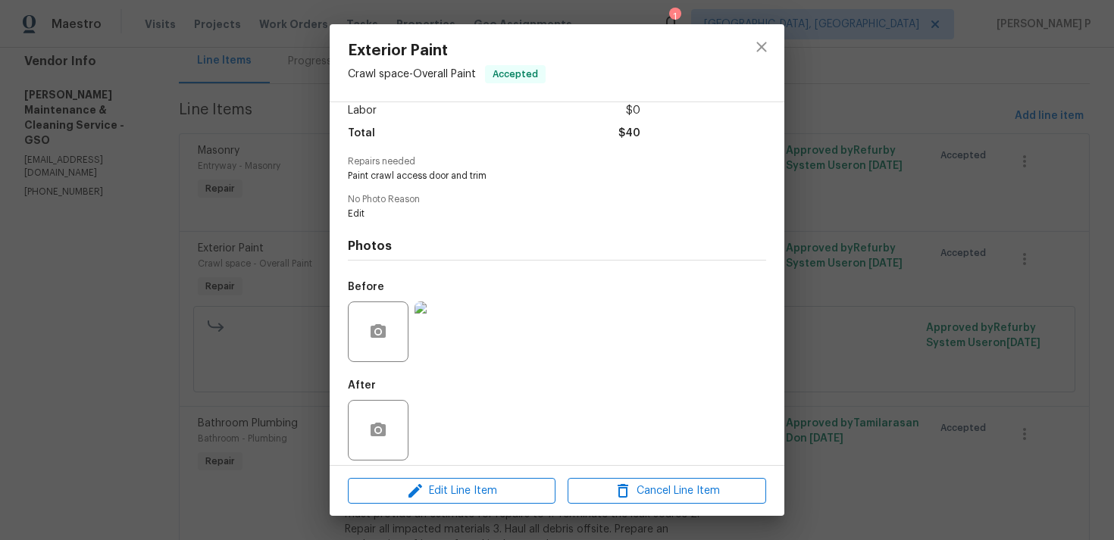
click at [445, 332] on img at bounding box center [444, 332] width 61 height 61
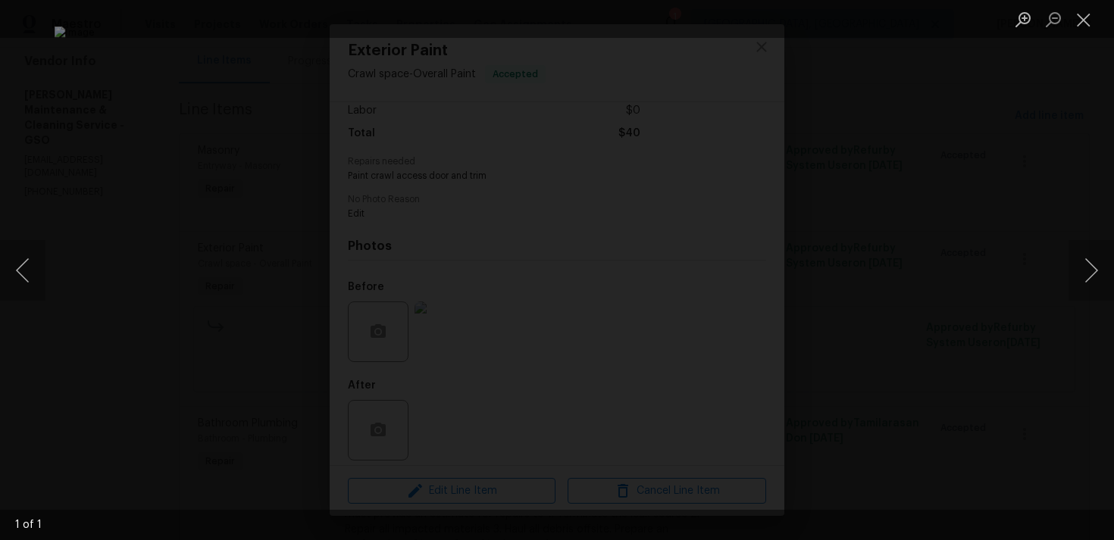
click at [1031, 169] on div "Lightbox" at bounding box center [557, 270] width 1114 height 540
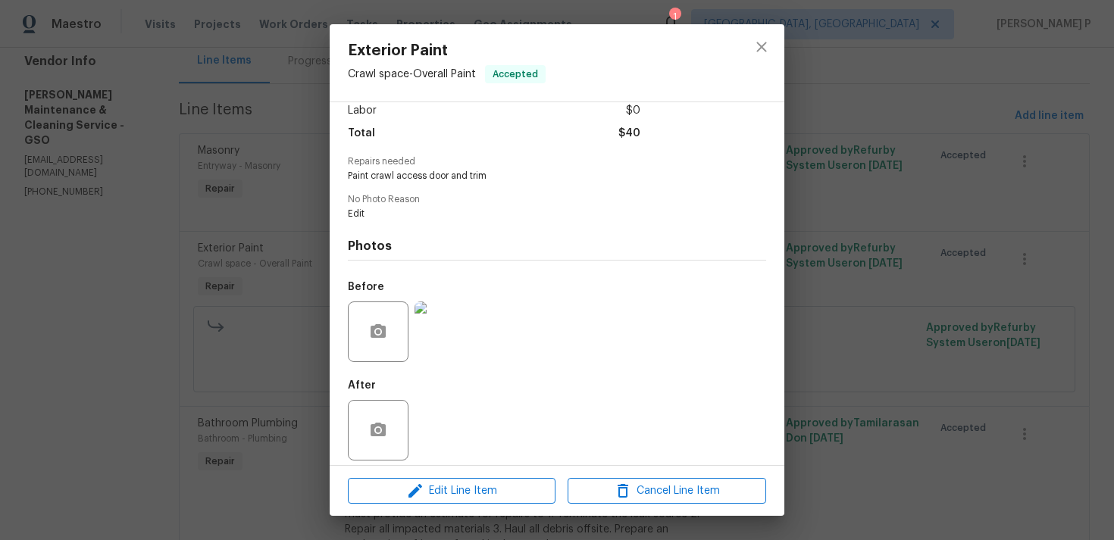
click at [856, 157] on div "Exterior Paint Crawl space - Overall Paint Accepted Vendor Baker's Maintenance …" at bounding box center [557, 270] width 1114 height 540
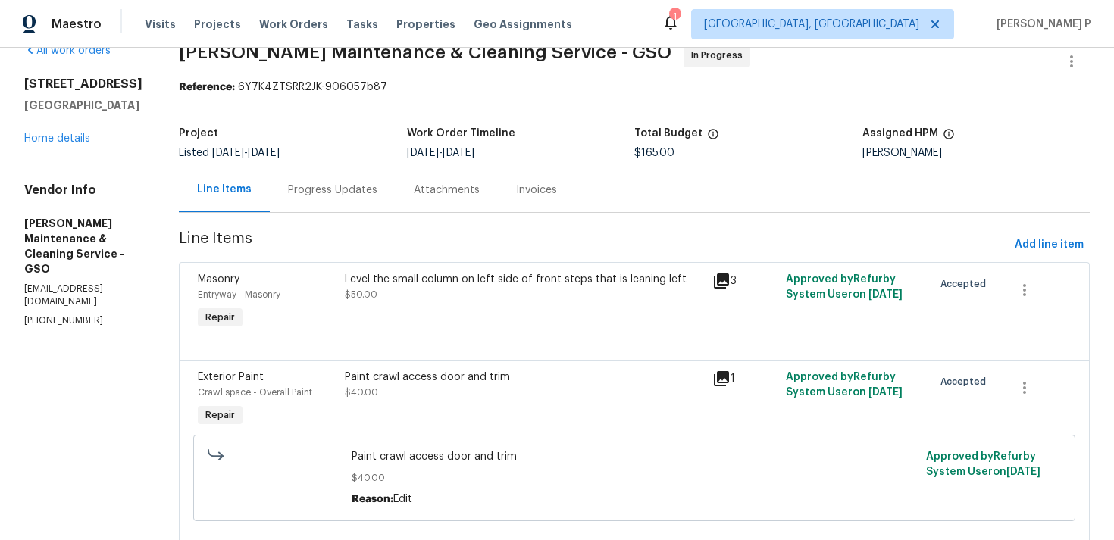
scroll to position [0, 0]
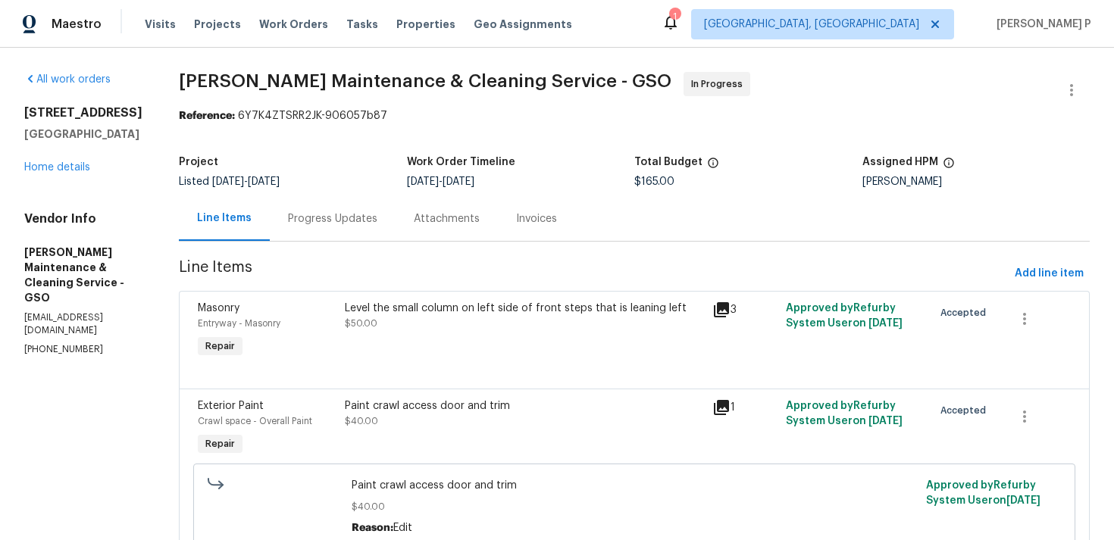
click at [302, 228] on div "Progress Updates" at bounding box center [333, 218] width 126 height 45
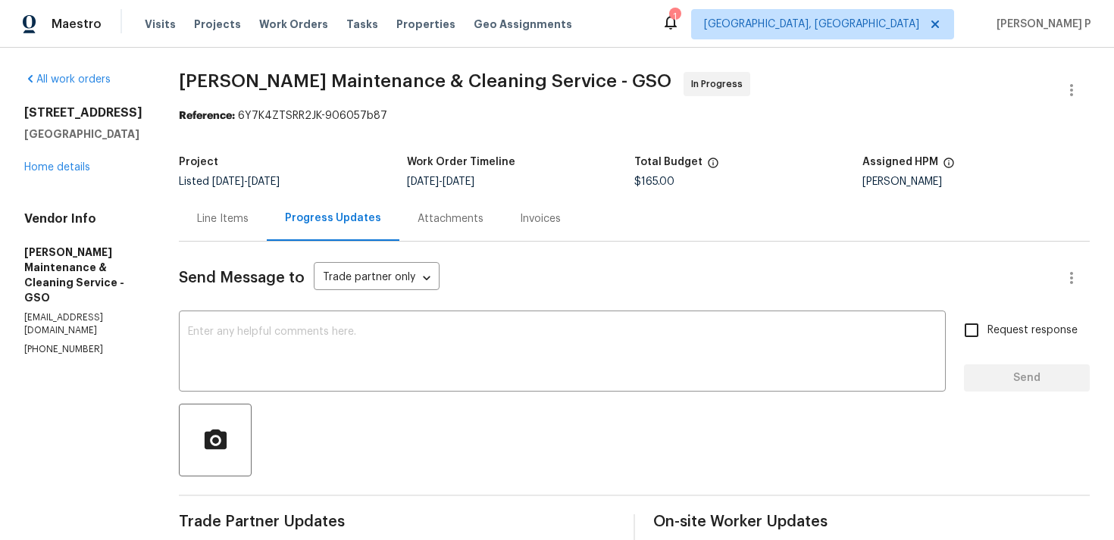
click at [246, 221] on div "Line Items" at bounding box center [223, 218] width 52 height 15
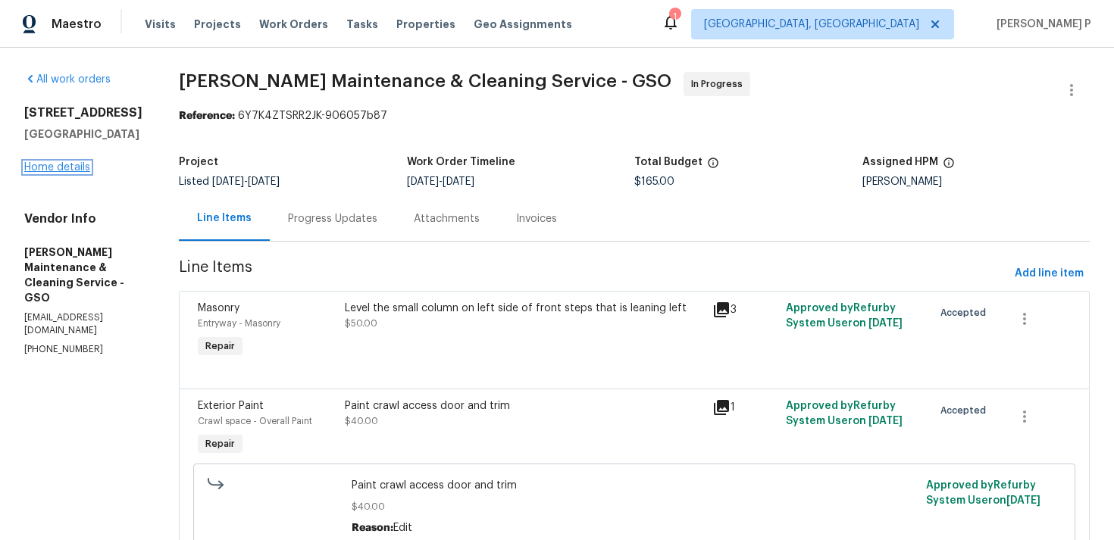
click at [67, 166] on link "Home details" at bounding box center [57, 167] width 66 height 11
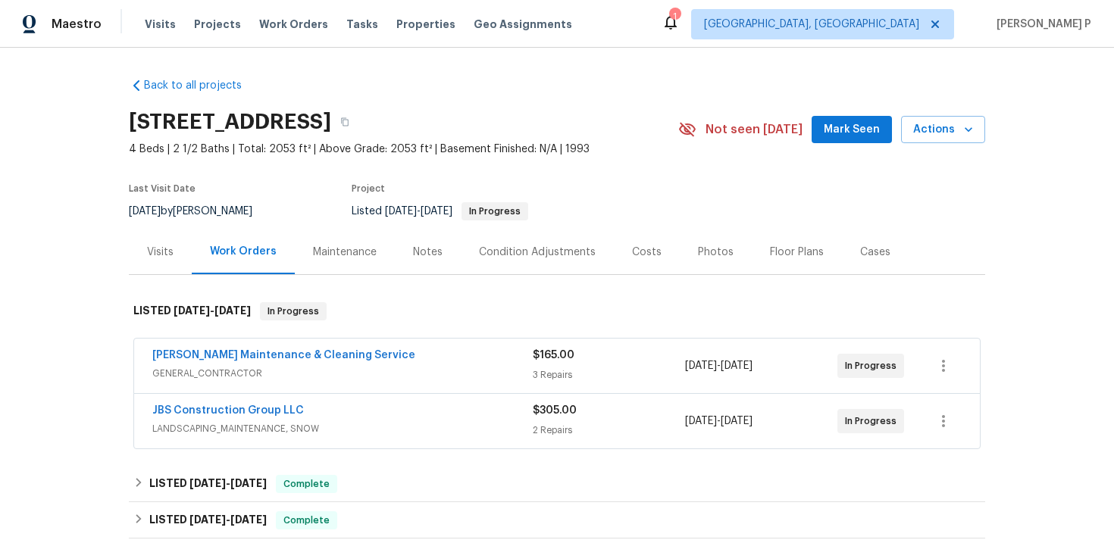
click at [255, 428] on span "LANDSCAPING_MAINTENANCE, SNOW" at bounding box center [342, 428] width 380 height 15
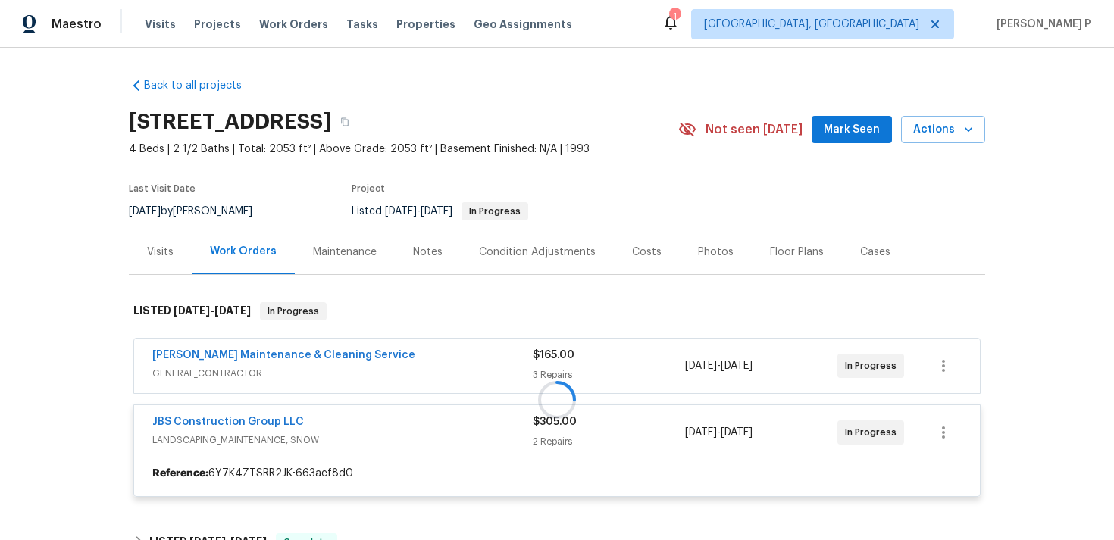
click at [275, 361] on div at bounding box center [557, 399] width 856 height 225
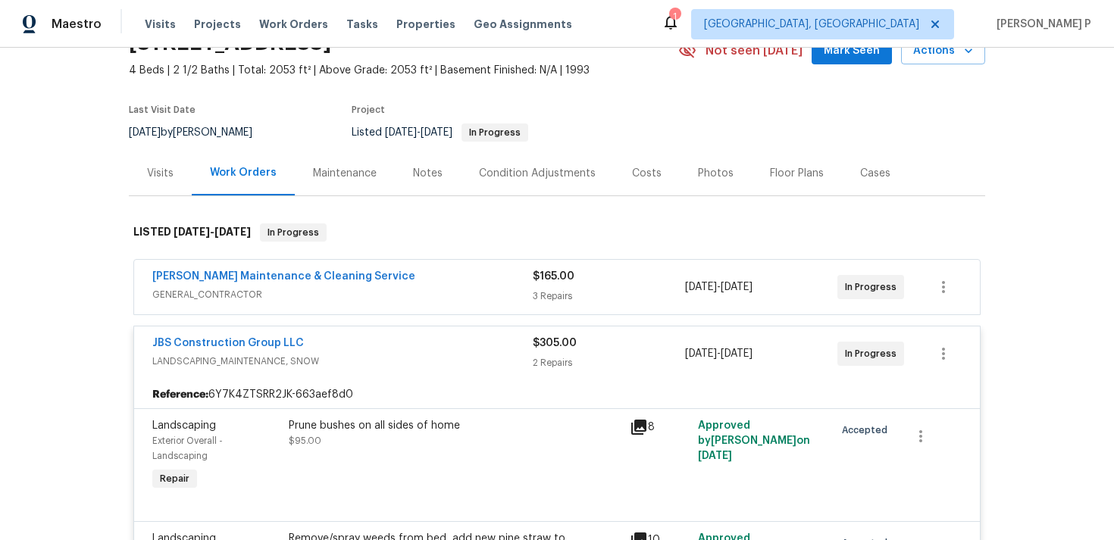
scroll to position [30, 0]
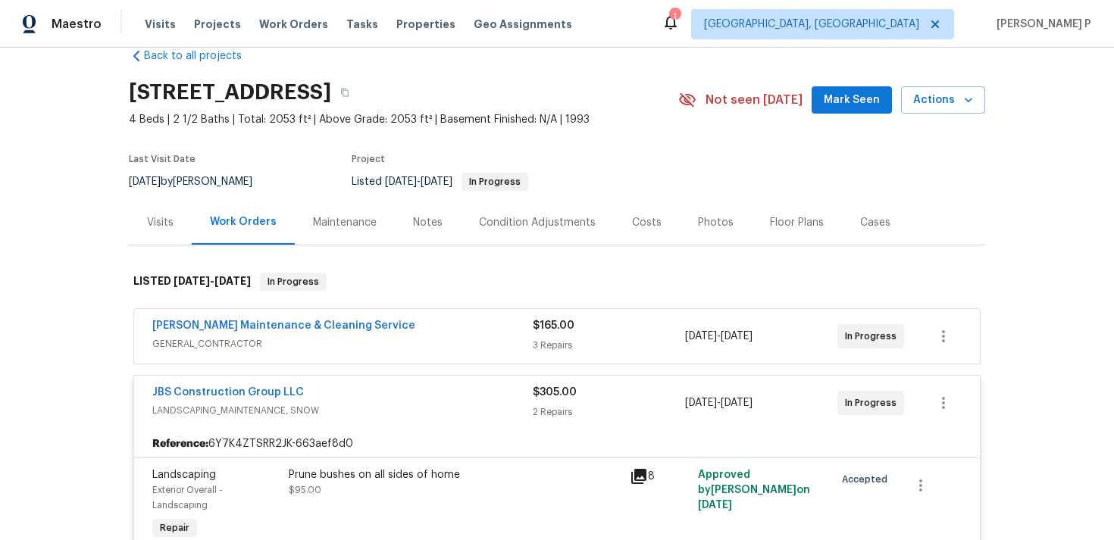
click at [311, 331] on span "Baker's Maintenance & Cleaning Service" at bounding box center [283, 325] width 263 height 15
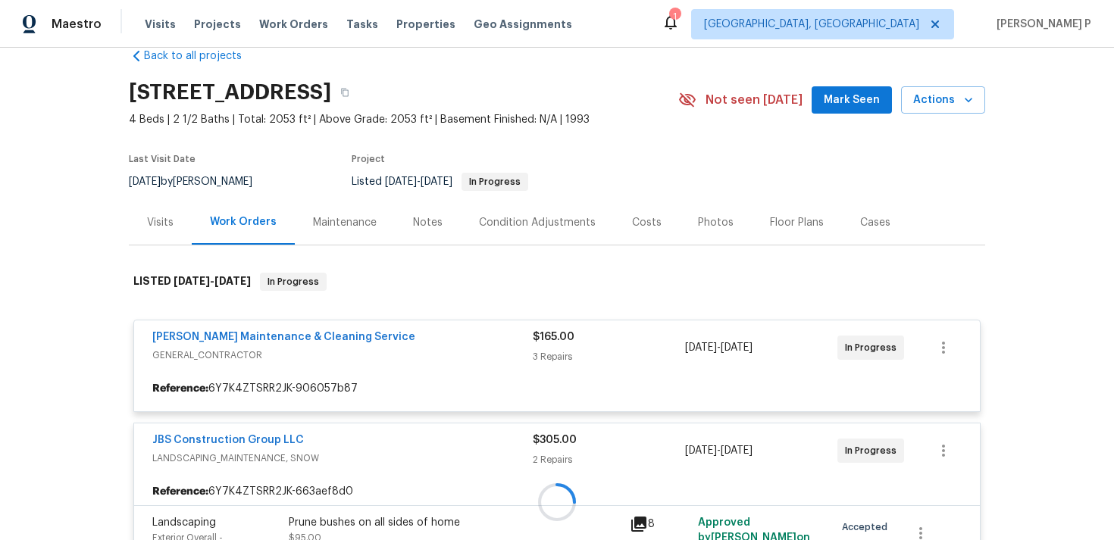
click at [311, 333] on div at bounding box center [557, 503] width 856 height 490
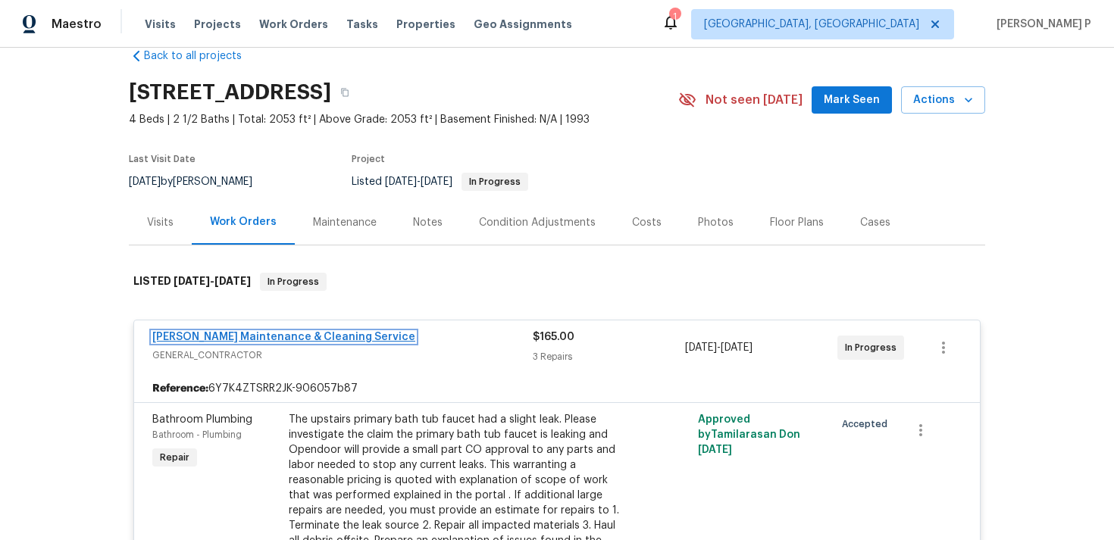
click at [308, 339] on link "Baker's Maintenance & Cleaning Service" at bounding box center [283, 337] width 263 height 11
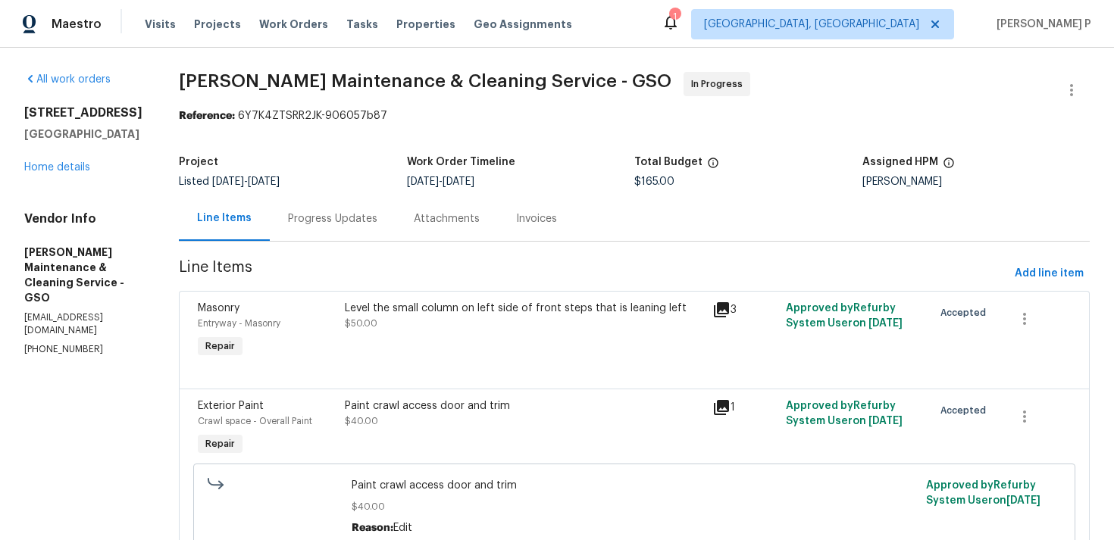
click at [370, 218] on div "Progress Updates" at bounding box center [332, 218] width 89 height 15
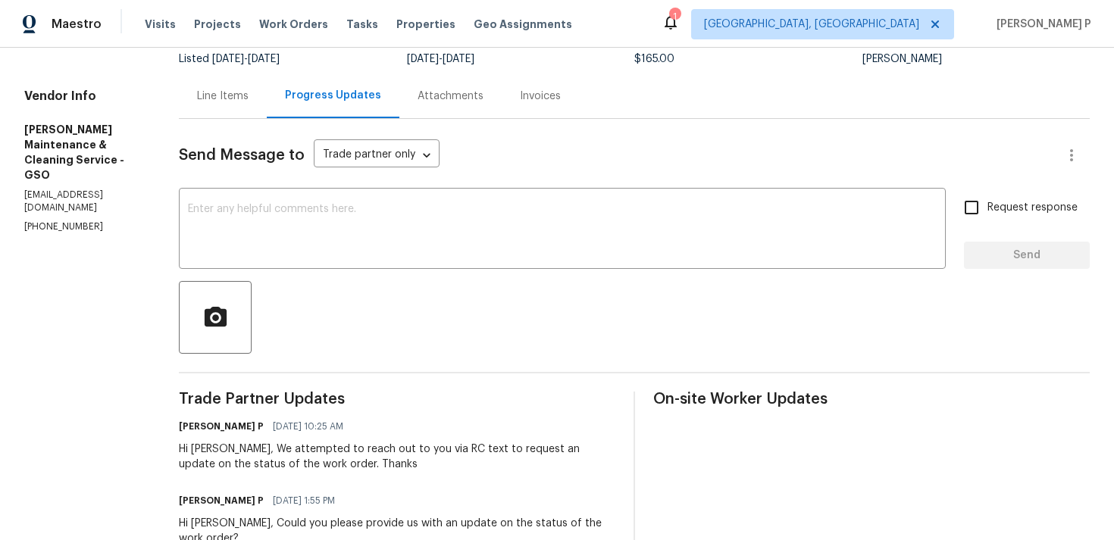
scroll to position [173, 0]
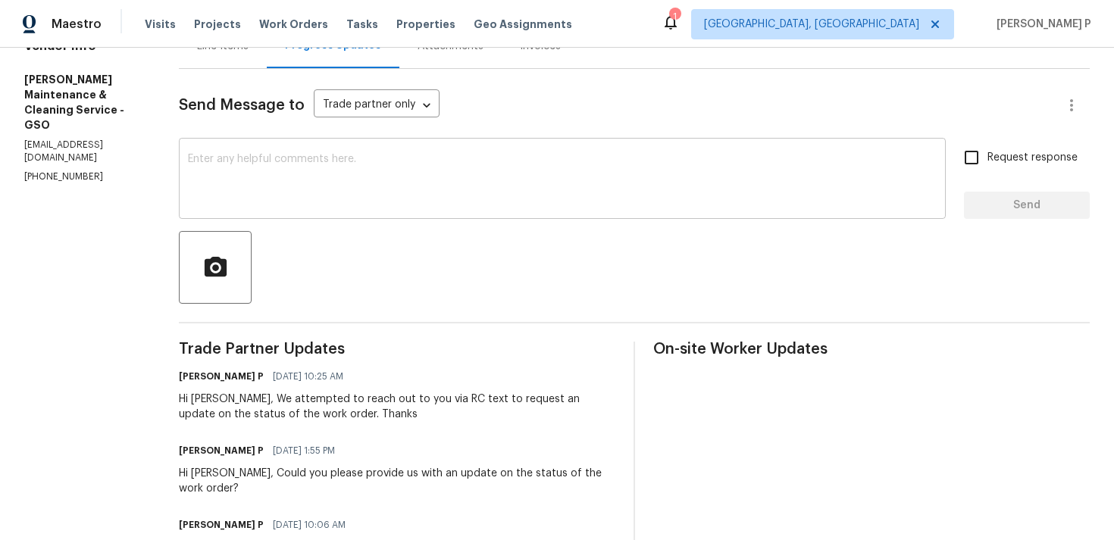
click at [382, 185] on textarea at bounding box center [562, 180] width 749 height 53
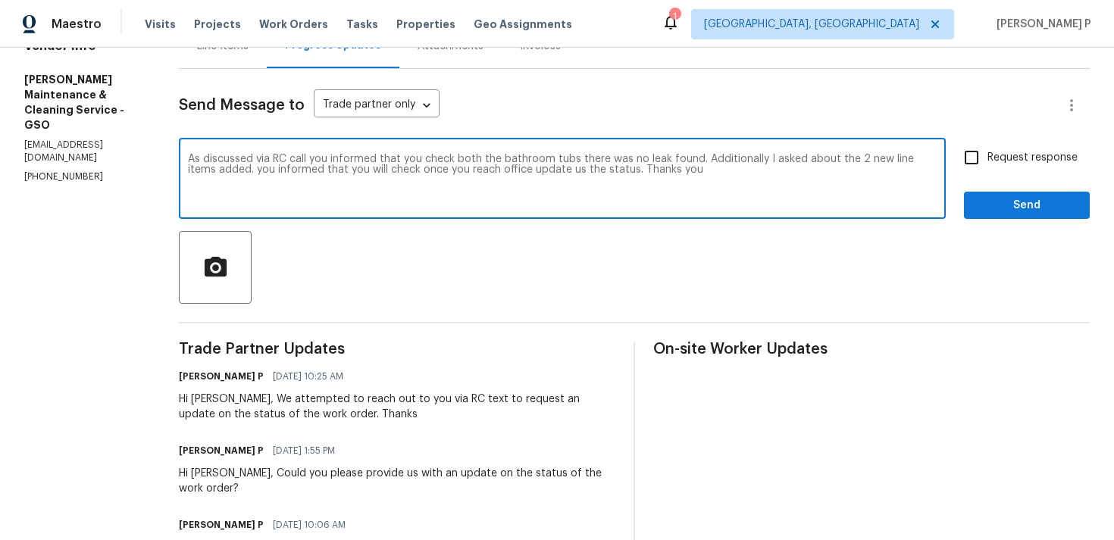
drag, startPoint x: 207, startPoint y: 157, endPoint x: 749, endPoint y: 170, distance: 542.7
click at [749, 170] on textarea "As discussed via RC call you informed that you check both the bathroom tubs the…" at bounding box center [562, 180] width 749 height 53
paste textarea "during the RC call, you confirmed that you checked both bathroom tubs and found…"
type textarea "As discussed during the RC call, you confirmed that you checked both bathroom t…"
click at [981, 165] on input "Request response" at bounding box center [972, 158] width 32 height 32
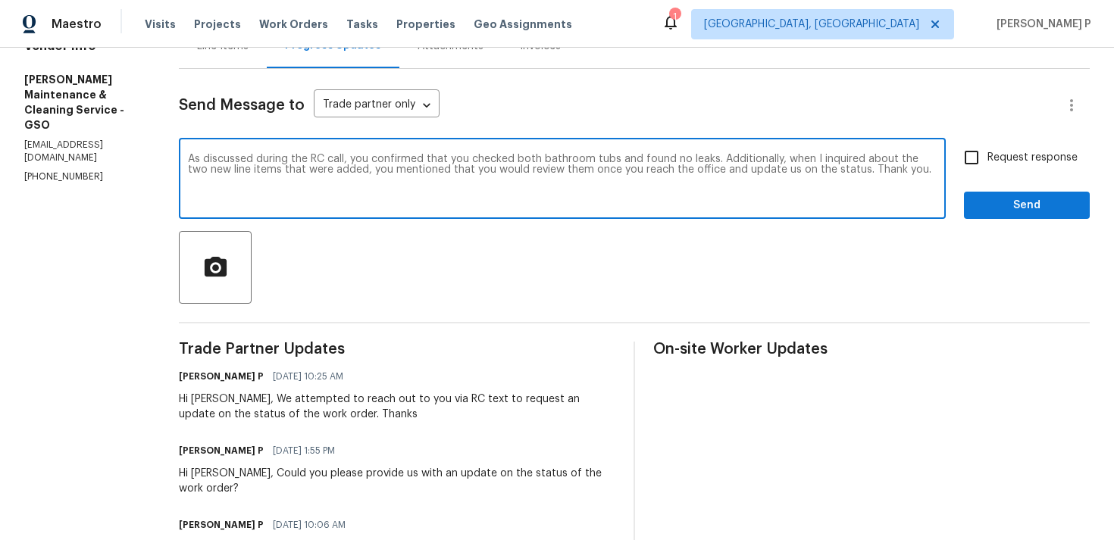
checkbox input "true"
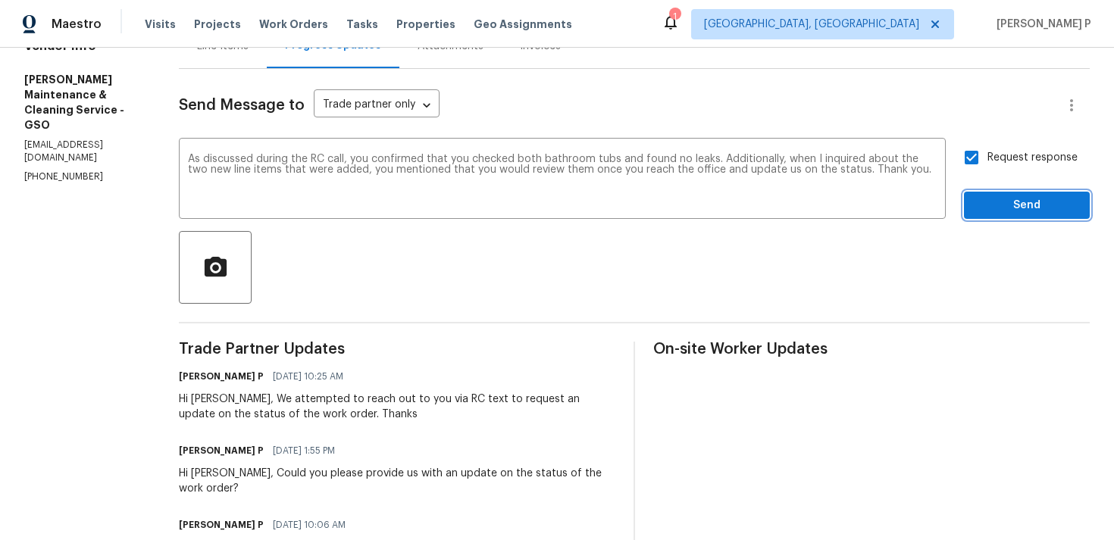
click at [1003, 202] on span "Send" at bounding box center [1027, 205] width 102 height 19
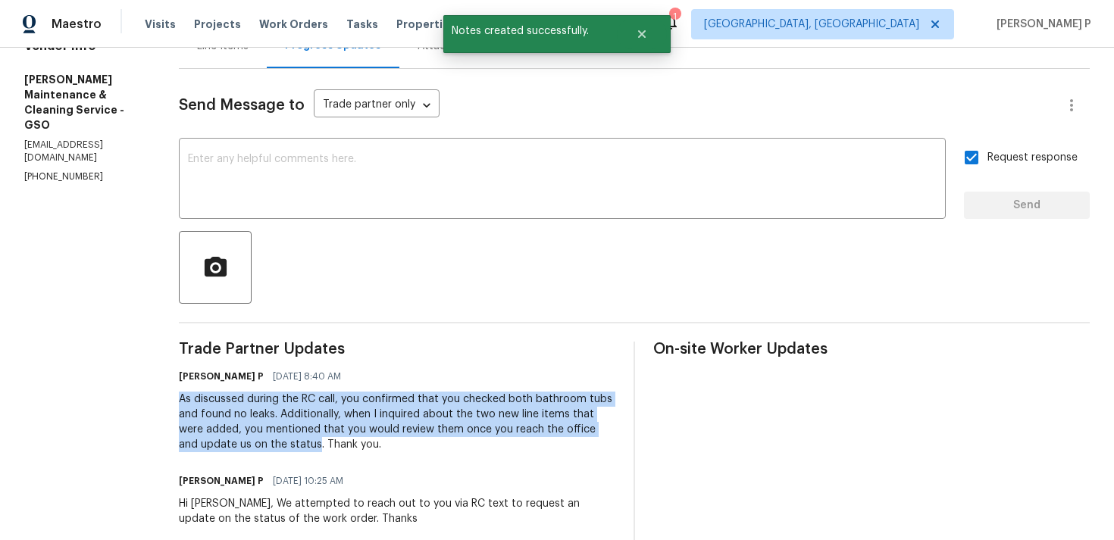
drag, startPoint x: 196, startPoint y: 397, endPoint x: 333, endPoint y: 439, distance: 143.3
click at [333, 439] on div "As discussed during the RC call, you confirmed that you checked both bathroom t…" at bounding box center [397, 422] width 436 height 61
copy div "As discussed during the RC call, you confirmed that you checked both bathroom t…"
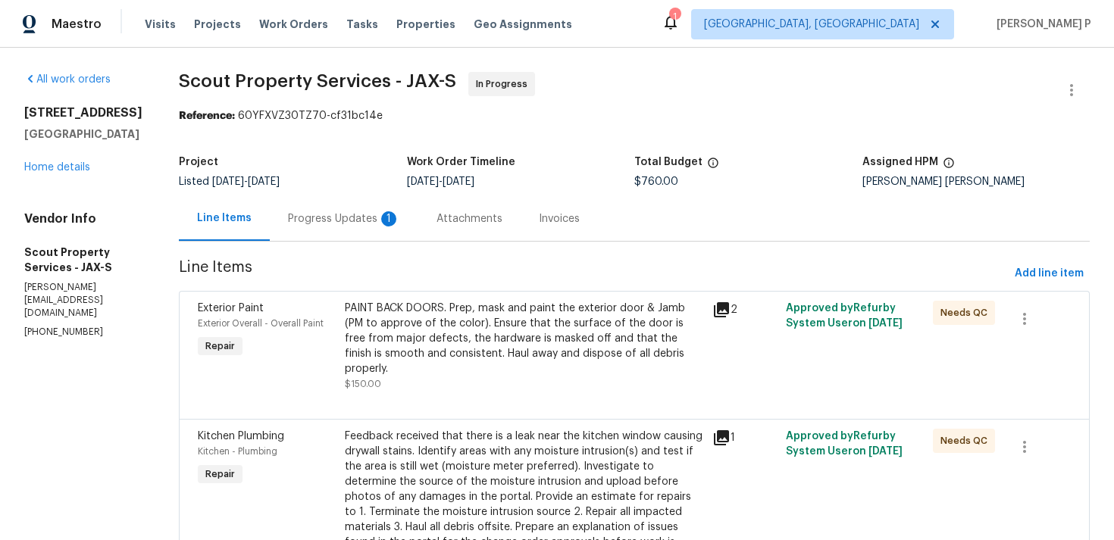
click at [289, 218] on div "Progress Updates 1" at bounding box center [344, 218] width 112 height 15
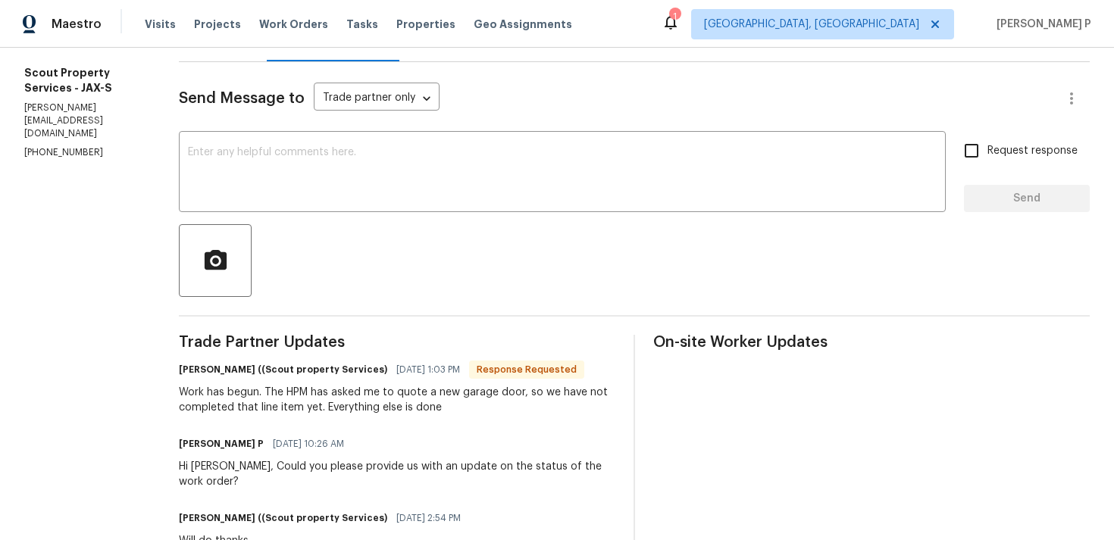
scroll to position [99, 0]
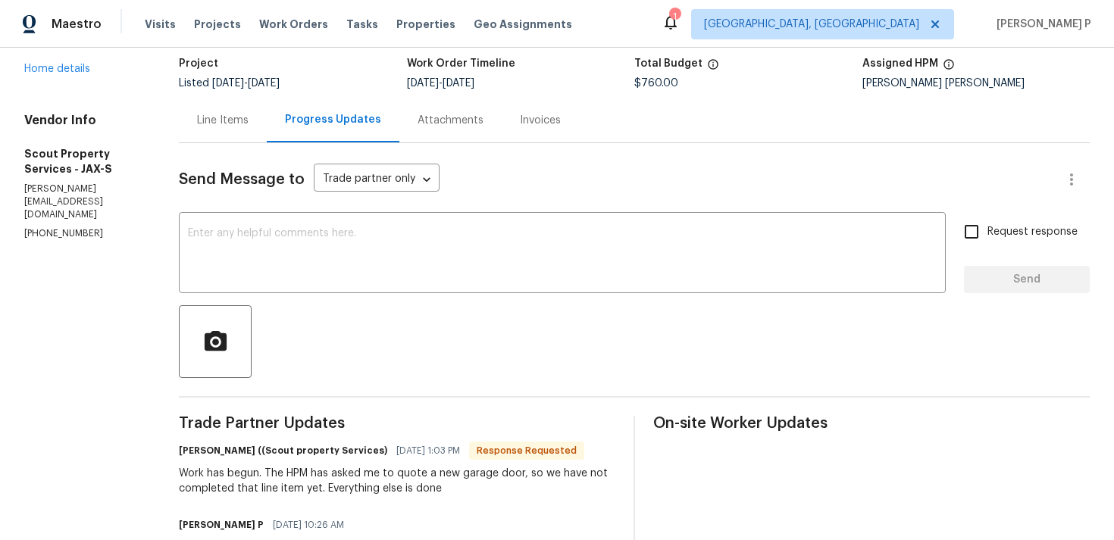
click at [197, 122] on div "Line Items" at bounding box center [223, 120] width 52 height 15
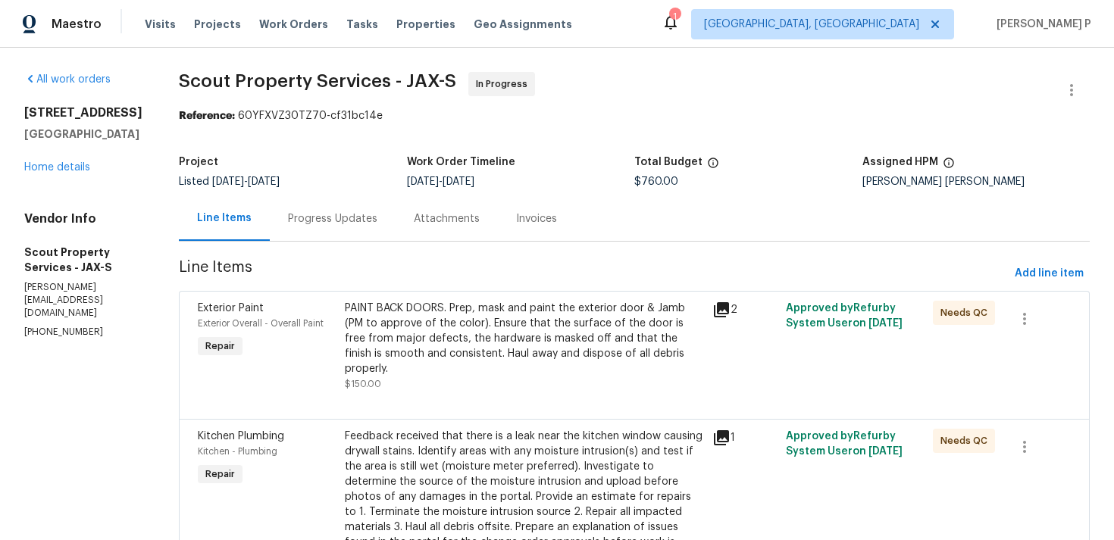
click at [288, 217] on div "Progress Updates" at bounding box center [332, 218] width 89 height 15
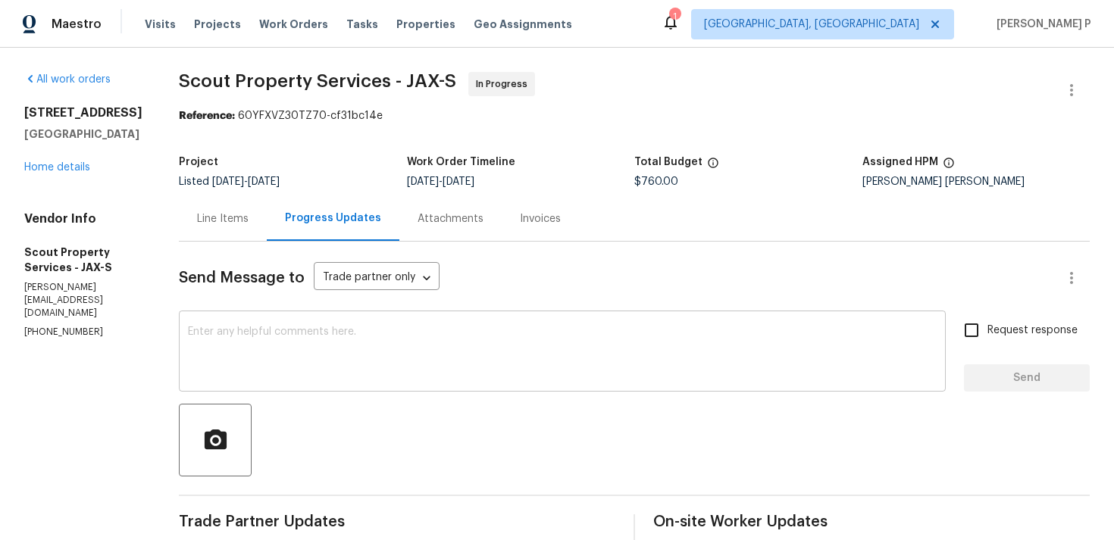
click at [343, 346] on textarea at bounding box center [562, 353] width 749 height 53
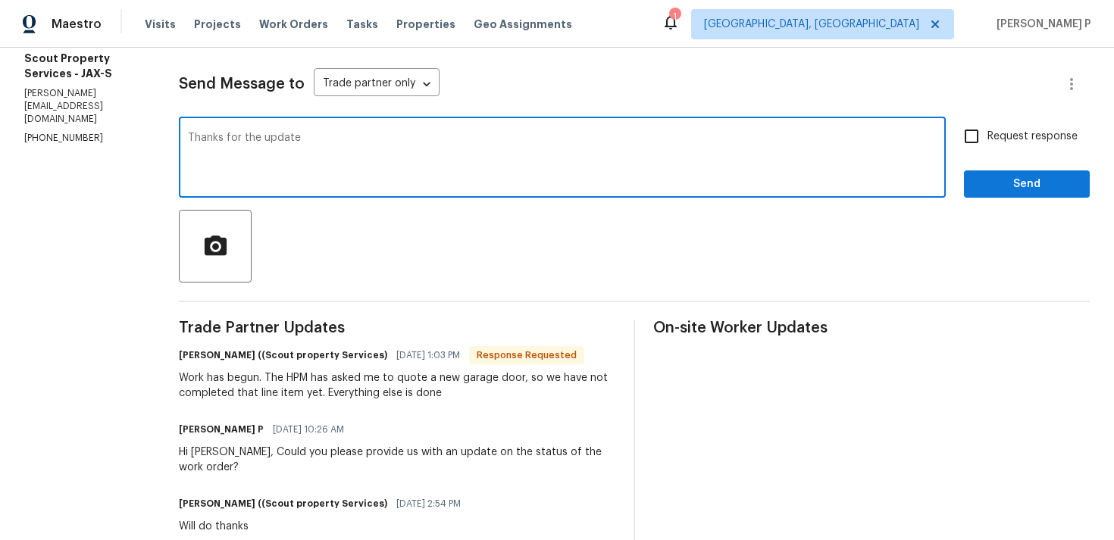
scroll to position [198, 0]
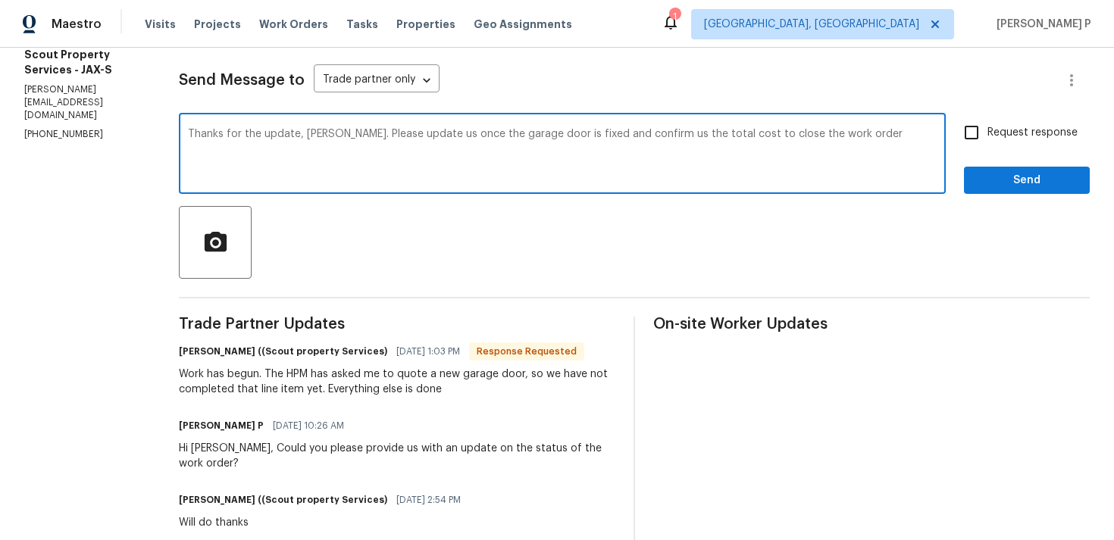
drag, startPoint x: 283, startPoint y: 132, endPoint x: 951, endPoint y: 143, distance: 667.7
click at [951, 143] on div "Thanks for the update, [PERSON_NAME]. Please update us once the garage door is …" at bounding box center [634, 155] width 911 height 77
paste textarea "provide us with an update once the garage door has been repaired and confirm th…"
type textarea "Thanks for the update, [PERSON_NAME]. Please provide us with an update once the…"
click at [970, 129] on input "Request response" at bounding box center [972, 133] width 32 height 32
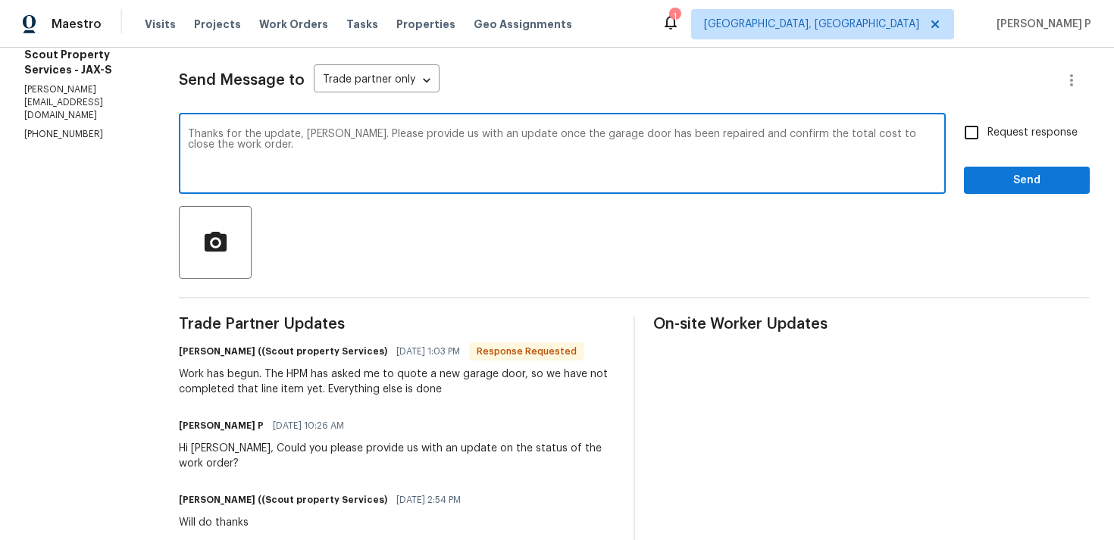
checkbox input "true"
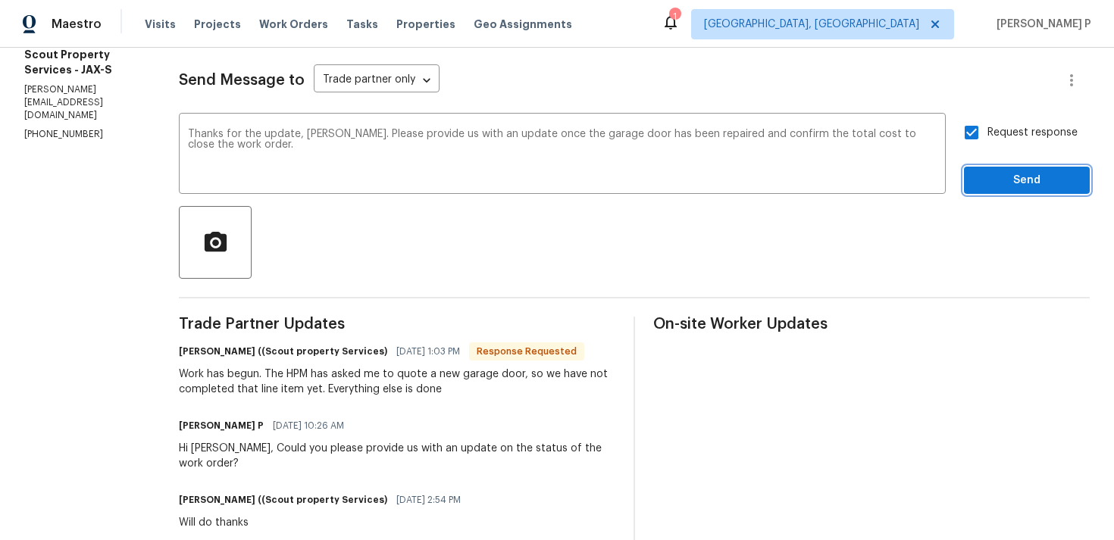
click at [1001, 178] on span "Send" at bounding box center [1027, 180] width 102 height 19
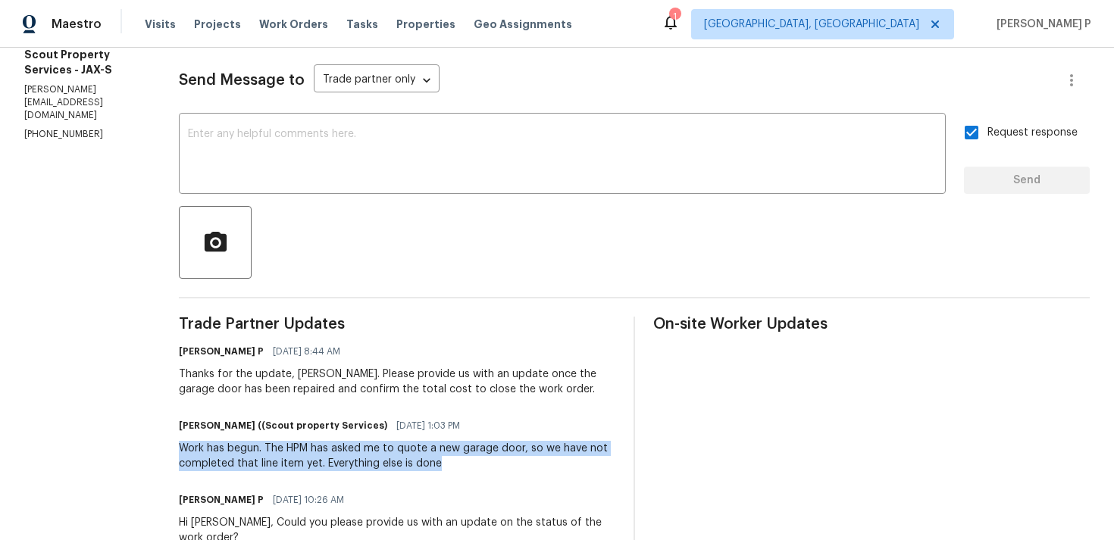
drag, startPoint x: 124, startPoint y: 449, endPoint x: 383, endPoint y: 462, distance: 259.5
click at [383, 462] on div "Work has begun. The HPM has asked me to quote a new garage door, so we have not…" at bounding box center [397, 456] width 436 height 30
copy div "Work has begun. The HPM has asked me to quote a new garage door, so we have not…"
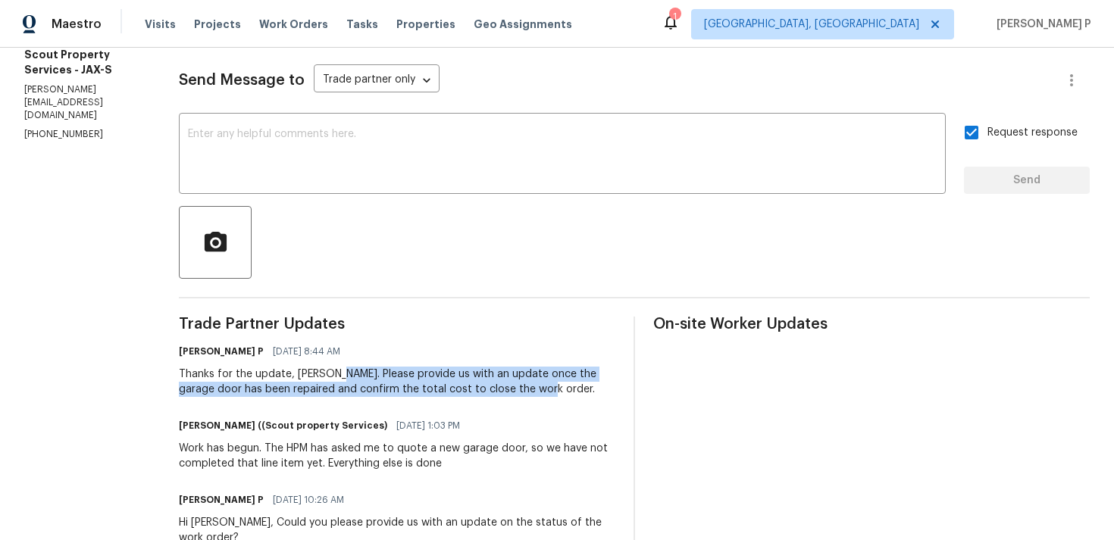
drag, startPoint x: 274, startPoint y: 371, endPoint x: 441, endPoint y: 389, distance: 167.7
click at [441, 389] on div "Thanks for the update, [PERSON_NAME]. Please provide us with an update once the…" at bounding box center [397, 382] width 436 height 30
copy div "Please provide us with an update once the garage door has been repaired and con…"
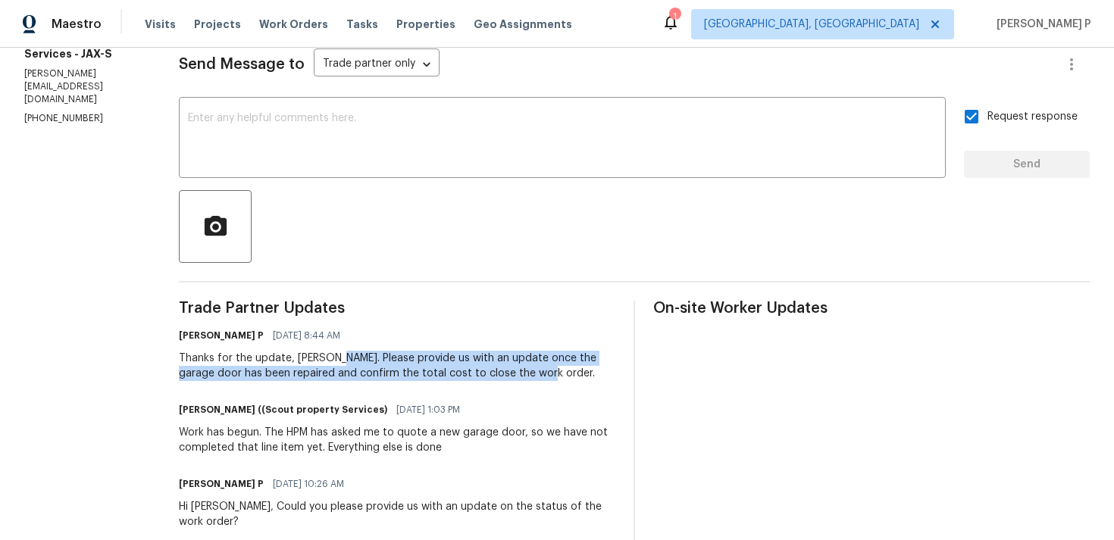
scroll to position [296, 0]
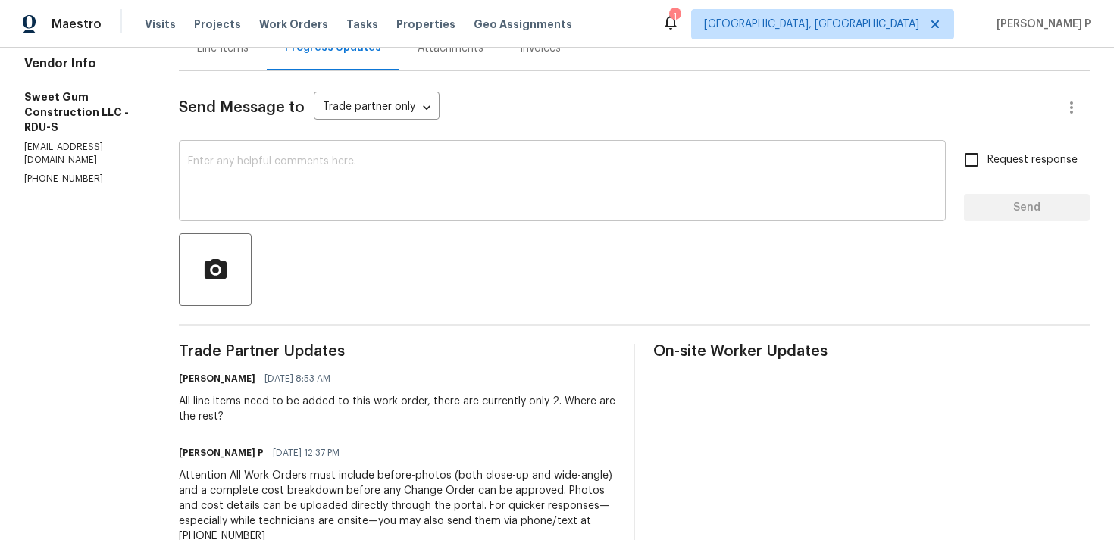
scroll to position [118, 0]
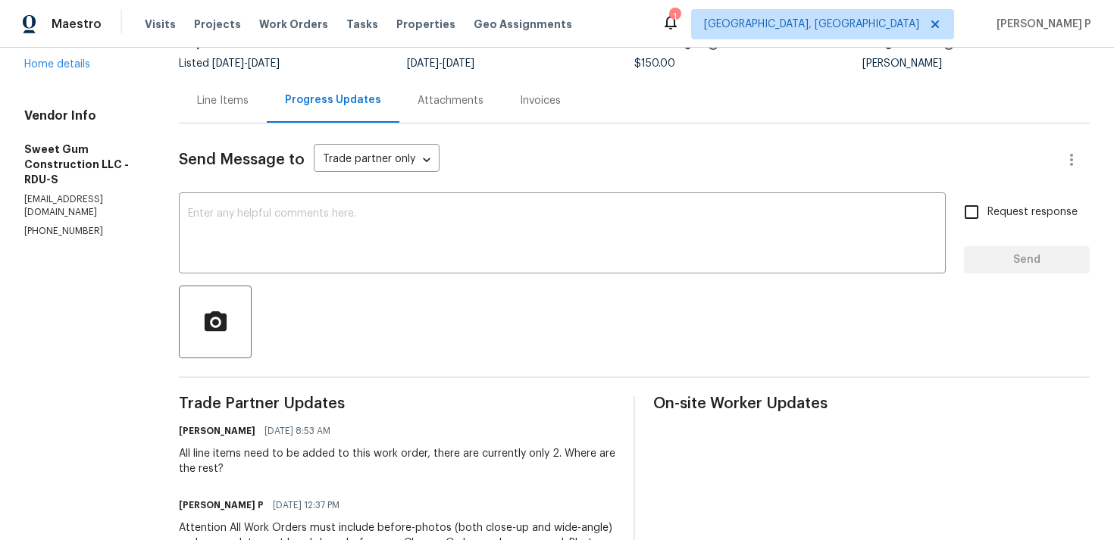
click at [249, 106] on div "Line Items" at bounding box center [223, 100] width 52 height 15
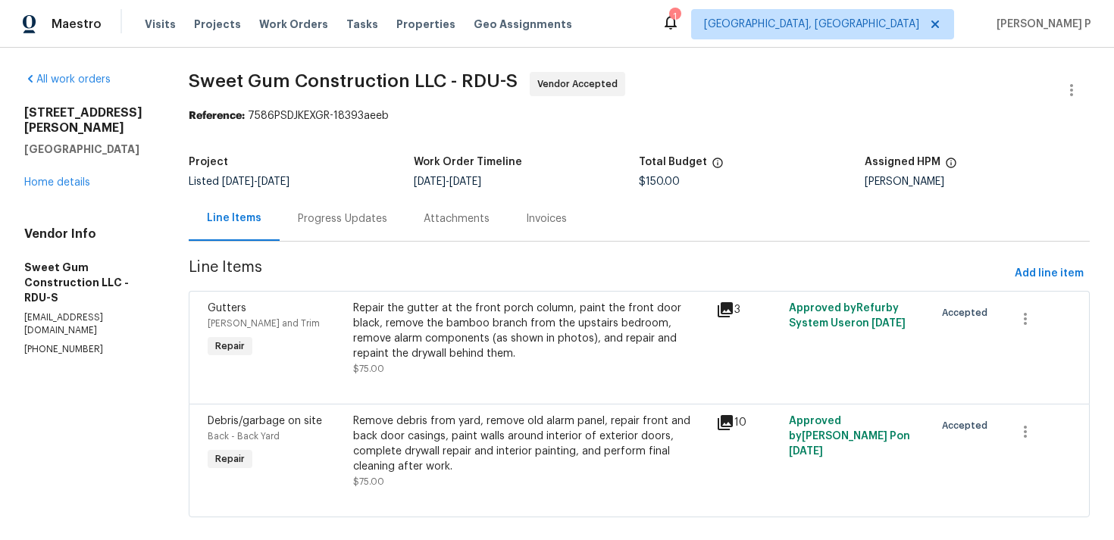
scroll to position [20, 0]
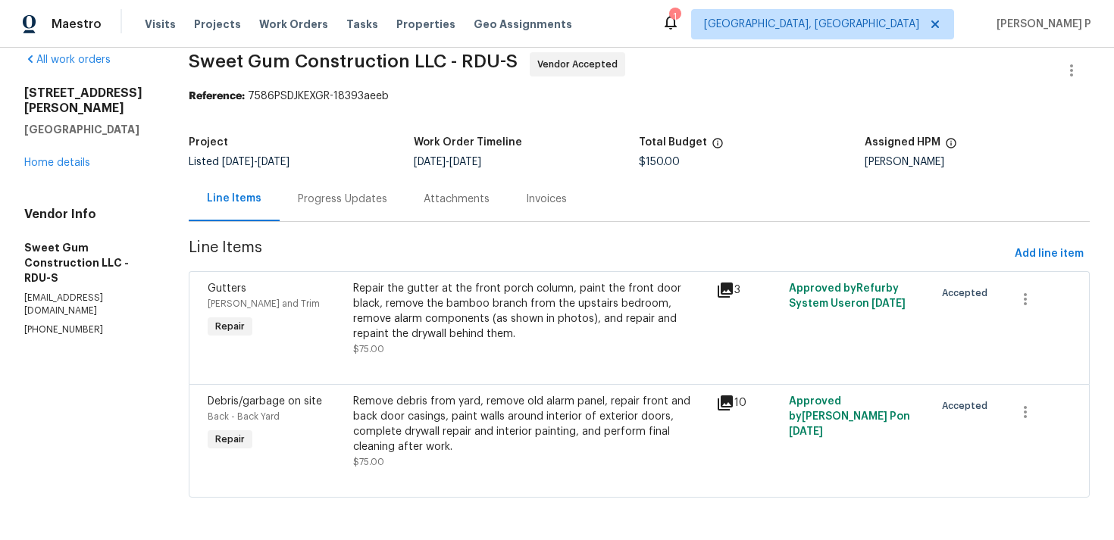
click at [360, 204] on div "Progress Updates" at bounding box center [342, 199] width 89 height 15
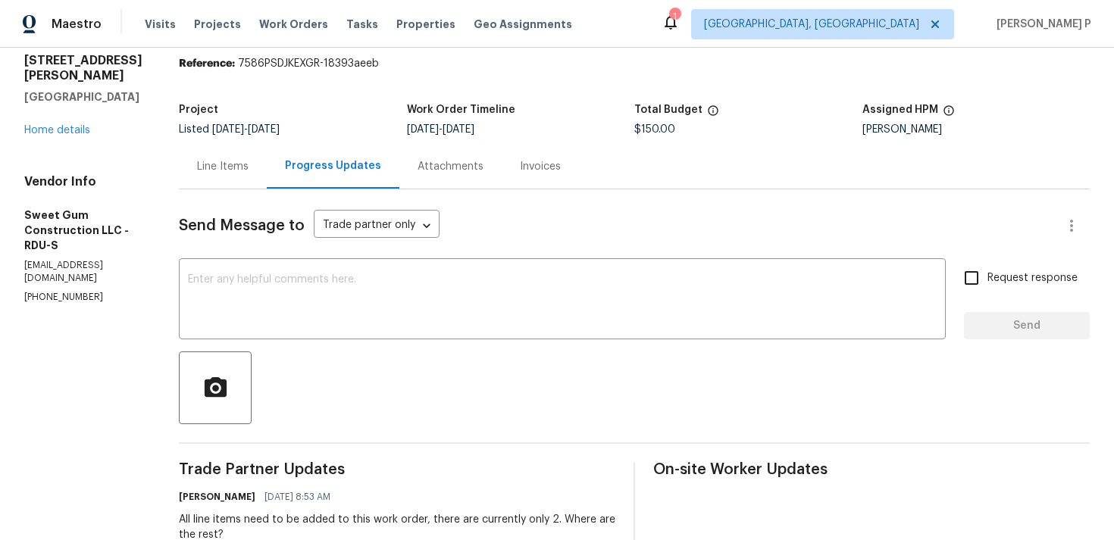
scroll to position [11, 0]
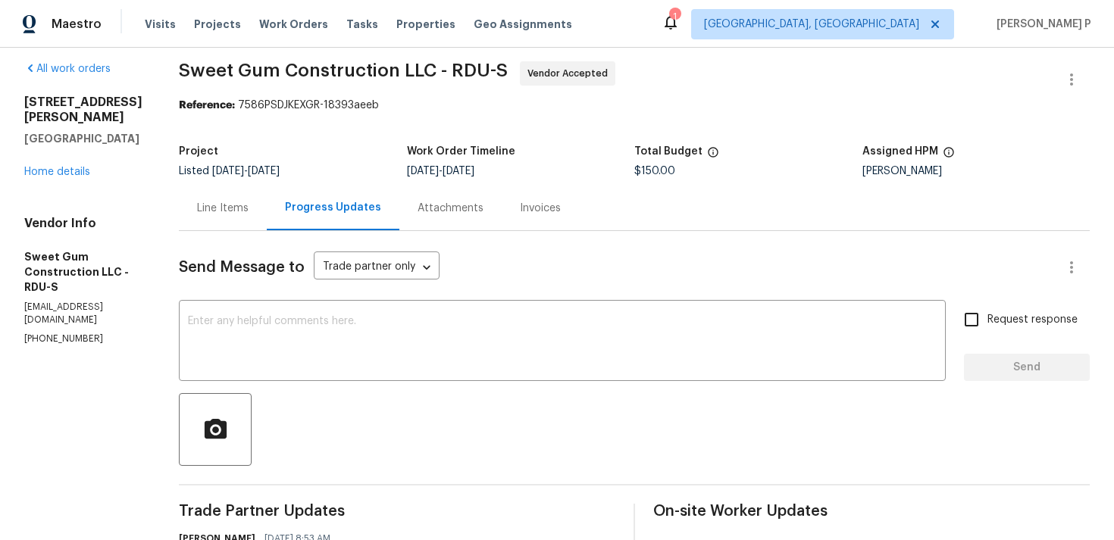
click at [259, 215] on div "Line Items" at bounding box center [223, 208] width 88 height 45
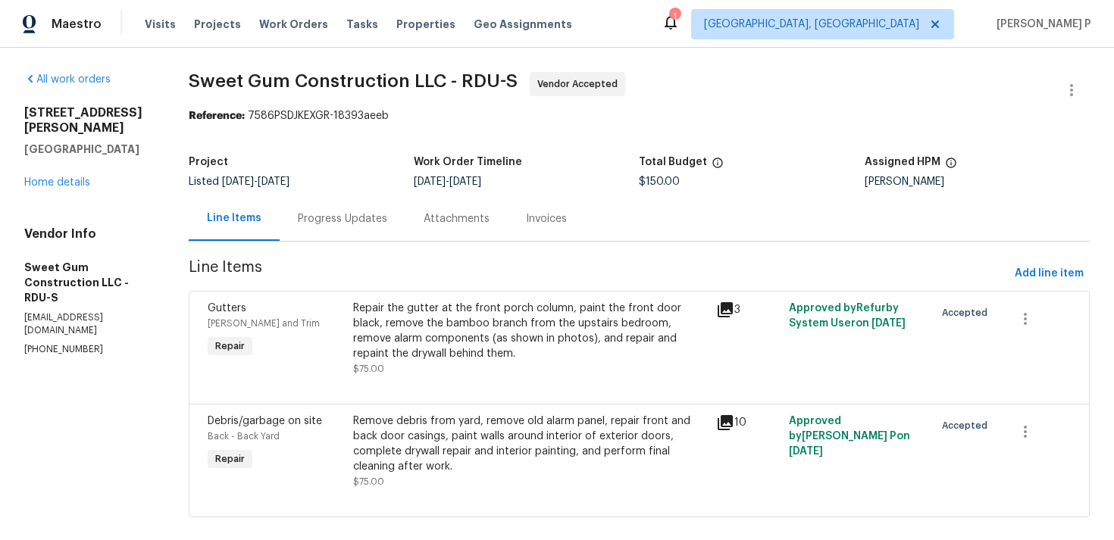
click at [343, 230] on div "Progress Updates" at bounding box center [343, 218] width 126 height 45
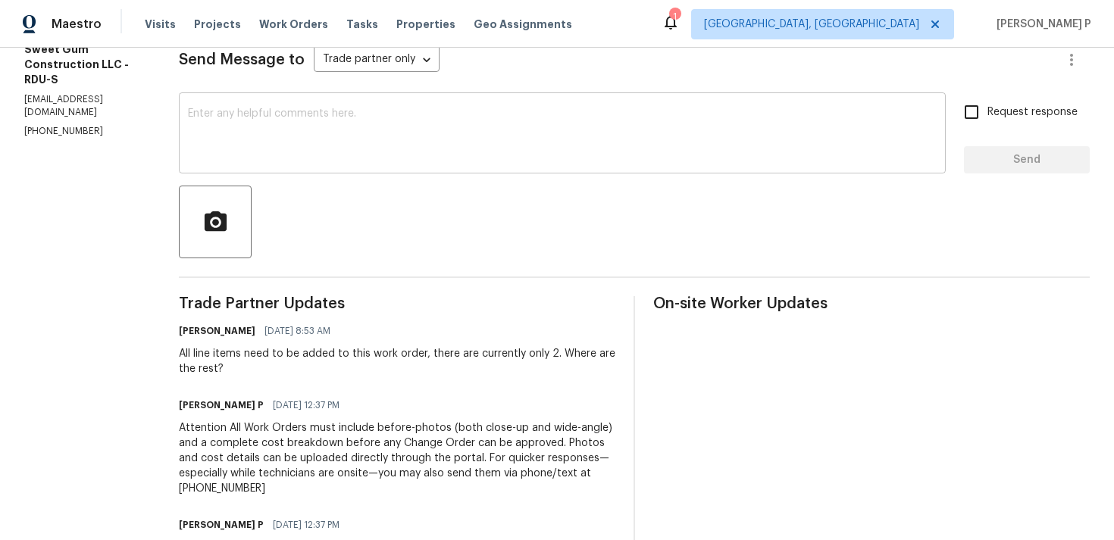
scroll to position [336, 0]
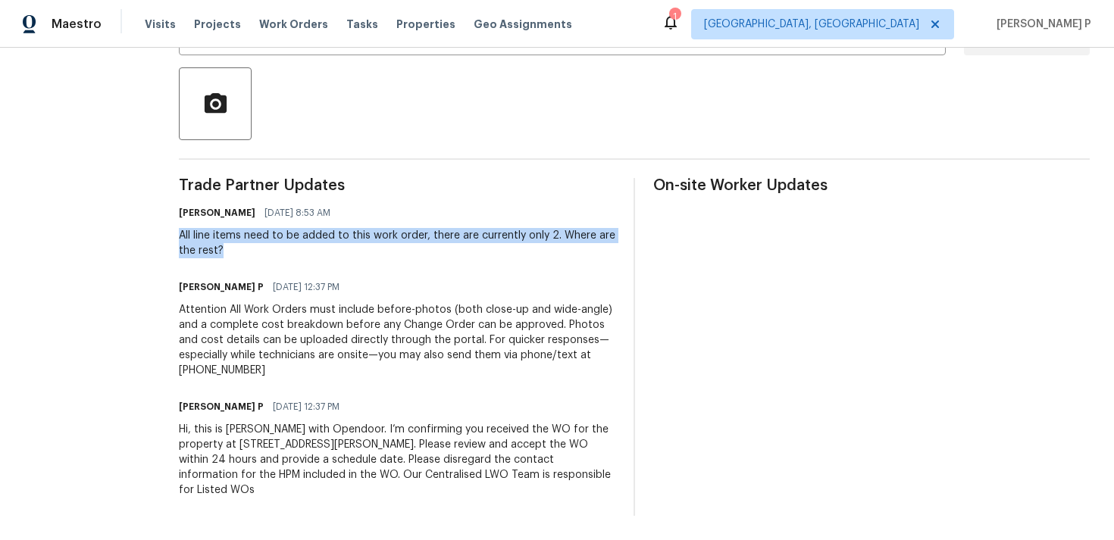
drag, startPoint x: 209, startPoint y: 236, endPoint x: 276, endPoint y: 253, distance: 68.7
click at [276, 253] on div "All work orders [STREET_ADDRESS][PERSON_NAME] Home details Vendor Info Sweet Gu…" at bounding box center [557, 125] width 1114 height 829
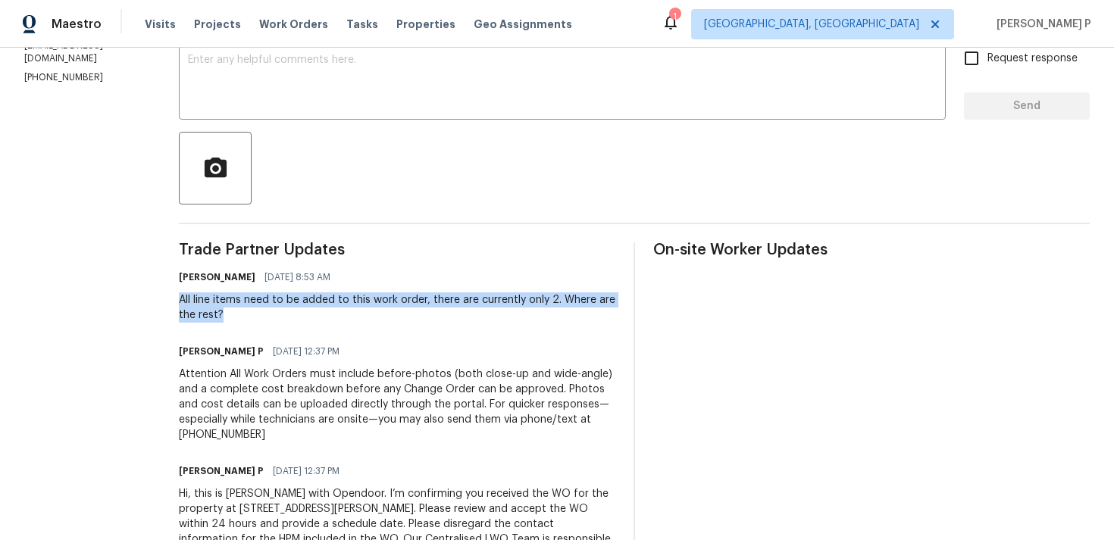
scroll to position [160, 0]
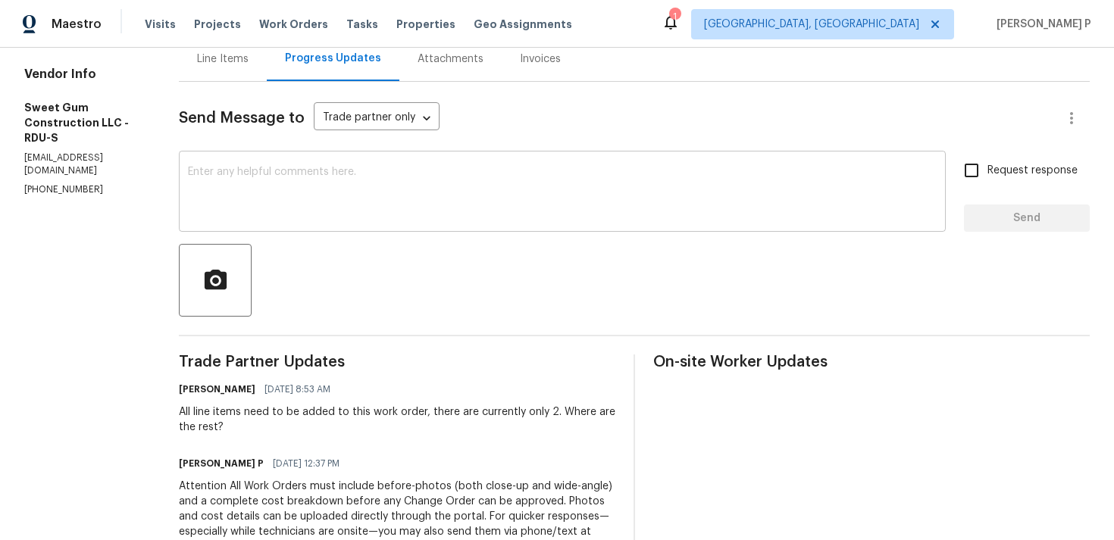
click at [371, 190] on textarea at bounding box center [562, 193] width 749 height 53
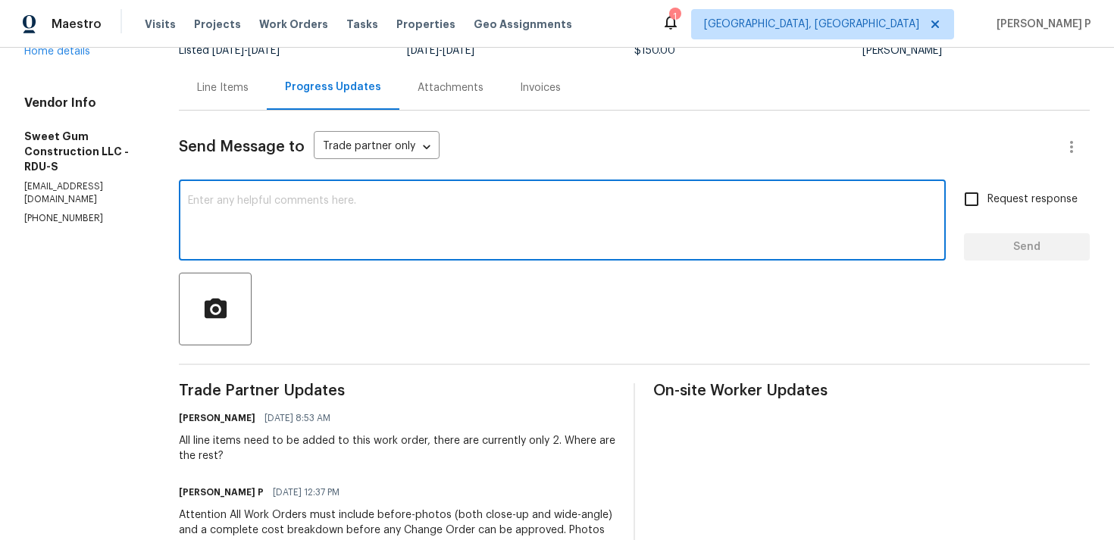
scroll to position [117, 0]
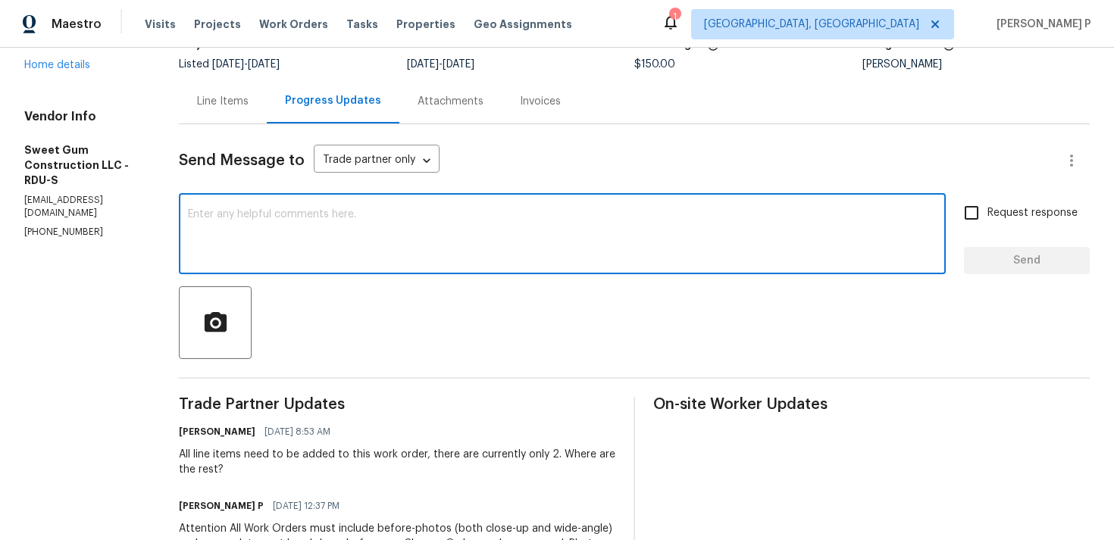
click at [365, 229] on textarea at bounding box center [562, 235] width 749 height 53
paste textarea "Thank you for accepting the work order. Could you please provide us with an upd…"
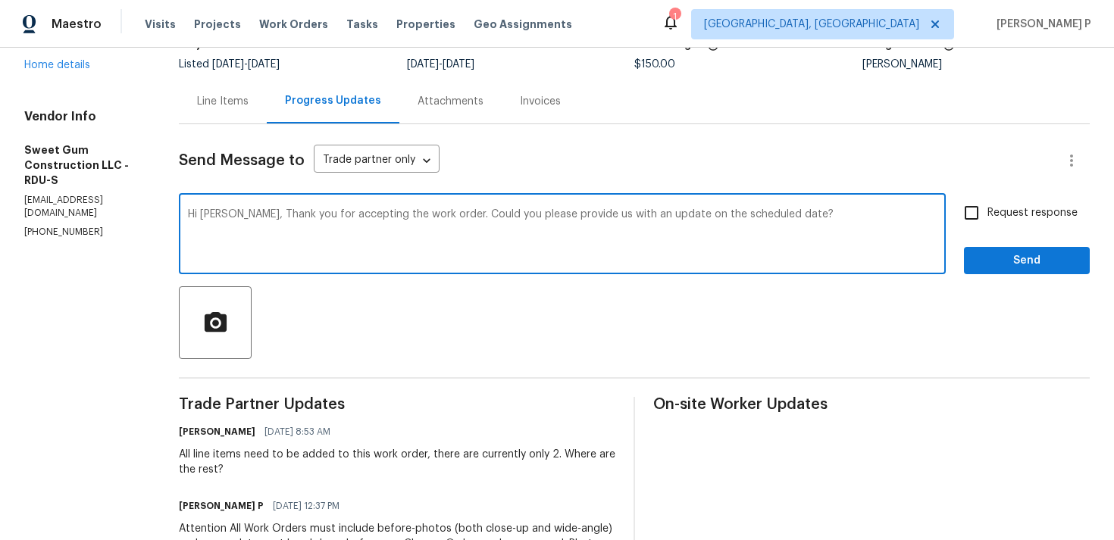
type textarea "Hi [PERSON_NAME], Thank you for accepting the work order. Could you please prov…"
click at [954, 210] on div "Hi [PERSON_NAME], Thank you for accepting the work order. Could you please prov…" at bounding box center [634, 235] width 911 height 77
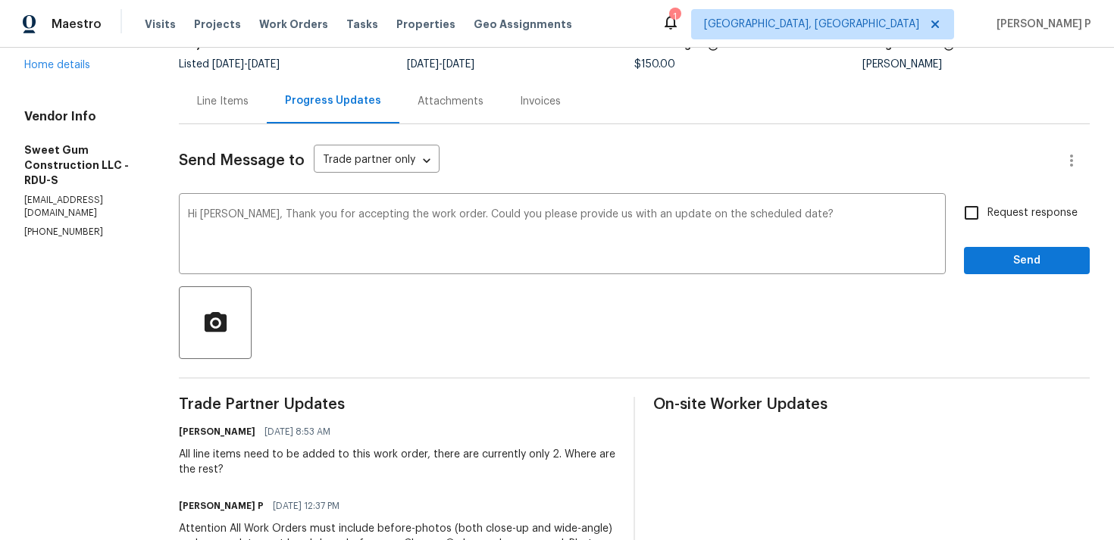
click at [974, 211] on input "Request response" at bounding box center [972, 213] width 32 height 32
checkbox input "true"
click at [1006, 264] on span "Send" at bounding box center [1027, 261] width 102 height 19
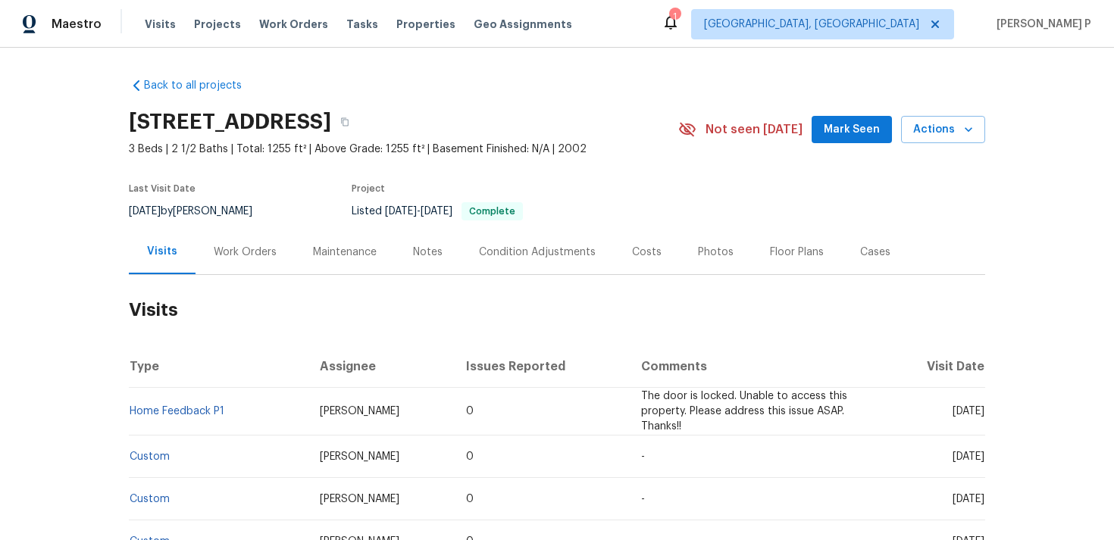
click at [232, 260] on div "Work Orders" at bounding box center [245, 252] width 63 height 15
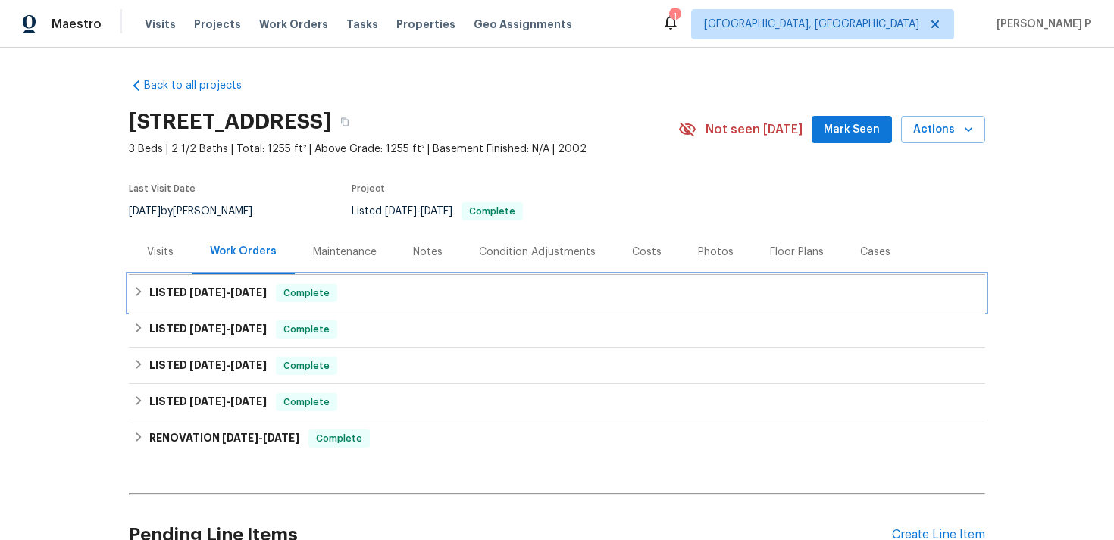
click at [224, 298] on span "9/1/25 - 9/15/25" at bounding box center [227, 292] width 77 height 11
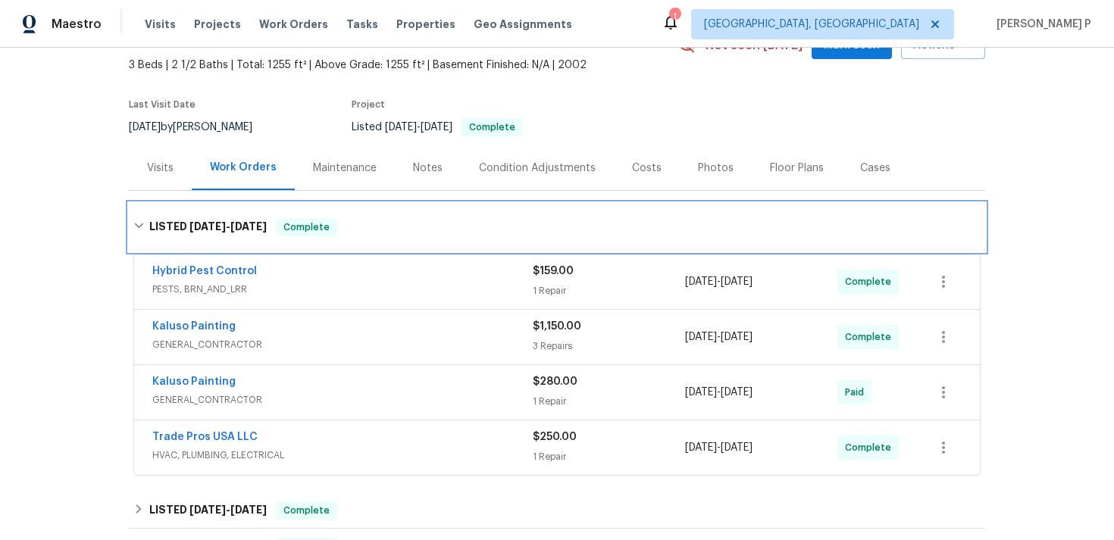
scroll to position [124, 0]
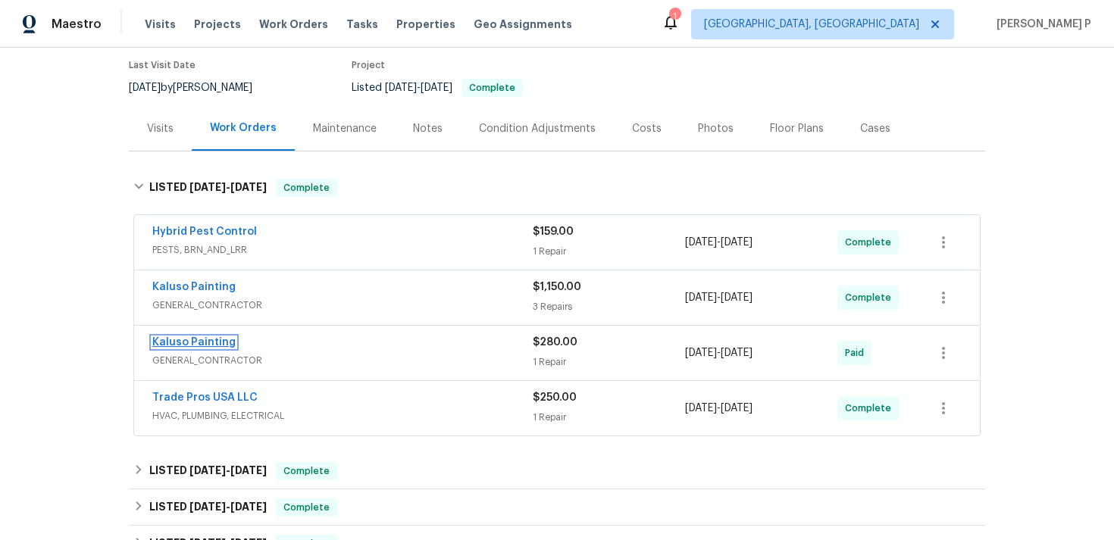
click at [201, 348] on link "Kaluso Painting" at bounding box center [193, 342] width 83 height 11
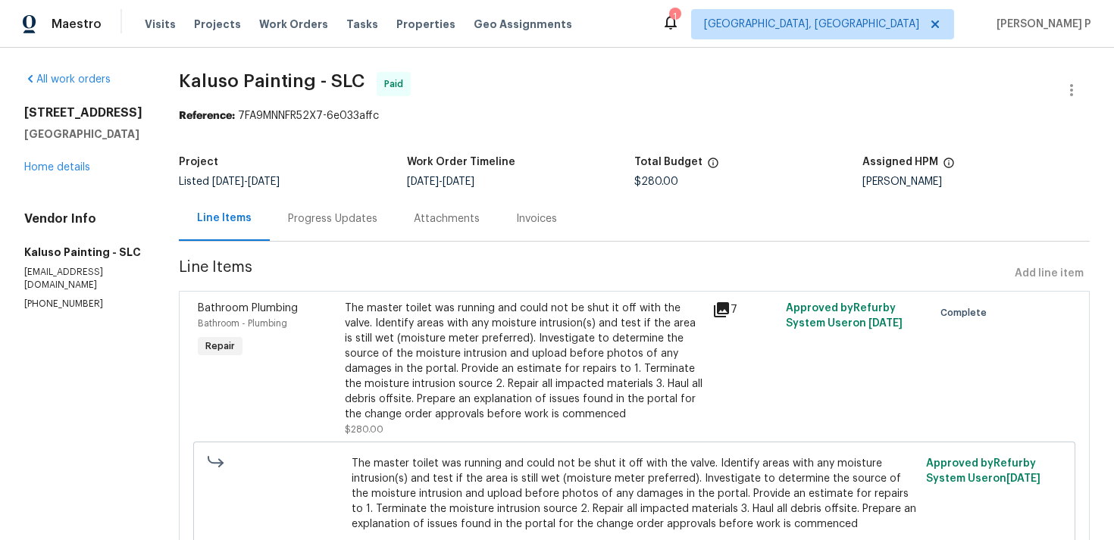
click at [333, 225] on div "Progress Updates" at bounding box center [332, 218] width 89 height 15
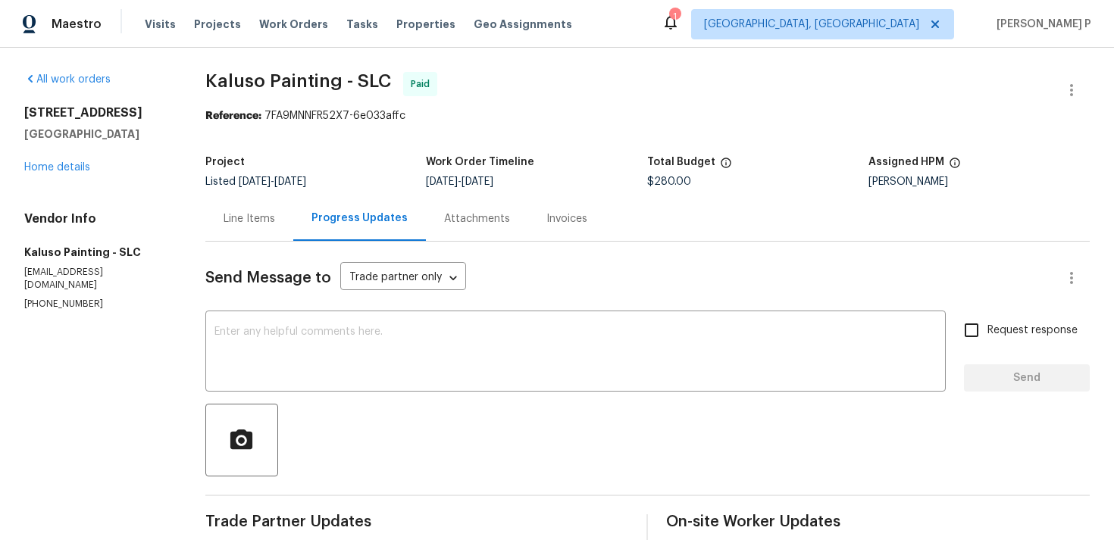
click at [242, 217] on div "Line Items" at bounding box center [250, 218] width 52 height 15
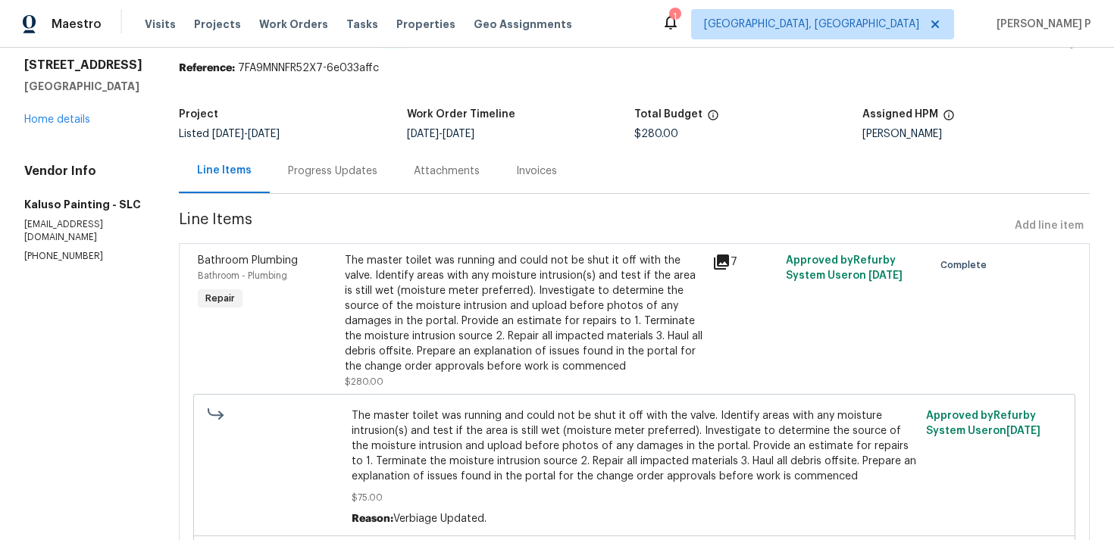
scroll to position [53, 0]
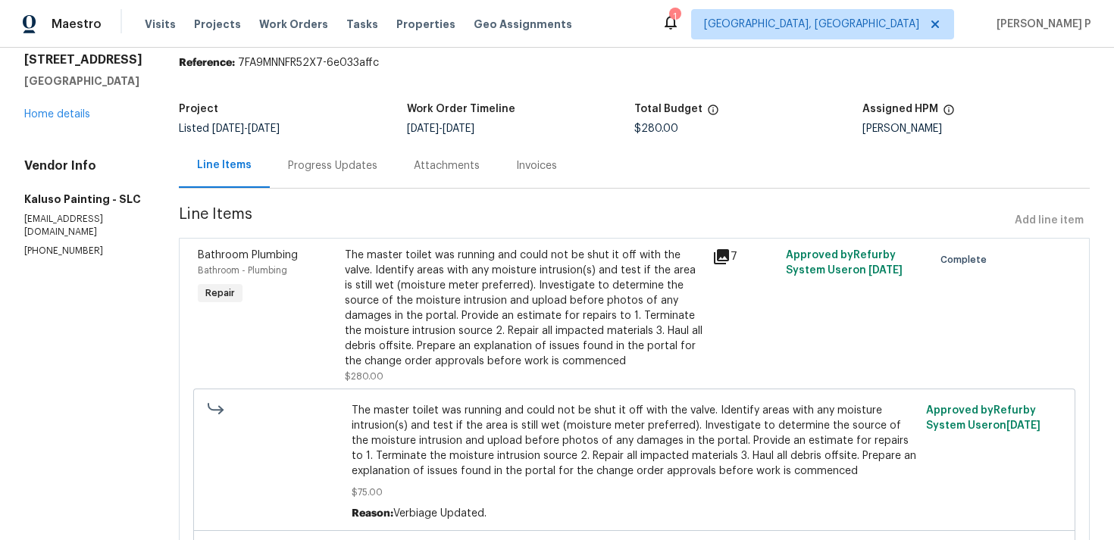
click at [514, 324] on div "The master toilet was running and could not be shut it off with the valve. Iden…" at bounding box center [524, 308] width 358 height 121
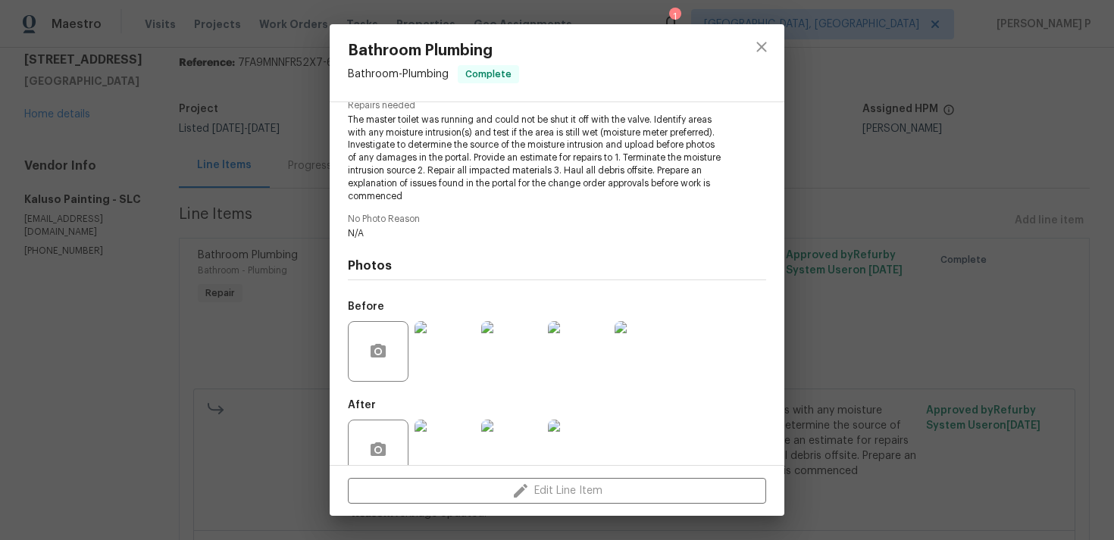
scroll to position [196, 0]
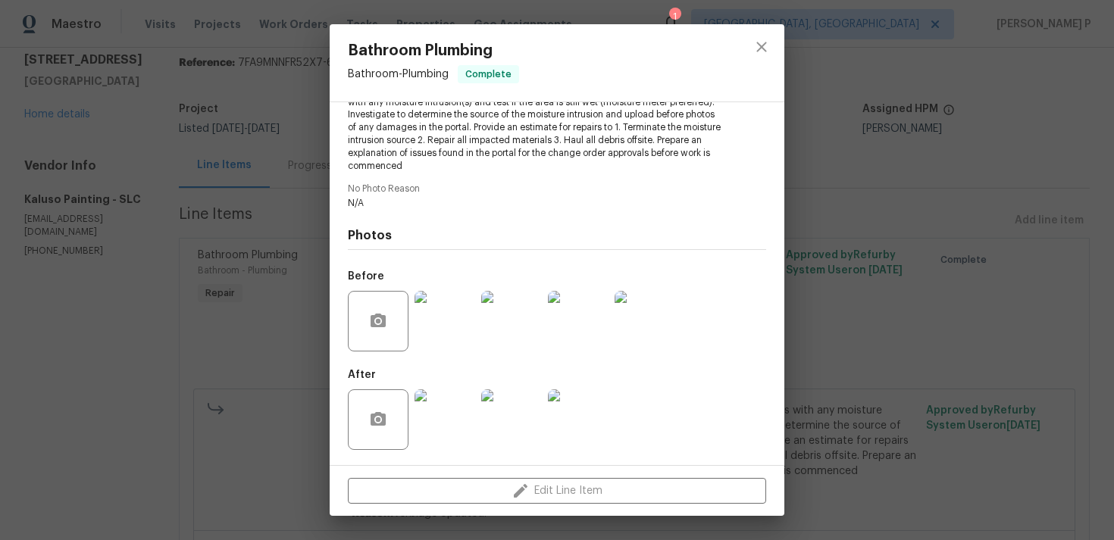
click at [457, 329] on img at bounding box center [444, 321] width 61 height 61
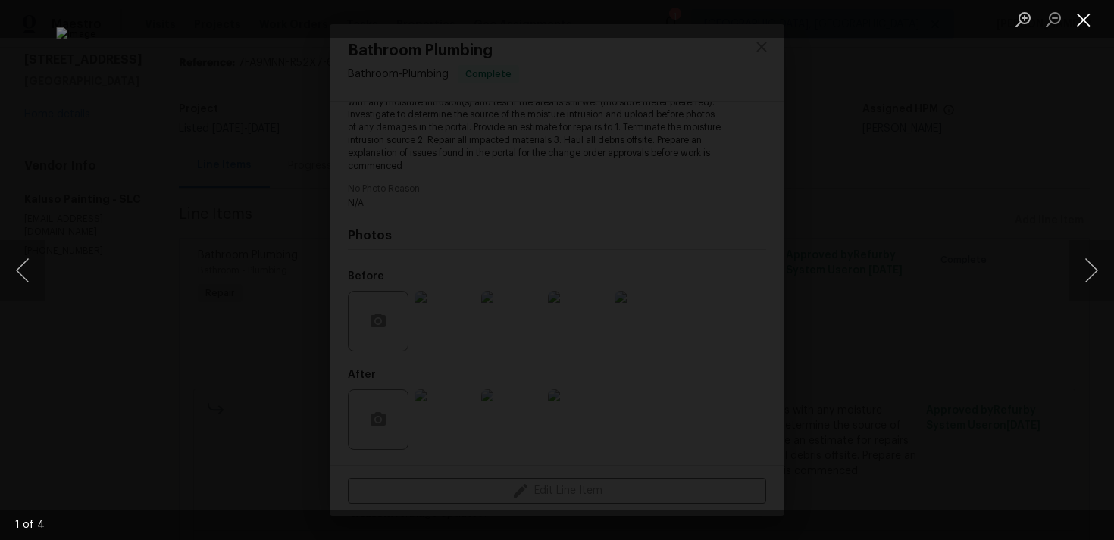
click at [1093, 25] on button "Close lightbox" at bounding box center [1083, 19] width 30 height 27
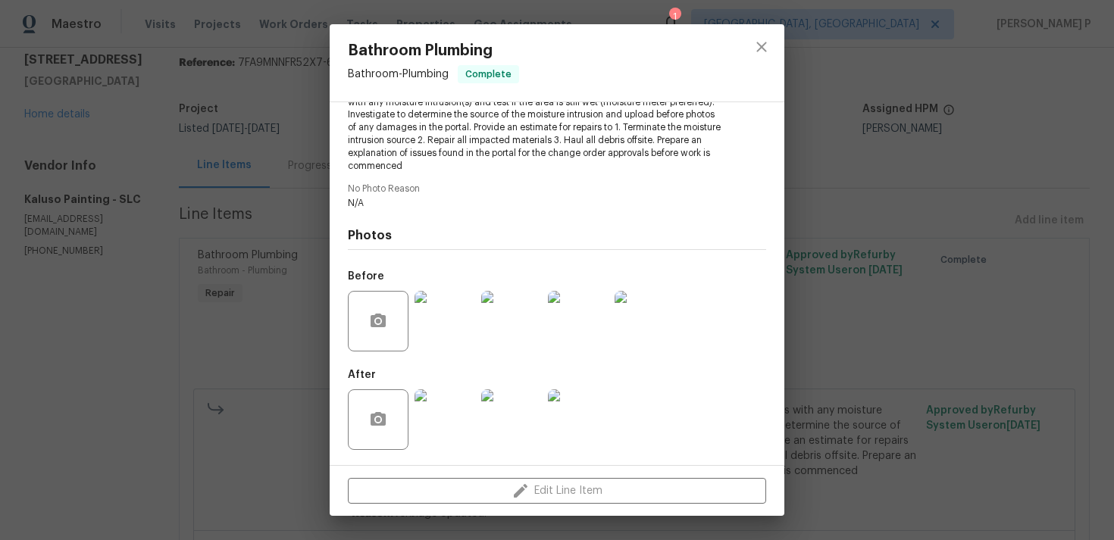
click at [454, 424] on img at bounding box center [444, 419] width 61 height 61
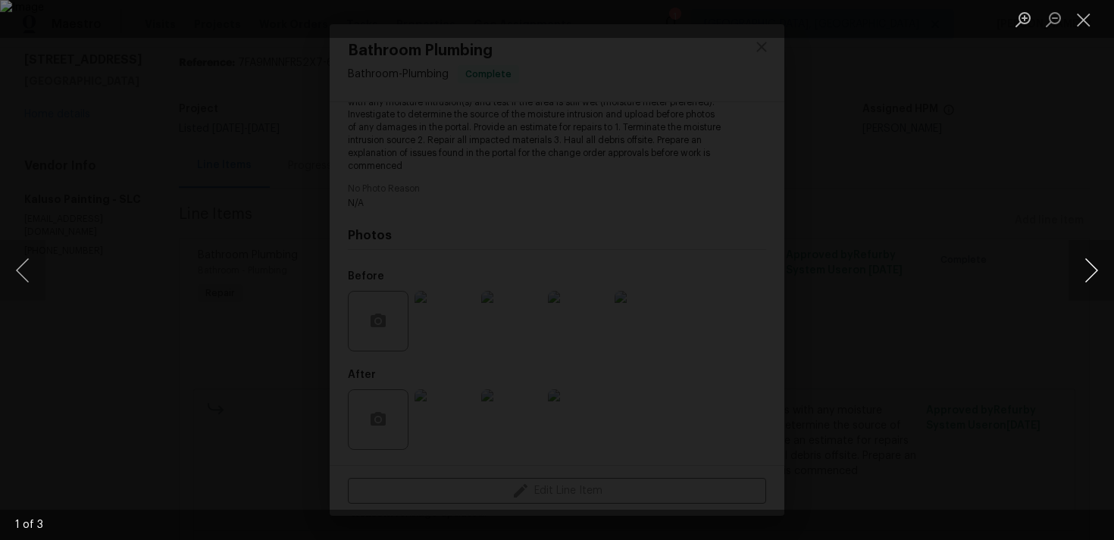
click at [1093, 266] on button "Next image" at bounding box center [1090, 270] width 45 height 61
click at [1093, 23] on button "Close lightbox" at bounding box center [1083, 19] width 30 height 27
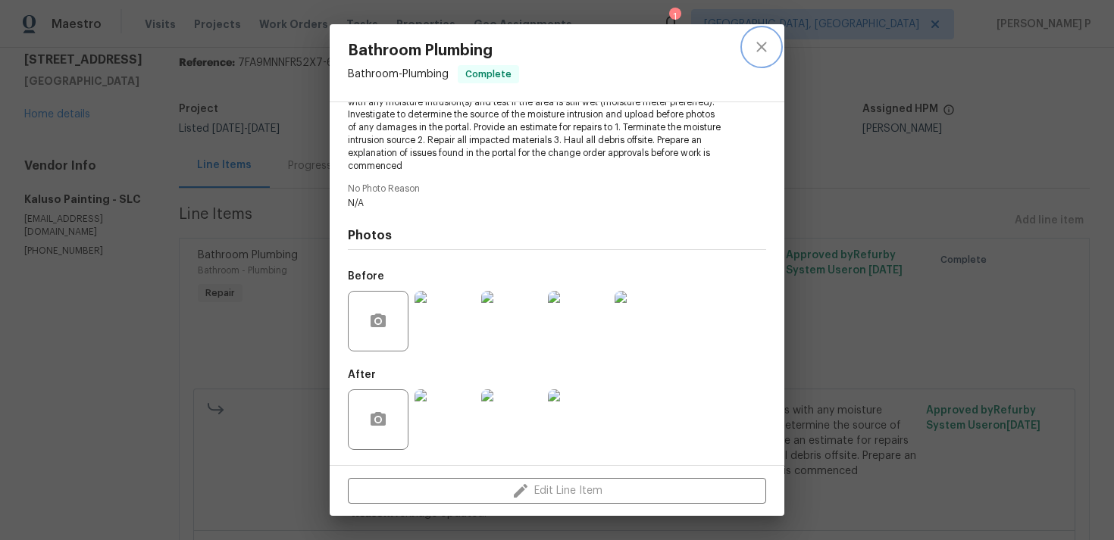
click at [779, 46] on button "close" at bounding box center [761, 47] width 36 height 36
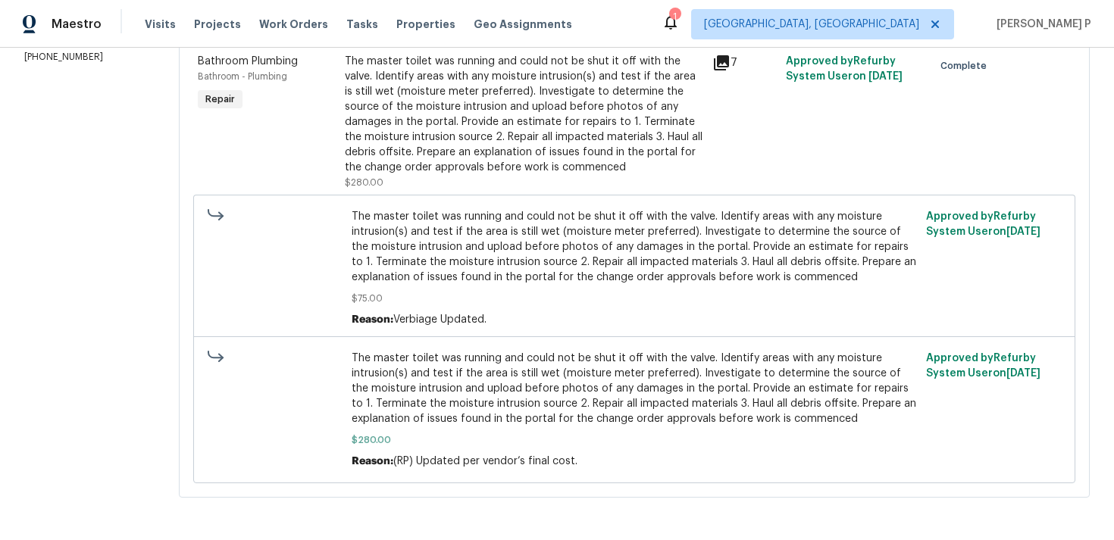
scroll to position [0, 0]
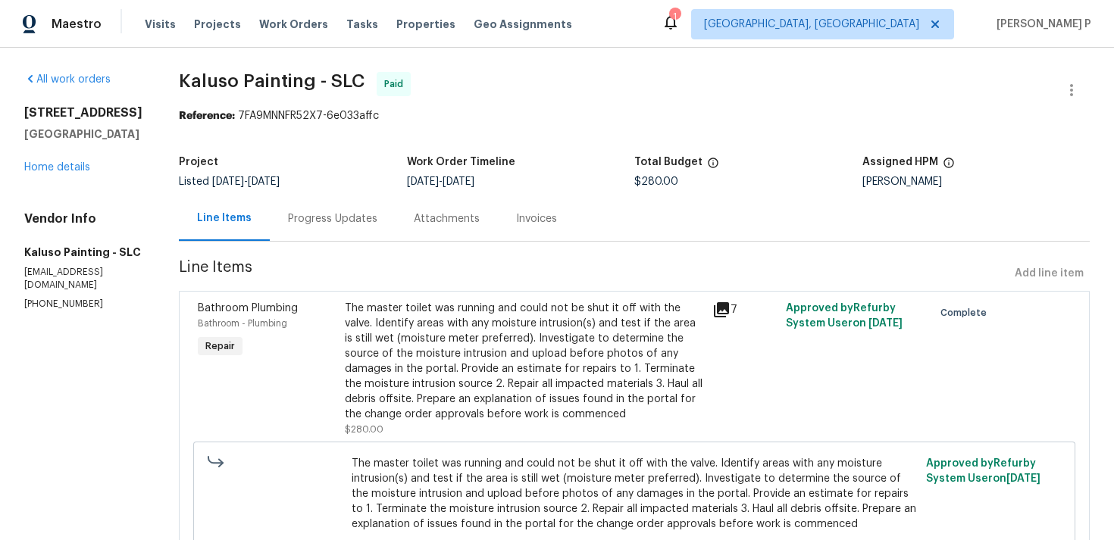
click at [345, 222] on div "Progress Updates" at bounding box center [332, 218] width 89 height 15
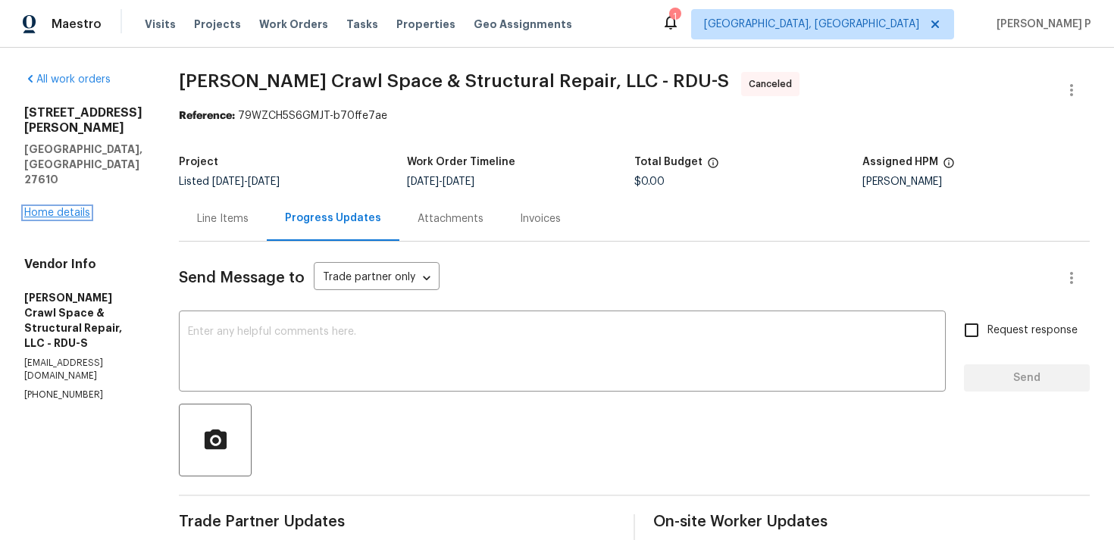
click at [74, 208] on link "Home details" at bounding box center [57, 213] width 66 height 11
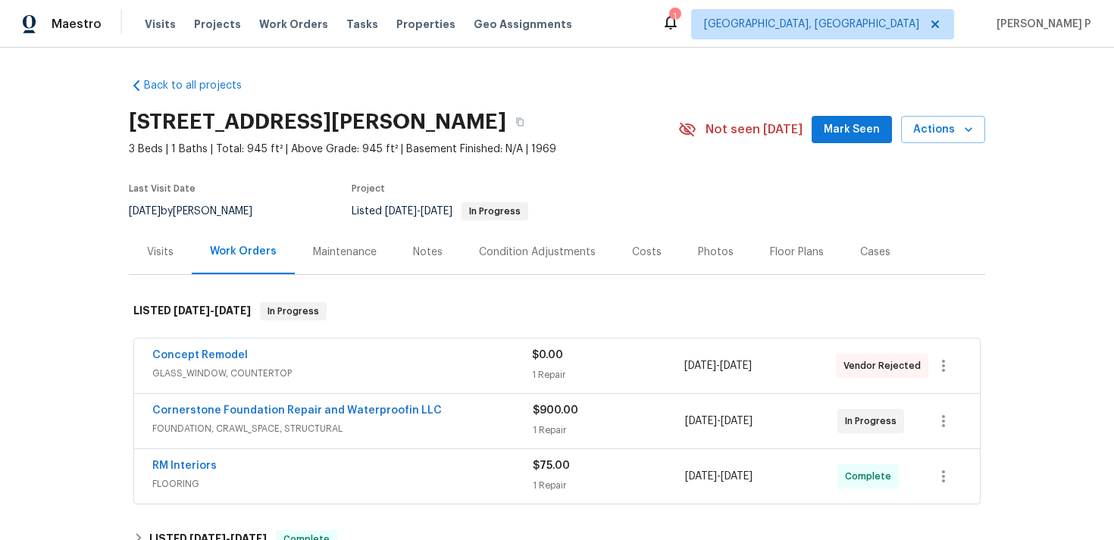
click at [257, 418] on span "Cornerstone Foundation Repair and Waterproofin LLC" at bounding box center [296, 410] width 289 height 15
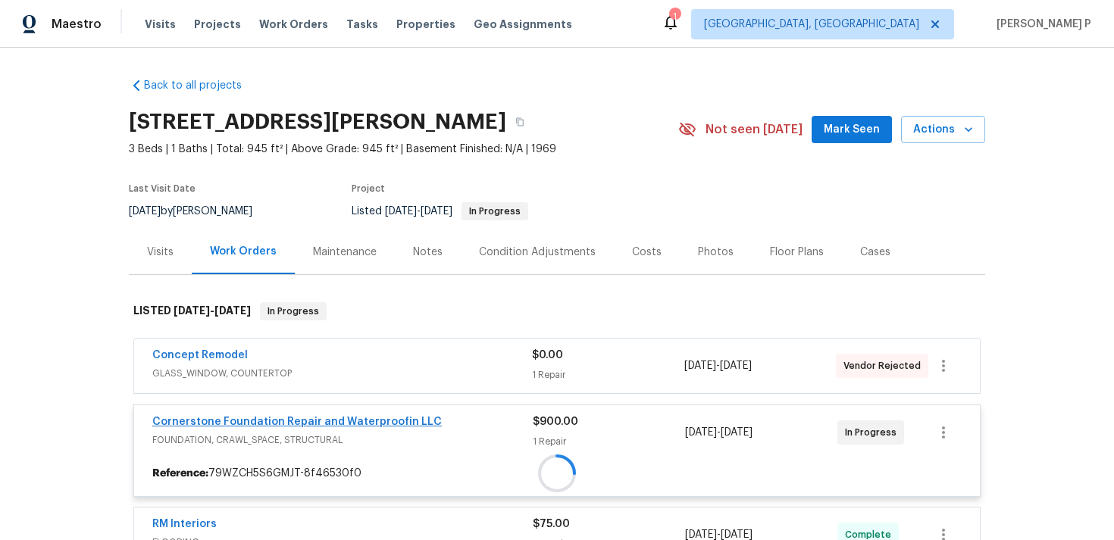
click at [285, 460] on div at bounding box center [557, 473] width 846 height 27
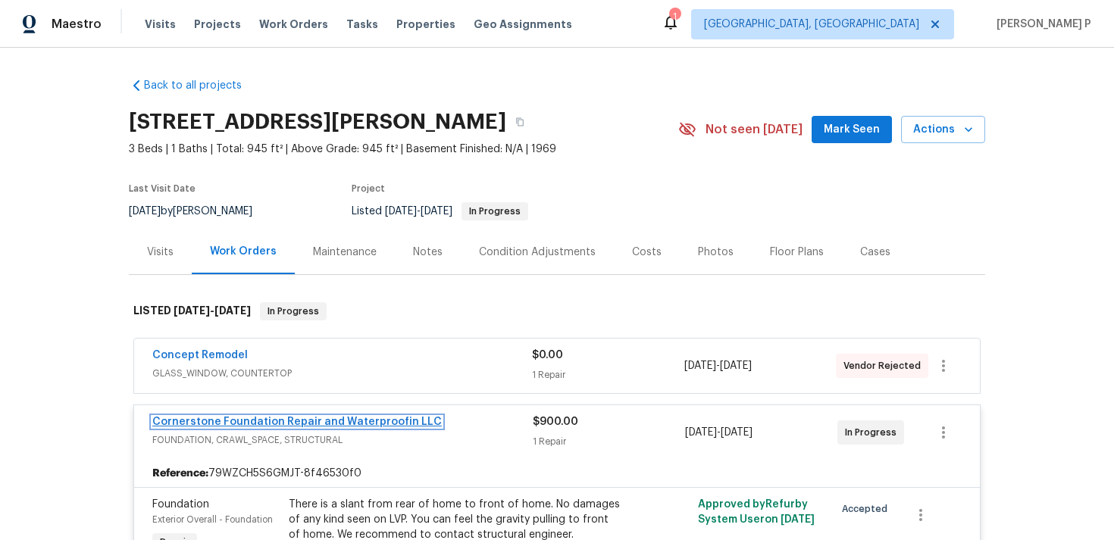
click at [285, 419] on link "Cornerstone Foundation Repair and Waterproofin LLC" at bounding box center [296, 422] width 289 height 11
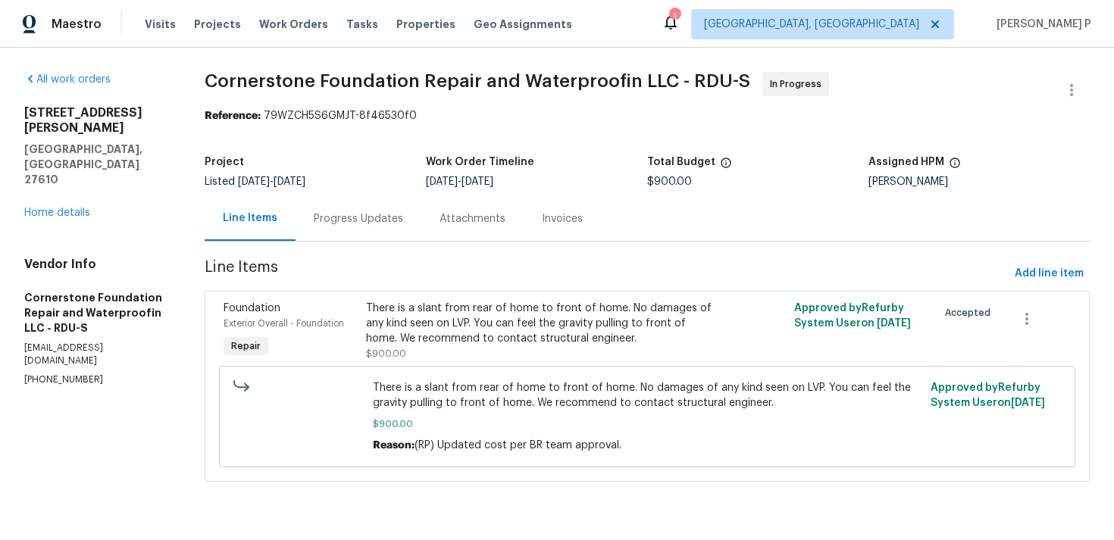
click at [361, 226] on div "Progress Updates" at bounding box center [358, 218] width 89 height 15
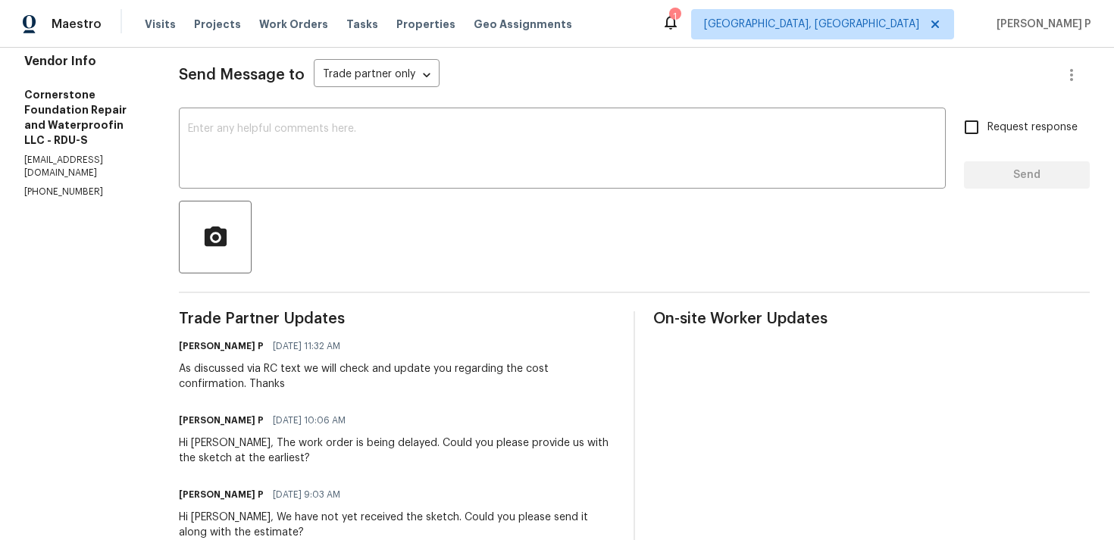
scroll to position [176, 0]
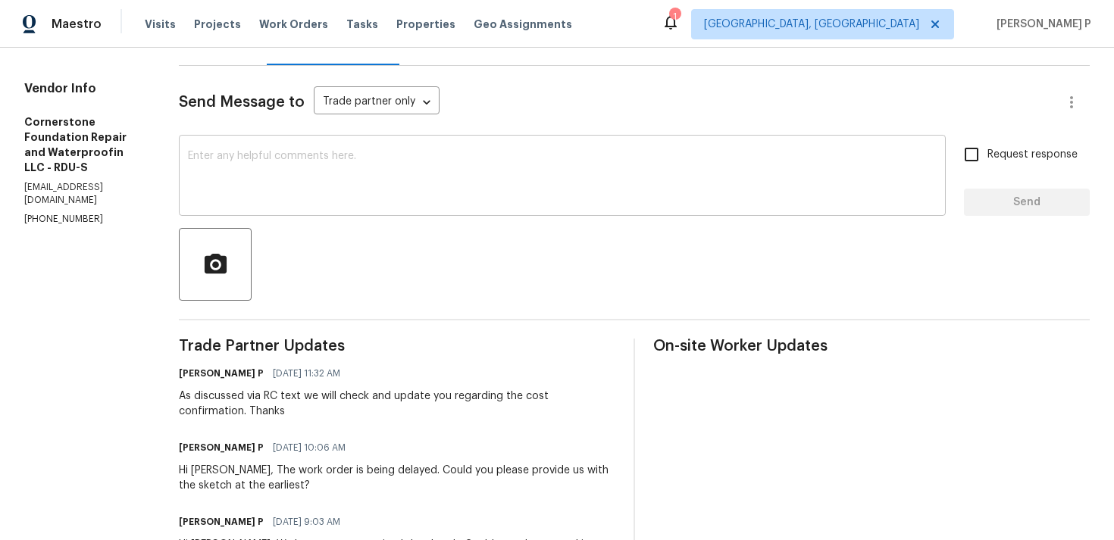
click at [369, 205] on div "x ​" at bounding box center [562, 177] width 767 height 77
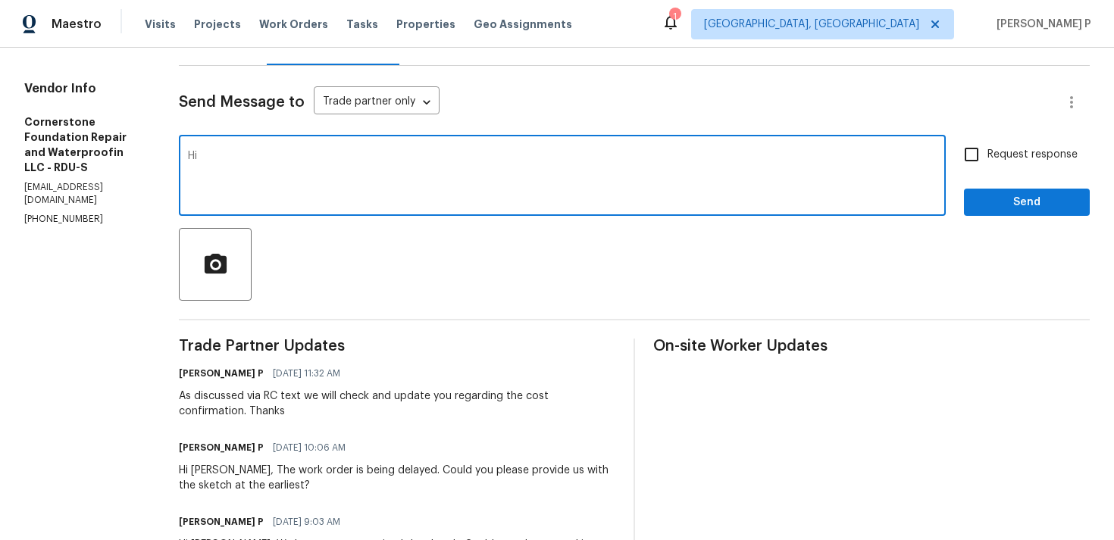
scroll to position [255, 0]
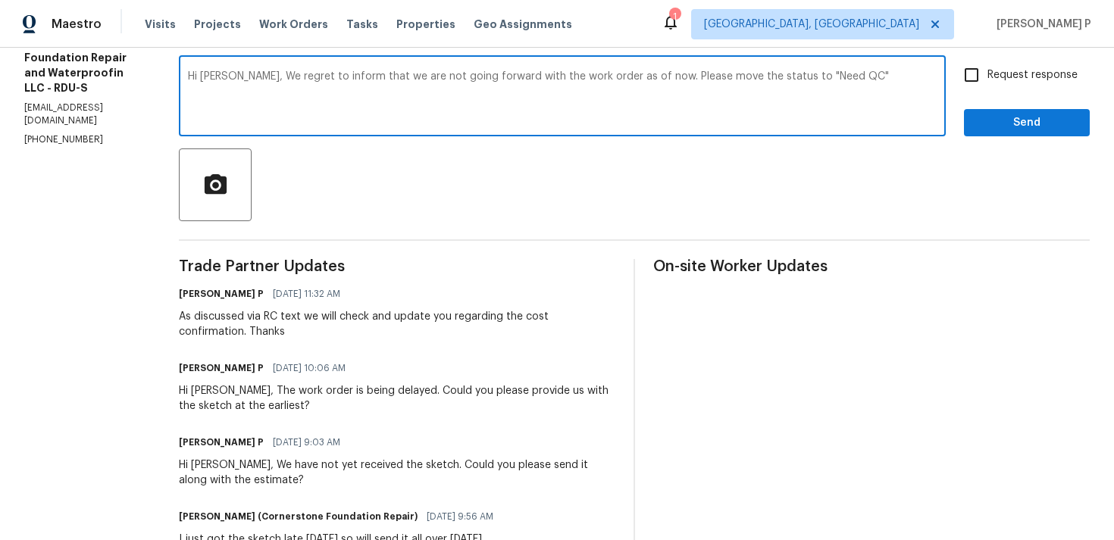
click at [854, 85] on textarea "Hi [PERSON_NAME], We regret to inform that we are not going forward with the wo…" at bounding box center [562, 97] width 749 height 53
drag, startPoint x: 249, startPoint y: 75, endPoint x: 838, endPoint y: 72, distance: 589.5
click at [838, 72] on textarea "Hi [PERSON_NAME], We regret to inform that we are not going forward with the wo…" at bounding box center [562, 97] width 749 height 53
paste textarea "you that we will not be proceeding with the work order at this time. Kindly upd…"
type textarea "Hi [PERSON_NAME], We regret to inform you that we will not be proceeding with t…"
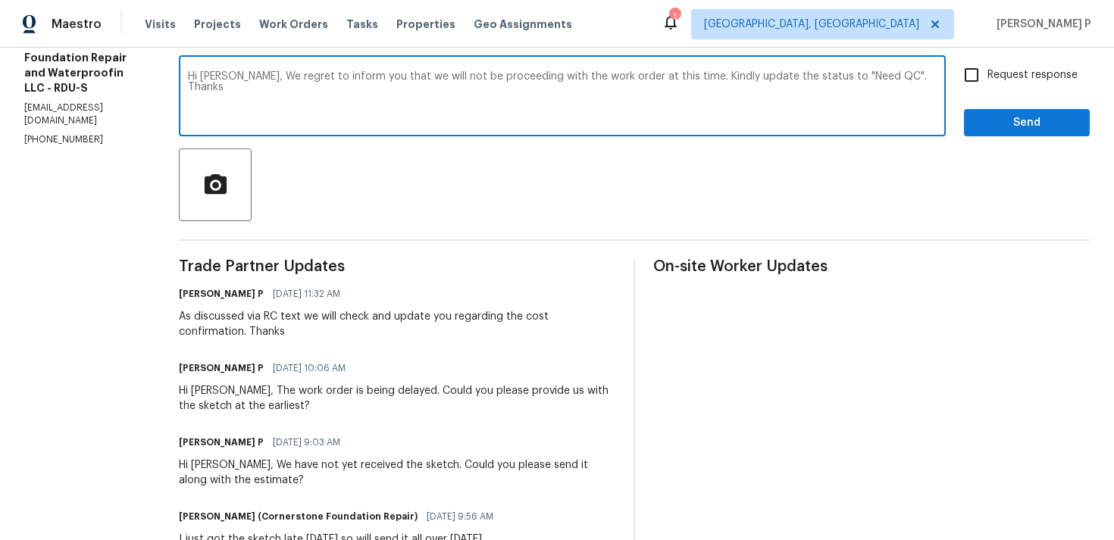
click at [992, 95] on div "Request response Send" at bounding box center [1027, 97] width 126 height 77
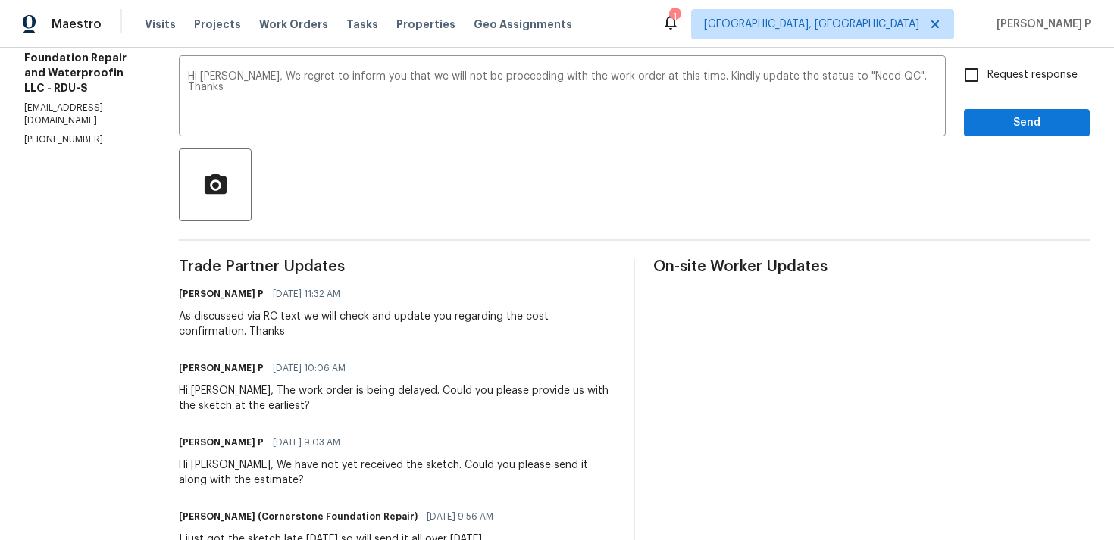
click at [990, 72] on span "Request response" at bounding box center [1032, 75] width 90 height 16
click at [987, 72] on input "Request response" at bounding box center [972, 75] width 32 height 32
checkbox input "true"
click at [994, 114] on span "Send" at bounding box center [1027, 123] width 102 height 19
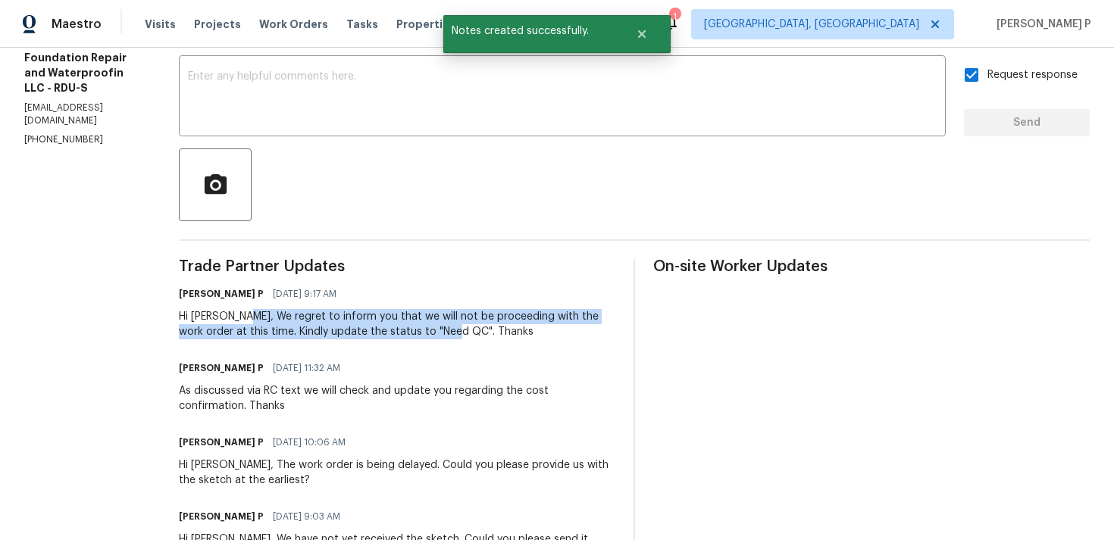
drag, startPoint x: 241, startPoint y: 314, endPoint x: 427, endPoint y: 332, distance: 186.5
click at [427, 332] on div "Hi [PERSON_NAME], We regret to inform you that we will not be proceeding with t…" at bounding box center [397, 324] width 436 height 30
copy div "We regret to inform you that we will not be proceeding with the work order at t…"
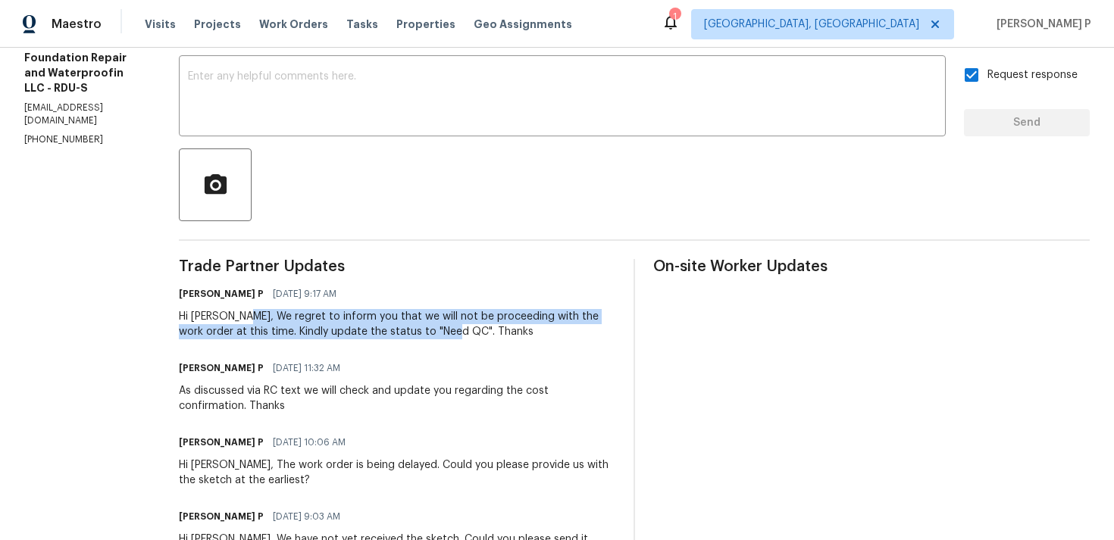
scroll to position [0, 0]
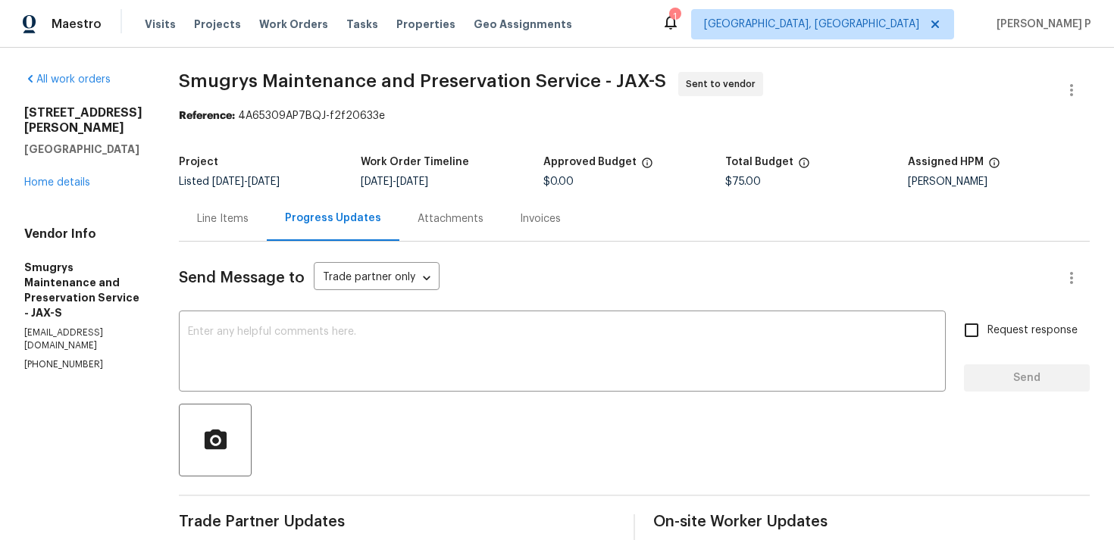
click at [221, 208] on div "Line Items" at bounding box center [223, 218] width 88 height 45
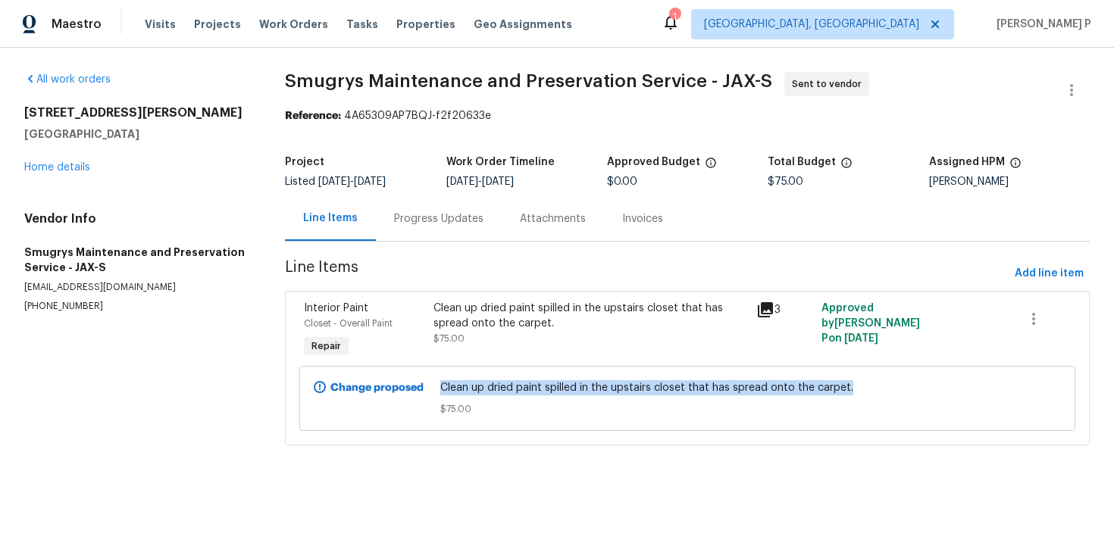
drag, startPoint x: 446, startPoint y: 387, endPoint x: 863, endPoint y: 392, distance: 416.8
click at [863, 392] on span "Clean up dried paint spilled in the upstairs closet that has spread onto the ca…" at bounding box center [687, 387] width 495 height 15
click at [662, 402] on span "$75.00" at bounding box center [687, 409] width 495 height 15
drag, startPoint x: 493, startPoint y: 388, endPoint x: 846, endPoint y: 385, distance: 353.1
click at [846, 385] on span "Clean up dried paint spilled in the upstairs closet that has spread onto the ca…" at bounding box center [687, 387] width 495 height 15
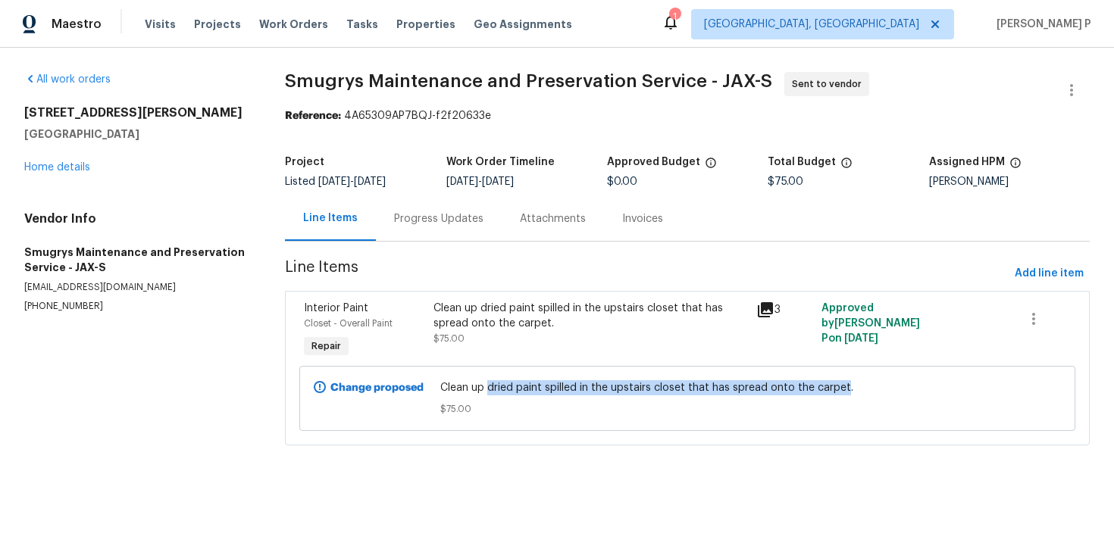
copy span "dried paint spilled in the upstairs closet that has spread onto the carpet"
click at [450, 316] on div "Clean up dried paint spilled in the upstairs closet that has spread onto the ca…" at bounding box center [590, 316] width 314 height 30
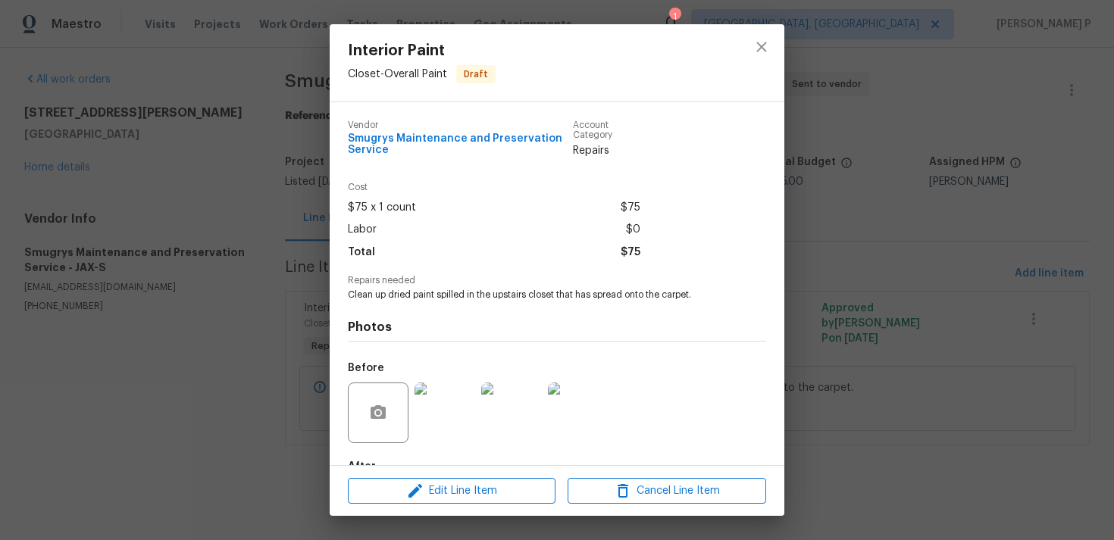
scroll to position [92, 0]
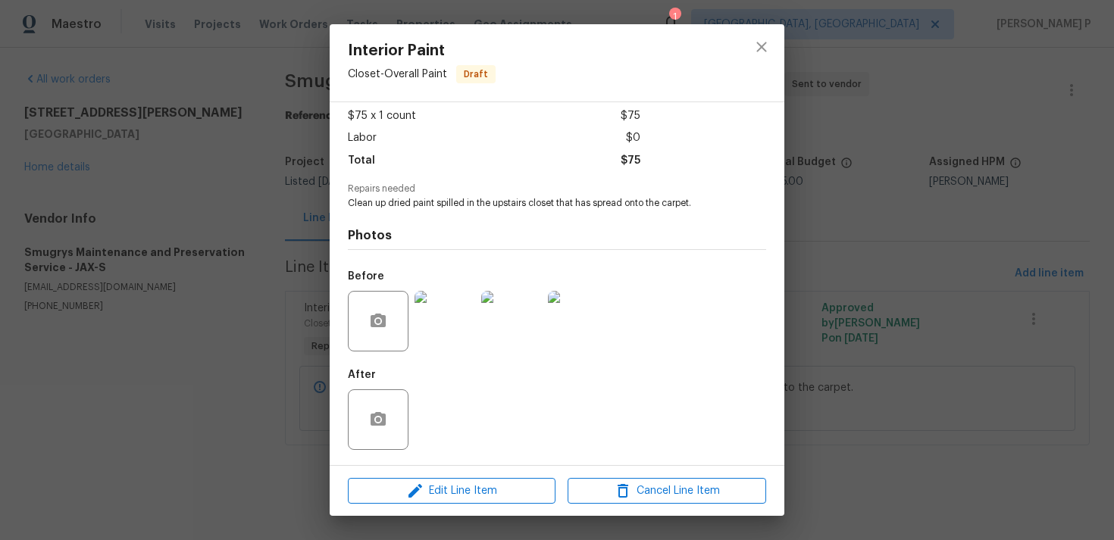
click at [427, 314] on img at bounding box center [444, 321] width 61 height 61
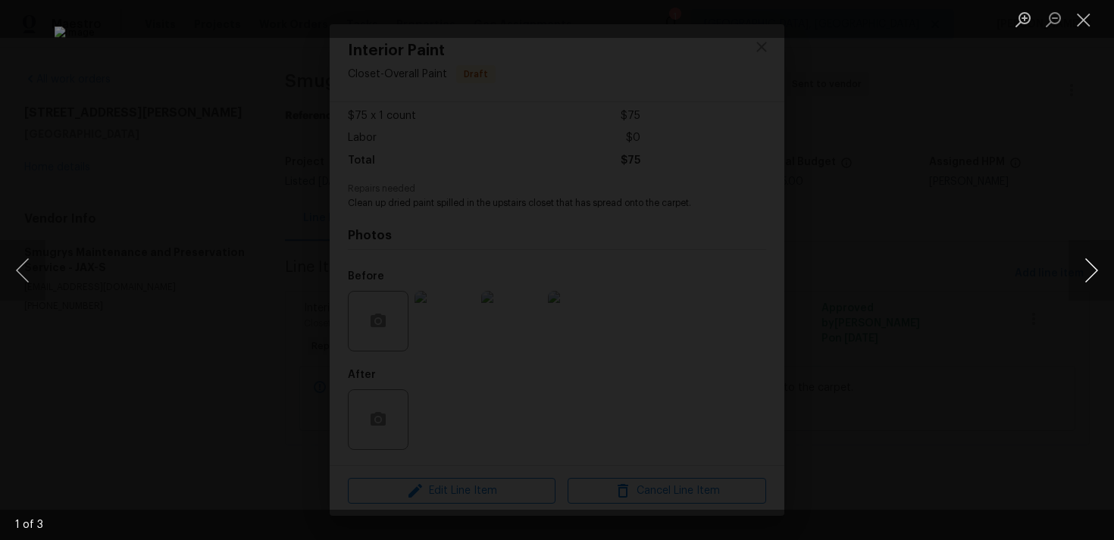
click at [1083, 261] on button "Next image" at bounding box center [1090, 270] width 45 height 61
click at [1083, 17] on button "Close lightbox" at bounding box center [1083, 19] width 30 height 27
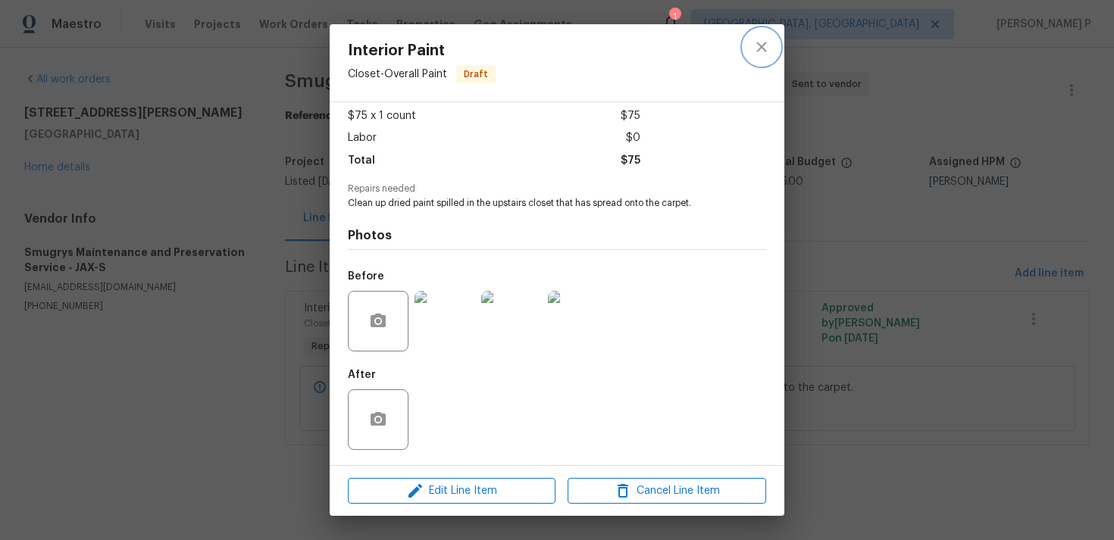
click at [763, 41] on icon "close" at bounding box center [761, 47] width 18 height 18
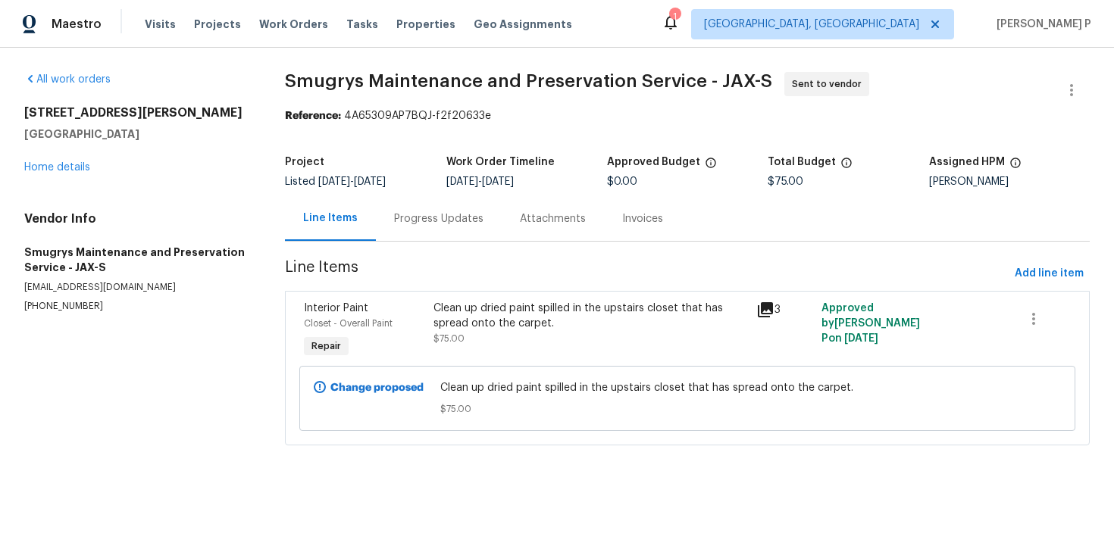
click at [452, 221] on div "Progress Updates" at bounding box center [438, 218] width 89 height 15
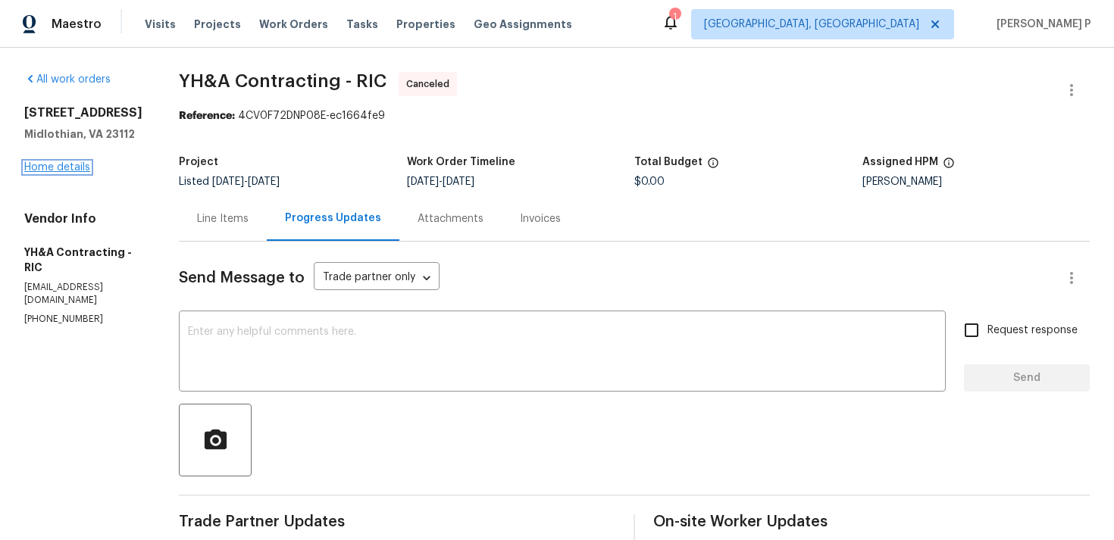
click at [67, 168] on link "Home details" at bounding box center [57, 167] width 66 height 11
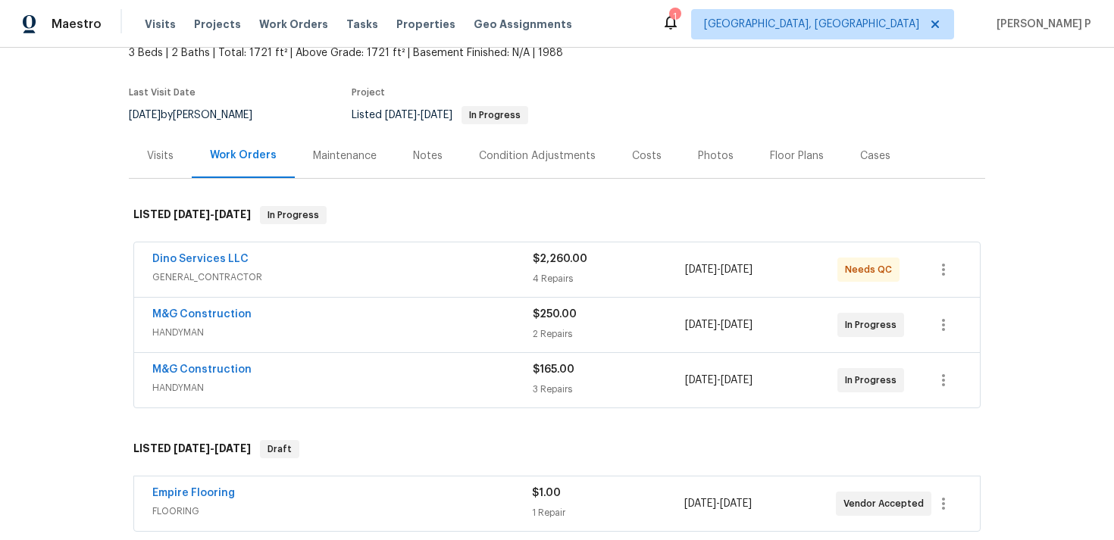
scroll to position [102, 0]
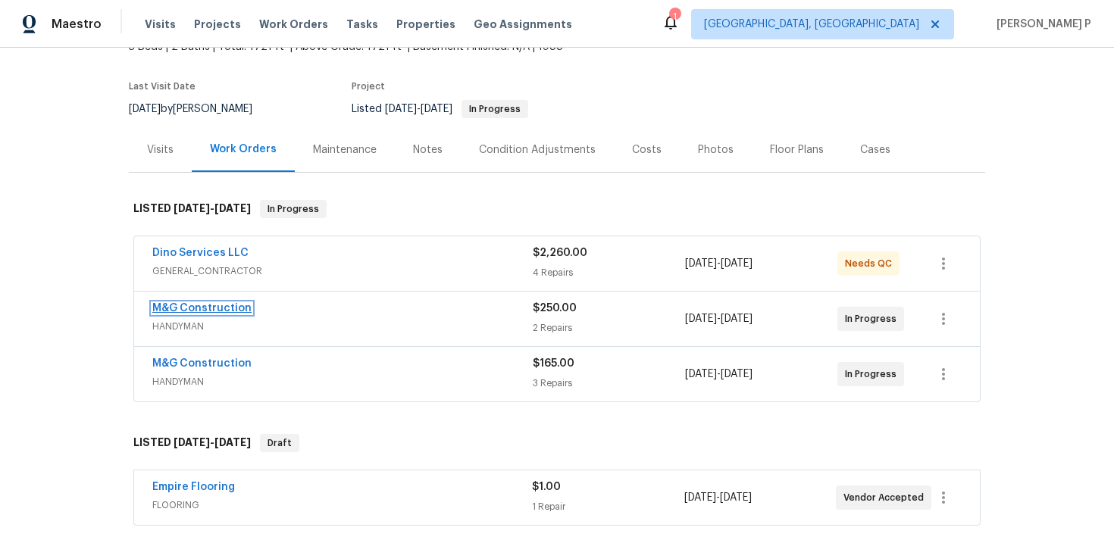
click at [219, 308] on link "M&G Construction" at bounding box center [201, 308] width 99 height 11
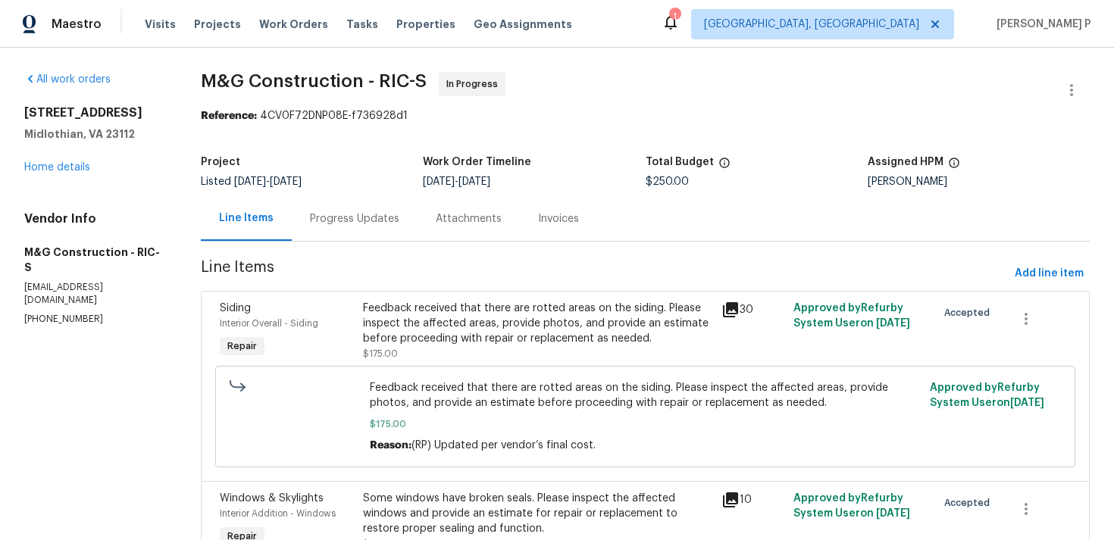
click at [364, 227] on div "Progress Updates" at bounding box center [355, 218] width 126 height 45
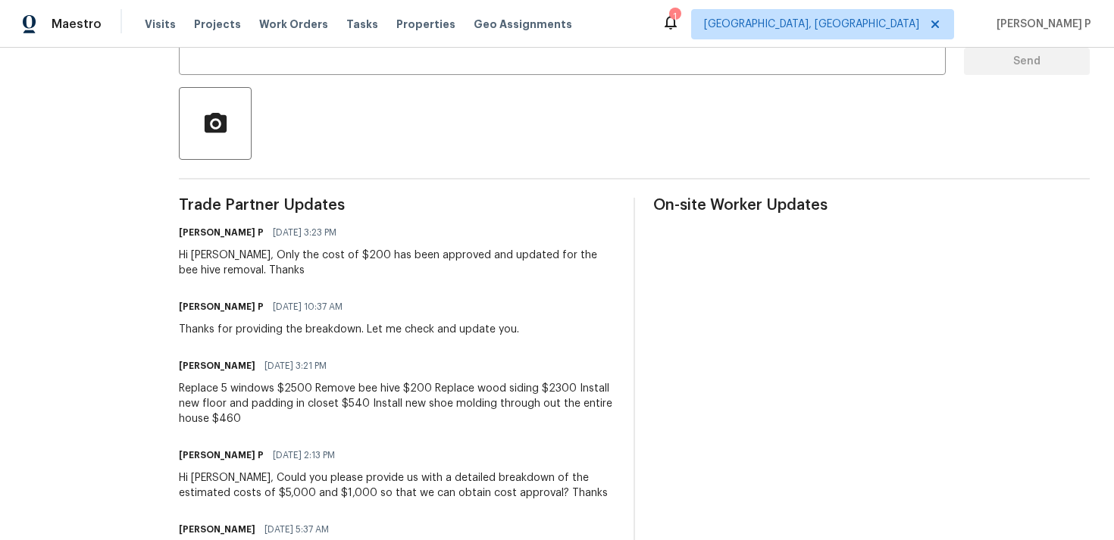
scroll to position [133, 0]
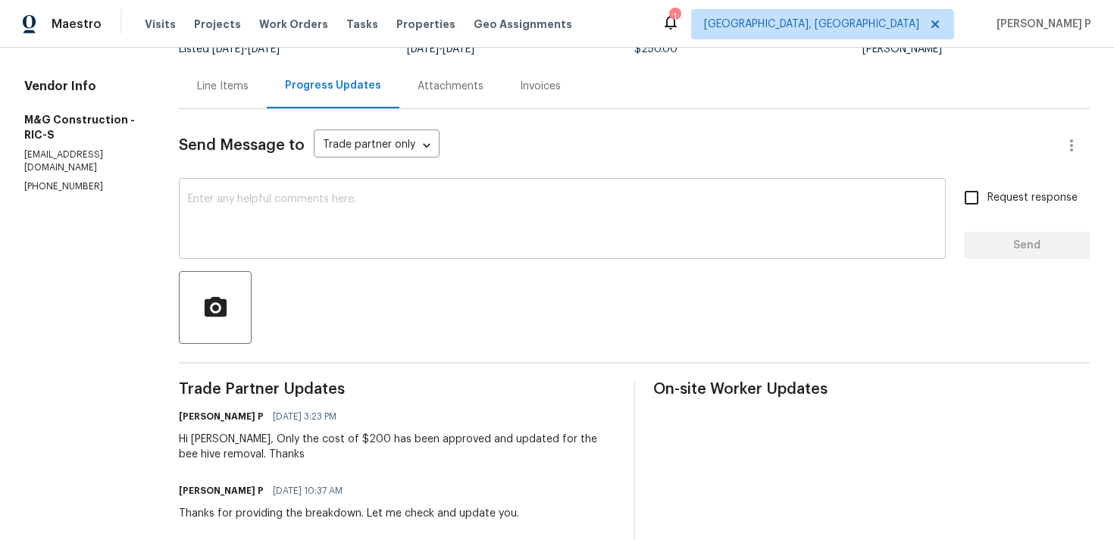
click at [252, 228] on textarea at bounding box center [562, 220] width 749 height 53
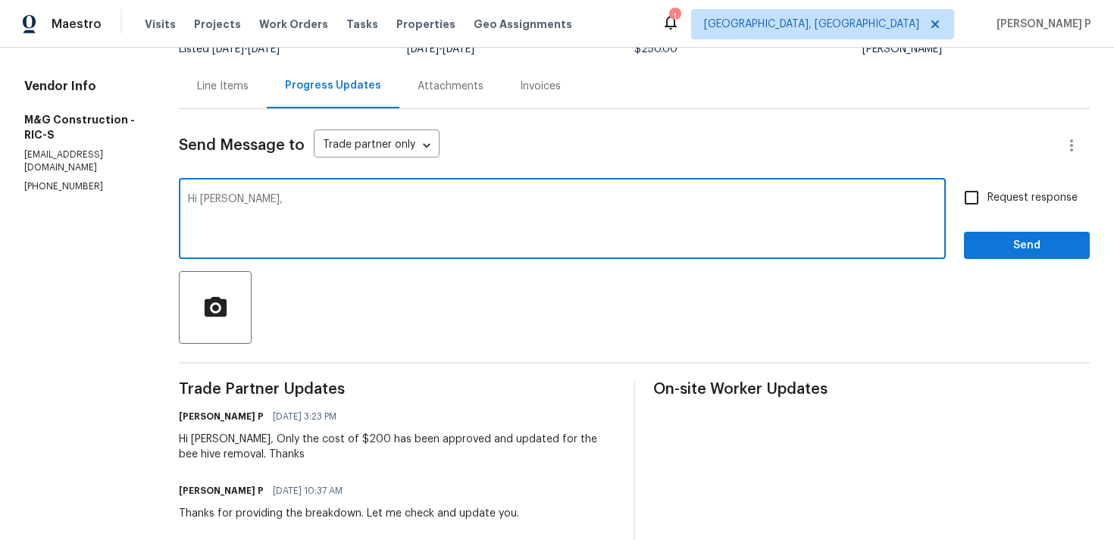
paste textarea "Could you please provide us with an update on the scheduled date?"
type textarea "Hi [PERSON_NAME], Could you please provide us with an update on the scheduled d…"
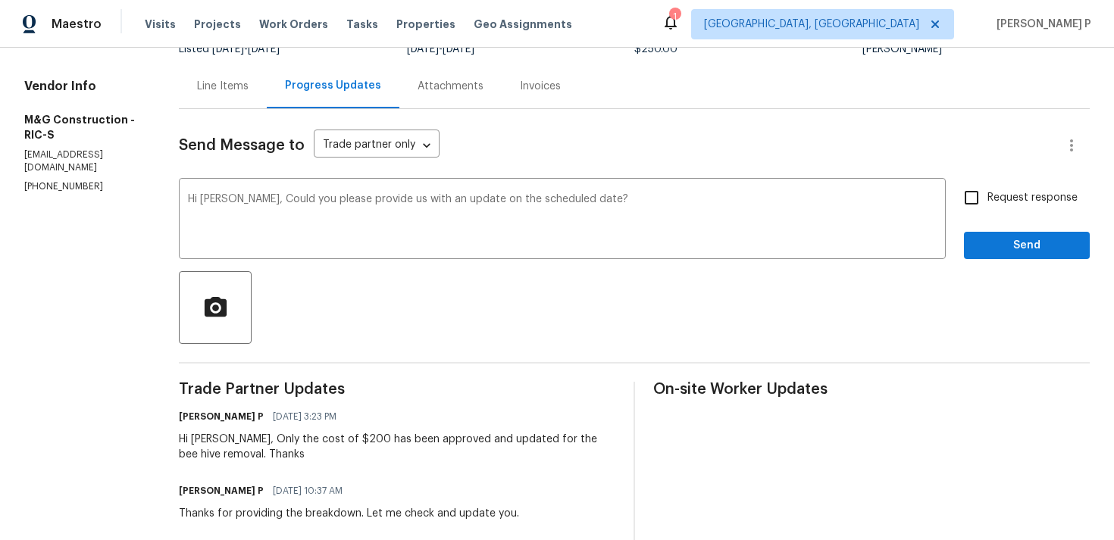
click at [1018, 209] on label "Request response" at bounding box center [1017, 198] width 122 height 32
click at [987, 209] on input "Request response" at bounding box center [972, 198] width 32 height 32
checkbox input "true"
click at [1012, 240] on span "Send" at bounding box center [1027, 245] width 102 height 19
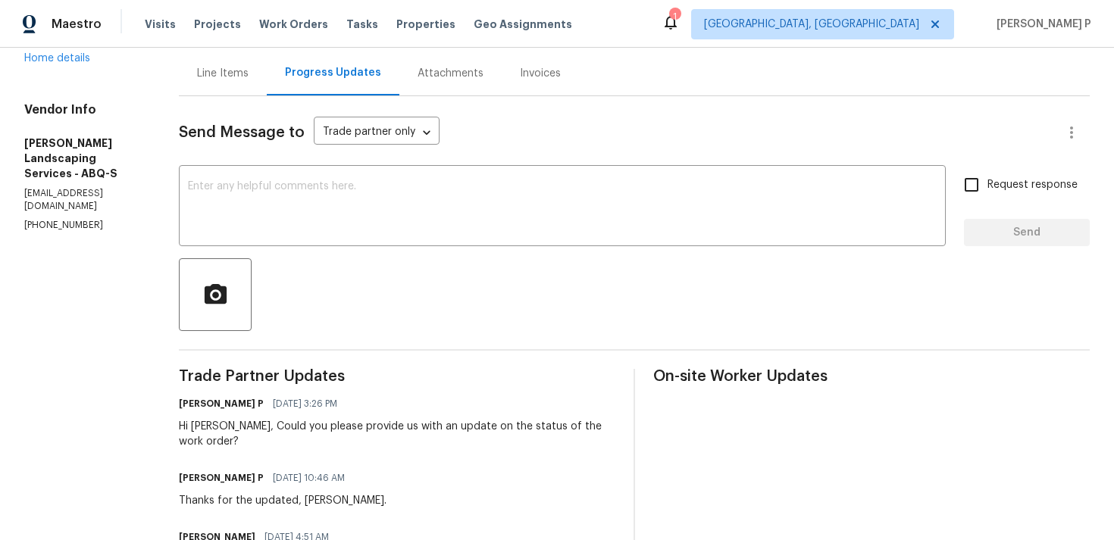
scroll to position [111, 0]
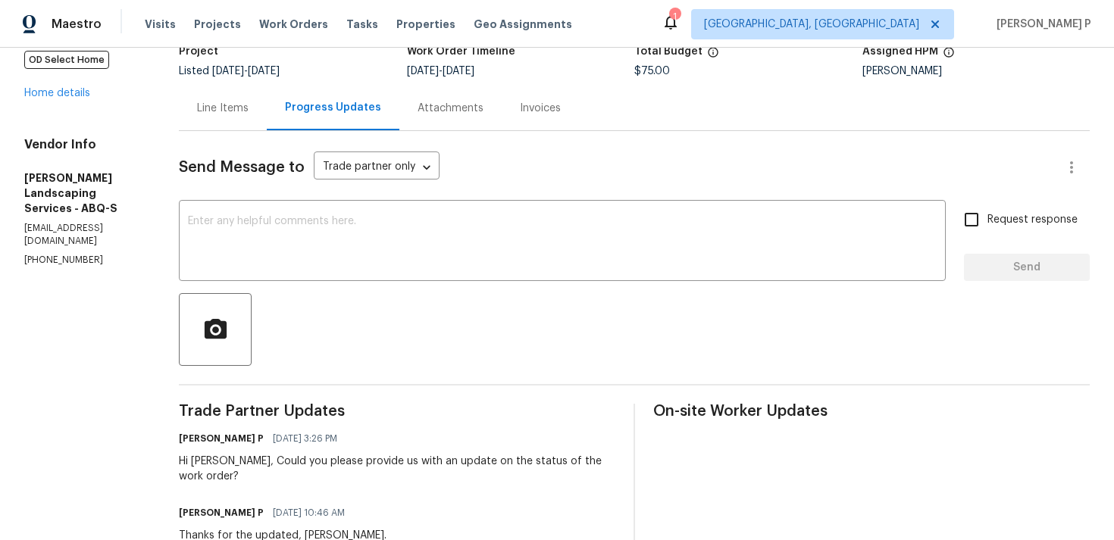
click at [265, 121] on div "Line Items" at bounding box center [223, 108] width 88 height 45
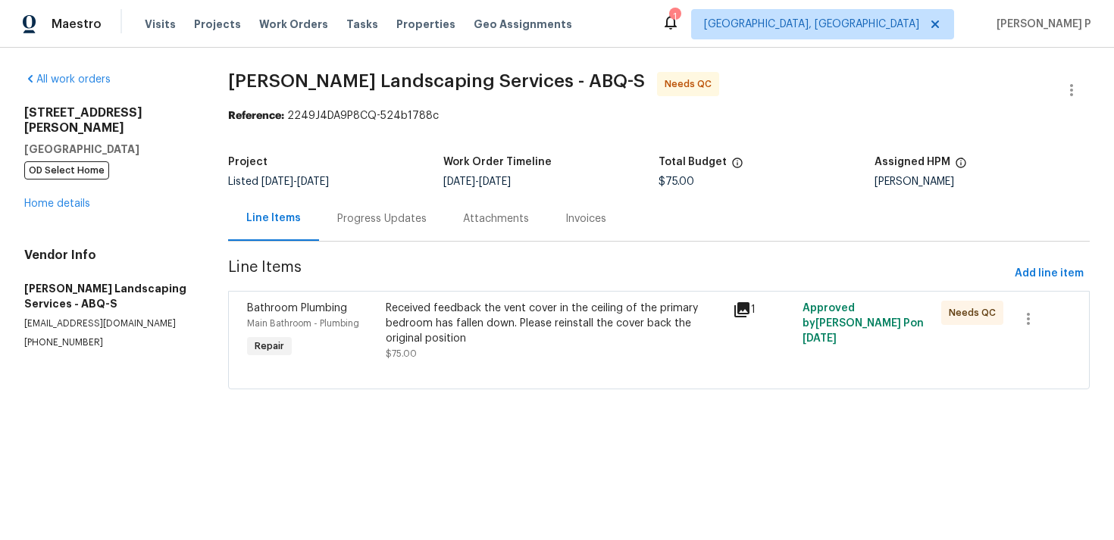
click at [560, 321] on div "Received feedback the vent cover in the ceiling of the primary bedroom has fall…" at bounding box center [555, 323] width 338 height 45
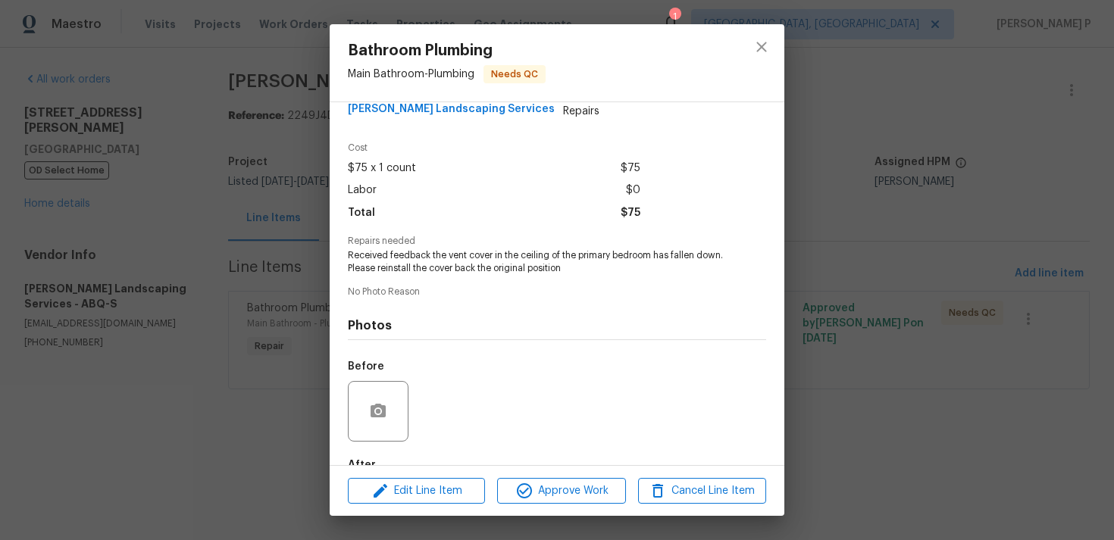
scroll to position [119, 0]
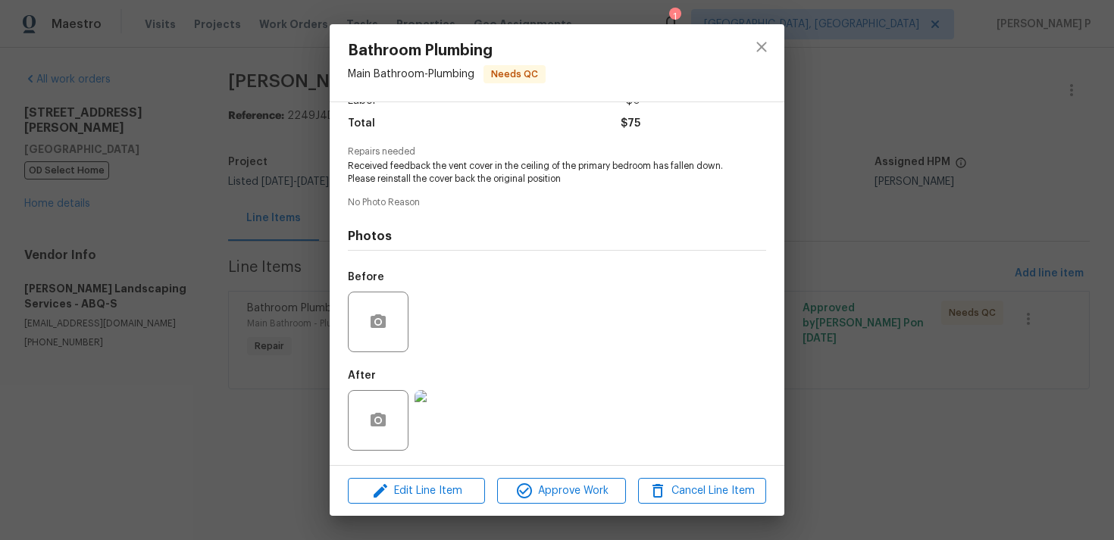
click at [460, 412] on img at bounding box center [444, 420] width 61 height 61
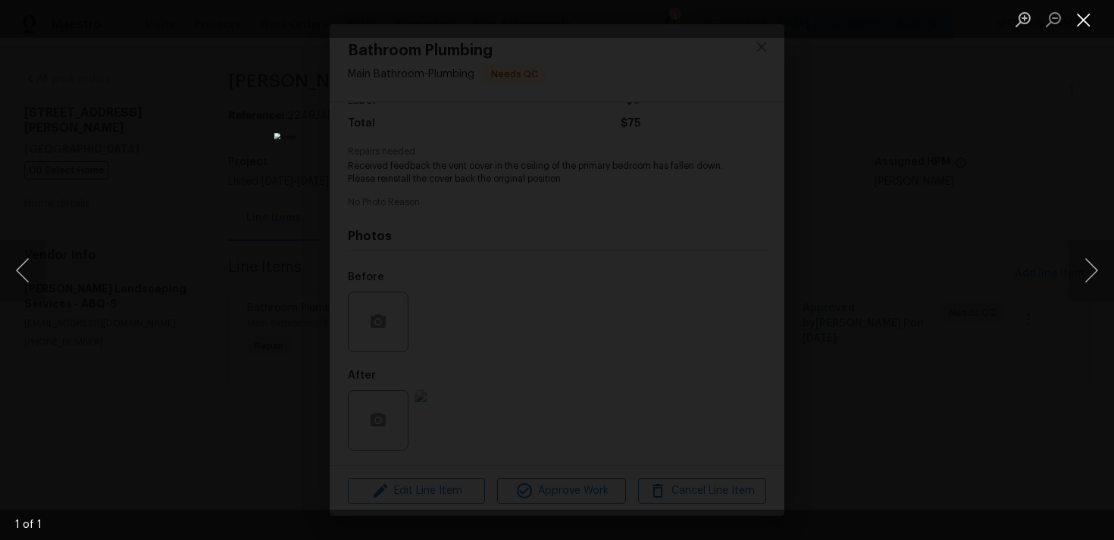
click at [1085, 14] on button "Close lightbox" at bounding box center [1083, 19] width 30 height 27
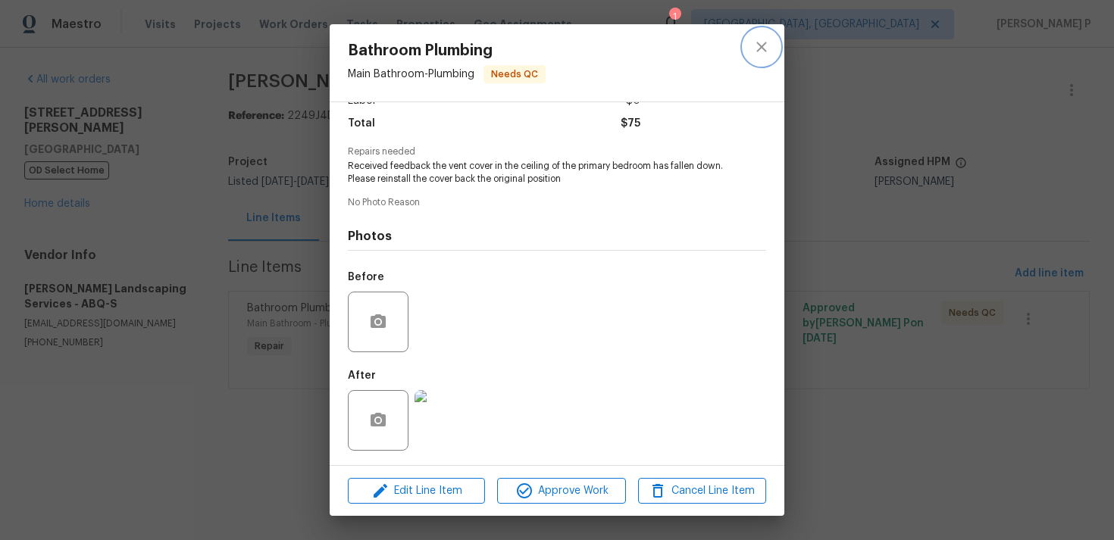
click at [764, 49] on icon "close" at bounding box center [761, 47] width 10 height 10
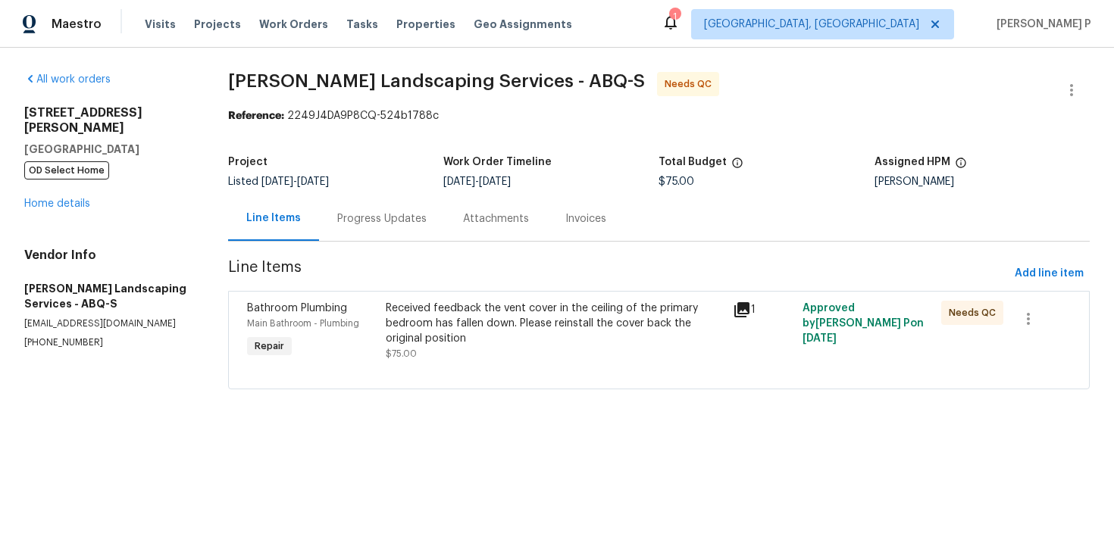
click at [386, 219] on div "Progress Updates" at bounding box center [381, 218] width 89 height 15
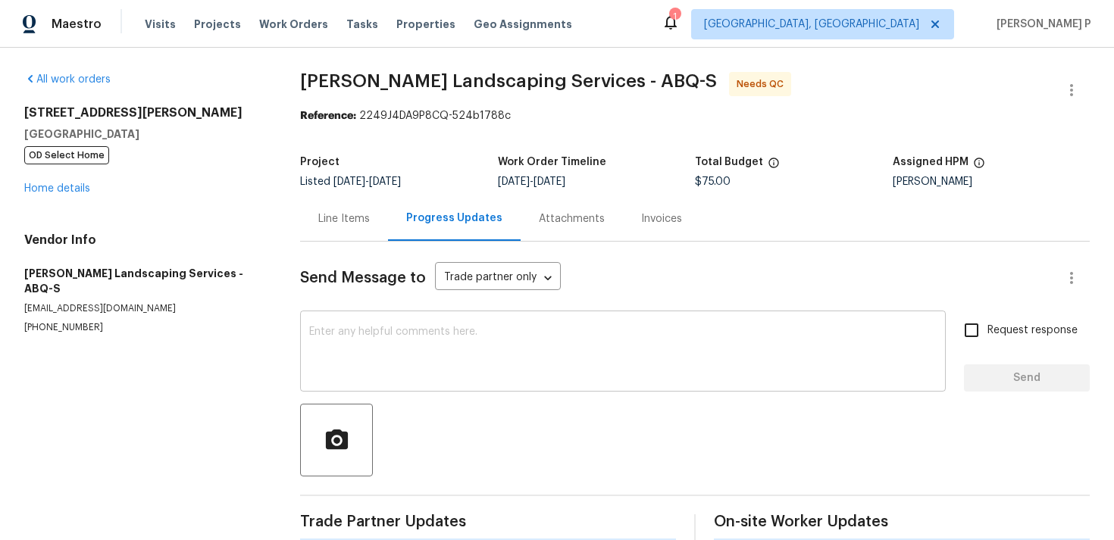
click at [421, 383] on div "x ​" at bounding box center [623, 352] width 646 height 77
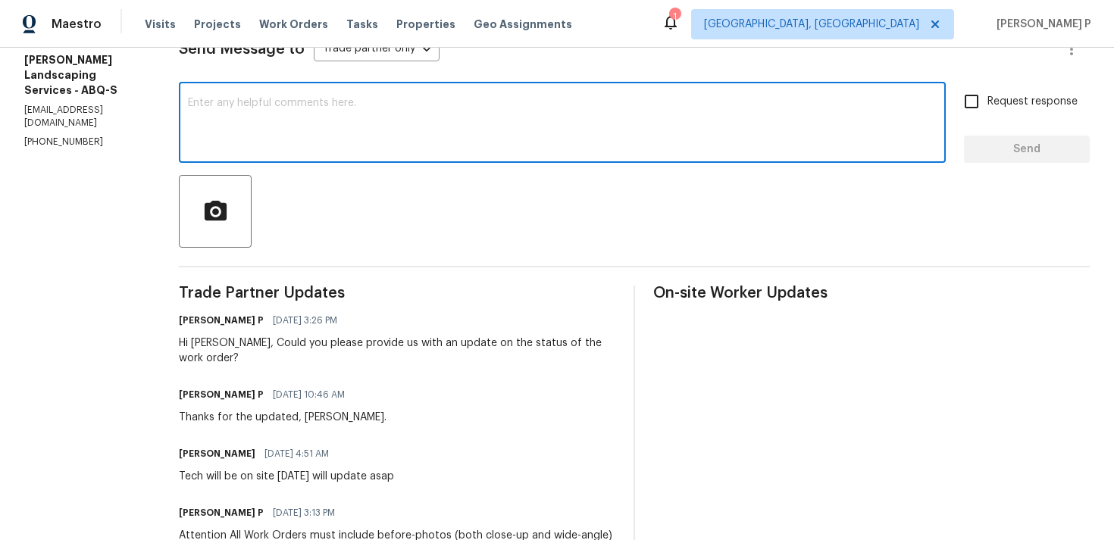
scroll to position [253, 0]
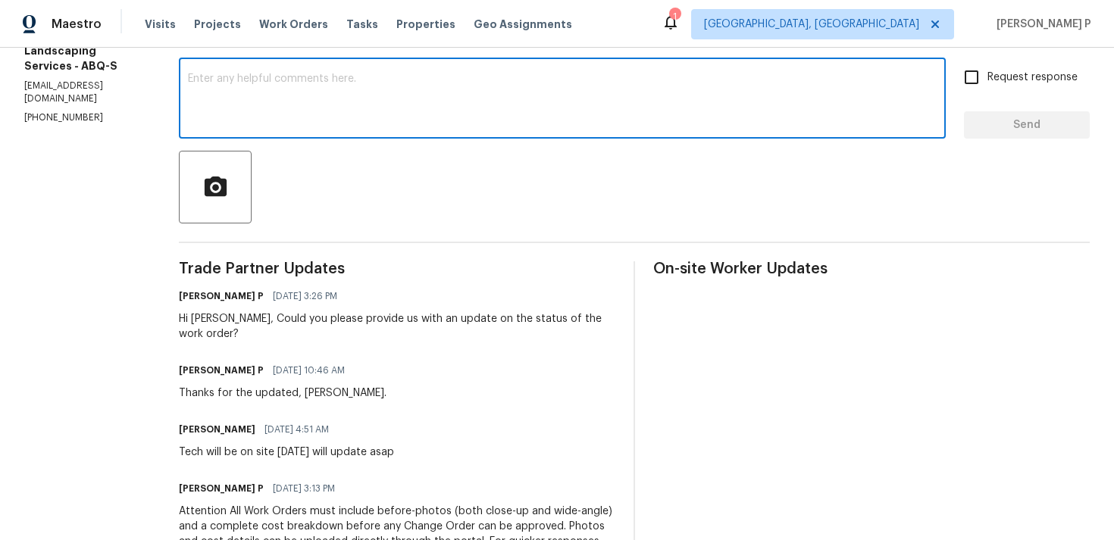
click at [403, 124] on textarea at bounding box center [562, 100] width 749 height 53
paste textarea "Could you kindly provide a brief description of the completed work and confirm …"
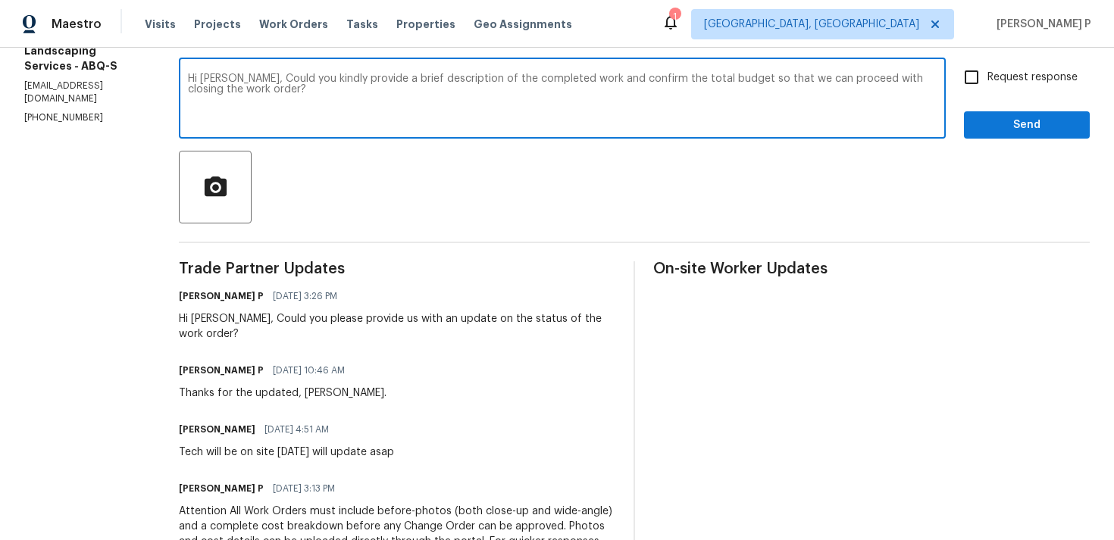
type textarea "Hi [PERSON_NAME], Could you kindly provide a brief description of the completed…"
click at [972, 80] on input "Request response" at bounding box center [972, 77] width 32 height 32
checkbox input "true"
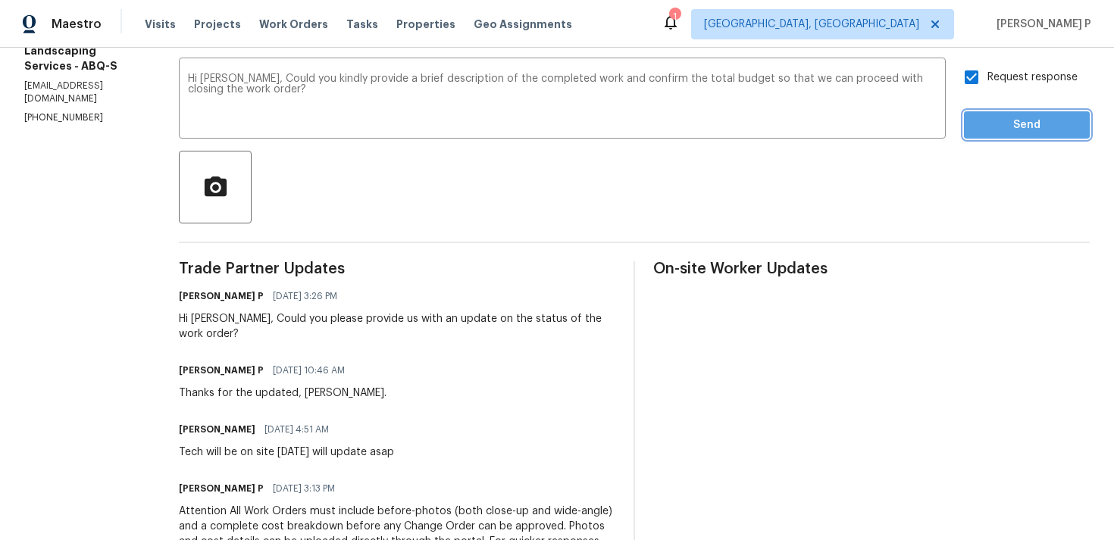
click at [996, 132] on span "Send" at bounding box center [1027, 125] width 102 height 19
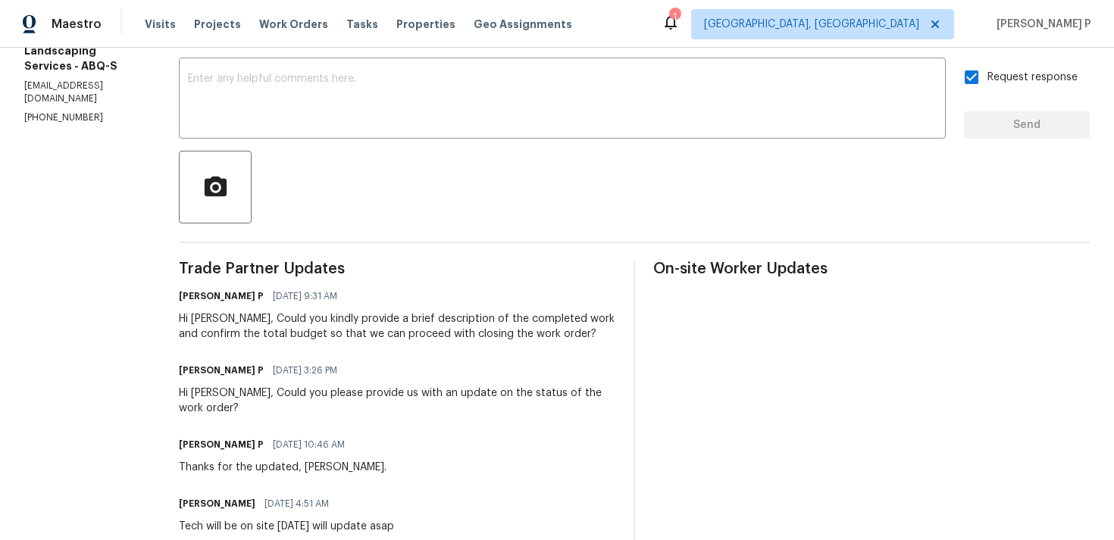
scroll to position [0, 0]
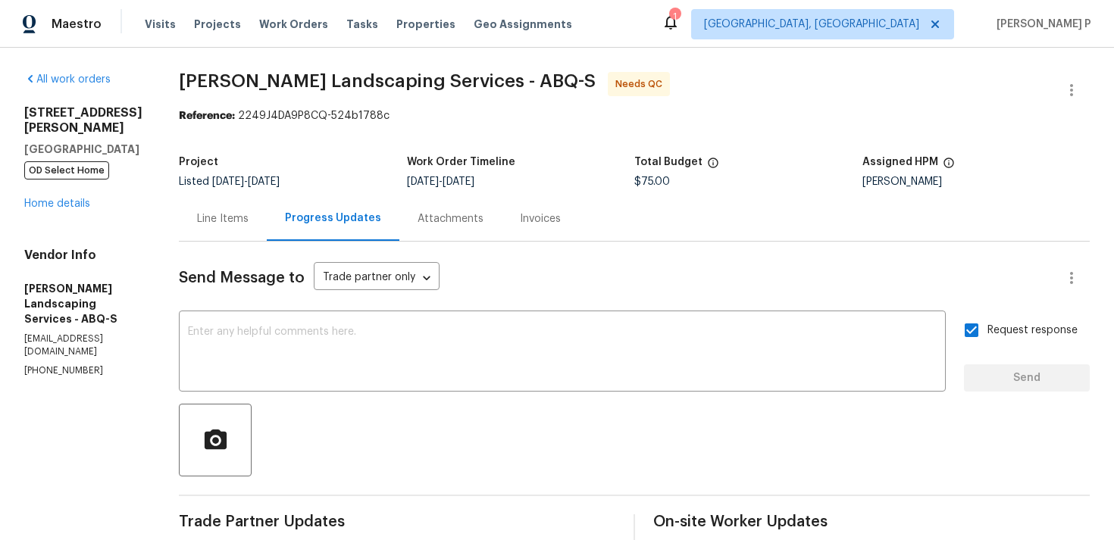
click at [259, 237] on div "Line Items" at bounding box center [223, 218] width 88 height 45
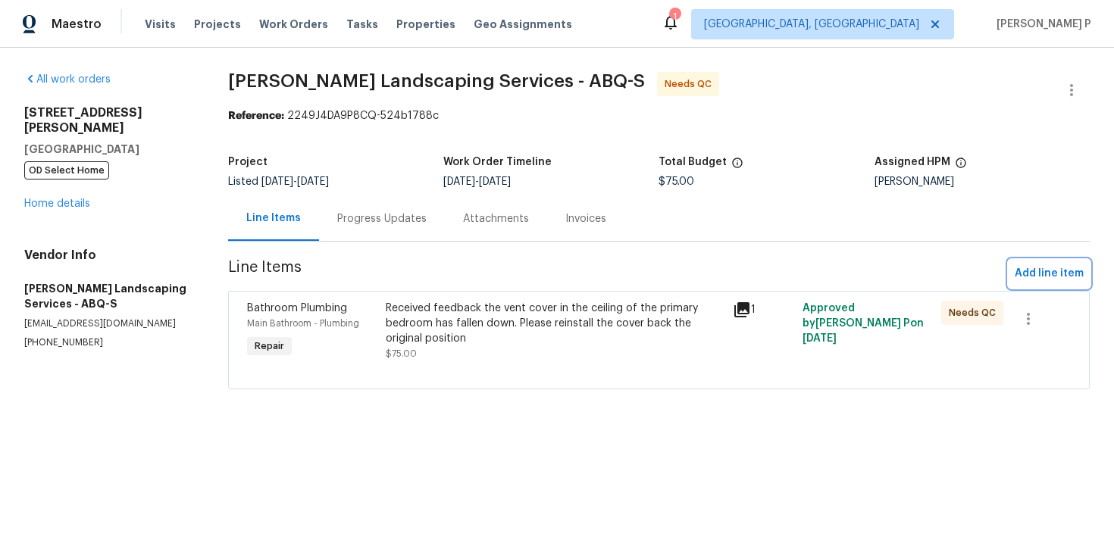
click at [1045, 280] on span "Add line item" at bounding box center [1049, 273] width 69 height 19
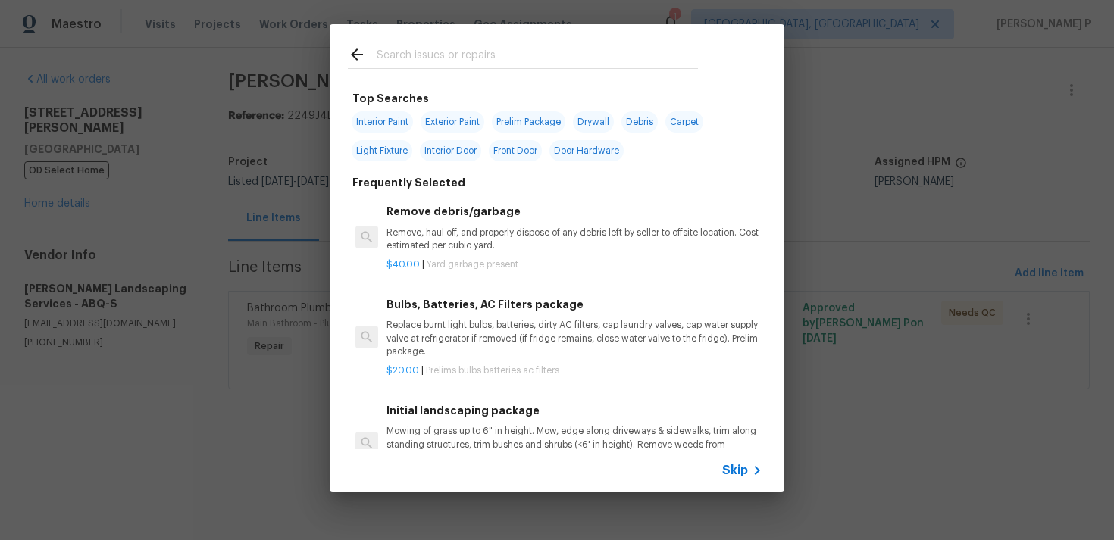
click at [752, 465] on icon at bounding box center [757, 470] width 18 height 18
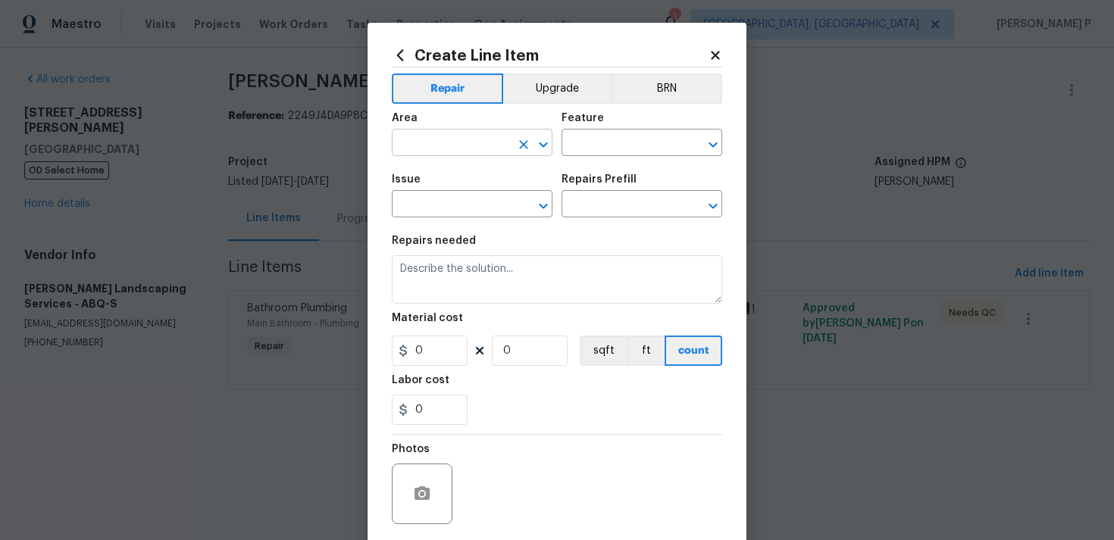
click at [508, 142] on input "text" at bounding box center [451, 144] width 118 height 23
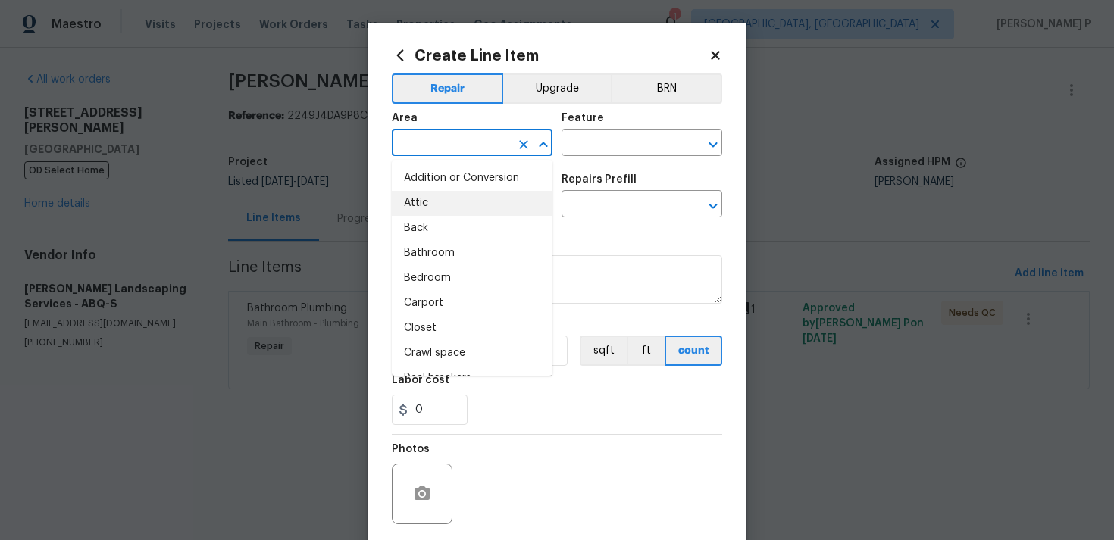
click at [491, 201] on li "Attic" at bounding box center [472, 203] width 161 height 25
type input "Attic"
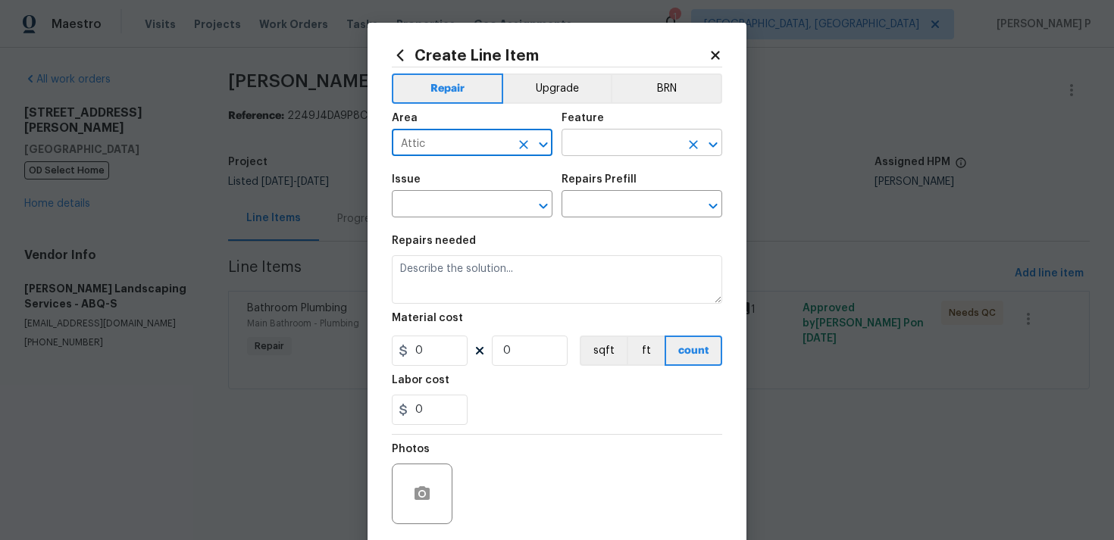
click at [621, 136] on input "text" at bounding box center [620, 144] width 118 height 23
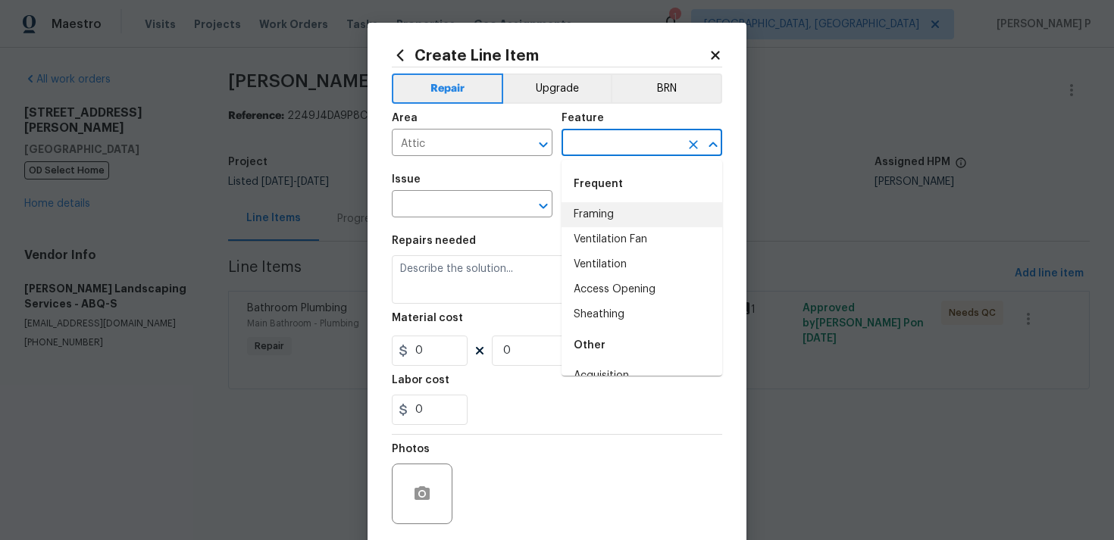
click at [608, 216] on li "Framing" at bounding box center [641, 214] width 161 height 25
type input "Framing"
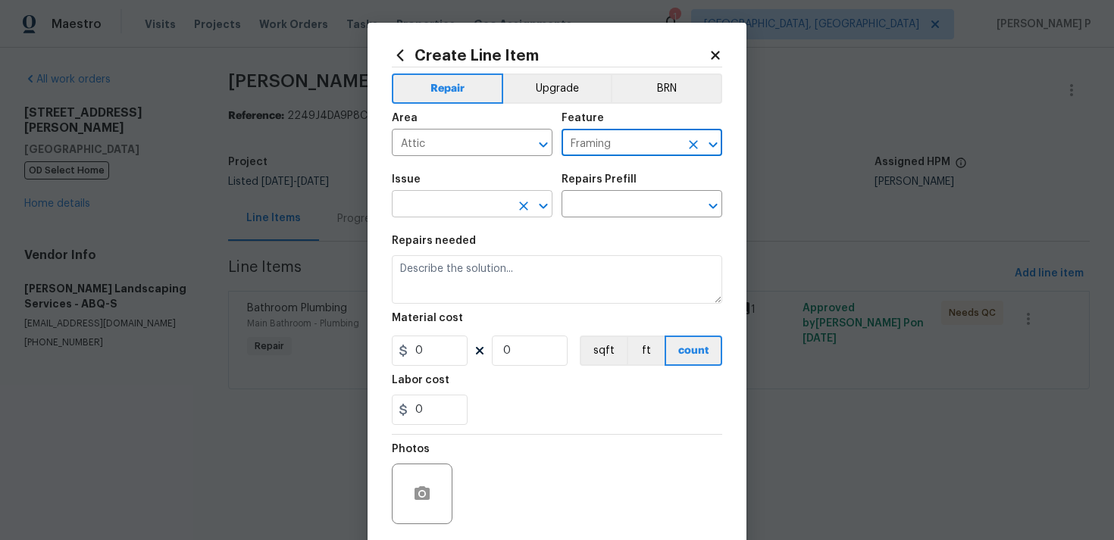
click at [536, 206] on icon "Open" at bounding box center [543, 206] width 18 height 18
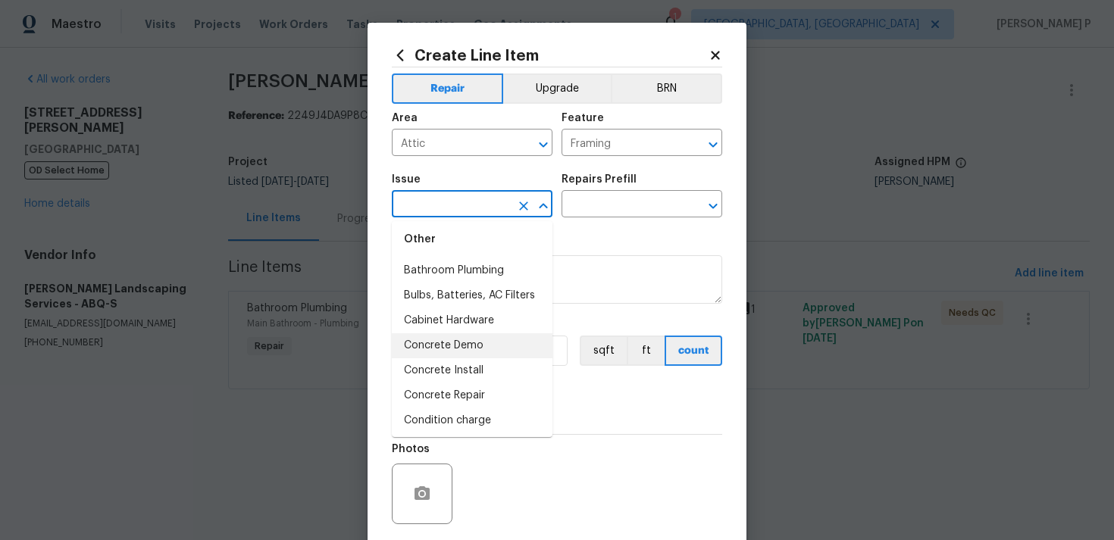
scroll to position [235, 0]
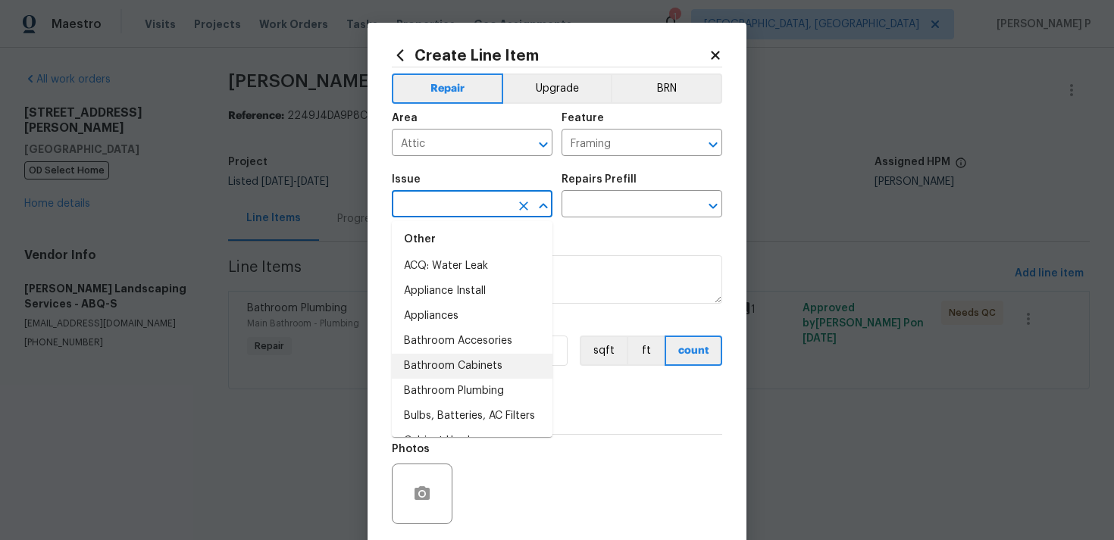
click at [459, 366] on li "Bathroom Cabinets" at bounding box center [472, 366] width 161 height 25
type input "Bathroom Cabinets"
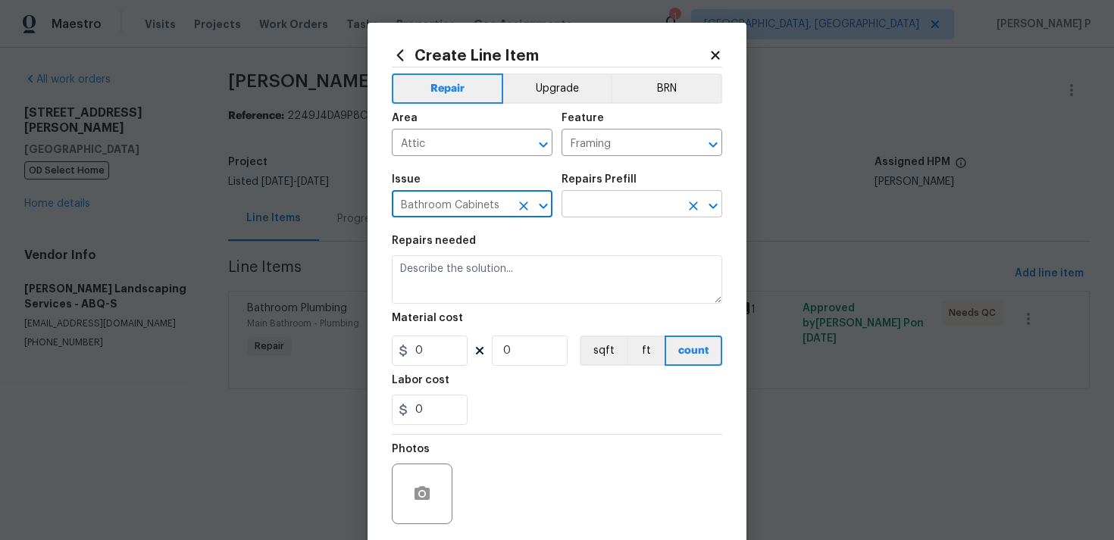
click at [583, 201] on input "text" at bounding box center [620, 205] width 118 height 23
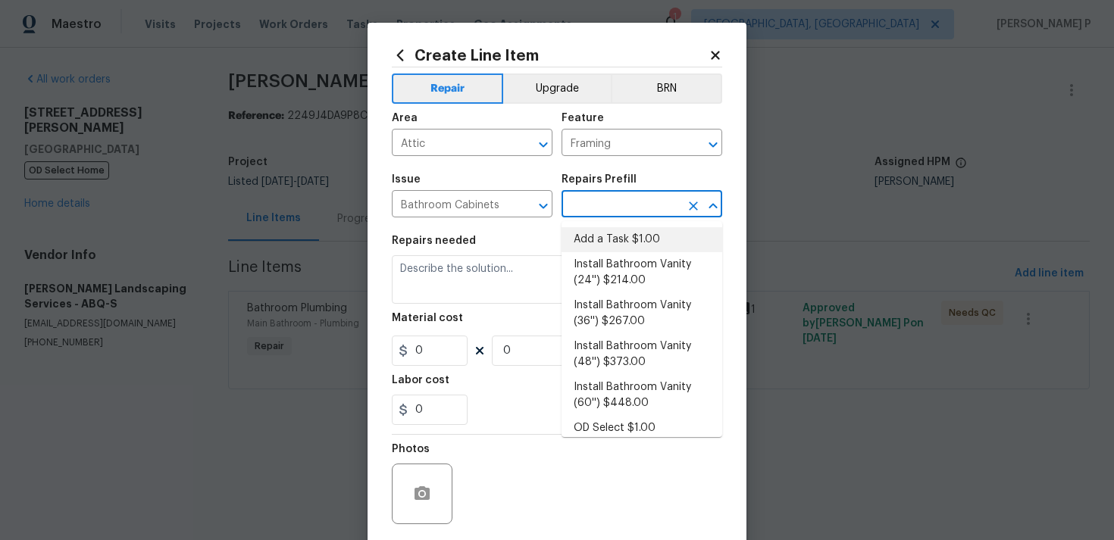
click at [594, 238] on li "Add a Task $1.00" at bounding box center [641, 239] width 161 height 25
type input "Cabinets"
type input "Add a Task $1.00"
type textarea "HPM to detail"
type input "1"
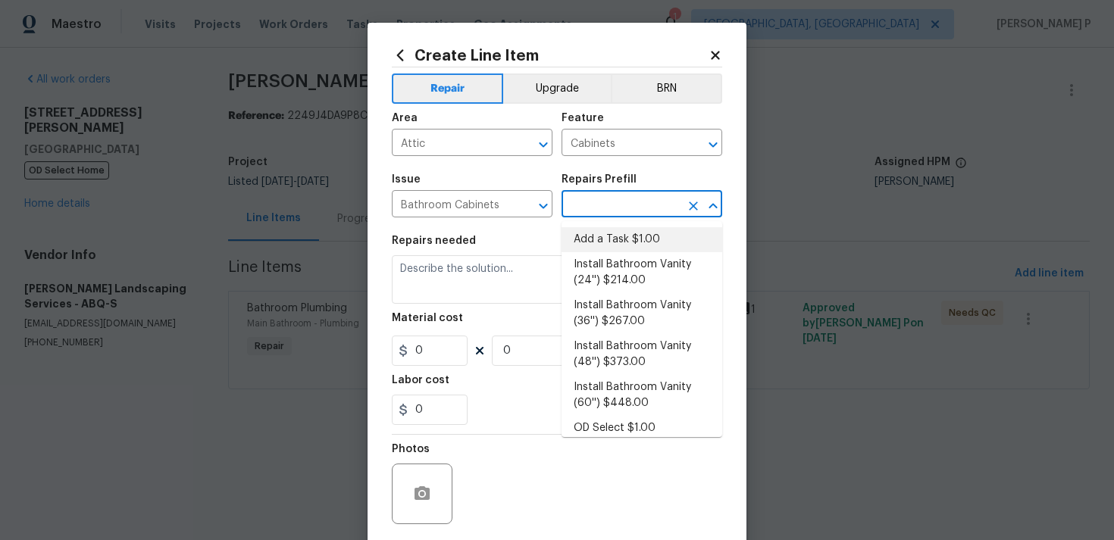
type input "1"
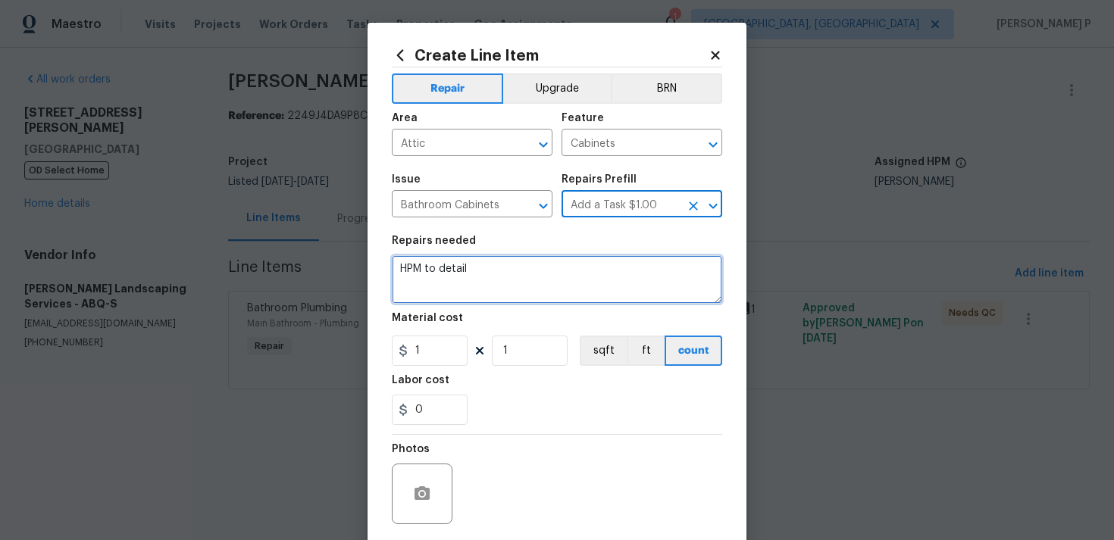
click at [489, 272] on textarea "HPM to detail" at bounding box center [557, 279] width 330 height 48
type textarea "Waiting for brief description and cost confirmation"
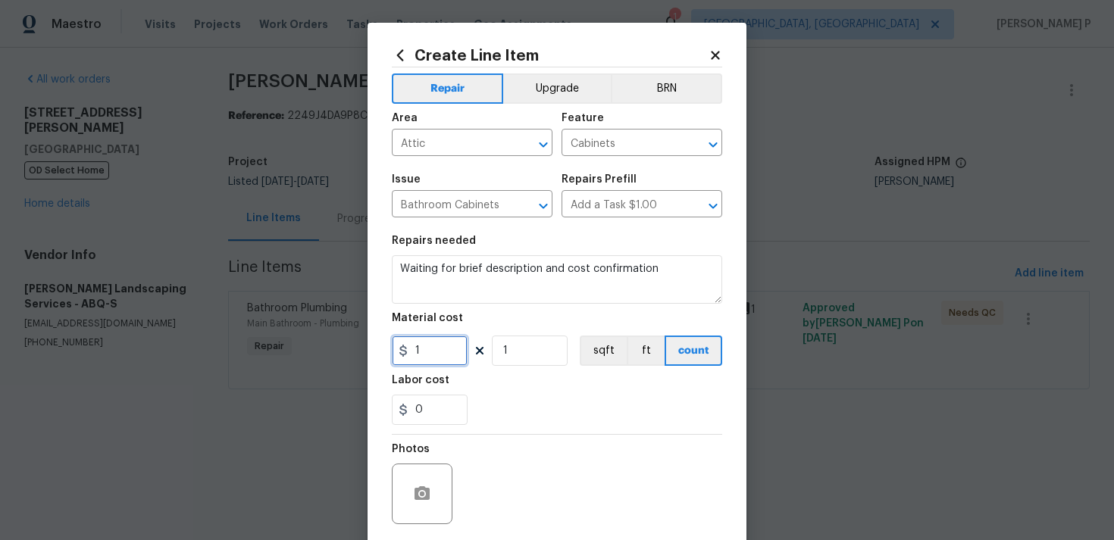
click at [446, 349] on input "1" at bounding box center [430, 351] width 76 height 30
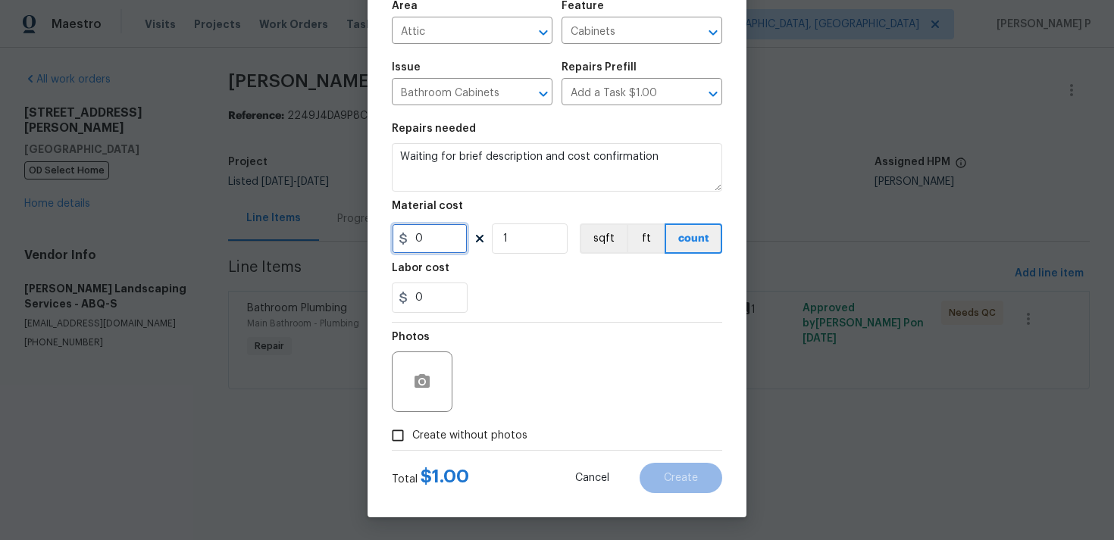
type input "0"
click at [399, 441] on input "Create without photos" at bounding box center [397, 435] width 29 height 29
checkbox input "true"
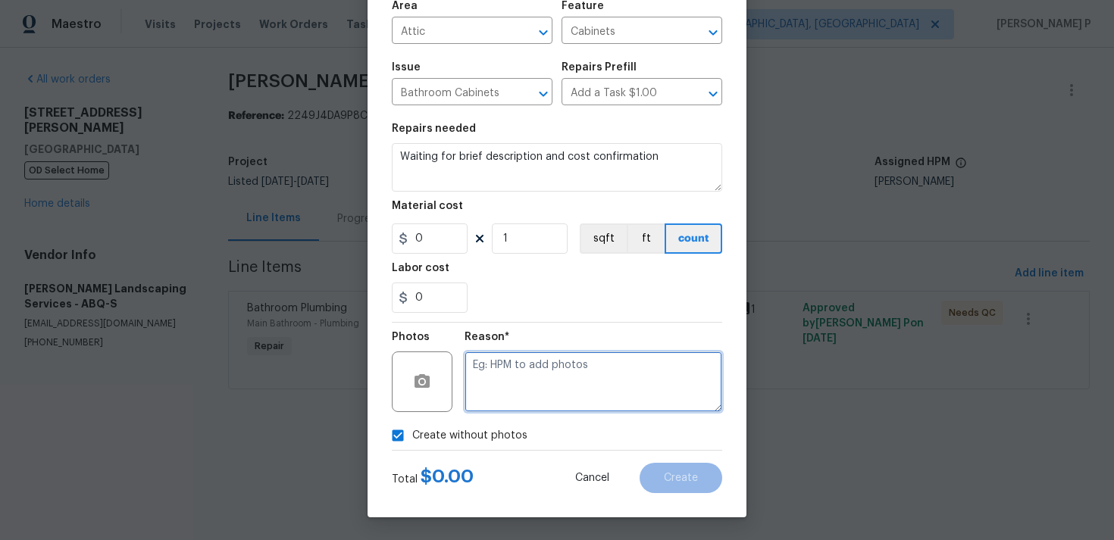
click at [546, 392] on textarea at bounding box center [594, 382] width 258 height 61
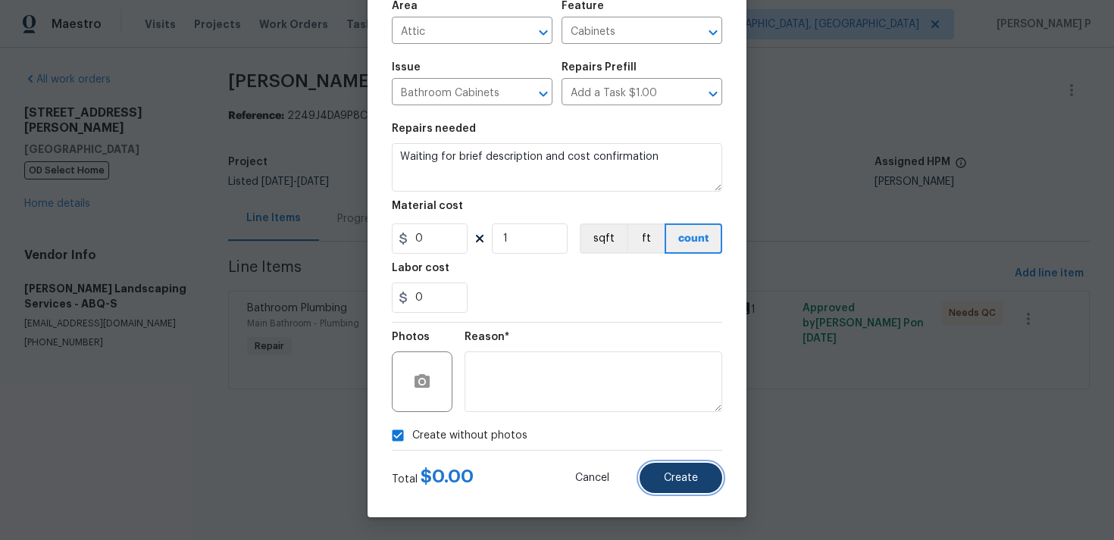
click at [665, 463] on button "Create" at bounding box center [681, 478] width 83 height 30
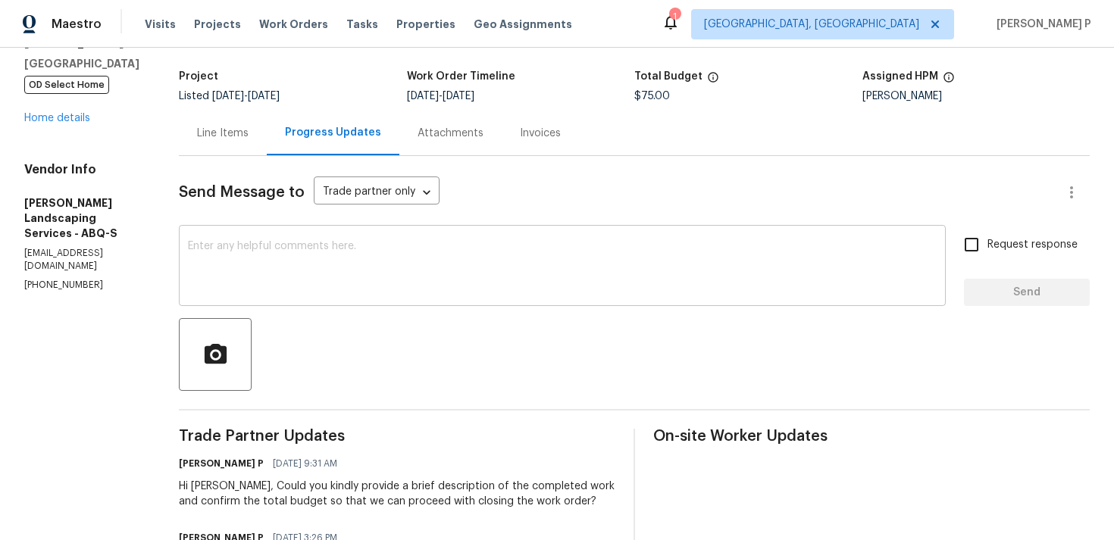
scroll to position [101, 0]
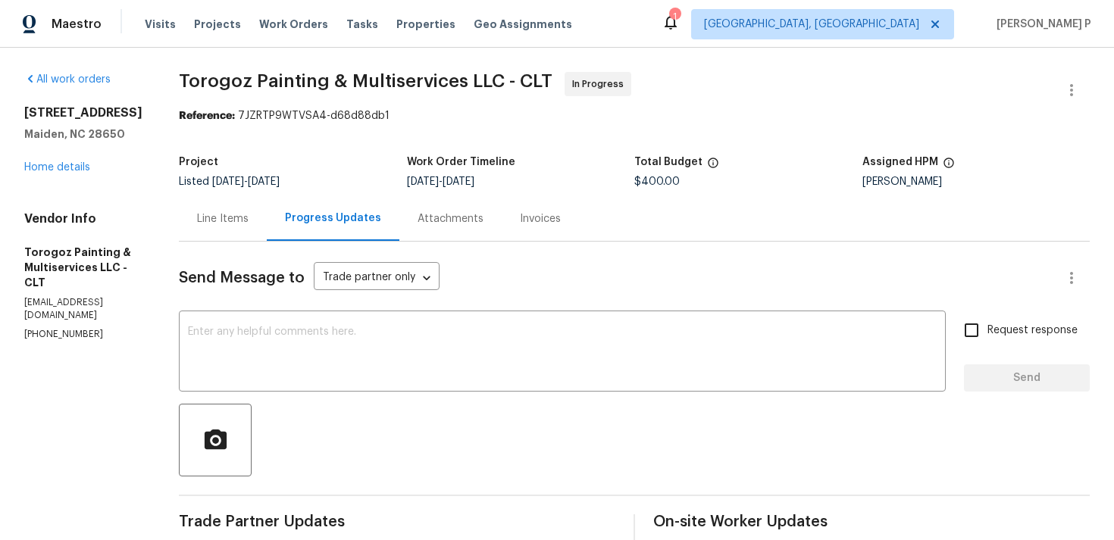
click at [254, 205] on div "Line Items" at bounding box center [223, 218] width 88 height 45
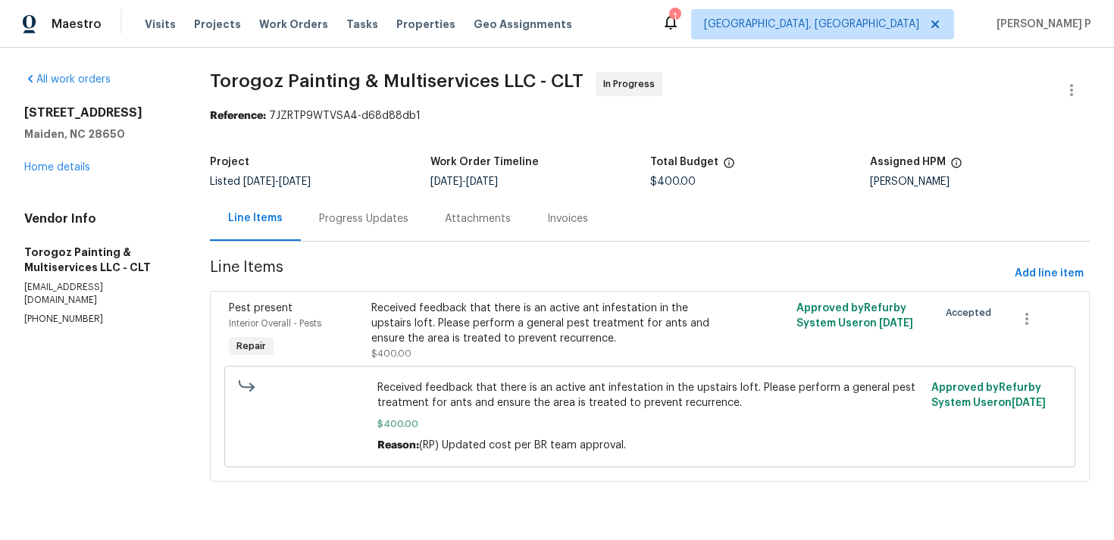
click at [373, 198] on div "Progress Updates" at bounding box center [364, 218] width 126 height 45
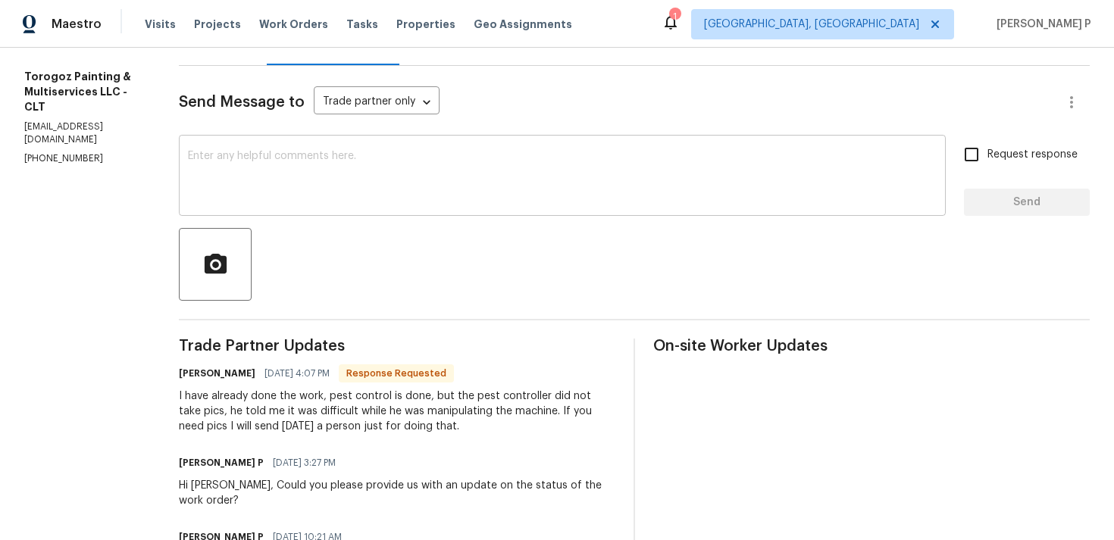
scroll to position [143, 0]
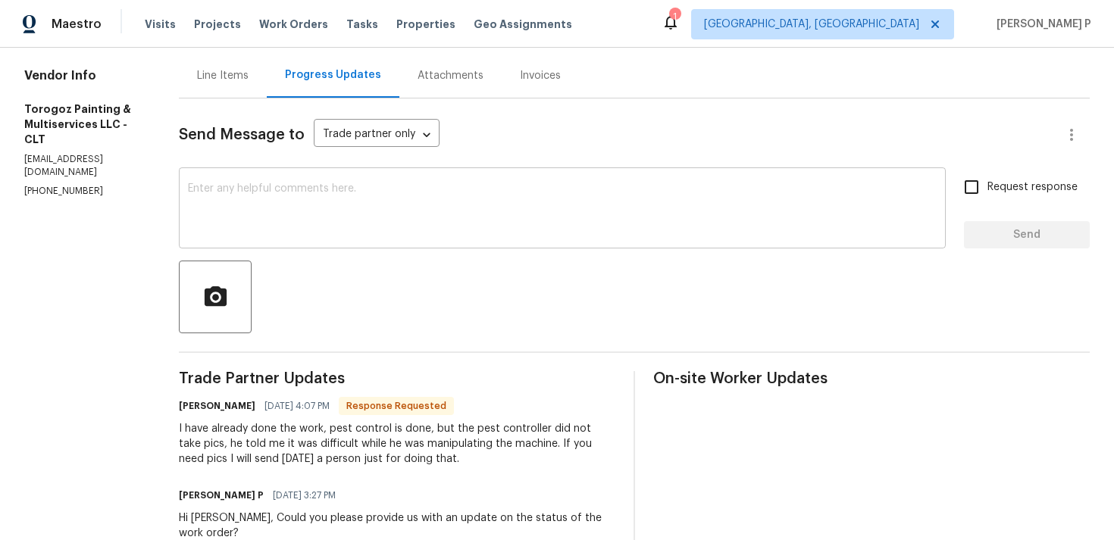
click at [330, 231] on textarea at bounding box center [562, 209] width 749 height 53
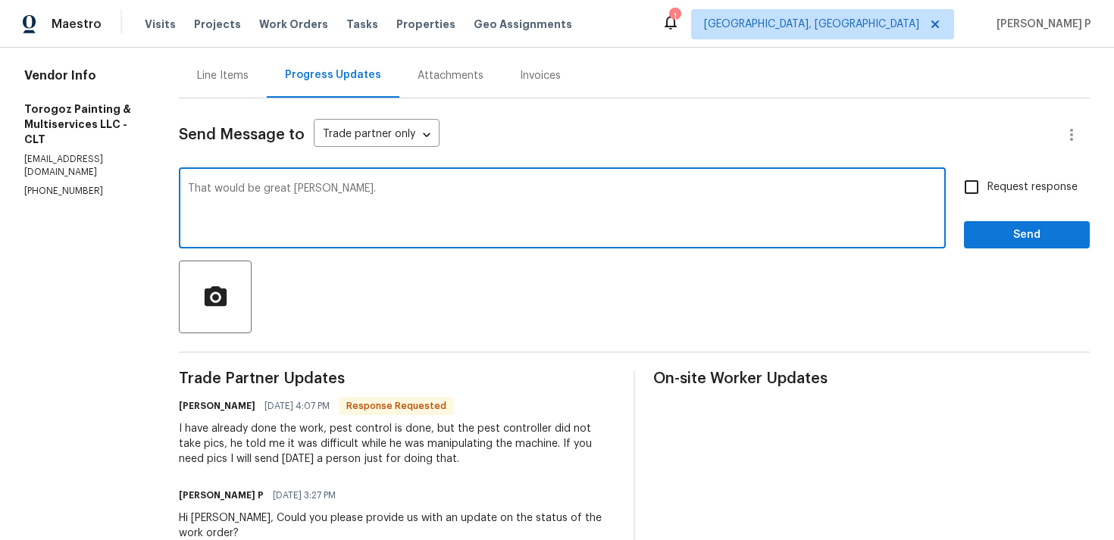
click at [325, 189] on textarea "That would be great [PERSON_NAME]." at bounding box center [562, 209] width 749 height 53
click at [455, 180] on div "That would be great, [PERSON_NAME]. x ​" at bounding box center [562, 209] width 767 height 77
click at [405, 181] on div "That would be great, [PERSON_NAME]. x ​" at bounding box center [562, 209] width 767 height 77
click at [383, 192] on textarea "That would be great, [PERSON_NAME]." at bounding box center [562, 209] width 749 height 53
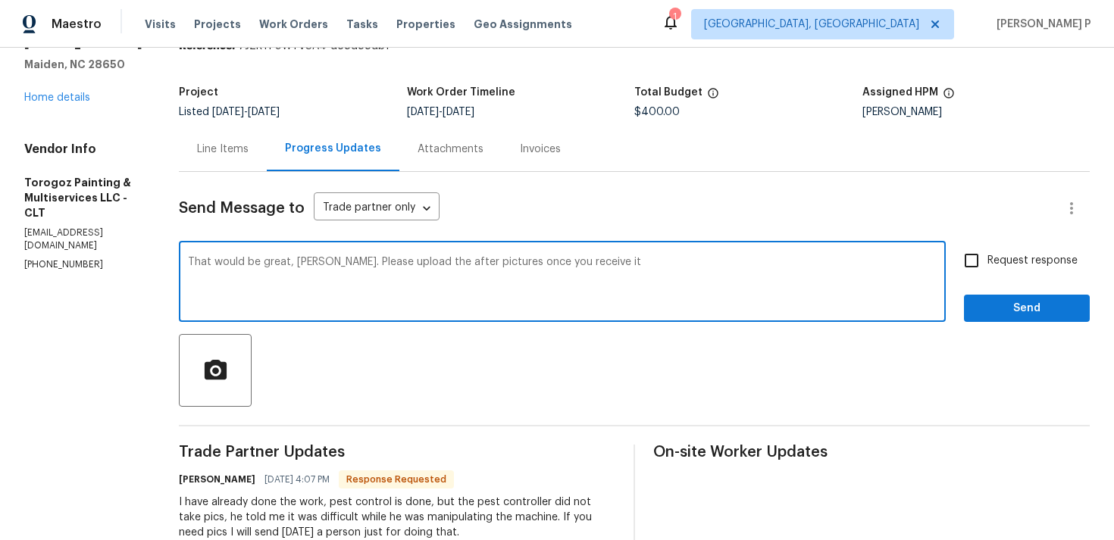
scroll to position [77, 0]
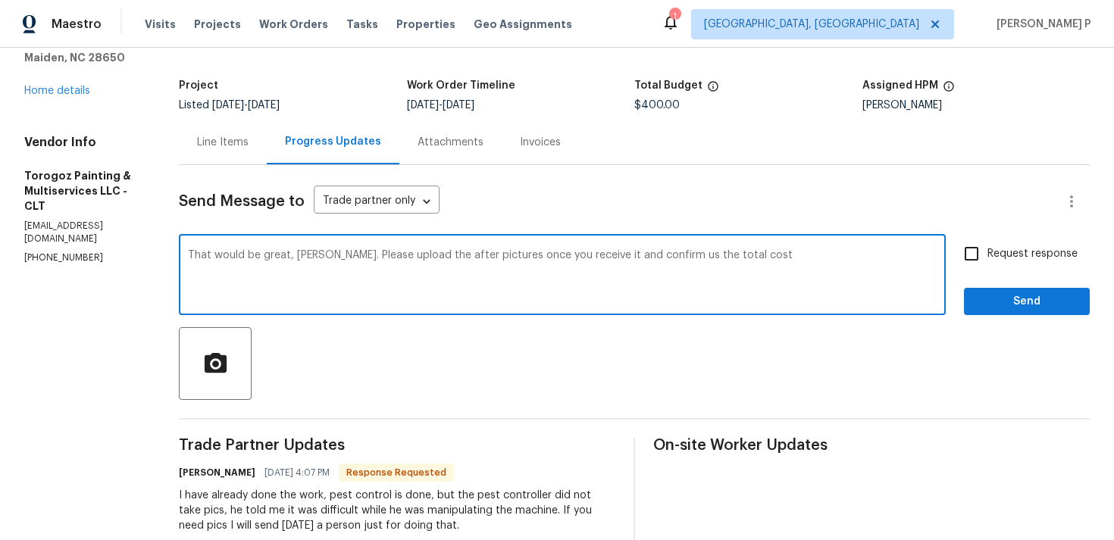
drag, startPoint x: 374, startPoint y: 255, endPoint x: 810, endPoint y: 251, distance: 436.5
click at [810, 251] on textarea "That would be great, [PERSON_NAME]. Please upload the after pictures once you r…" at bounding box center [562, 276] width 749 height 53
paste textarea "available and confirm"
type textarea "That would be great, [PERSON_NAME]. Please upload the after pictures once avail…"
click at [979, 251] on input "Request response" at bounding box center [972, 254] width 32 height 32
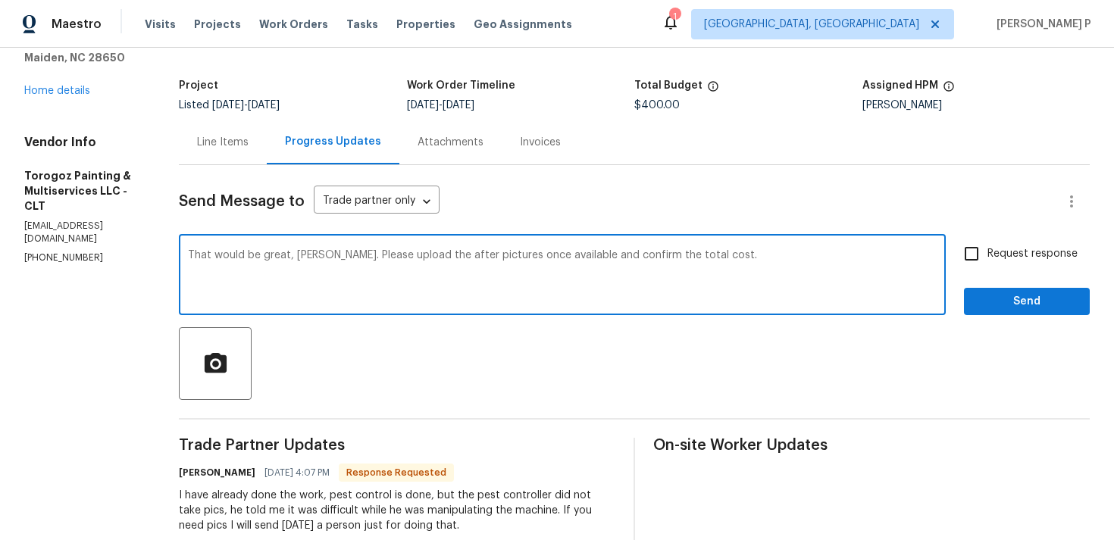
checkbox input "true"
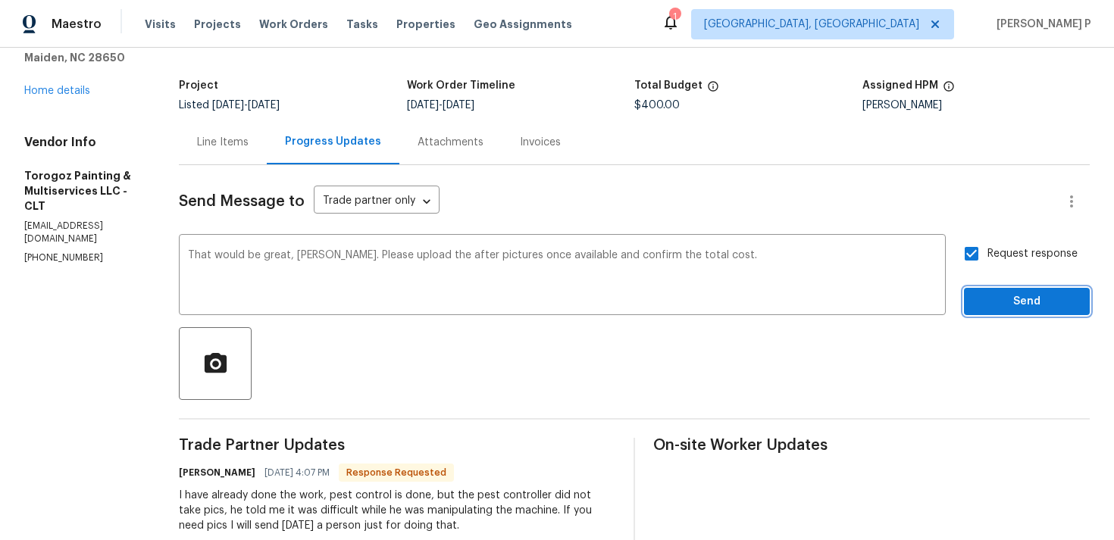
click at [1000, 289] on button "Send" at bounding box center [1027, 302] width 126 height 28
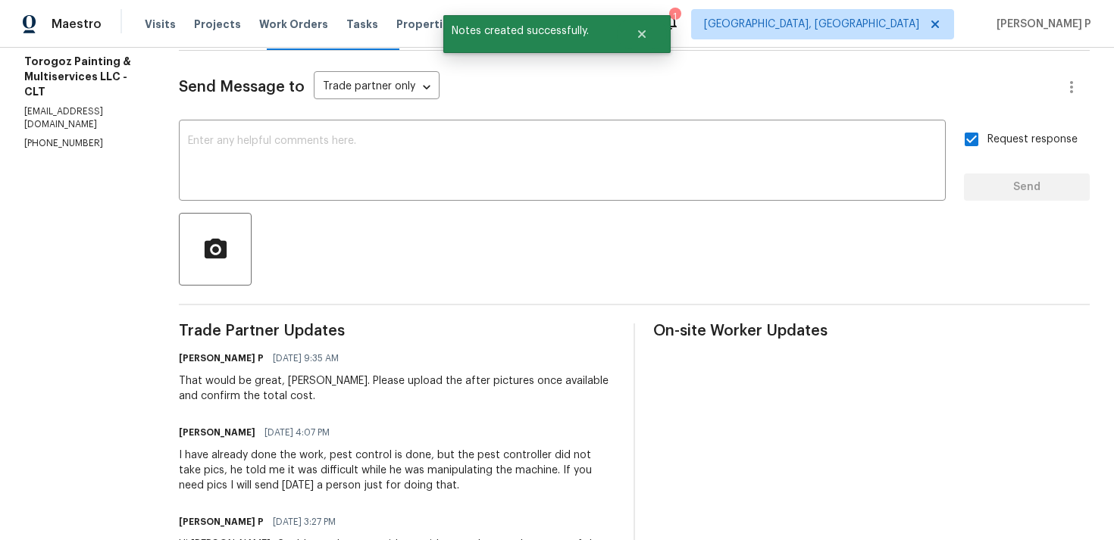
scroll to position [261, 0]
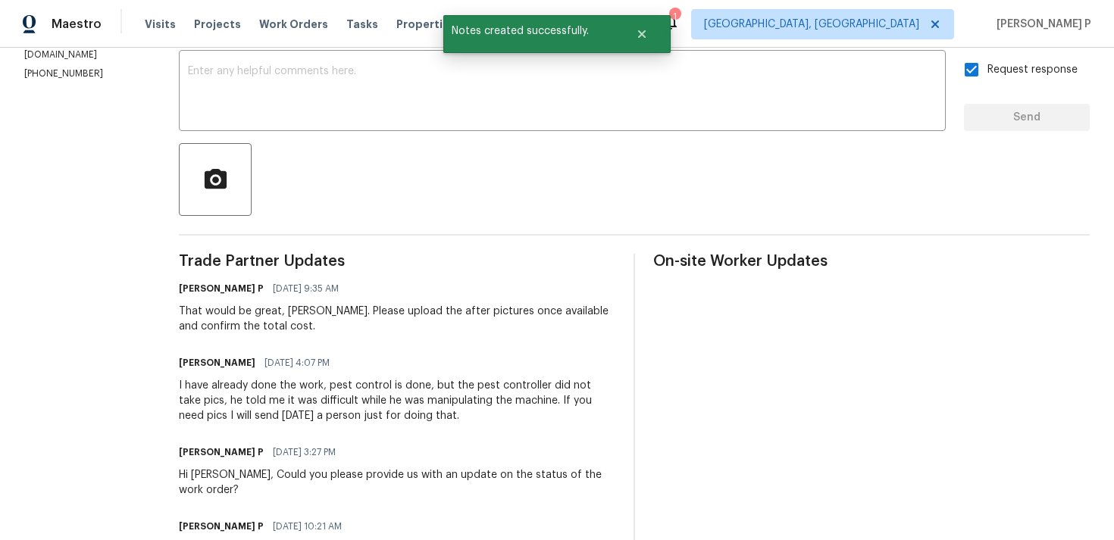
drag, startPoint x: 213, startPoint y: 384, endPoint x: 507, endPoint y: 414, distance: 295.5
click at [507, 414] on div "All work orders [STREET_ADDRESS] Home details Vendor Info Torogoz Painting & Mu…" at bounding box center [557, 468] width 1114 height 1362
copy div "I have already done the work, pest control is done, but the pest controller did…"
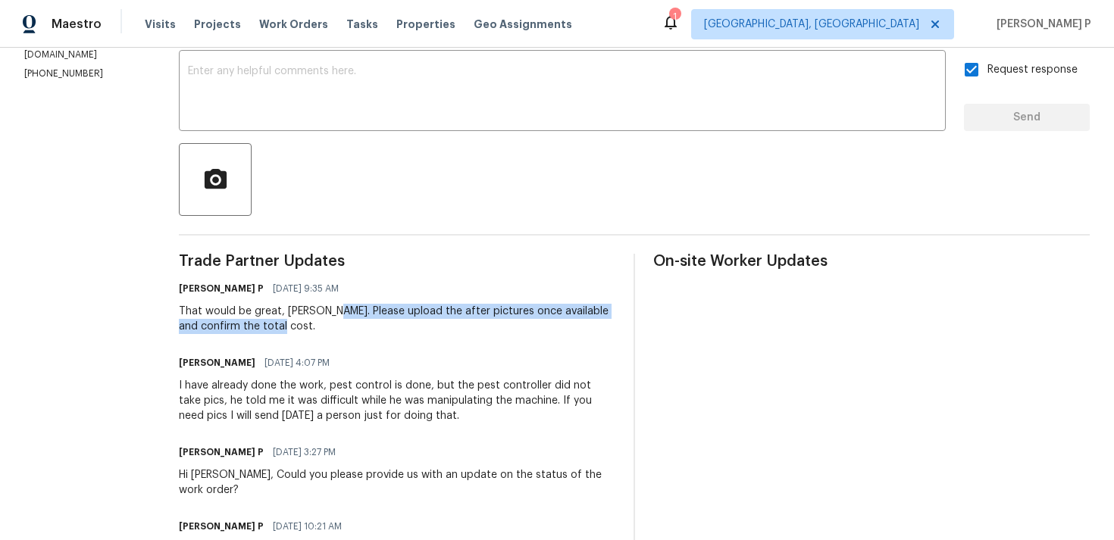
drag, startPoint x: 364, startPoint y: 308, endPoint x: 370, endPoint y: 325, distance: 17.7
click at [370, 325] on div "That would be great, [PERSON_NAME]. Please upload the after pictures once avail…" at bounding box center [397, 319] width 436 height 30
copy div "Please upload the after pictures once available and confirm the total cost."
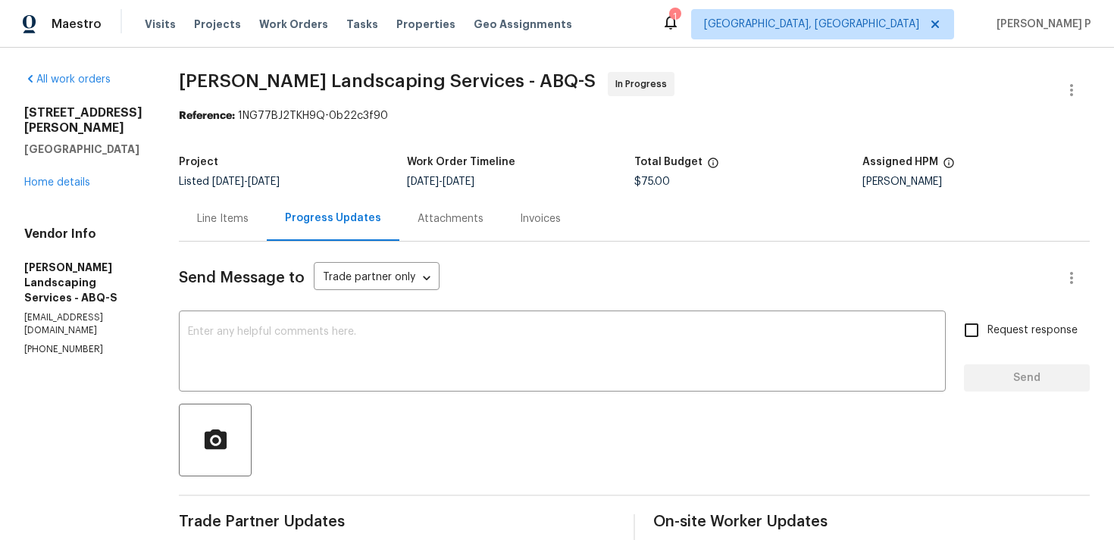
click at [249, 215] on div "Line Items" at bounding box center [223, 218] width 52 height 15
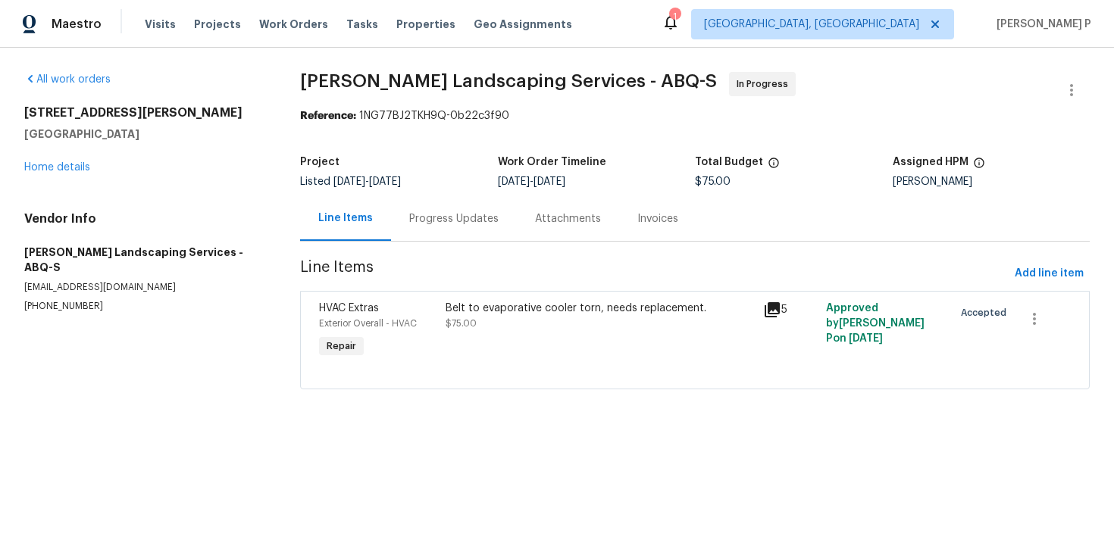
click at [466, 335] on div "Belt to evaporative cooler torn, needs replacement. $75.00" at bounding box center [599, 331] width 317 height 70
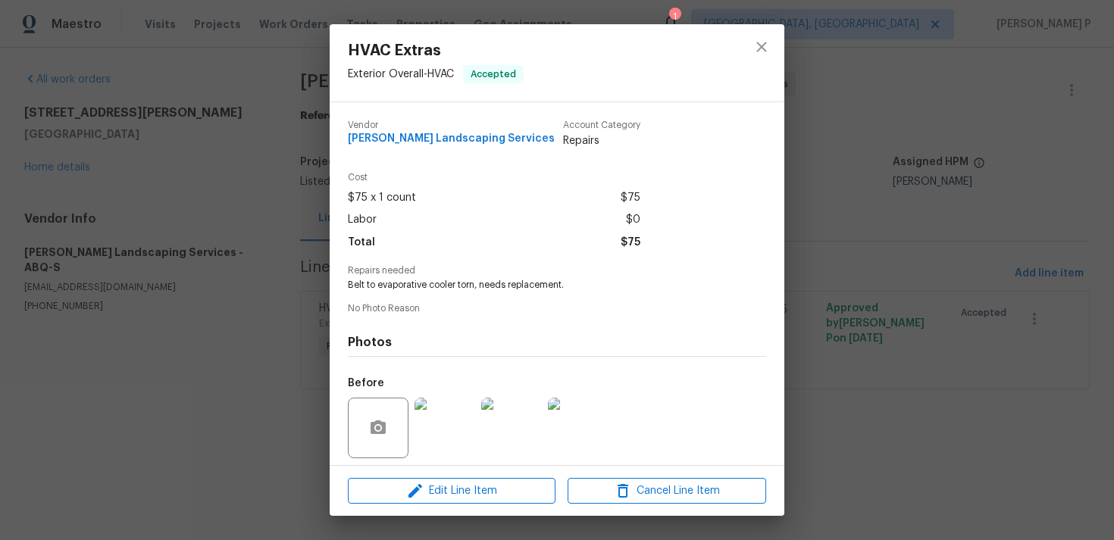
scroll to position [107, 0]
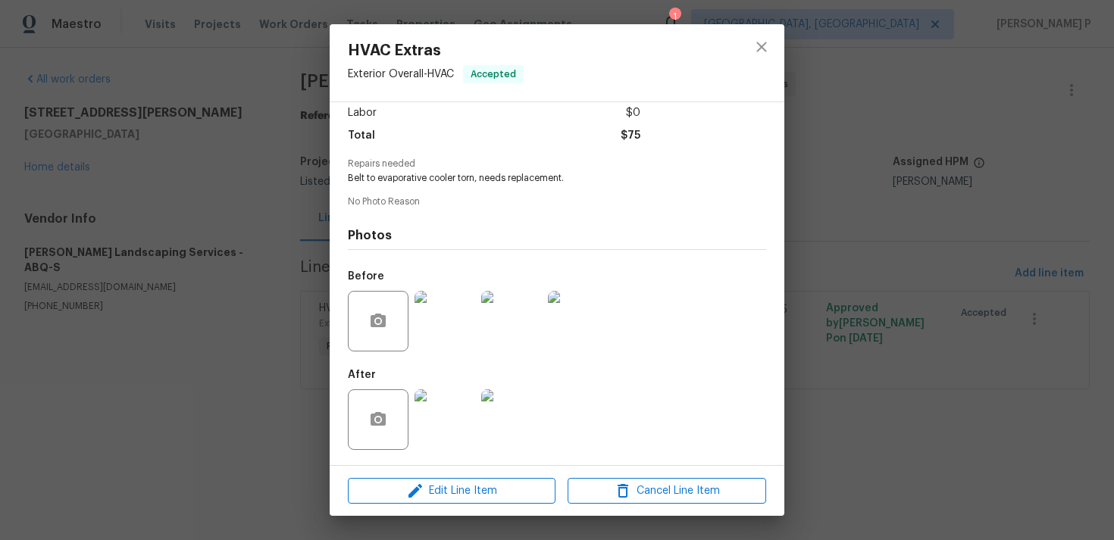
click at [433, 320] on img at bounding box center [444, 321] width 61 height 61
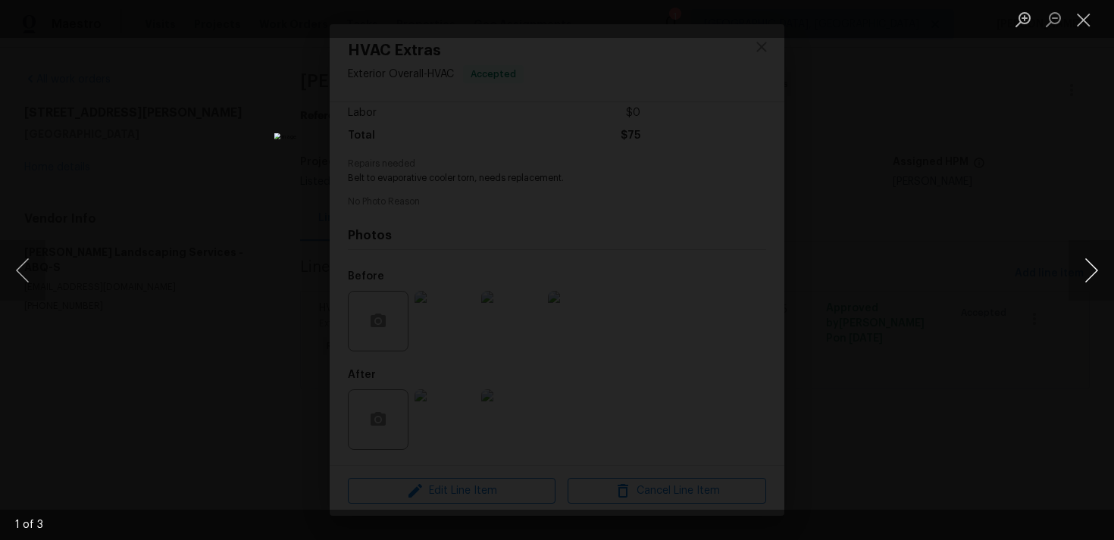
click at [1095, 274] on button "Next image" at bounding box center [1090, 270] width 45 height 61
click at [1086, 17] on button "Close lightbox" at bounding box center [1083, 19] width 30 height 27
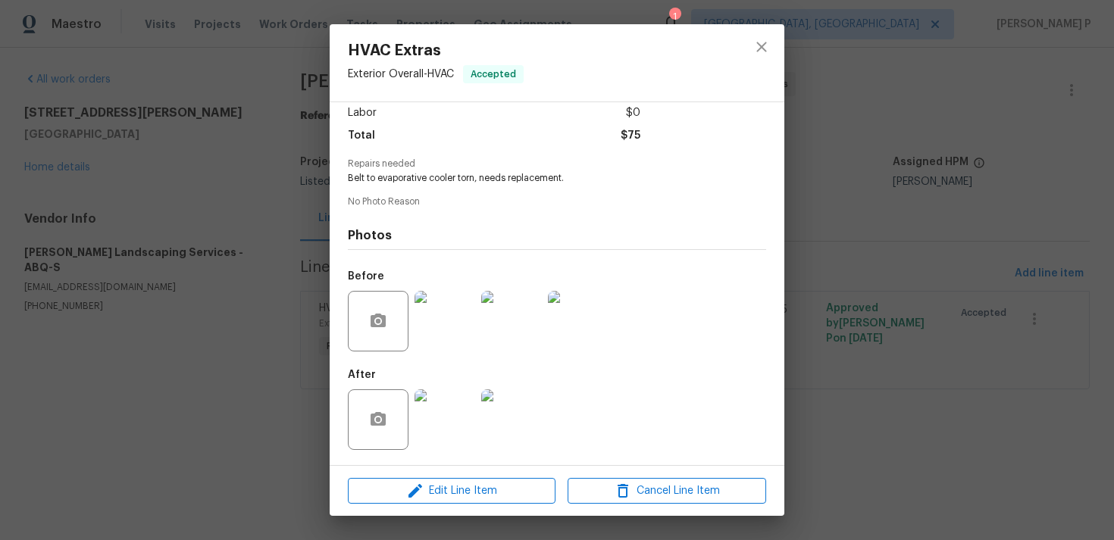
click at [460, 411] on img at bounding box center [444, 419] width 61 height 61
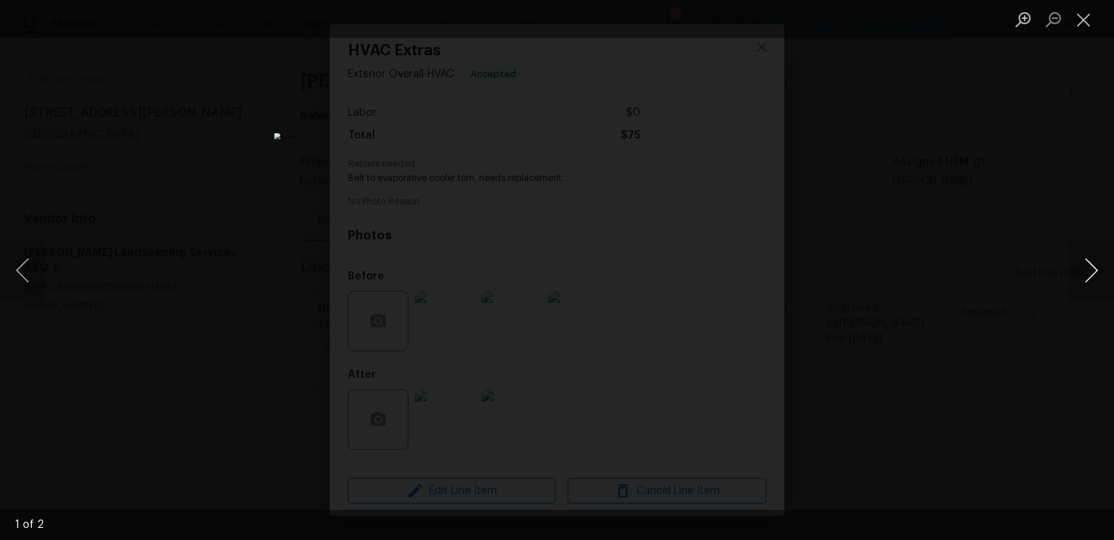
click at [1096, 267] on button "Next image" at bounding box center [1090, 270] width 45 height 61
click at [1087, 271] on button "Next image" at bounding box center [1090, 270] width 45 height 61
click at [1090, 263] on button "Next image" at bounding box center [1090, 270] width 45 height 61
click at [1078, 12] on button "Close lightbox" at bounding box center [1083, 19] width 30 height 27
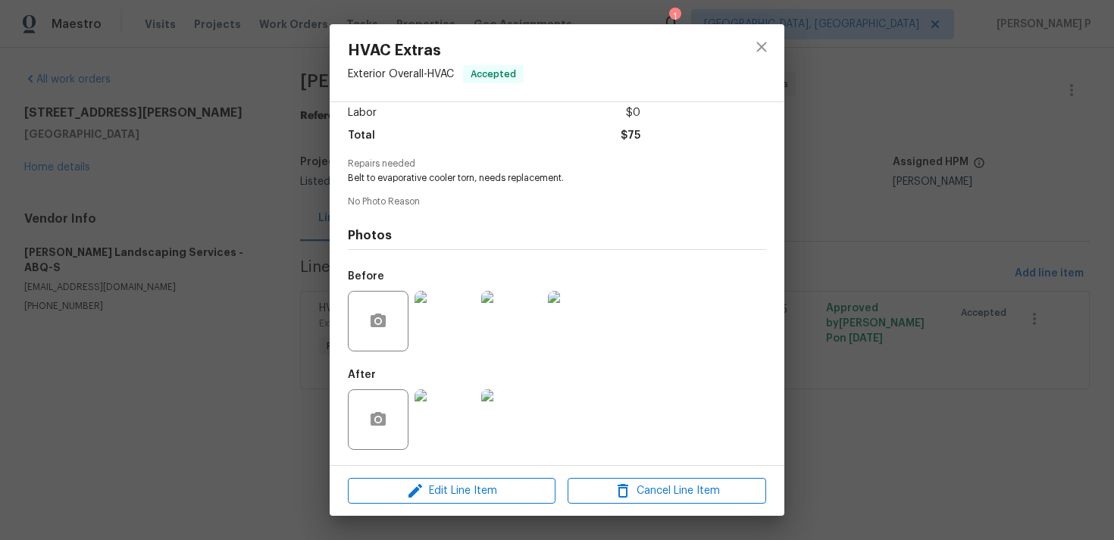
click at [452, 329] on img at bounding box center [444, 321] width 61 height 61
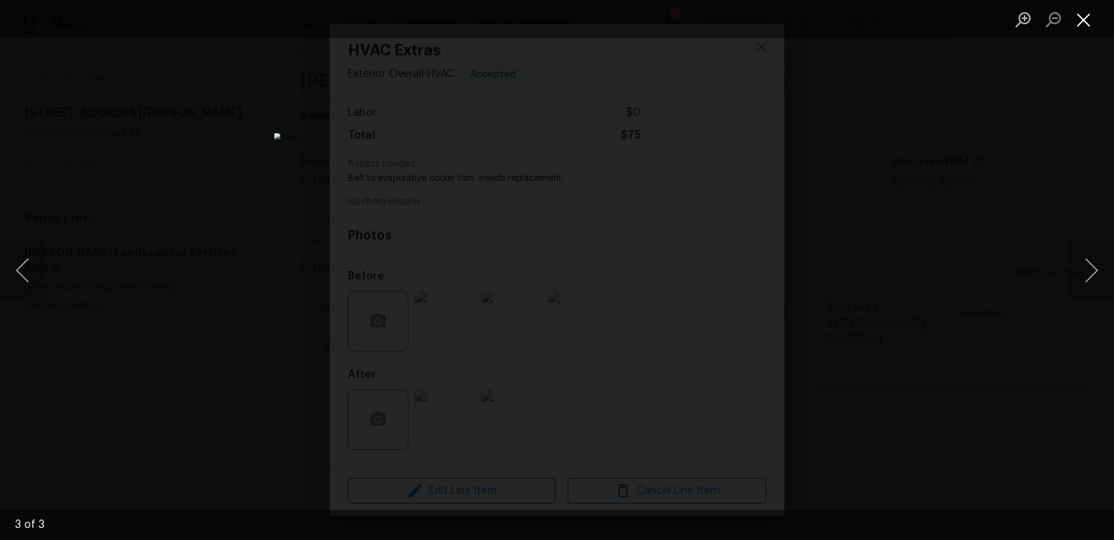
click at [1084, 21] on button "Close lightbox" at bounding box center [1083, 19] width 30 height 27
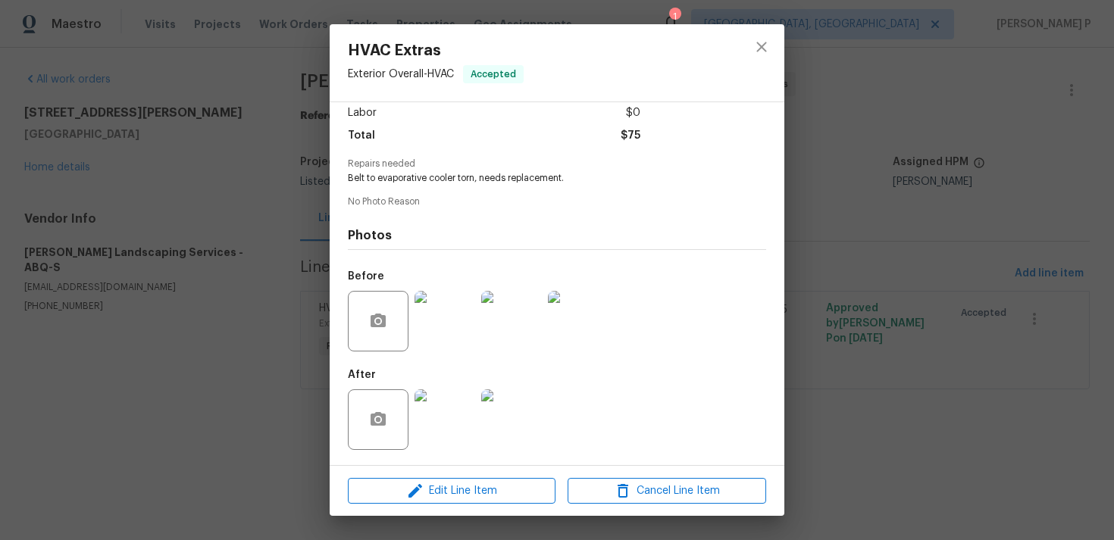
click at [439, 412] on img at bounding box center [444, 419] width 61 height 61
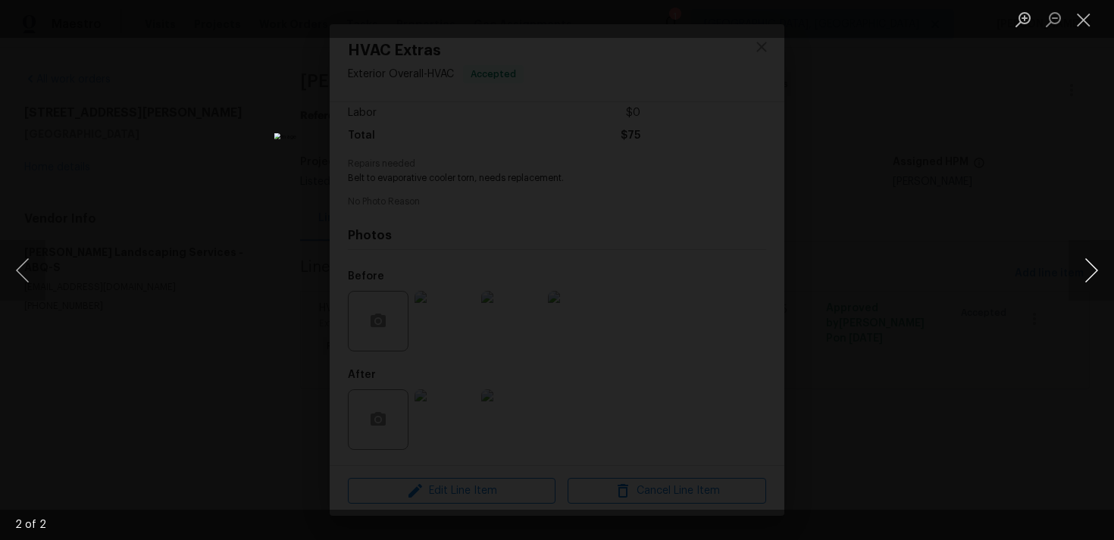
click at [1098, 269] on button "Next image" at bounding box center [1090, 270] width 45 height 61
click at [601, 313] on img "Lightbox" at bounding box center [556, 270] width 565 height 274
click at [1099, 14] on ul "Lightbox" at bounding box center [1061, 19] width 106 height 38
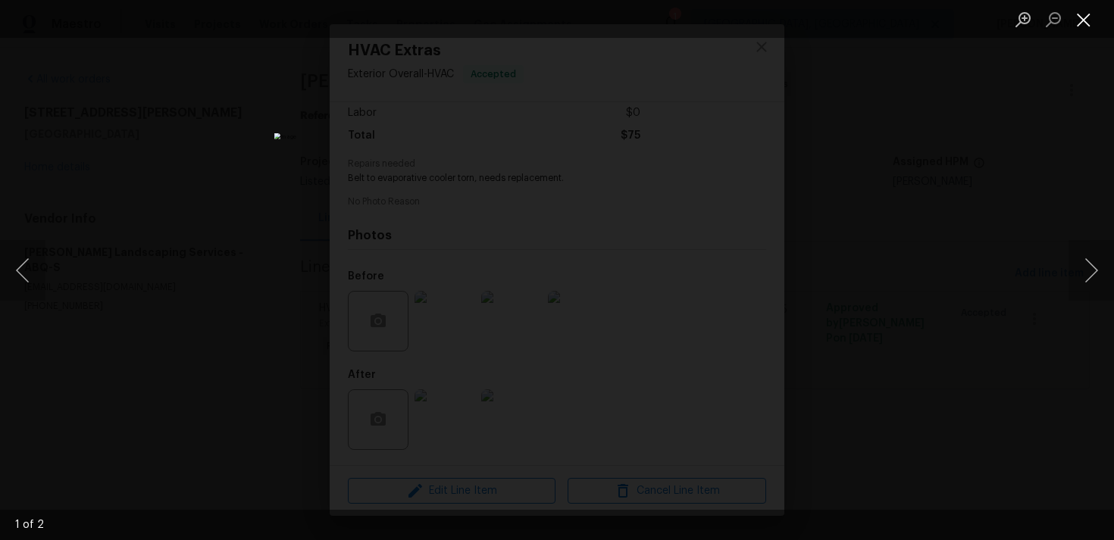
click at [1085, 17] on button "Close lightbox" at bounding box center [1083, 19] width 30 height 27
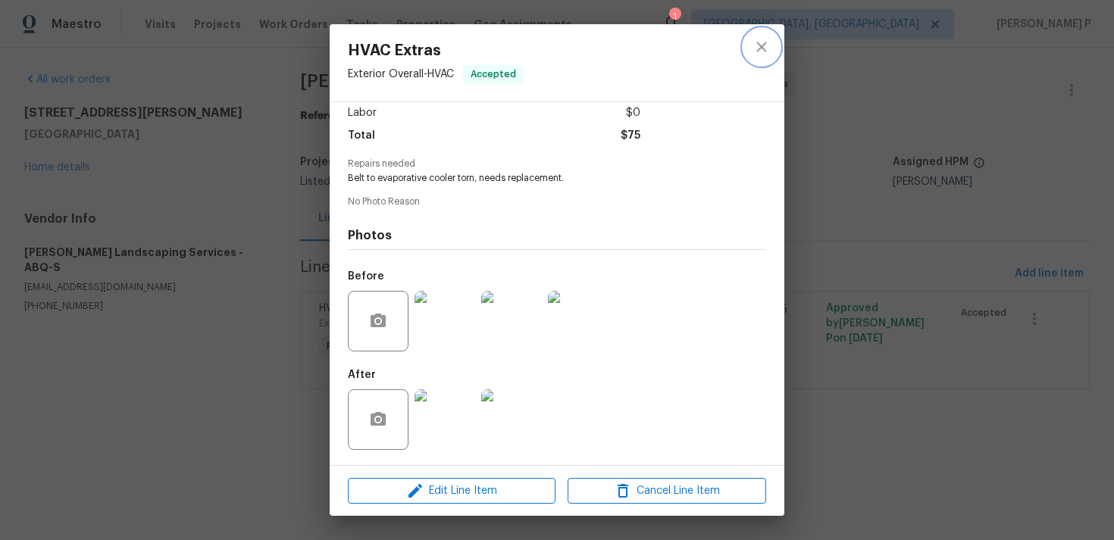
click at [746, 40] on button "close" at bounding box center [761, 47] width 36 height 36
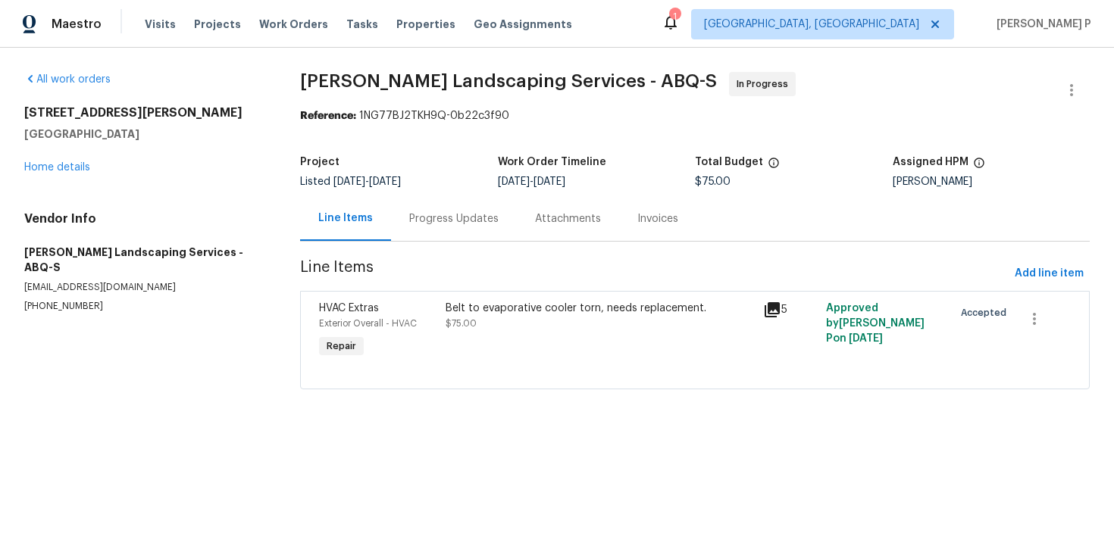
click at [488, 315] on div "Belt to evaporative cooler torn, needs replacement." at bounding box center [600, 308] width 308 height 15
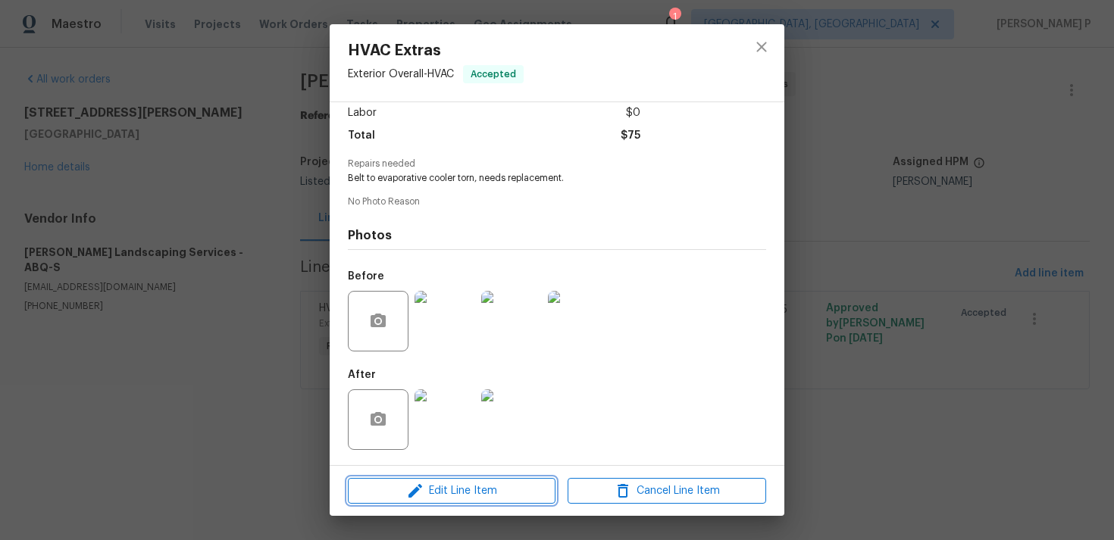
click at [438, 485] on span "Edit Line Item" at bounding box center [451, 491] width 199 height 19
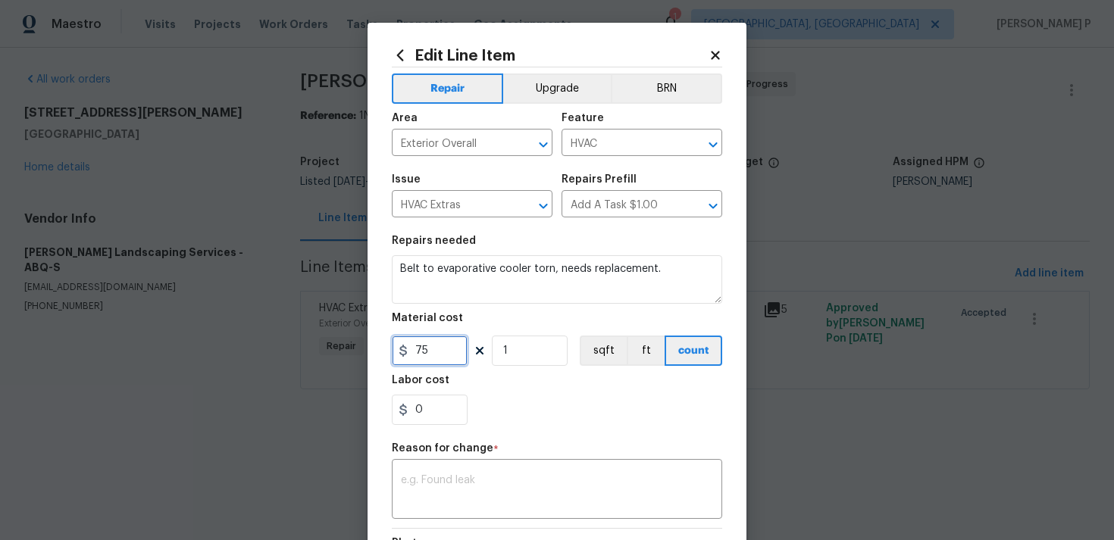
click at [411, 356] on input "75" at bounding box center [430, 351] width 76 height 30
type input "175"
click at [454, 489] on textarea at bounding box center [557, 491] width 312 height 32
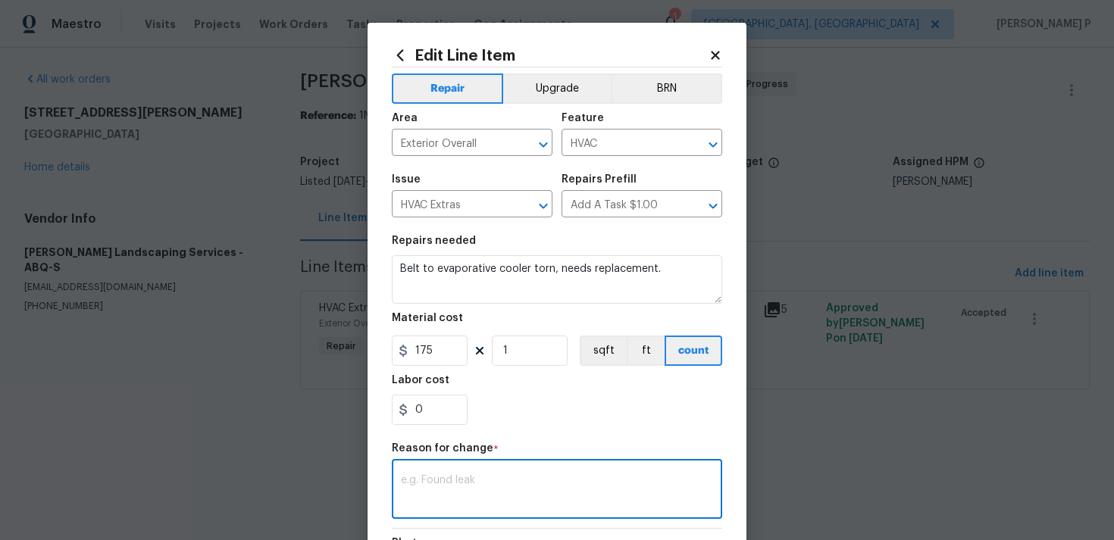
paste textarea "(RP) Updated per vendor’s final cost."
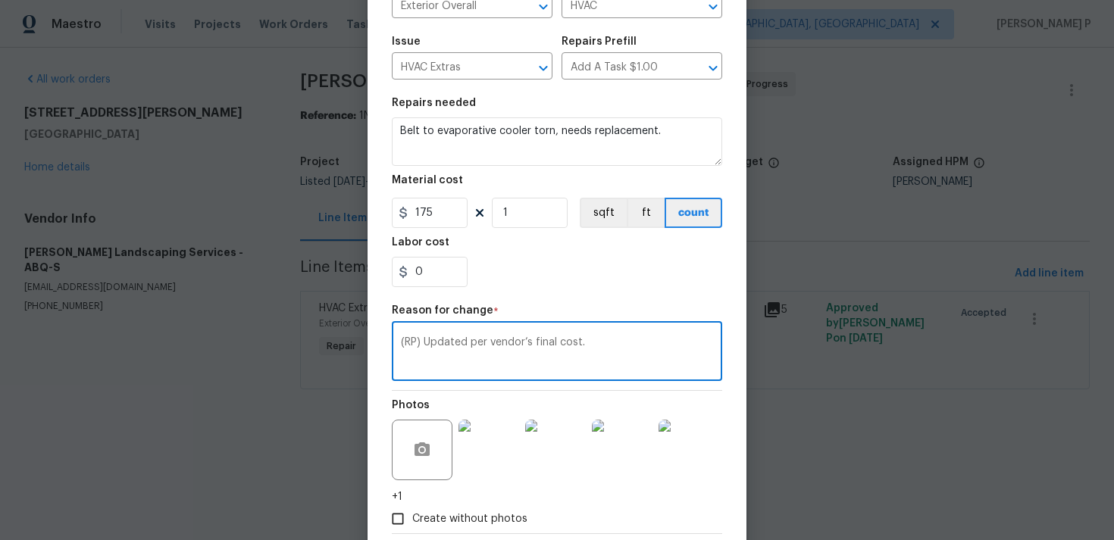
scroll to position [222, 0]
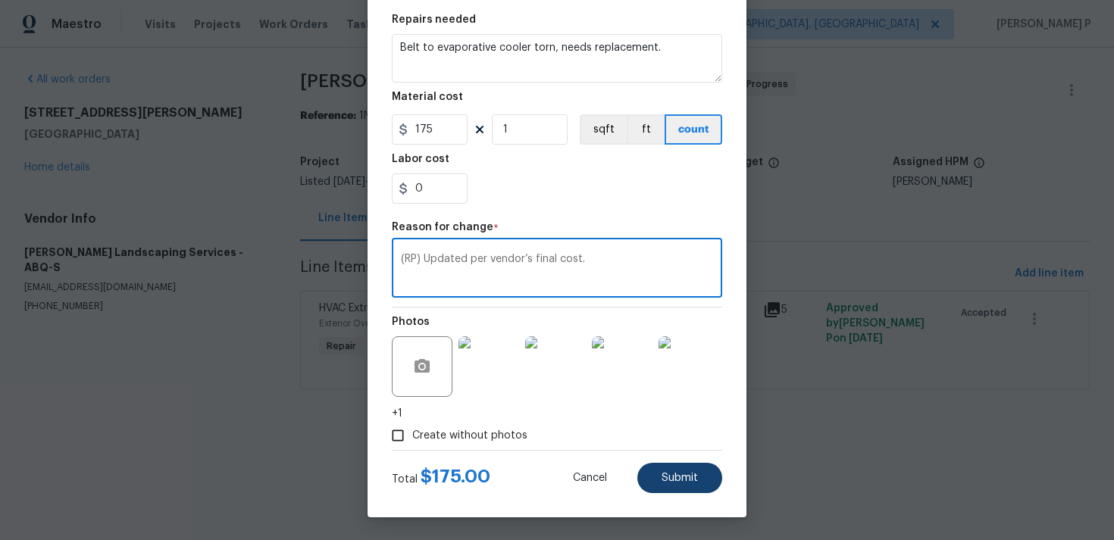
type textarea "(RP) Updated per vendor’s final cost."
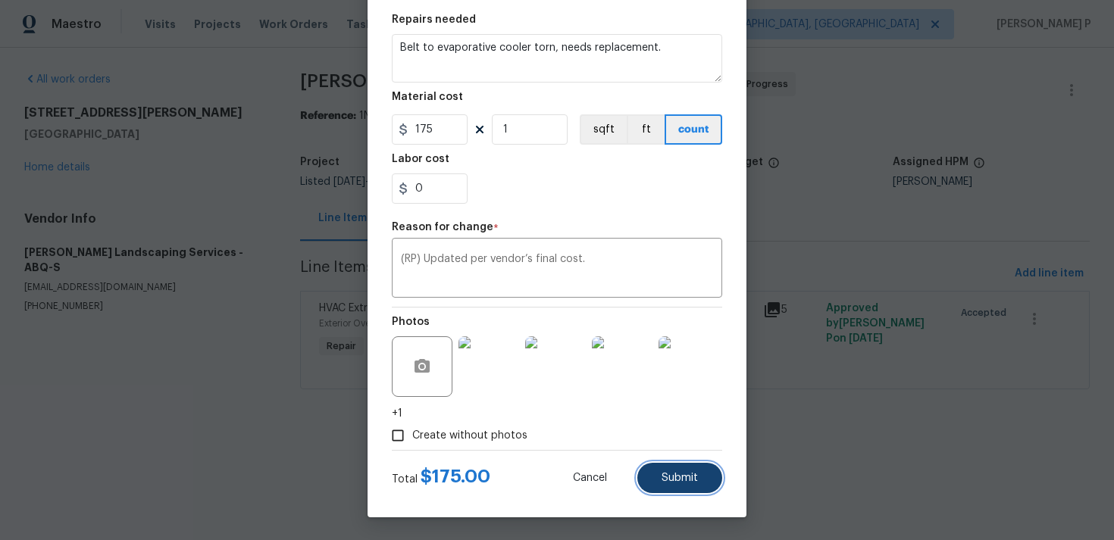
click at [689, 483] on span "Submit" at bounding box center [680, 478] width 36 height 11
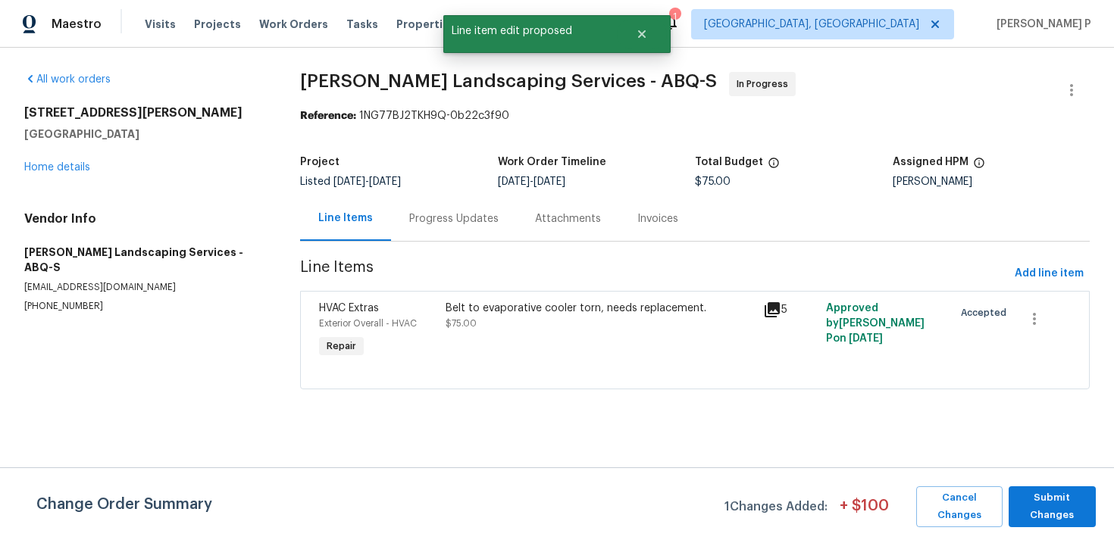
scroll to position [0, 0]
click at [1014, 505] on button "Submit Changes" at bounding box center [1052, 506] width 87 height 41
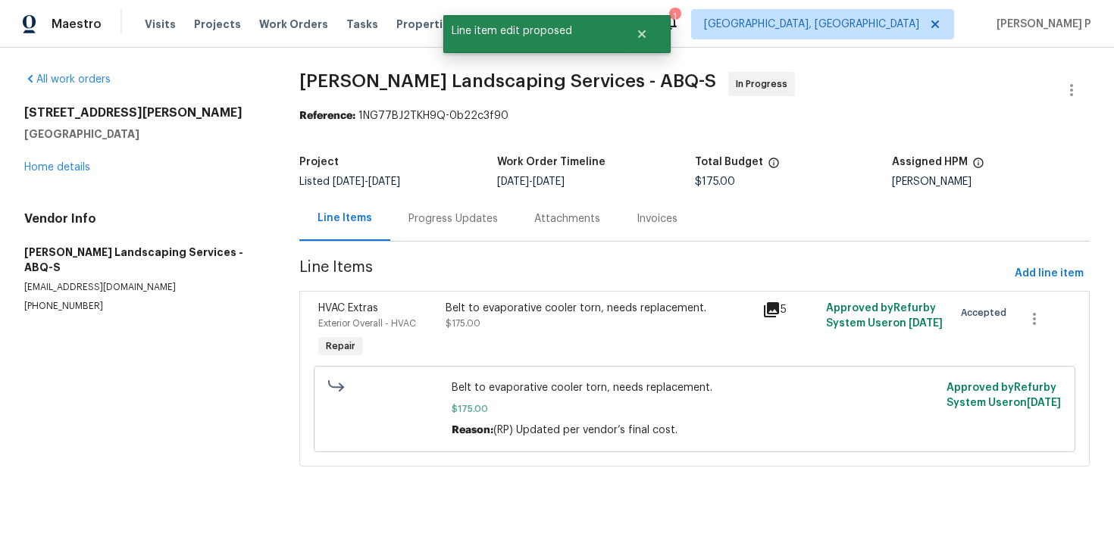
click at [462, 228] on div "Progress Updates" at bounding box center [453, 218] width 126 height 45
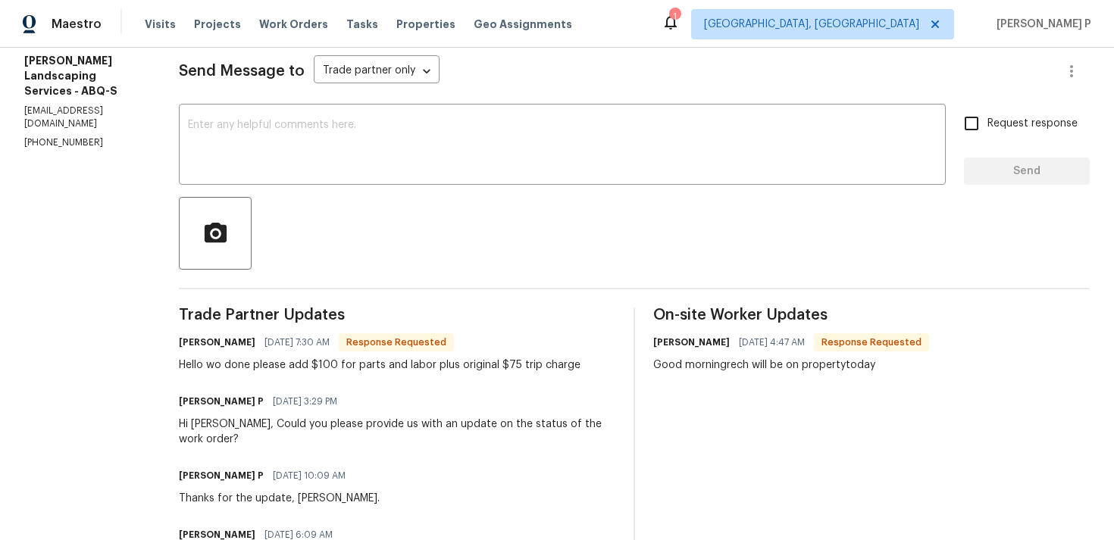
scroll to position [163, 0]
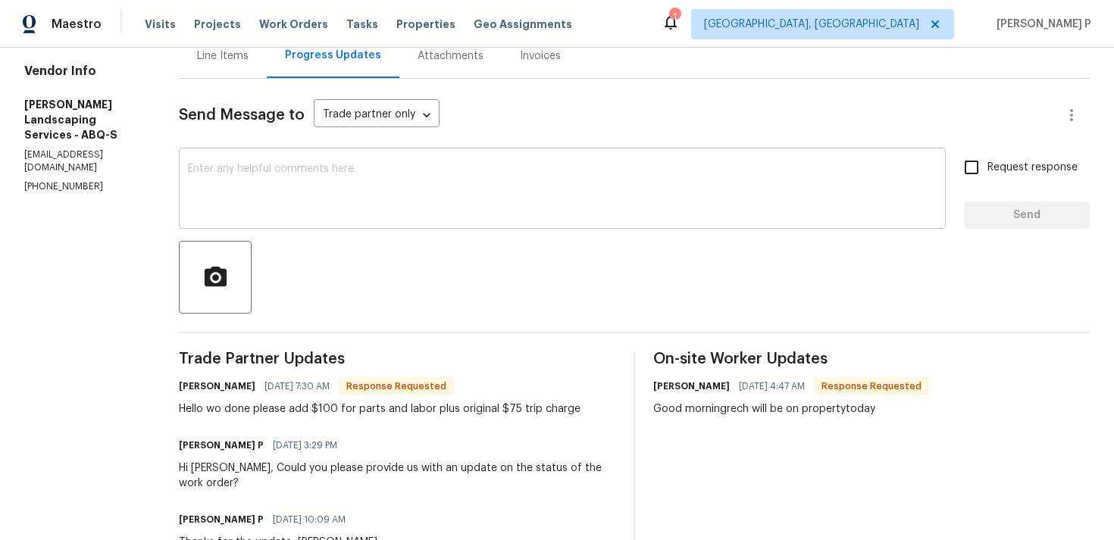
click at [372, 204] on textarea at bounding box center [562, 190] width 749 height 53
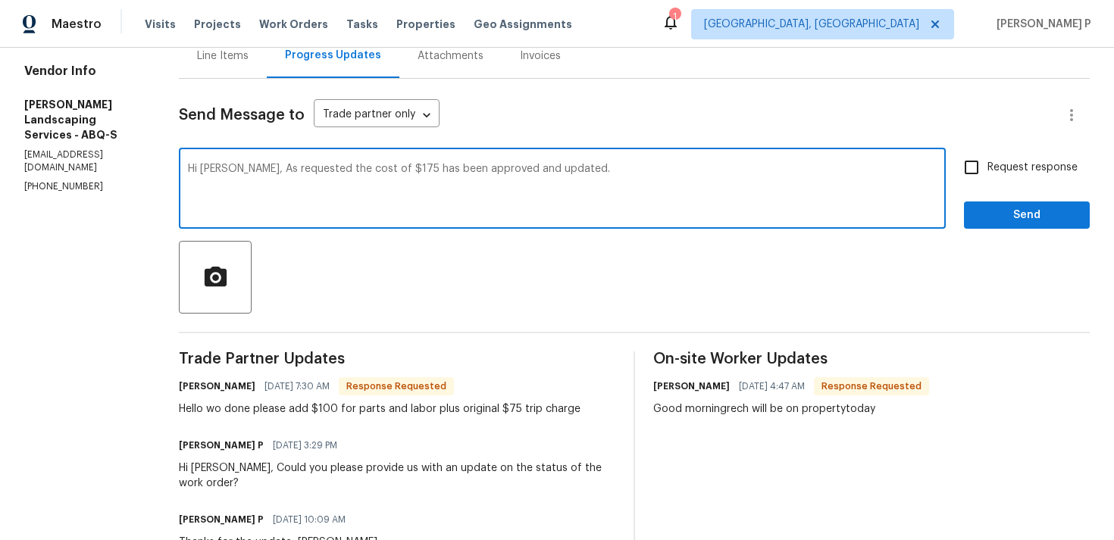
paste textarea "Could you please provide a brief description of the completed work so we can pr…"
drag, startPoint x: 927, startPoint y: 170, endPoint x: 440, endPoint y: 179, distance: 487.3
click at [440, 179] on textarea "Hi Josue, As requested the cost of $175 has been approved and updated. Could yo…" at bounding box center [562, 190] width 749 height 53
click at [590, 170] on textarea "Hi Josue, As requested the cost of $175 has been approved and updated. Could yo…" at bounding box center [562, 190] width 749 height 53
drag, startPoint x: 270, startPoint y: 170, endPoint x: 393, endPoint y: 180, distance: 123.2
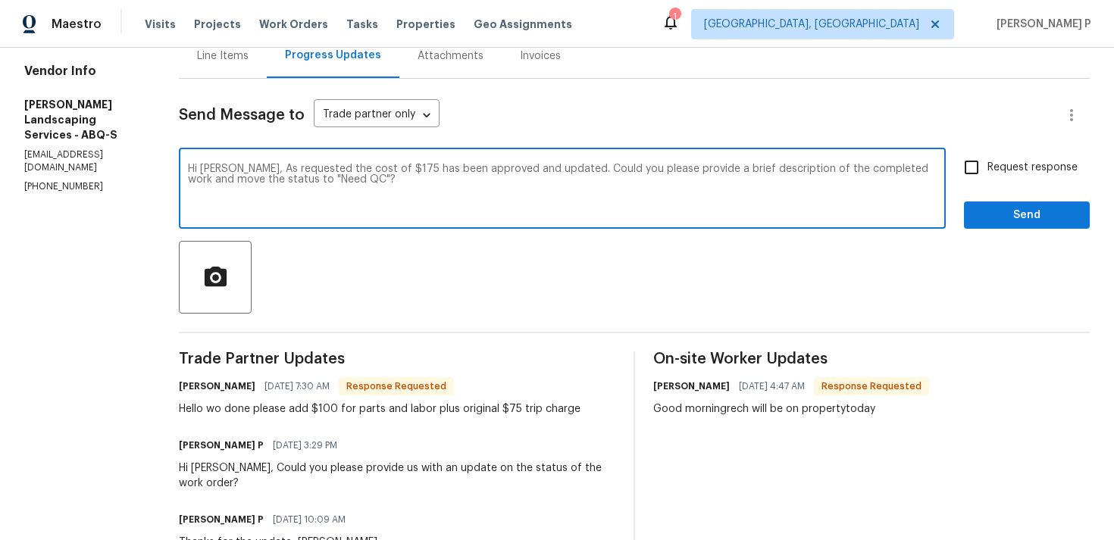
click at [393, 180] on textarea "Hi Josue, As requested the cost of $175 has been approved and updated. Could yo…" at bounding box center [562, 190] width 749 height 53
click at [374, 169] on textarea "Hi Josue, As requested the cost of $175 has been approved and updated. Could yo…" at bounding box center [562, 190] width 749 height 53
drag, startPoint x: 271, startPoint y: 169, endPoint x: 461, endPoint y: 176, distance: 191.1
click at [461, 176] on textarea "Hi Josue, As requested the cost of $175 has been approved and updated. Could yo…" at bounding box center [562, 190] width 749 height 53
paste textarea ", the cost of $175 has been approved and updated. Kindly provide a brief descri…"
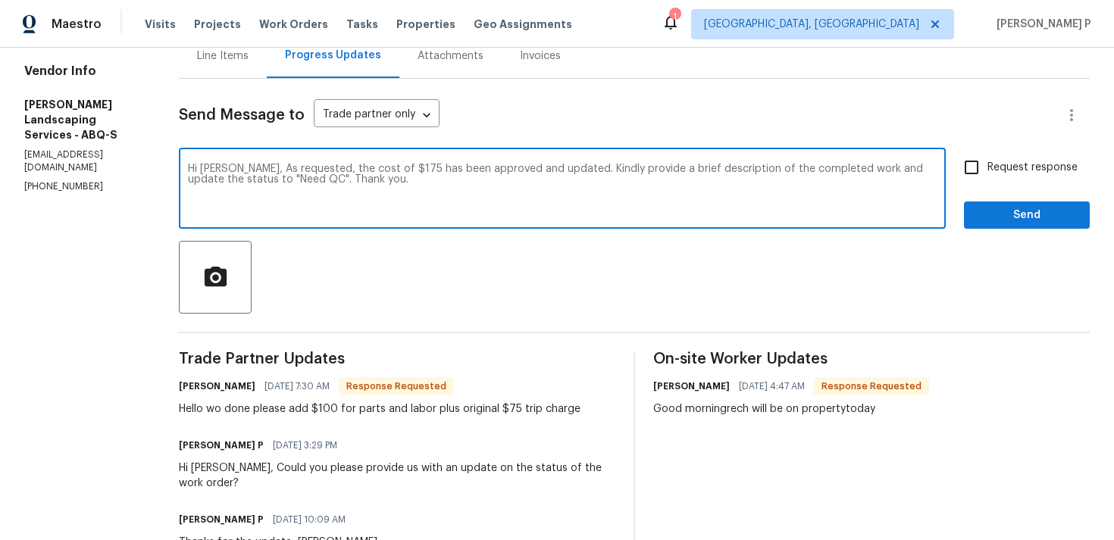
type textarea "Hi Josue, As requested, the cost of $175 has been approved and updated. Kindly …"
click at [996, 208] on span "Send" at bounding box center [1027, 215] width 102 height 19
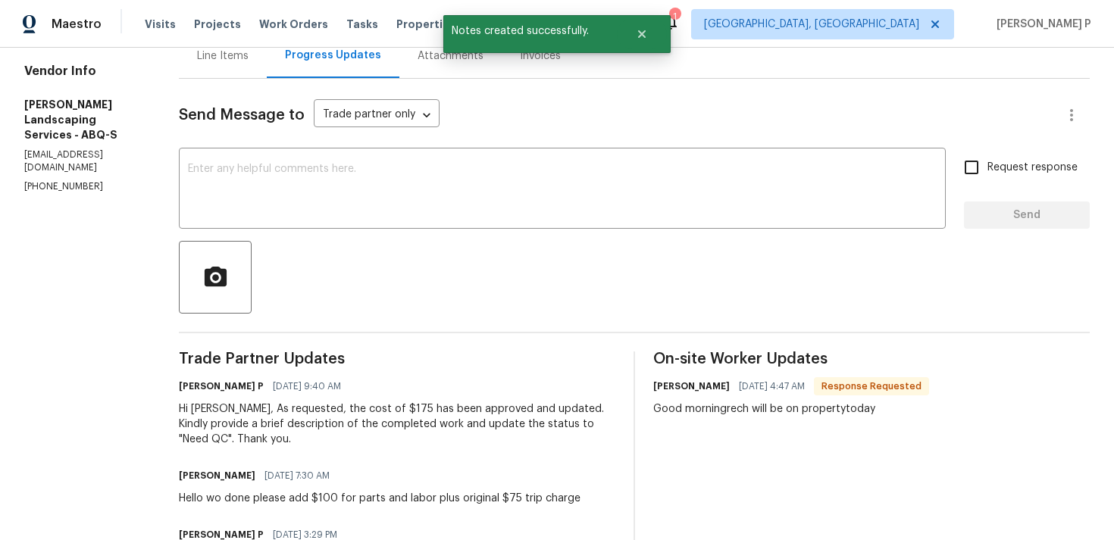
scroll to position [288, 0]
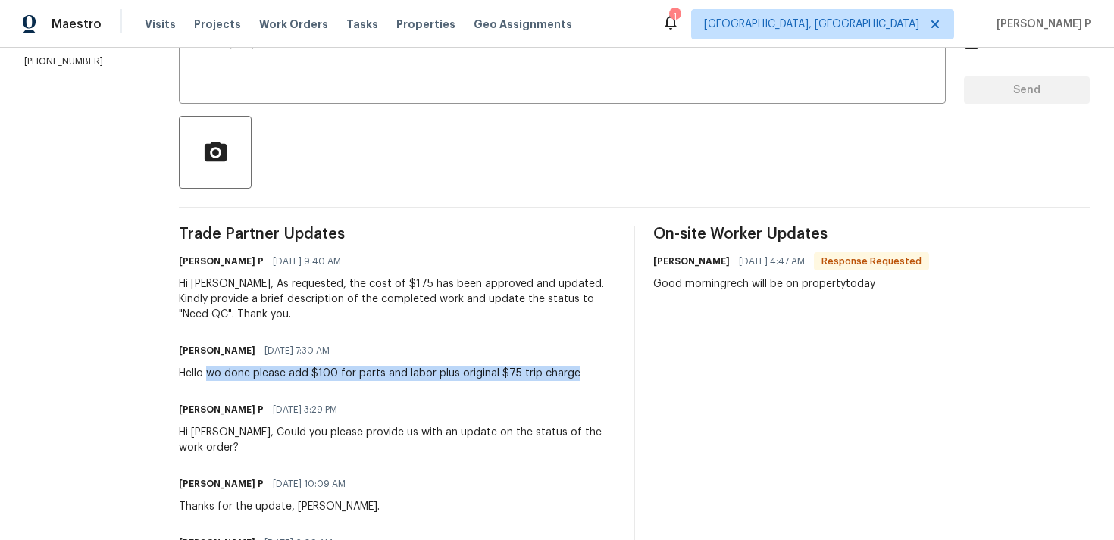
drag, startPoint x: 242, startPoint y: 372, endPoint x: 620, endPoint y: 374, distance: 377.4
click at [615, 374] on div "Josue Rodriguez 09/16/2025 7:30 AM Hello wo done please add $100 for parts and …" at bounding box center [397, 360] width 436 height 41
copy div "wo done please add $100 for parts and labor plus original $75 trip charge"
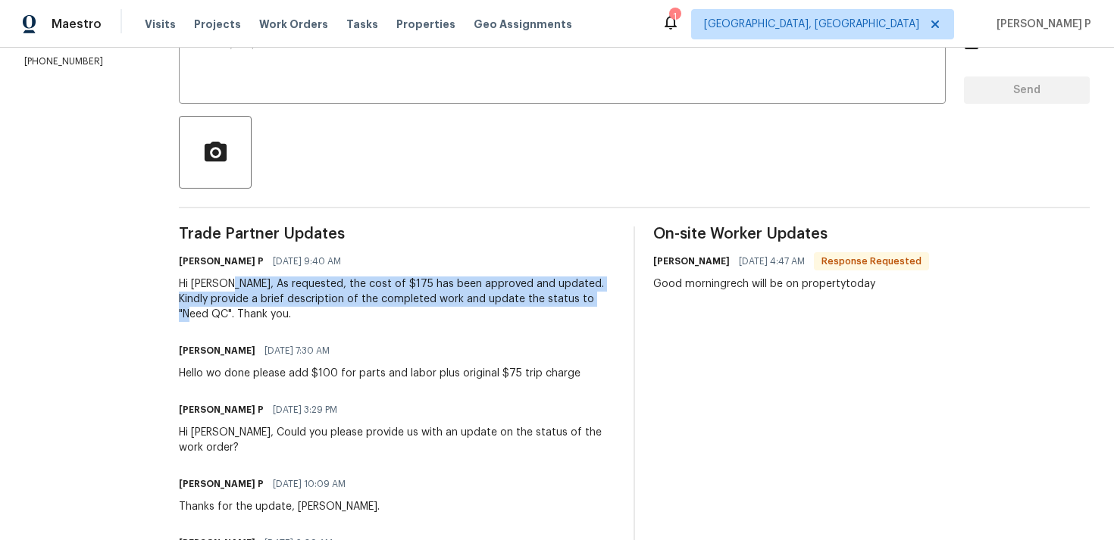
drag, startPoint x: 264, startPoint y: 284, endPoint x: 236, endPoint y: 311, distance: 38.6
click at [236, 311] on div "Hi Josue, As requested, the cost of $175 has been approved and updated. Kindly …" at bounding box center [397, 299] width 436 height 45
copy div "As requested, the cost of $175 has been approved and updated. Kindly provide a …"
click at [225, 291] on div "Hi Josue, As requested, the cost of $175 has been approved and updated. Kindly …" at bounding box center [397, 299] width 436 height 45
drag, startPoint x: 215, startPoint y: 283, endPoint x: 310, endPoint y: 315, distance: 99.9
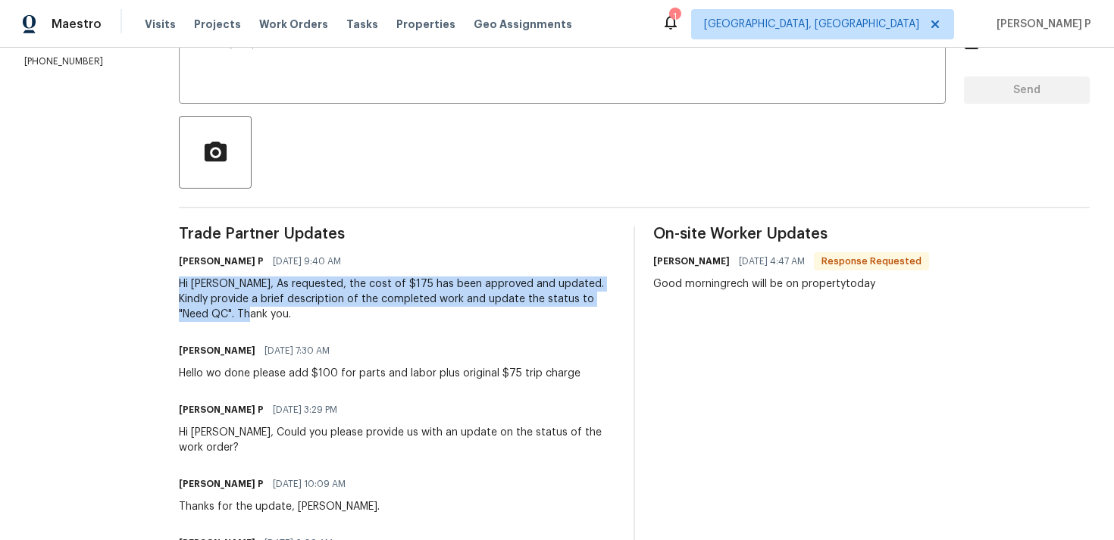
click at [310, 315] on div "Hi Josue, As requested, the cost of $175 has been approved and updated. Kindly …" at bounding box center [397, 299] width 436 height 45
copy div "Hi Josue, As requested, the cost of $175 has been approved and updated. Kindly …"
click at [314, 45] on div "Maestro Visits Projects Work Orders Tasks Properties Geo Assignments 1 Indianap…" at bounding box center [557, 24] width 1114 height 48
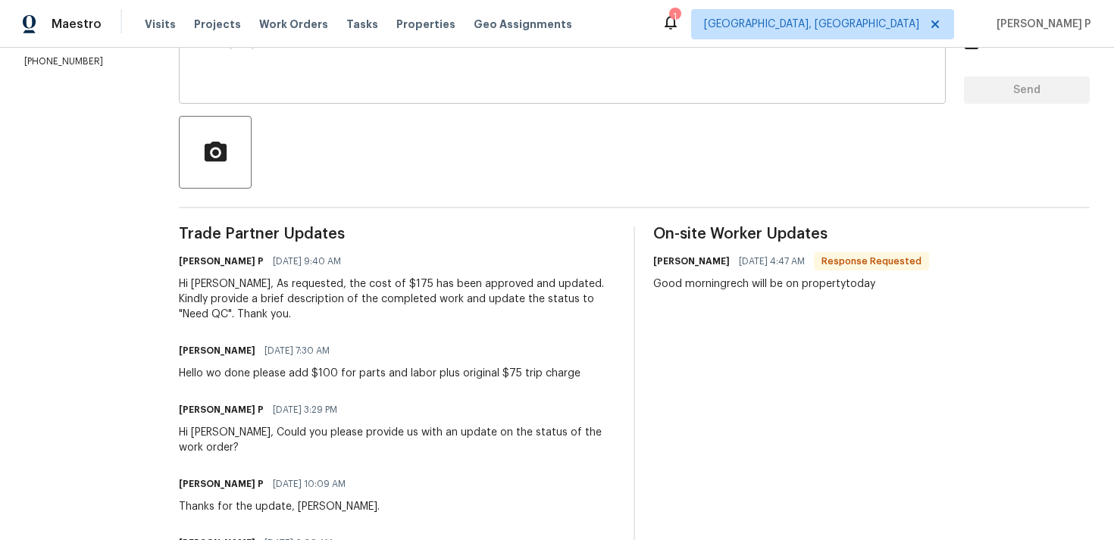
click at [316, 80] on textarea at bounding box center [562, 65] width 749 height 53
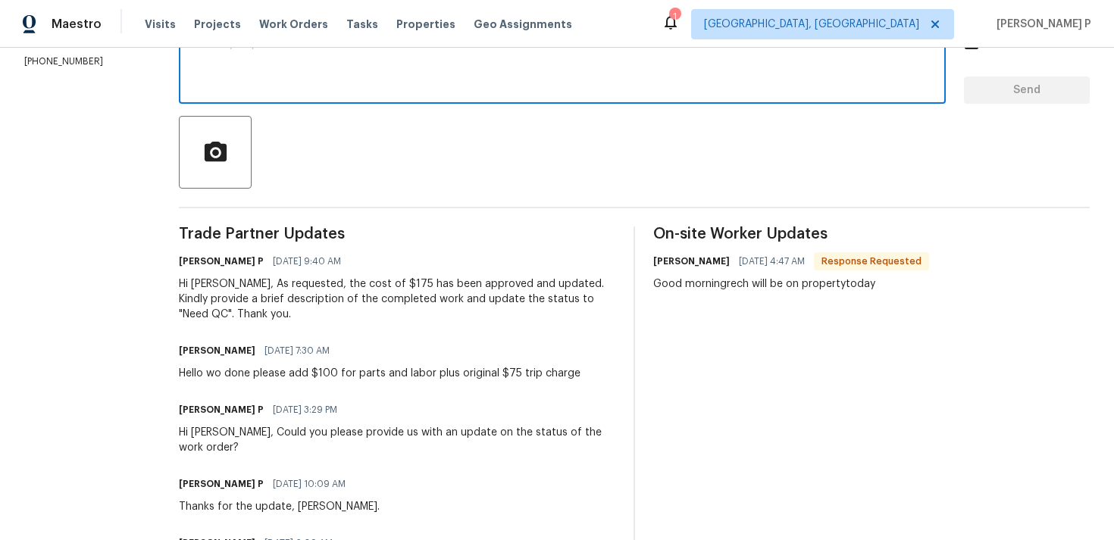
paste textarea "Hi Josue, As requested, the cost of $175 has been approved and updated. Kindly …"
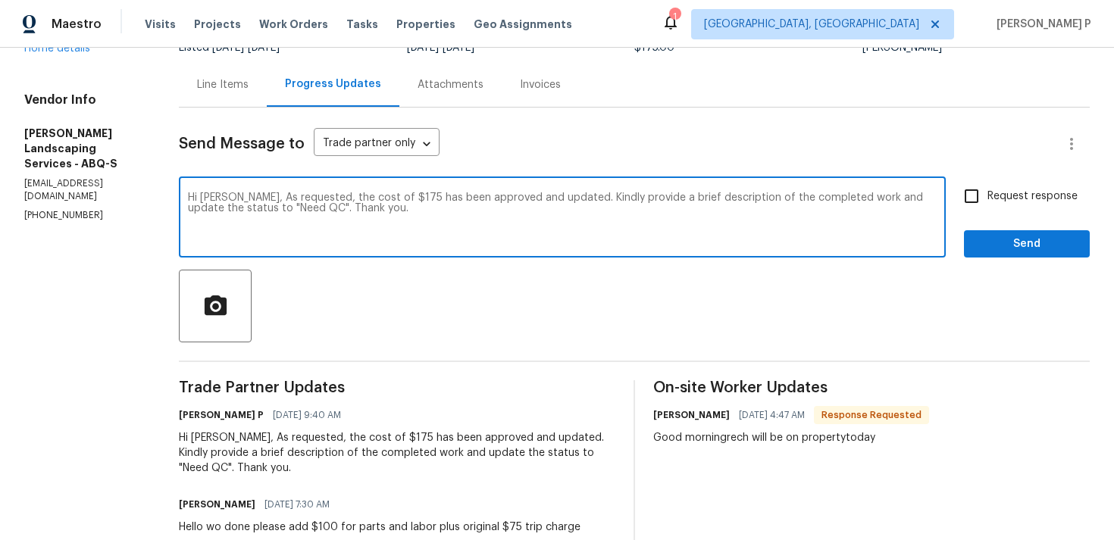
scroll to position [85, 0]
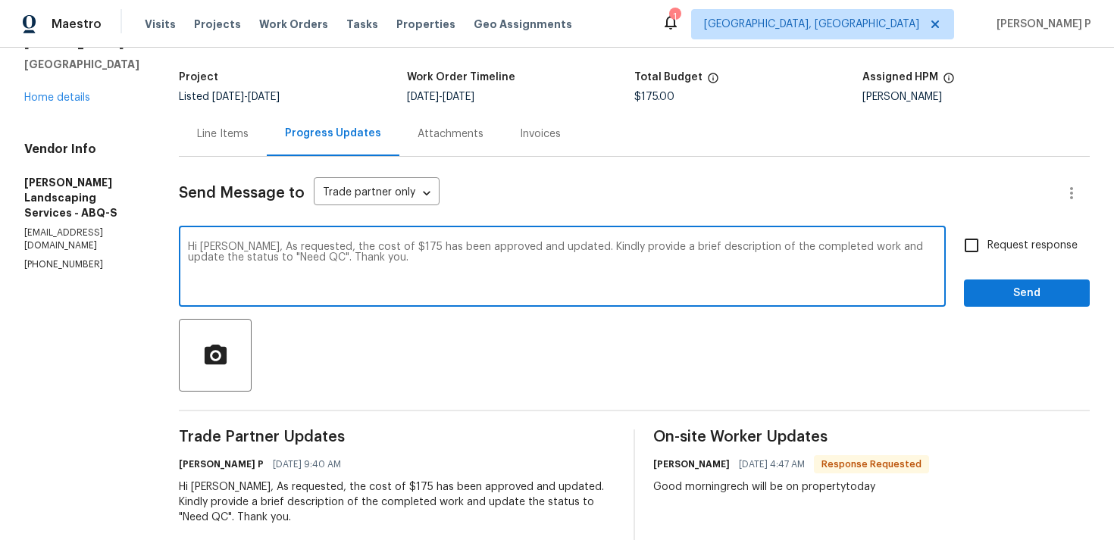
type textarea "Hi Josue, As requested, the cost of $175 has been approved and updated. Kindly …"
click at [987, 252] on input "Request response" at bounding box center [972, 246] width 32 height 32
checkbox input "true"
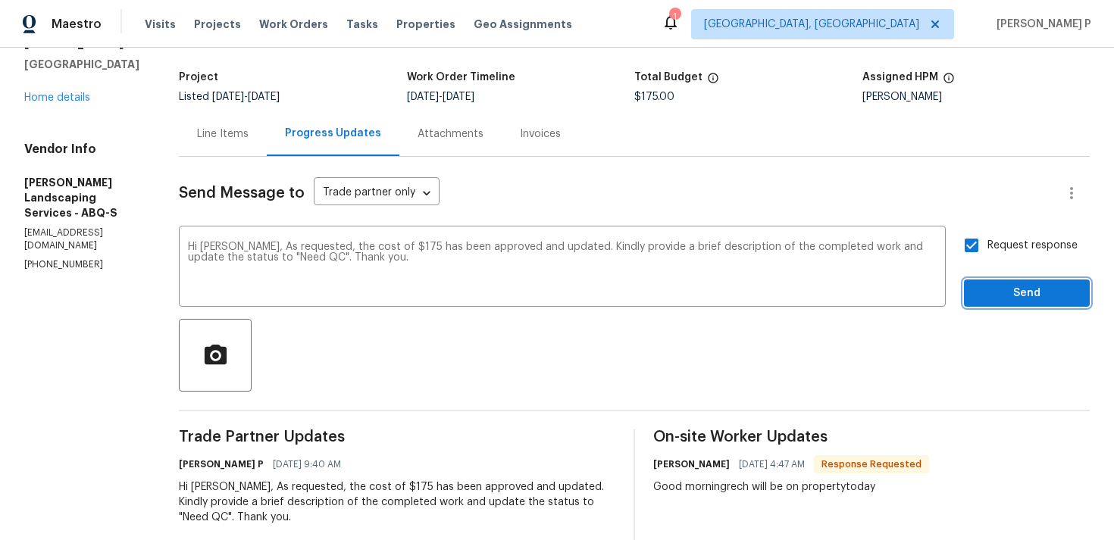
click at [995, 289] on span "Send" at bounding box center [1027, 293] width 102 height 19
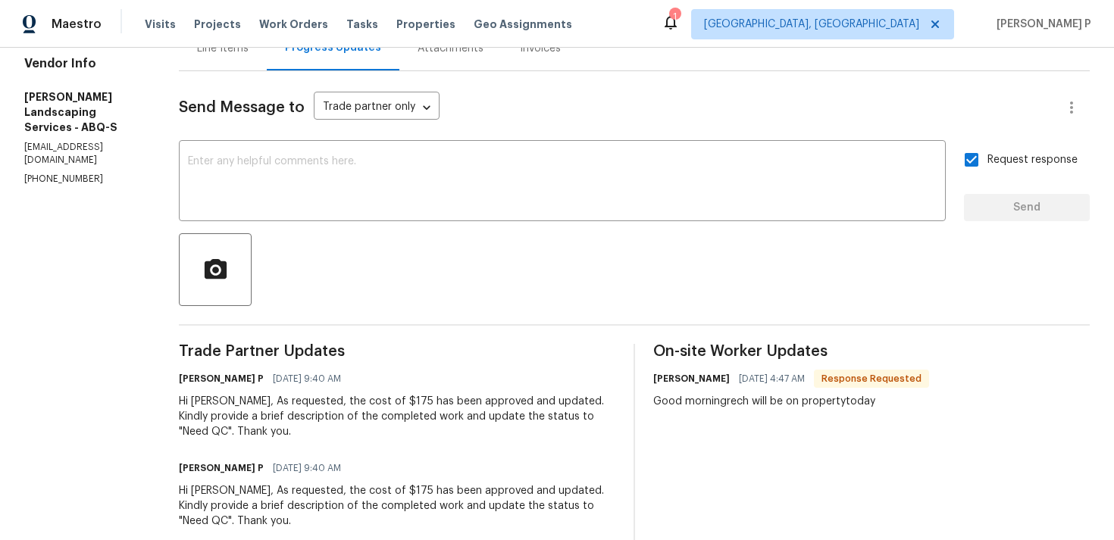
scroll to position [139, 0]
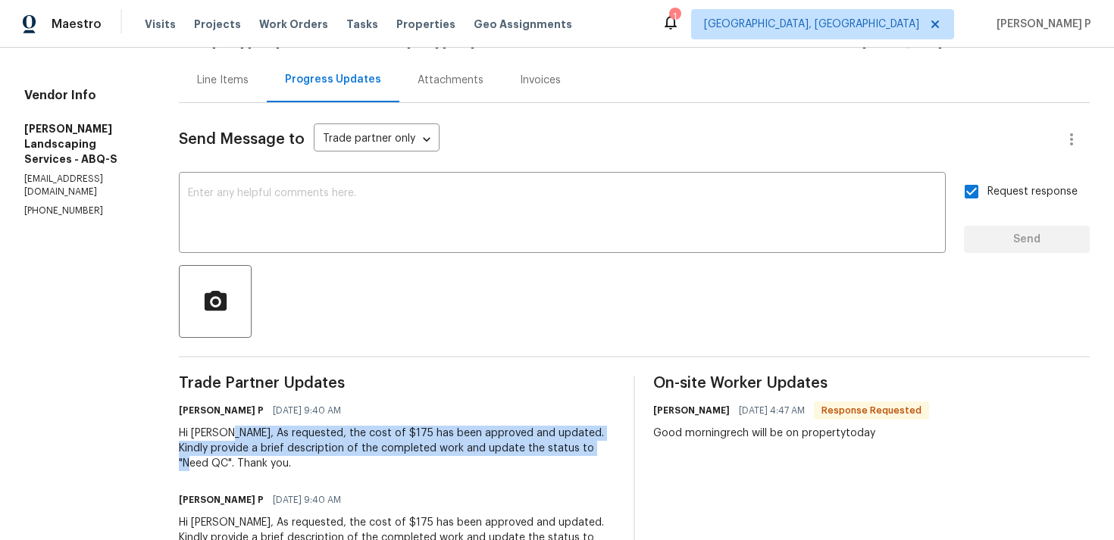
drag, startPoint x: 261, startPoint y: 433, endPoint x: 238, endPoint y: 461, distance: 36.7
click at [238, 461] on div "Hi Josue, As requested, the cost of $175 has been approved and updated. Kindly …" at bounding box center [397, 448] width 436 height 45
copy div "As requested, the cost of $175 has been approved and updated. Kindly provide a …"
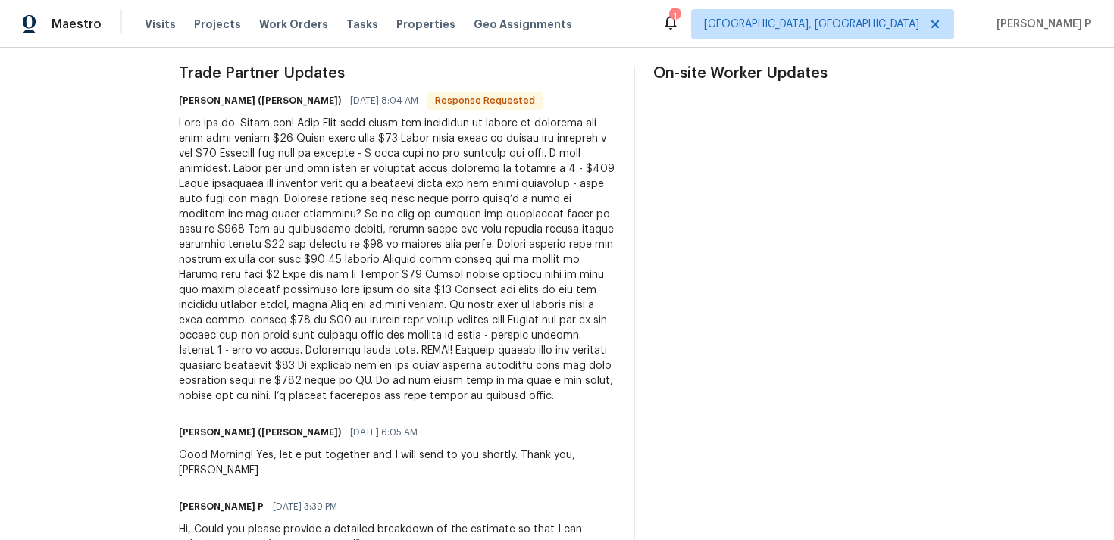
scroll to position [456, 0]
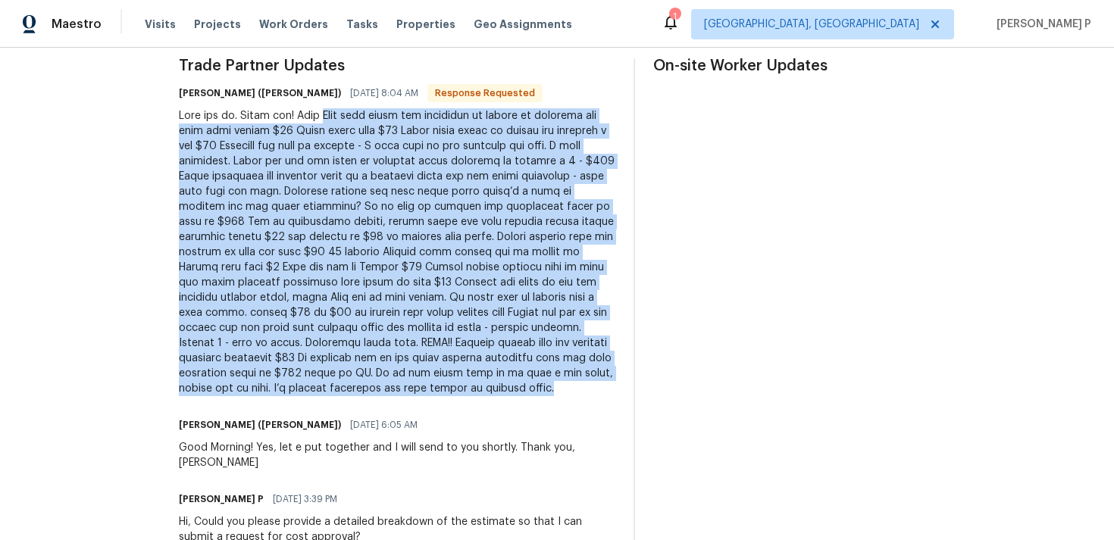
drag, startPoint x: 307, startPoint y: 114, endPoint x: 482, endPoint y: 377, distance: 315.9
click at [482, 377] on div at bounding box center [397, 252] width 436 height 288
copy div "Lore ipsu dolor sit ametconse ad elitse do eiusmodt inc utla etdo magnaa $85 En…"
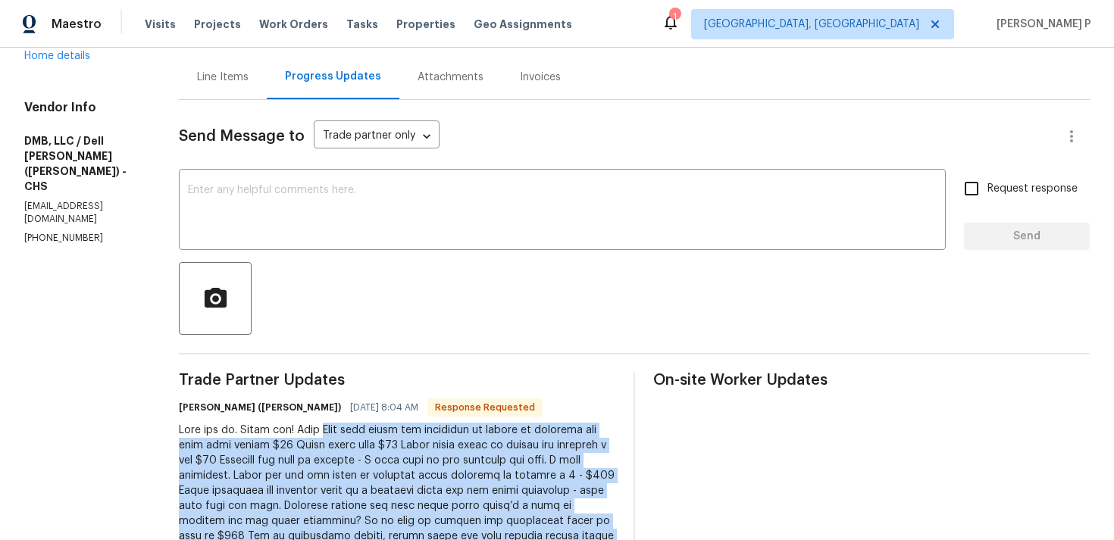
scroll to position [77, 0]
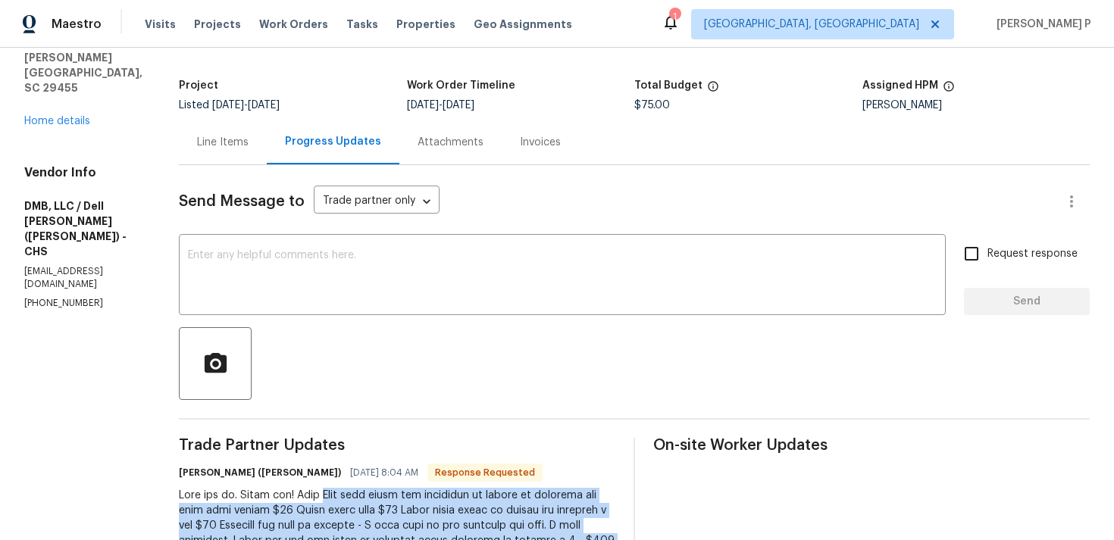
click at [217, 141] on div "Line Items" at bounding box center [223, 142] width 52 height 15
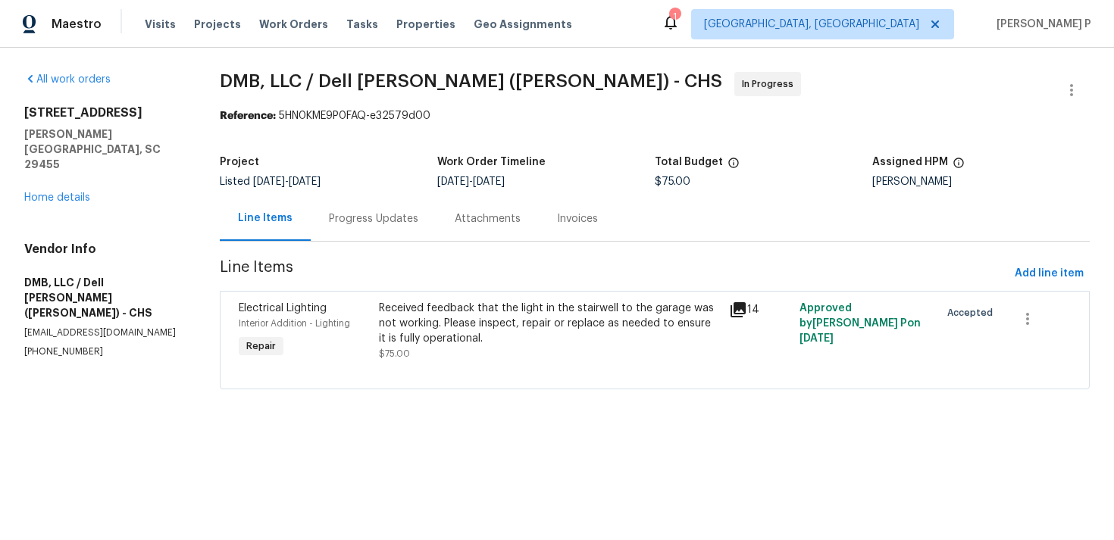
click at [380, 221] on div "Progress Updates" at bounding box center [373, 218] width 89 height 15
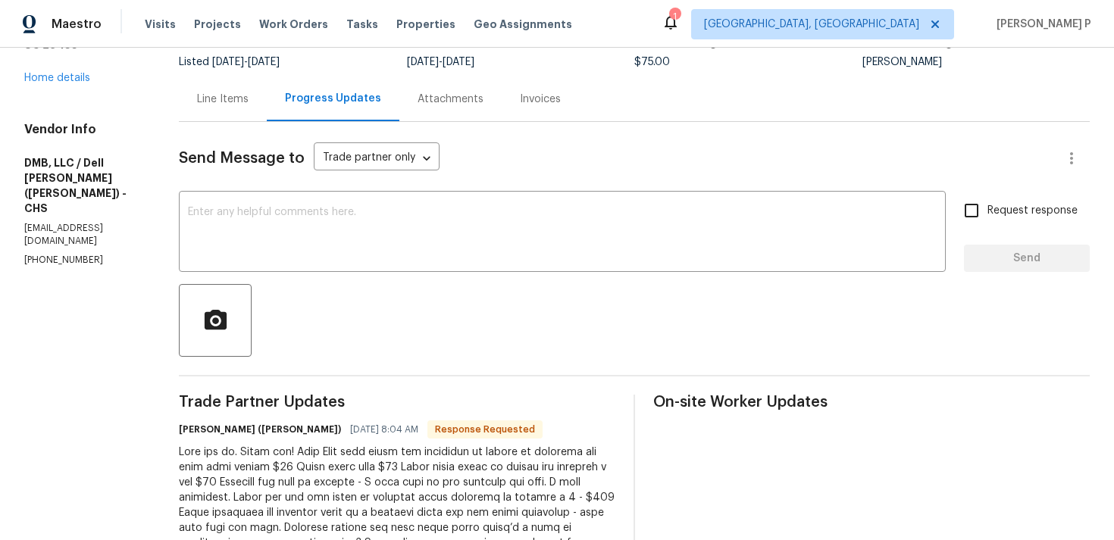
scroll to position [97, 0]
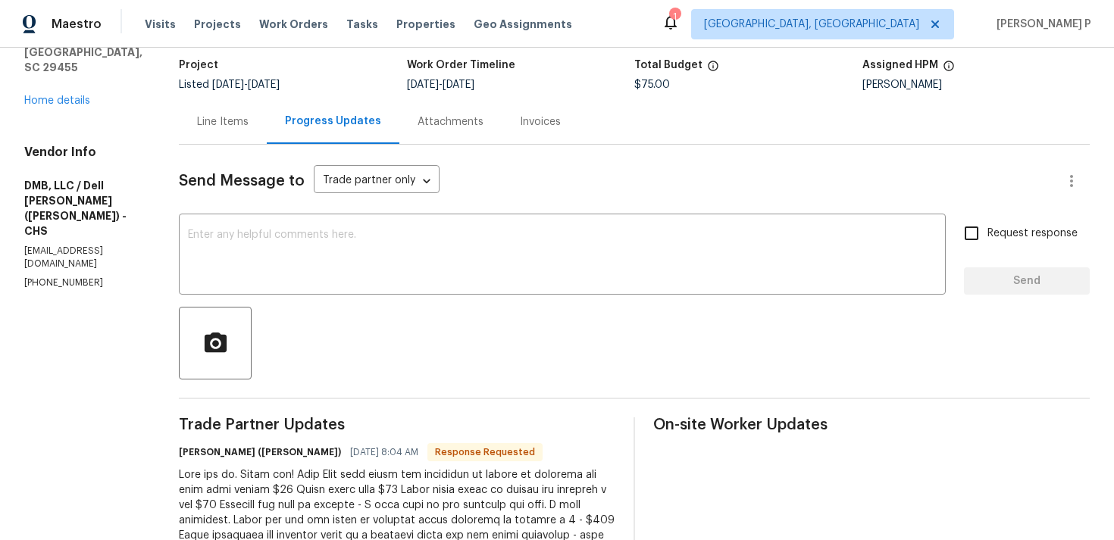
click at [212, 140] on div "Line Items" at bounding box center [223, 121] width 88 height 45
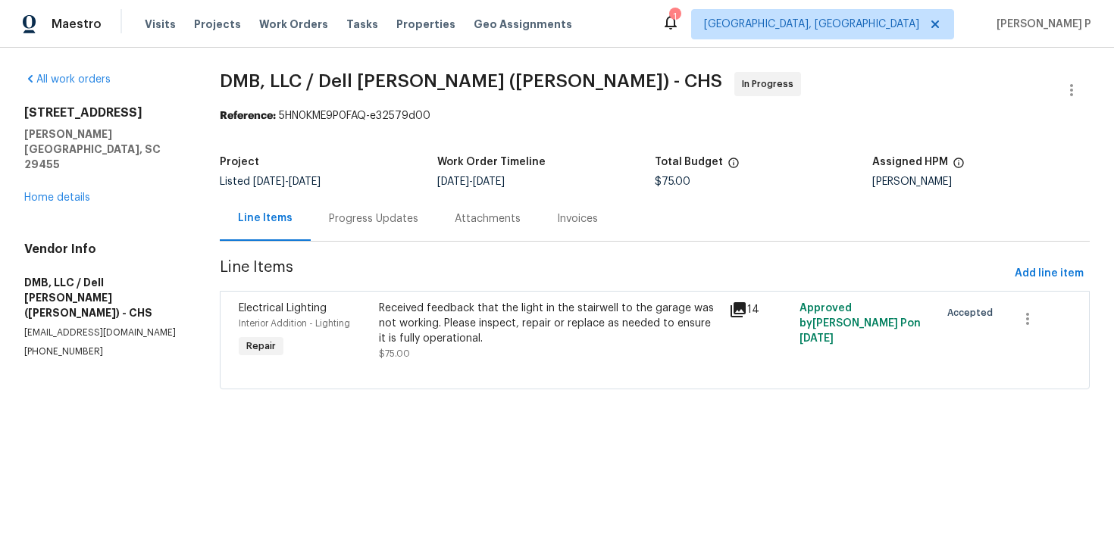
click at [375, 224] on div "Progress Updates" at bounding box center [373, 218] width 89 height 15
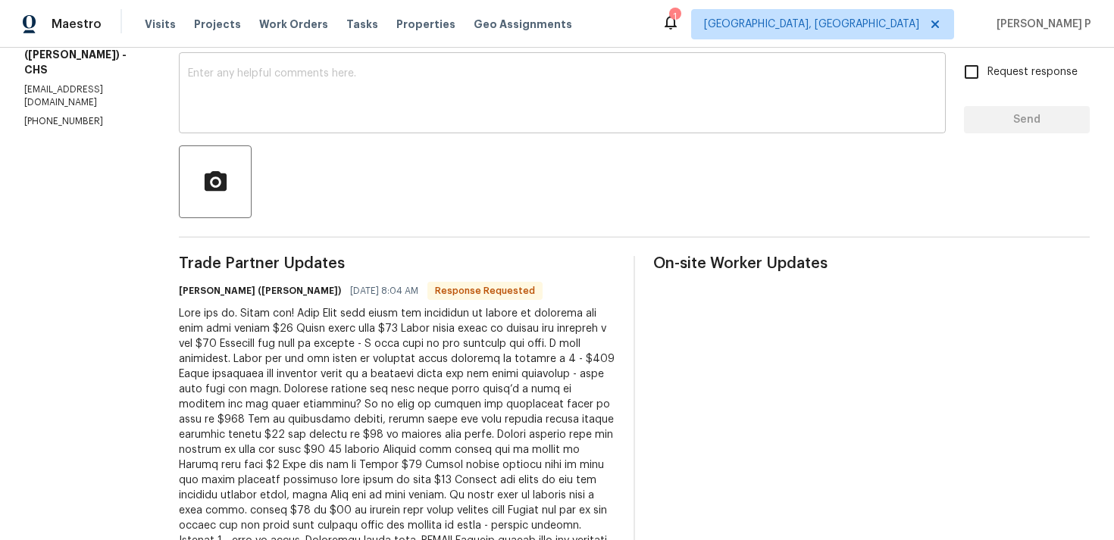
scroll to position [180, 0]
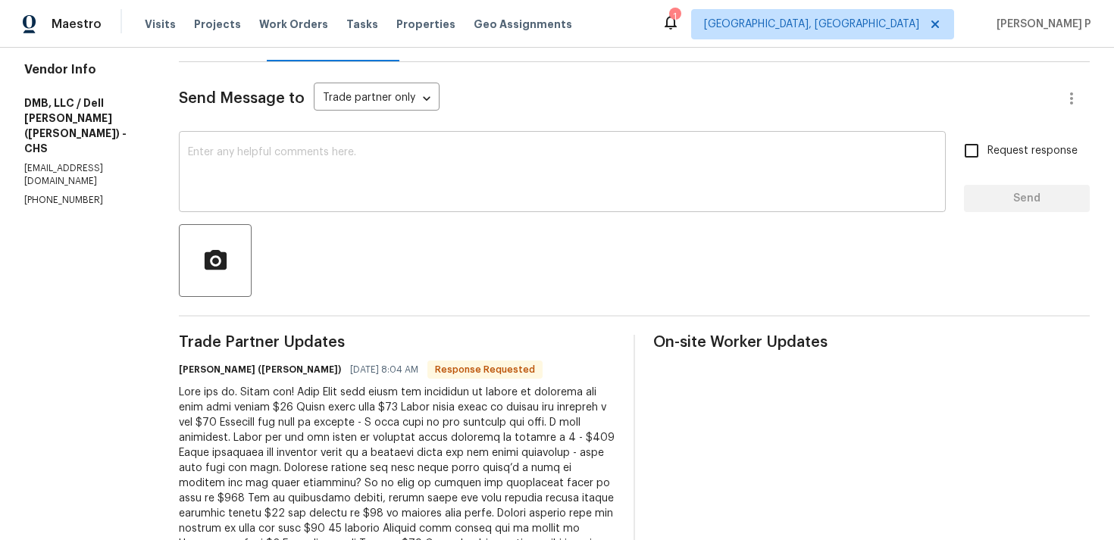
click at [355, 177] on textarea at bounding box center [562, 173] width 749 height 53
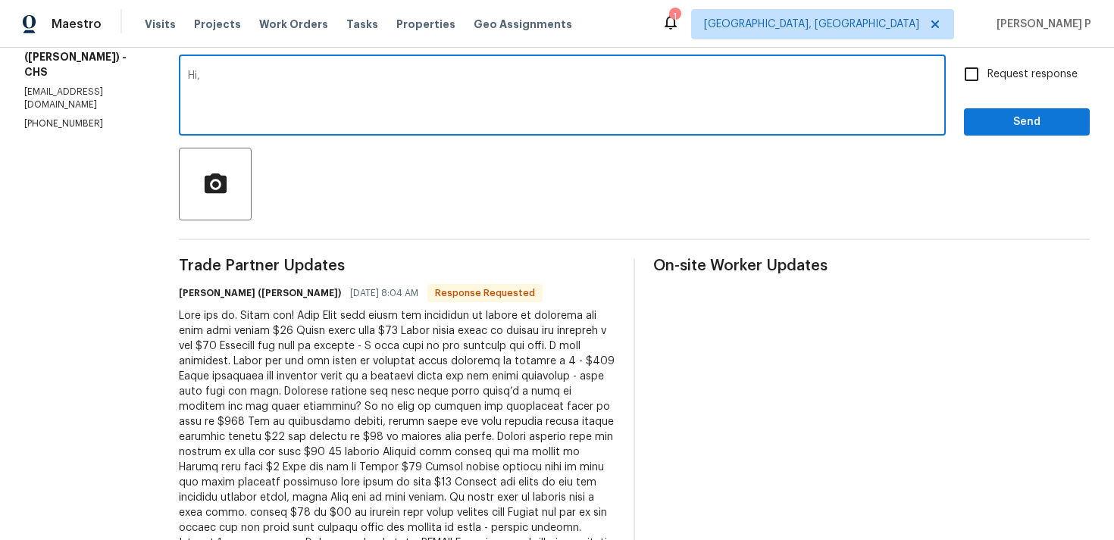
scroll to position [253, 0]
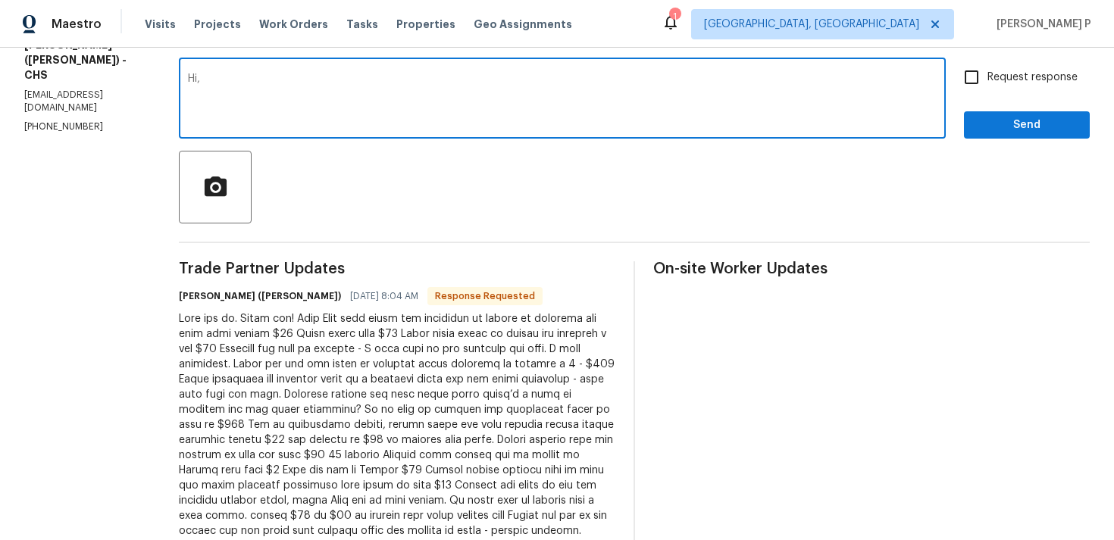
click at [355, 174] on div at bounding box center [634, 187] width 911 height 73
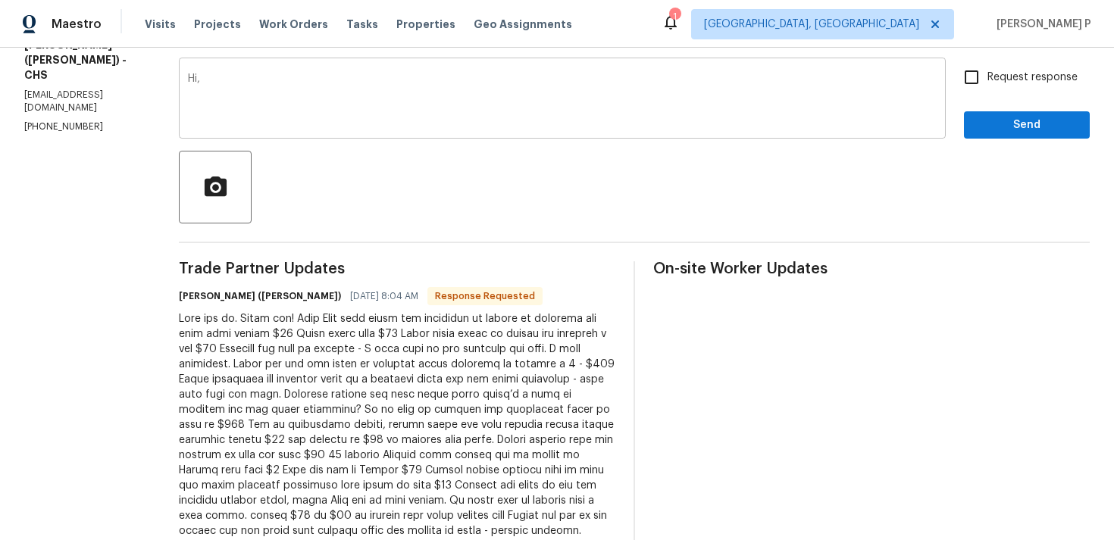
click at [299, 124] on textarea "Hi," at bounding box center [562, 100] width 749 height 53
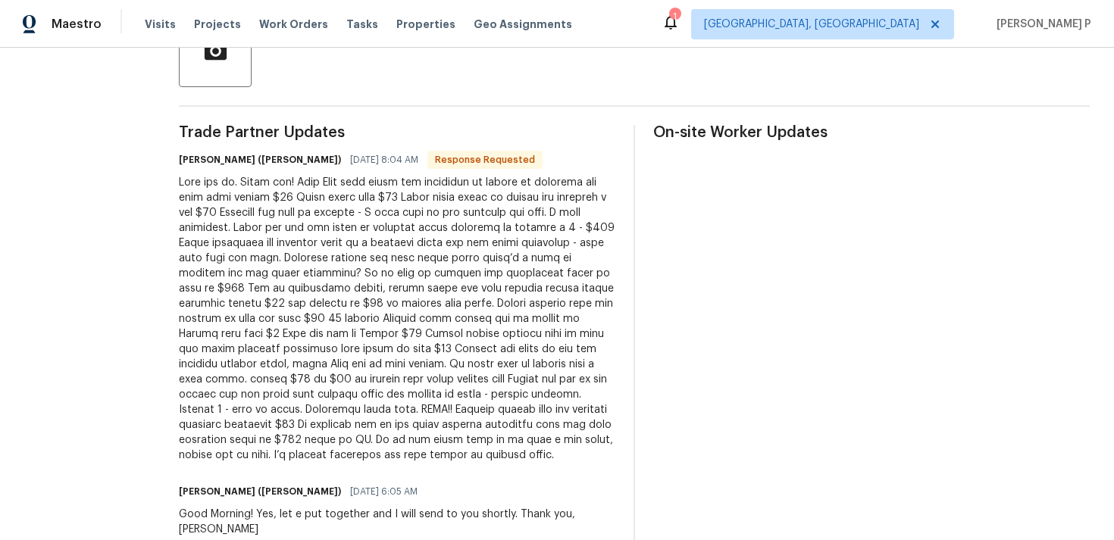
scroll to position [456, 0]
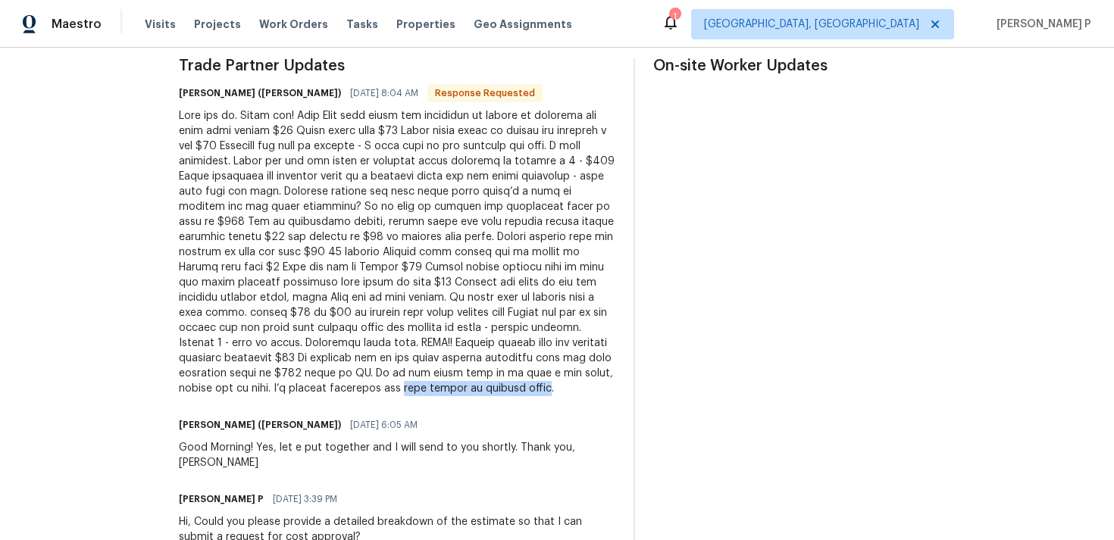
drag, startPoint x: 351, startPoint y: 374, endPoint x: 474, endPoint y: 372, distance: 123.5
click at [474, 372] on div at bounding box center [397, 252] width 436 height 288
copy div "tile repair of kitchen floor"
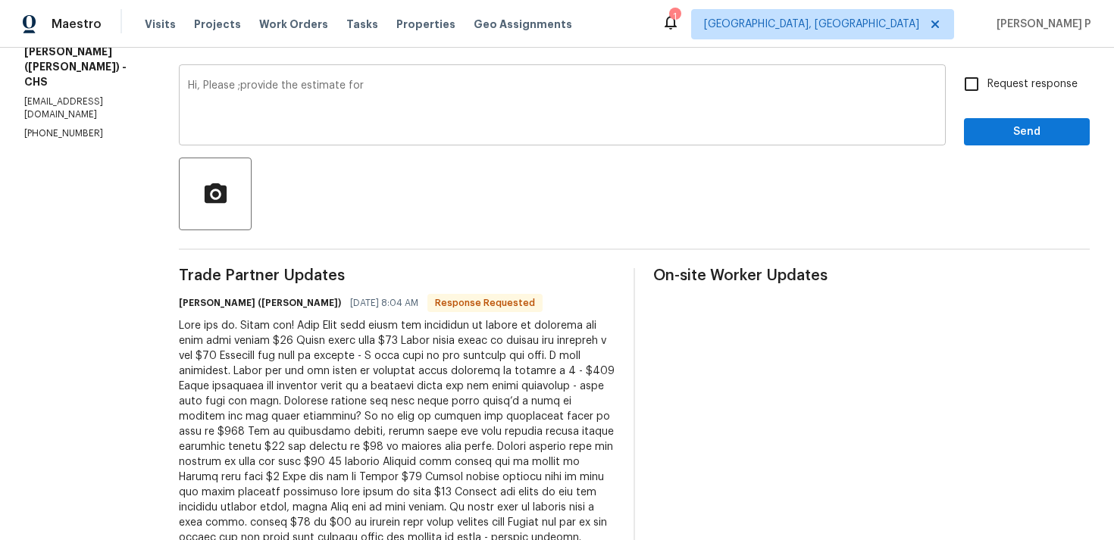
click at [404, 107] on textarea "Hi, Please ;provide the estimate for" at bounding box center [562, 106] width 749 height 53
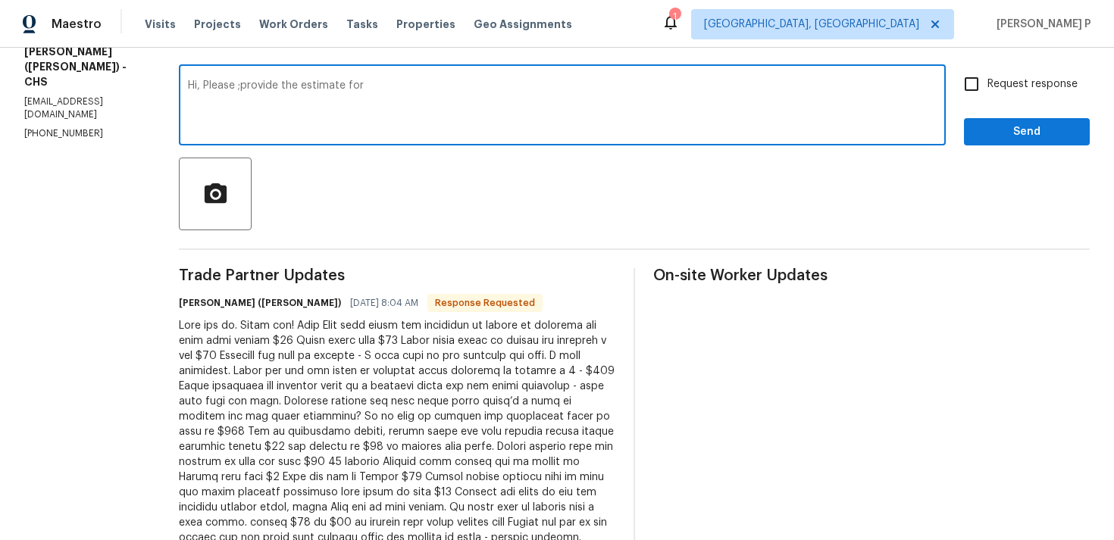
paste textarea "tile repair of kitchen floor"
click at [225, 86] on textarea "Hi, Please ;provide the estimate for tile repair of kitchen floor" at bounding box center [562, 106] width 749 height 53
click at [480, 85] on textarea "Hi, Please provide the estimate for tile repair of kitchen floor" at bounding box center [562, 106] width 749 height 53
click at [605, 86] on textarea "Hi, Please provide the estimate for tile repair of kitchen floor also so that I…" at bounding box center [562, 106] width 749 height 53
click at [711, 88] on textarea "Hi, Please provide the estimate for tile repair of kitchen floor also so that I…" at bounding box center [562, 106] width 749 height 53
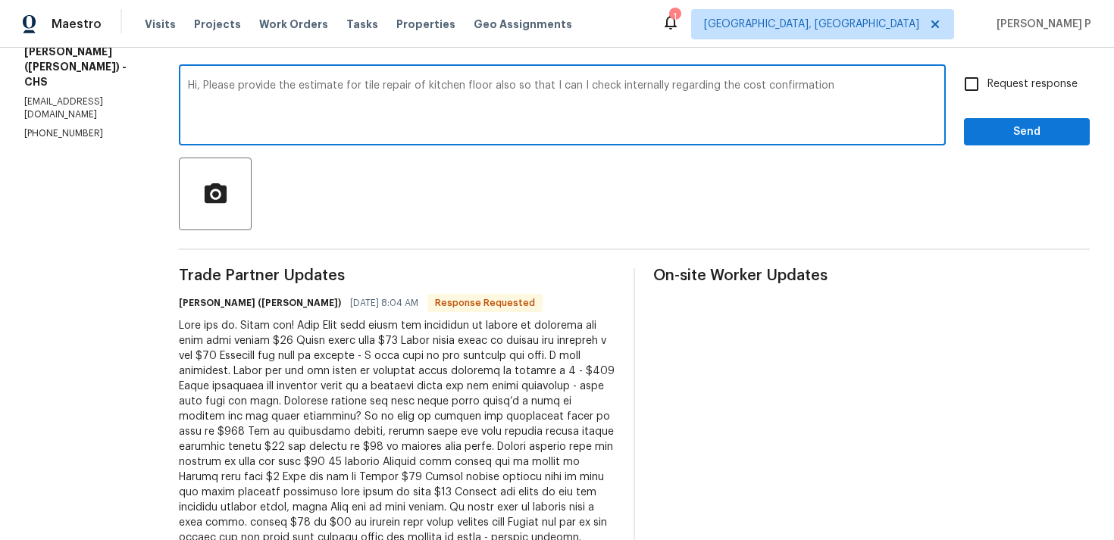
drag, startPoint x: 186, startPoint y: 83, endPoint x: 870, endPoint y: 99, distance: 684.4
click at [870, 99] on textarea "Hi, Please provide the estimate for tile repair of kitchen floor also so that I…" at bounding box center [562, 106] width 749 height 53
paste textarea "Could you please provide the estimate for the kitchen floor tile repair as well…"
type textarea "Hi, Could you please provide the estimate for the kitchen floor tile repair as …"
click at [978, 94] on input "Request response" at bounding box center [972, 84] width 32 height 32
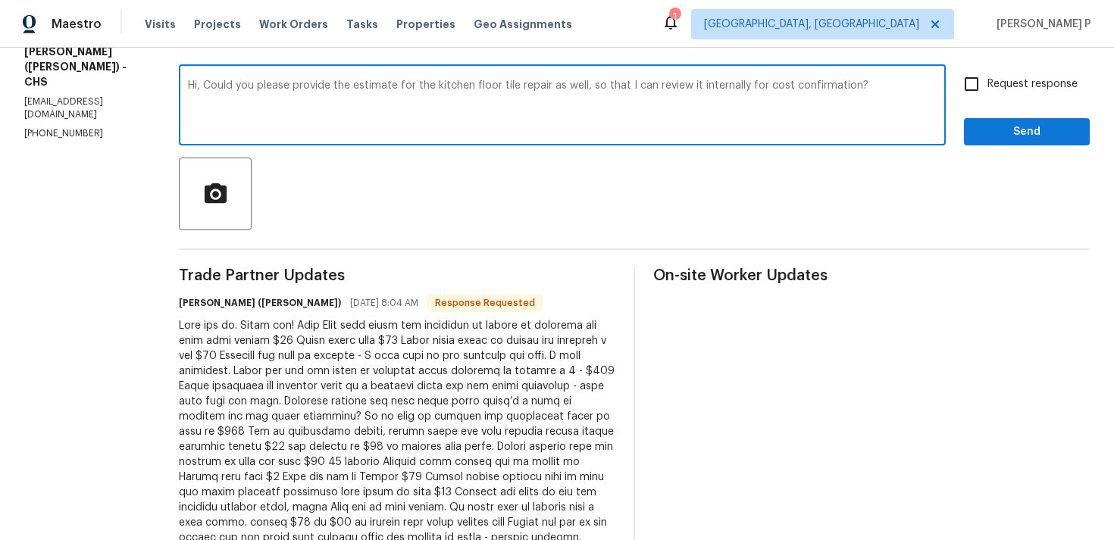
checkbox input "true"
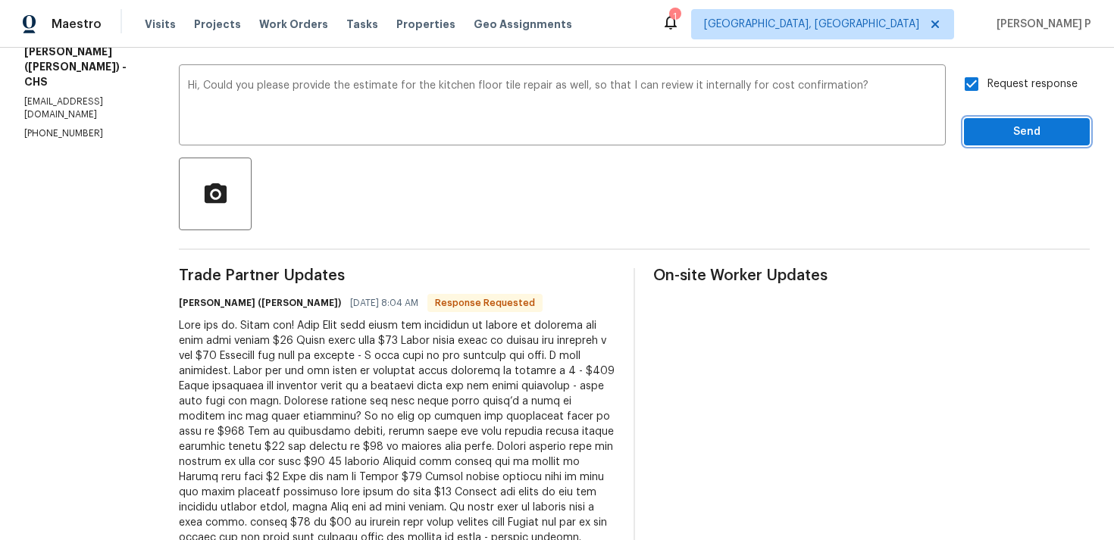
click at [985, 120] on button "Send" at bounding box center [1027, 132] width 126 height 28
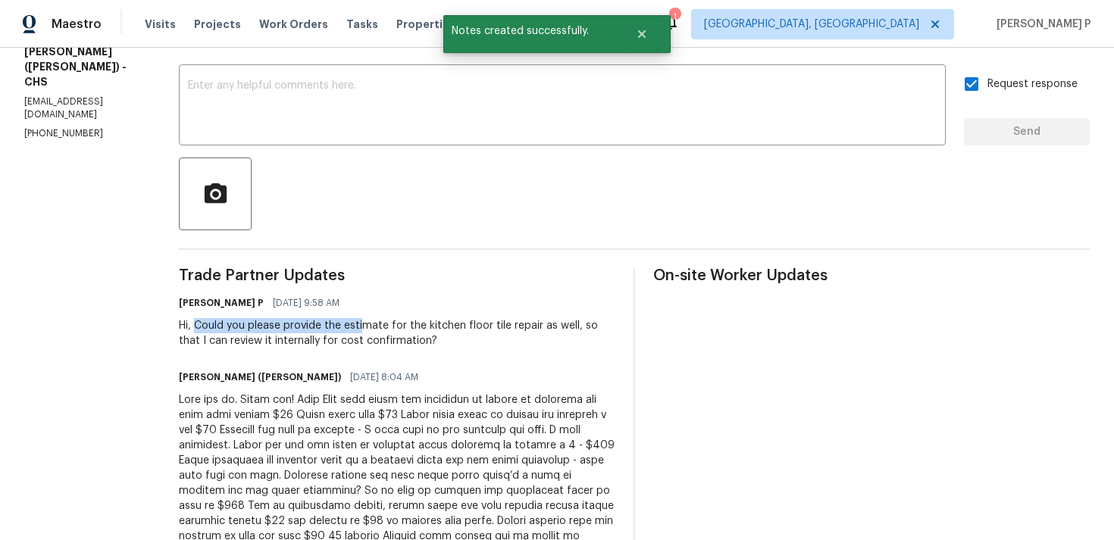
drag, startPoint x: 179, startPoint y: 324, endPoint x: 348, endPoint y: 326, distance: 169.0
click at [347, 326] on div "Hi, Could you please provide the estimate for the kitchen floor tile repair as …" at bounding box center [397, 333] width 436 height 30
click at [282, 439] on div at bounding box center [397, 537] width 436 height 288
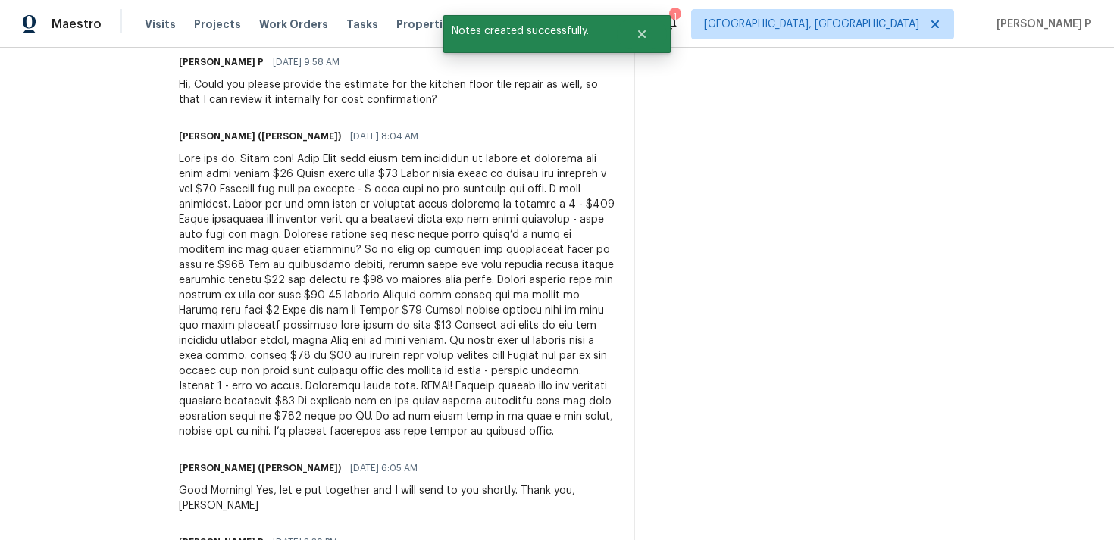
scroll to position [454, 0]
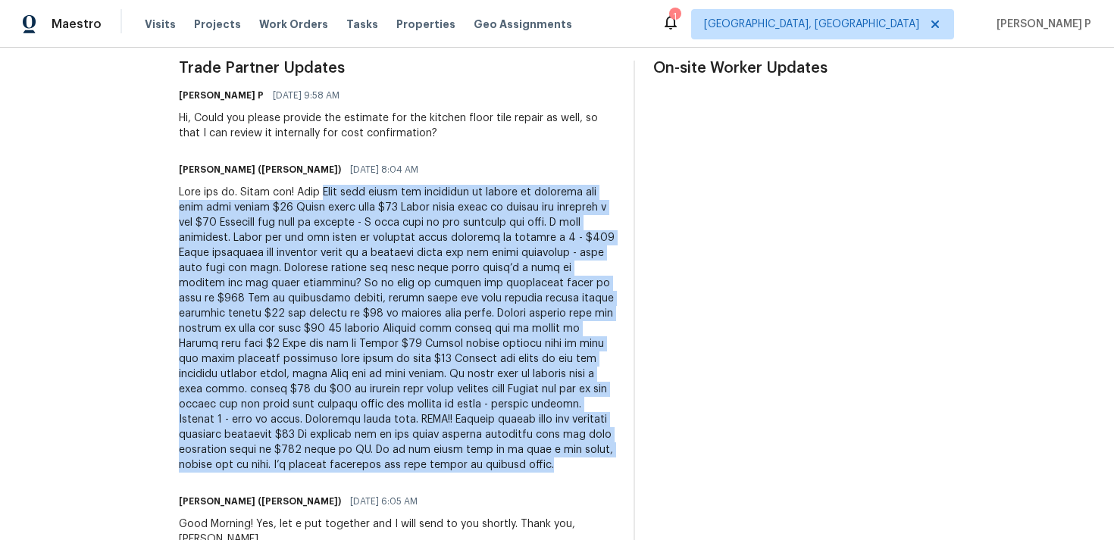
drag, startPoint x: 308, startPoint y: 189, endPoint x: 481, endPoint y: 444, distance: 308.1
click at [481, 444] on div at bounding box center [397, 329] width 436 height 288
copy div "Lore ipsu dolor sit ametconse ad elitse do eiusmodt inc utla etdo magnaa $85 En…"
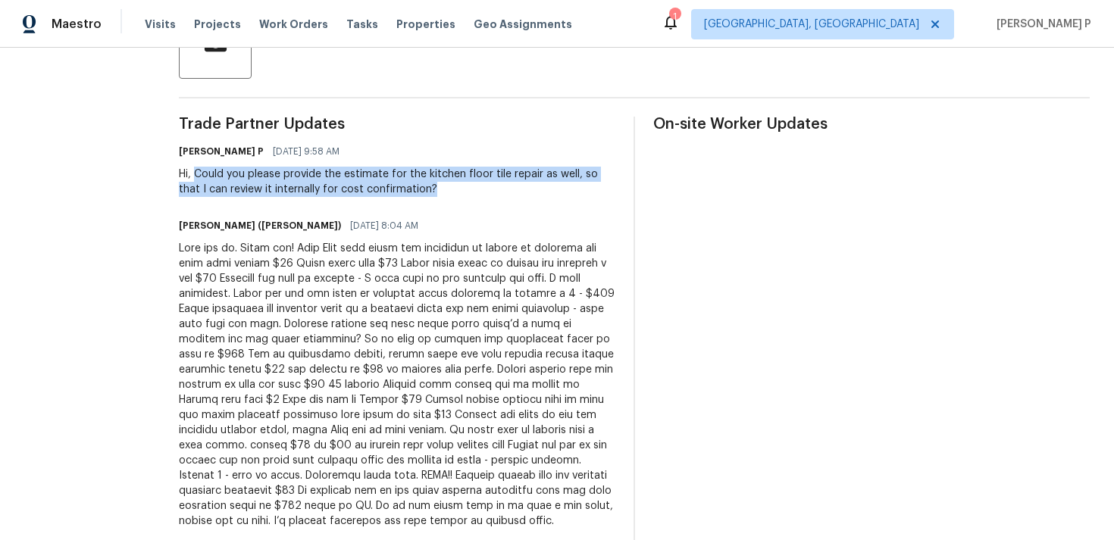
drag, startPoint x: 177, startPoint y: 174, endPoint x: 437, endPoint y: 187, distance: 261.0
click at [437, 187] on div "Hi, Could you please provide the estimate for the kitchen floor tile repair as …" at bounding box center [397, 182] width 436 height 30
copy div "Could you please provide the estimate for the kitchen floor tile repair as well…"
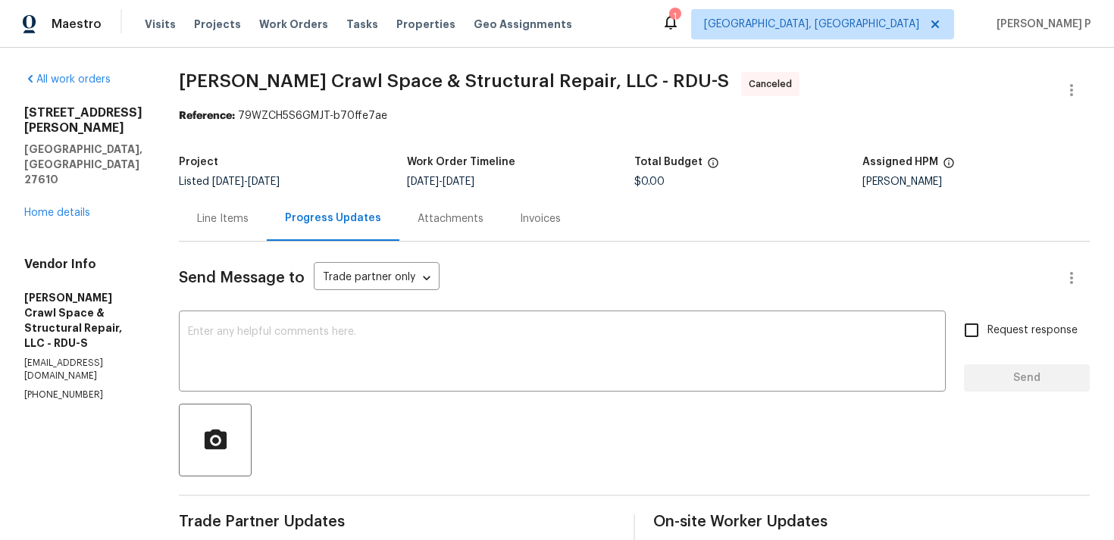
click at [65, 174] on div "[STREET_ADDRESS][PERSON_NAME] Home details" at bounding box center [83, 162] width 118 height 115
click at [72, 208] on link "Home details" at bounding box center [57, 213] width 66 height 11
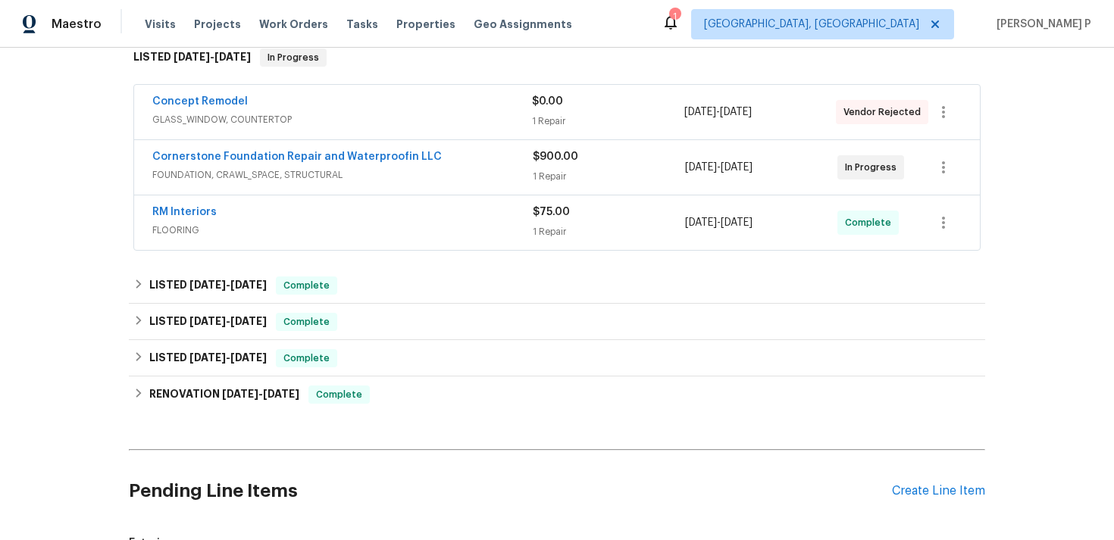
scroll to position [290, 0]
